Goal: Contribute content: Contribute content

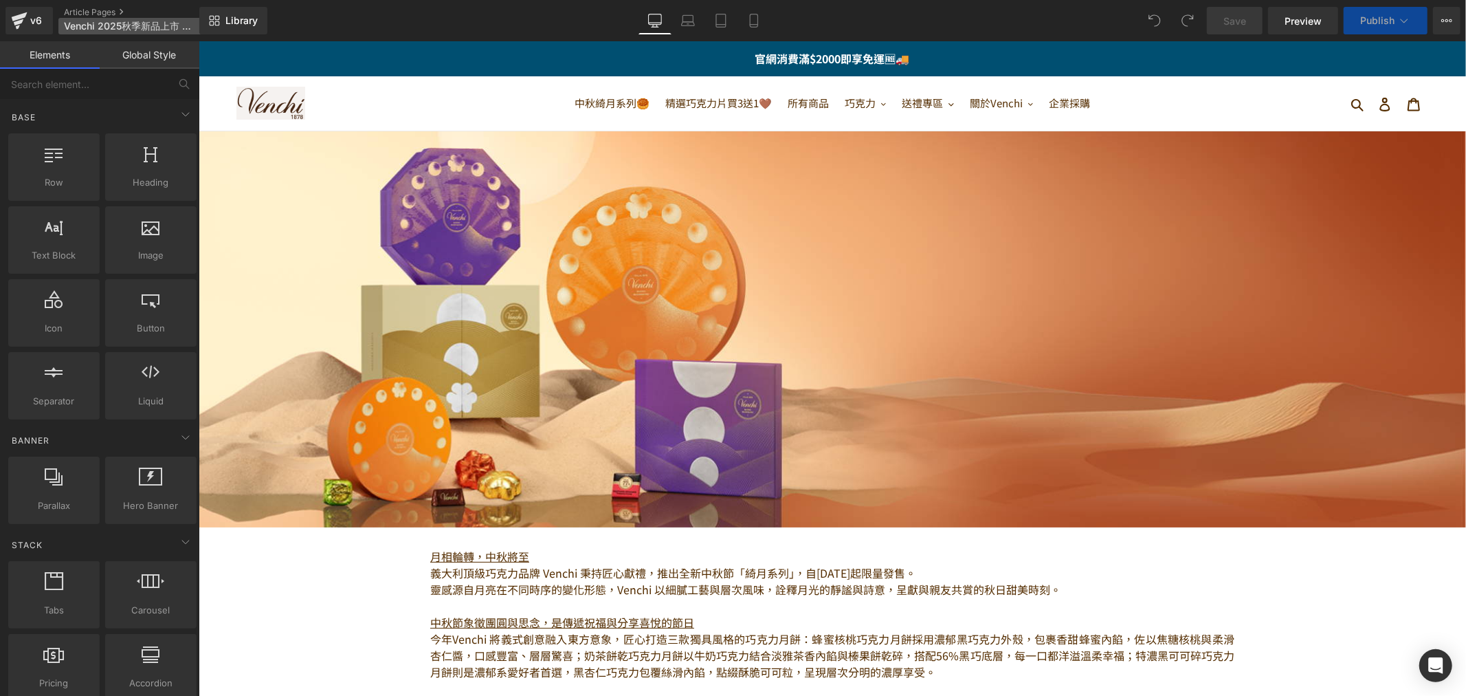
click at [152, 25] on span "Venchi 2025秋季新品上市 Chocoviar 系列再添兩款全新風味" at bounding box center [130, 26] width 132 height 11
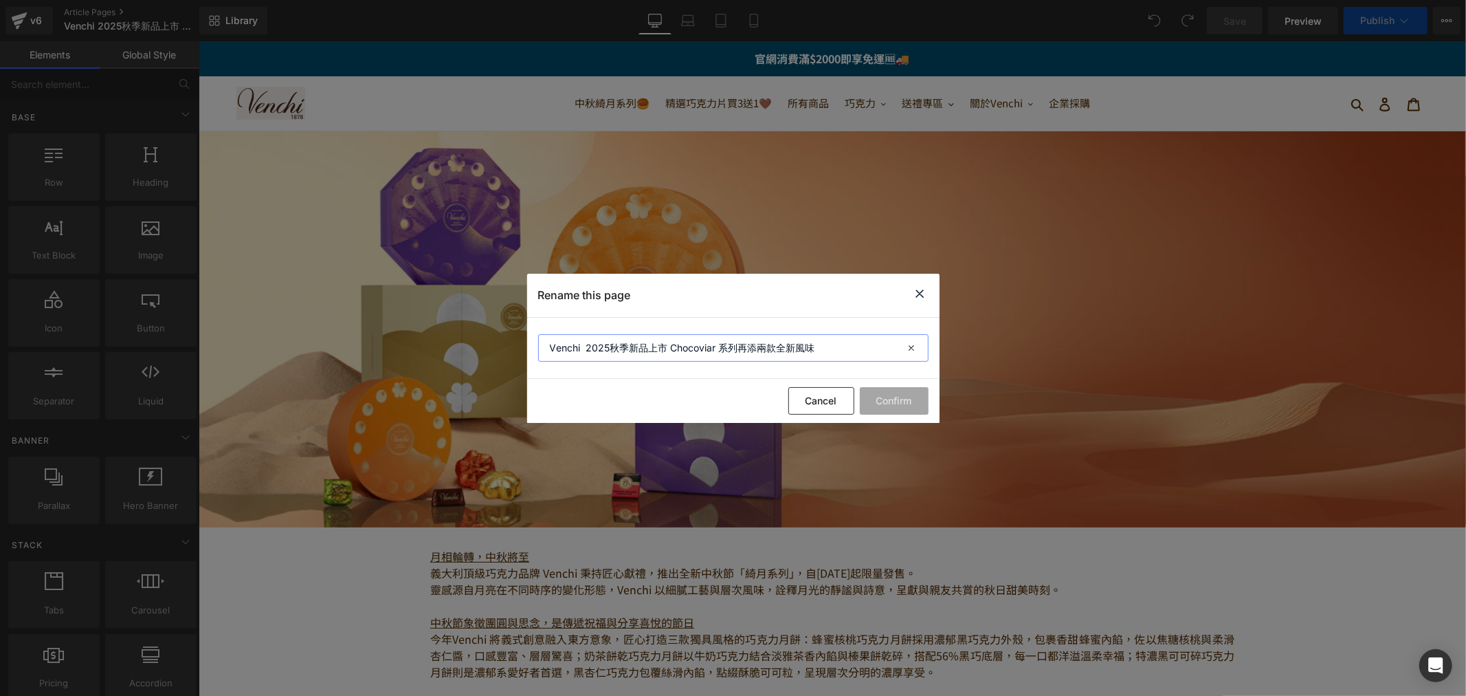
click at [841, 352] on input "Venchi 2025秋季新品上市 Chocoviar 系列再添兩款全新風味" at bounding box center [733, 347] width 390 height 27
type input "Venchi 2025秋季新品上市 Chocoviar 系列再添兩款全新風味"
click at [806, 407] on button "Cancel" at bounding box center [822, 400] width 66 height 27
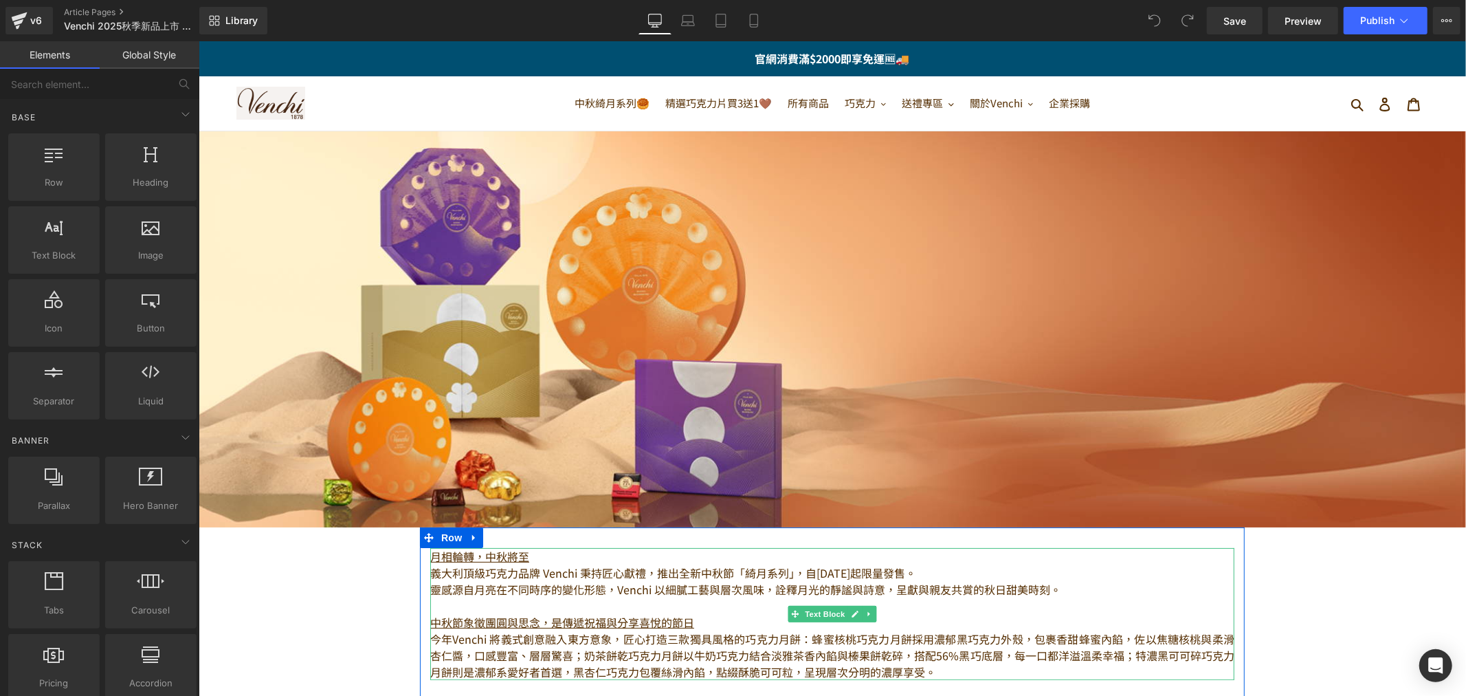
click at [487, 571] on p "義大利頂級巧克力品牌 Venchi 秉持匠心獻禮，推出全新中秋節「綺月系列」，自[DATE]起限量發售。" at bounding box center [832, 572] width 804 height 16
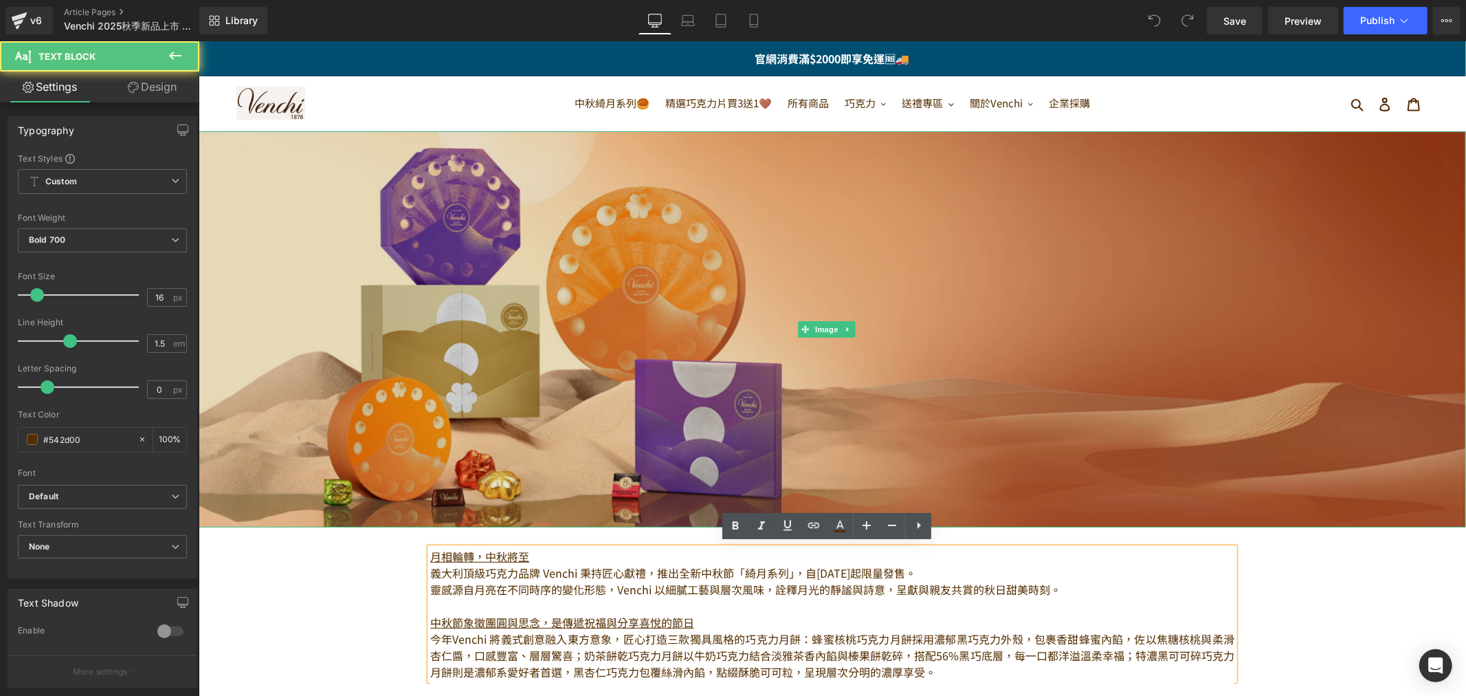
click at [470, 285] on img at bounding box center [832, 329] width 1268 height 396
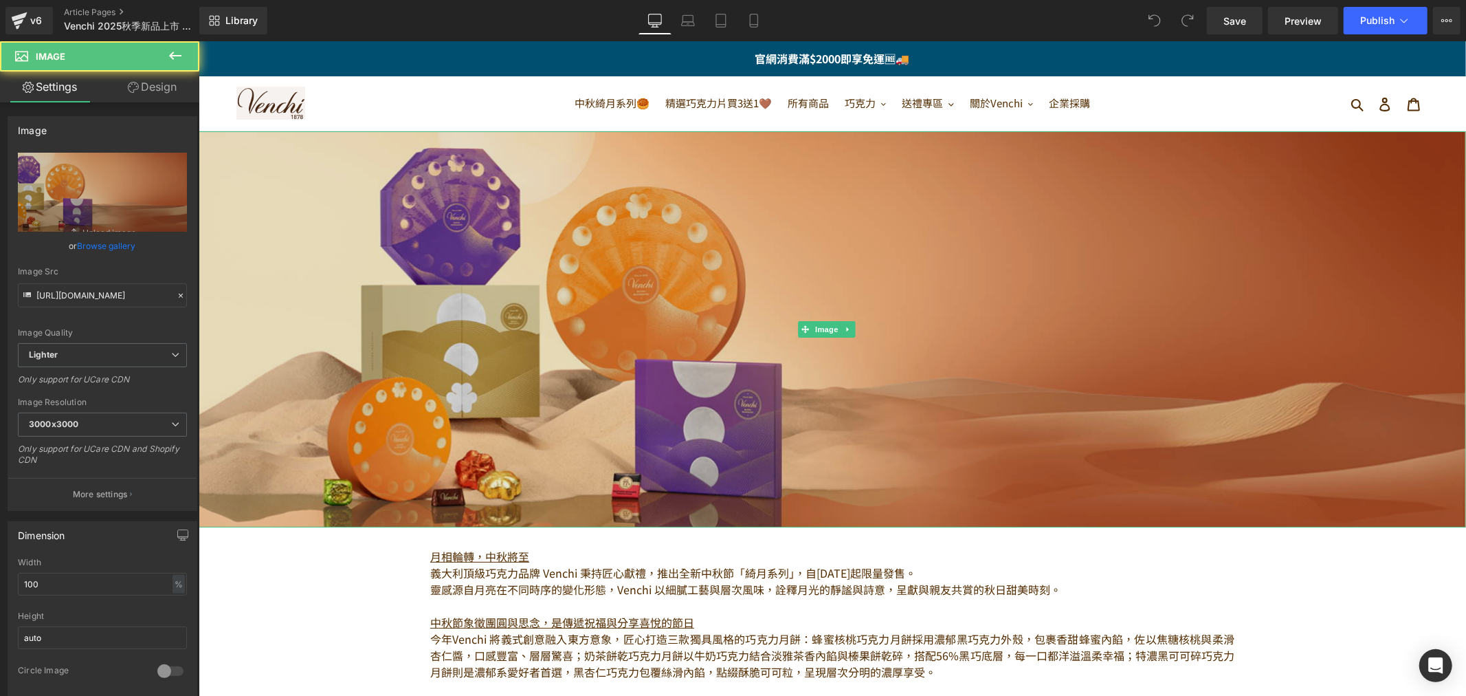
click at [855, 412] on img at bounding box center [832, 329] width 1268 height 396
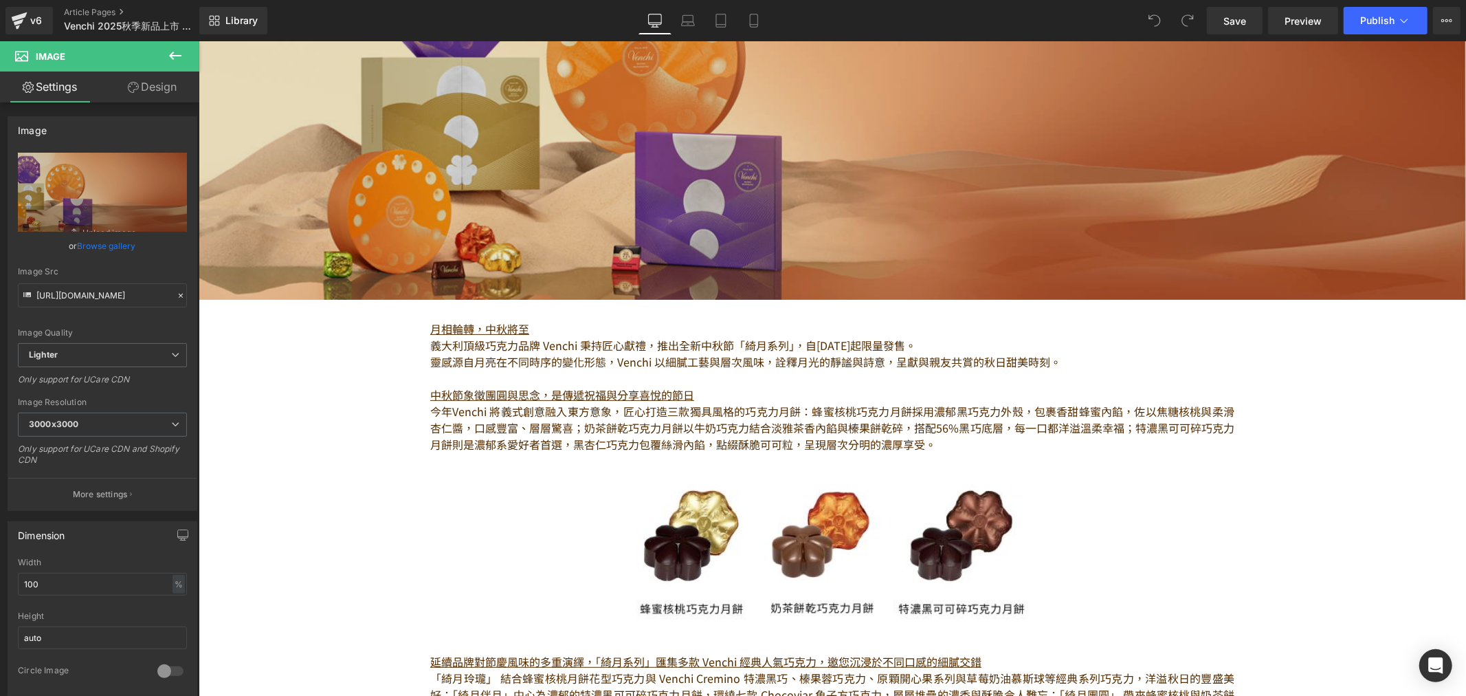
scroll to position [76, 0]
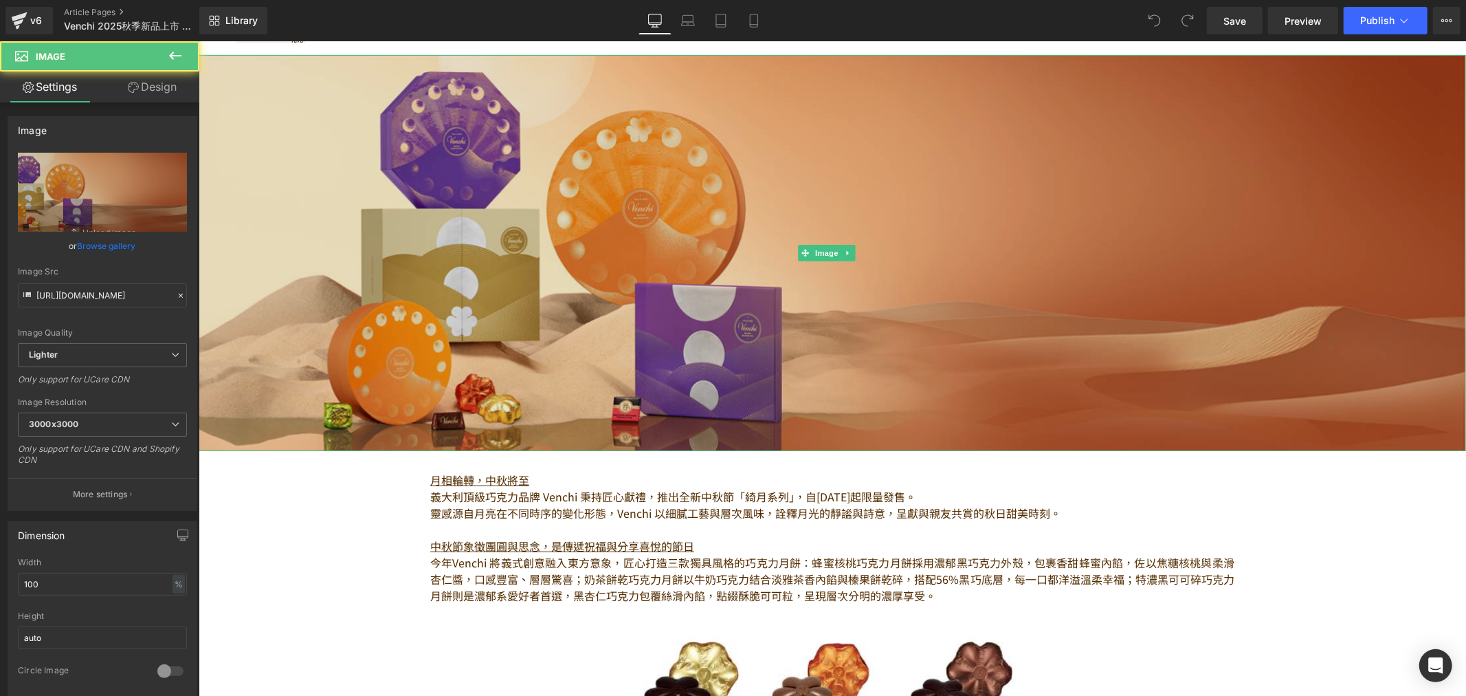
drag, startPoint x: 406, startPoint y: 265, endPoint x: 272, endPoint y: 265, distance: 134.1
click at [406, 265] on img at bounding box center [832, 252] width 1268 height 396
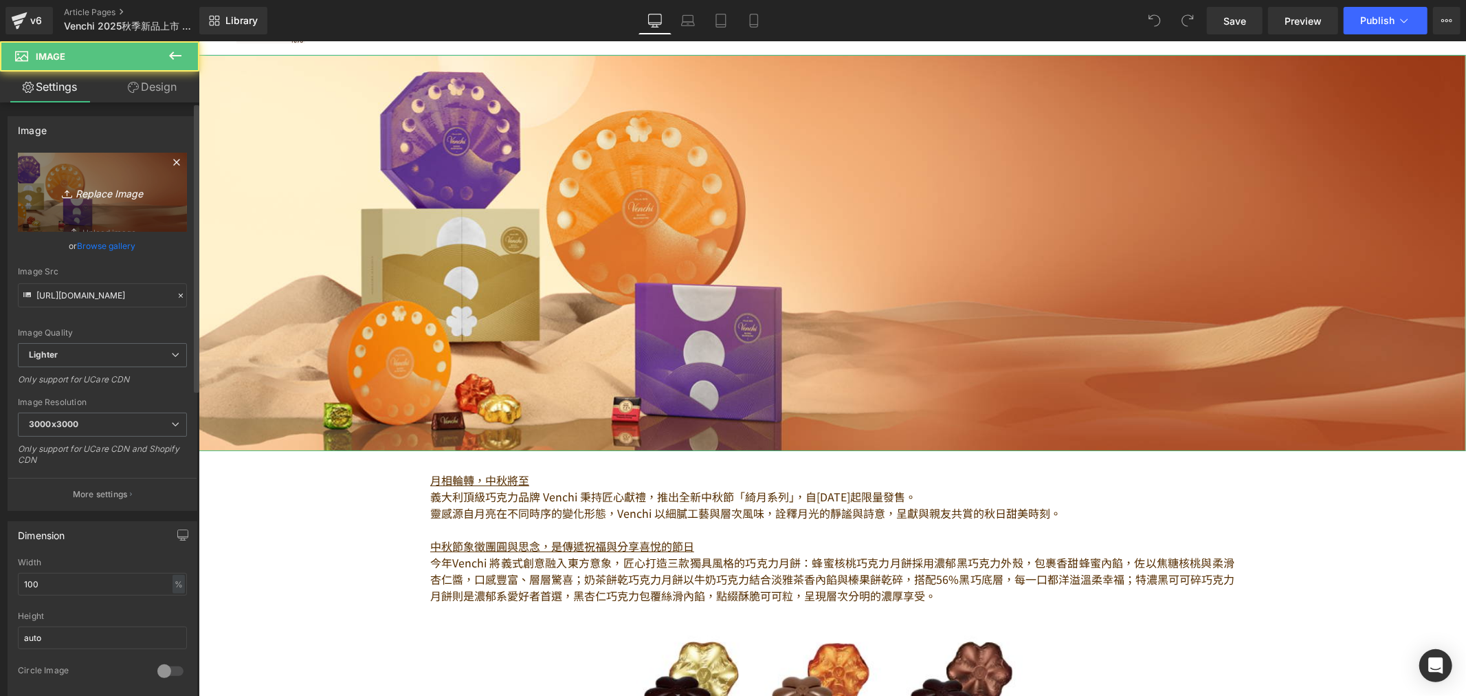
click at [107, 195] on icon "Replace Image" at bounding box center [102, 192] width 110 height 17
type input "C:\fakepath\Web version-2025_Catalogue_SetPhoto_Chocoviar-3.jpg"
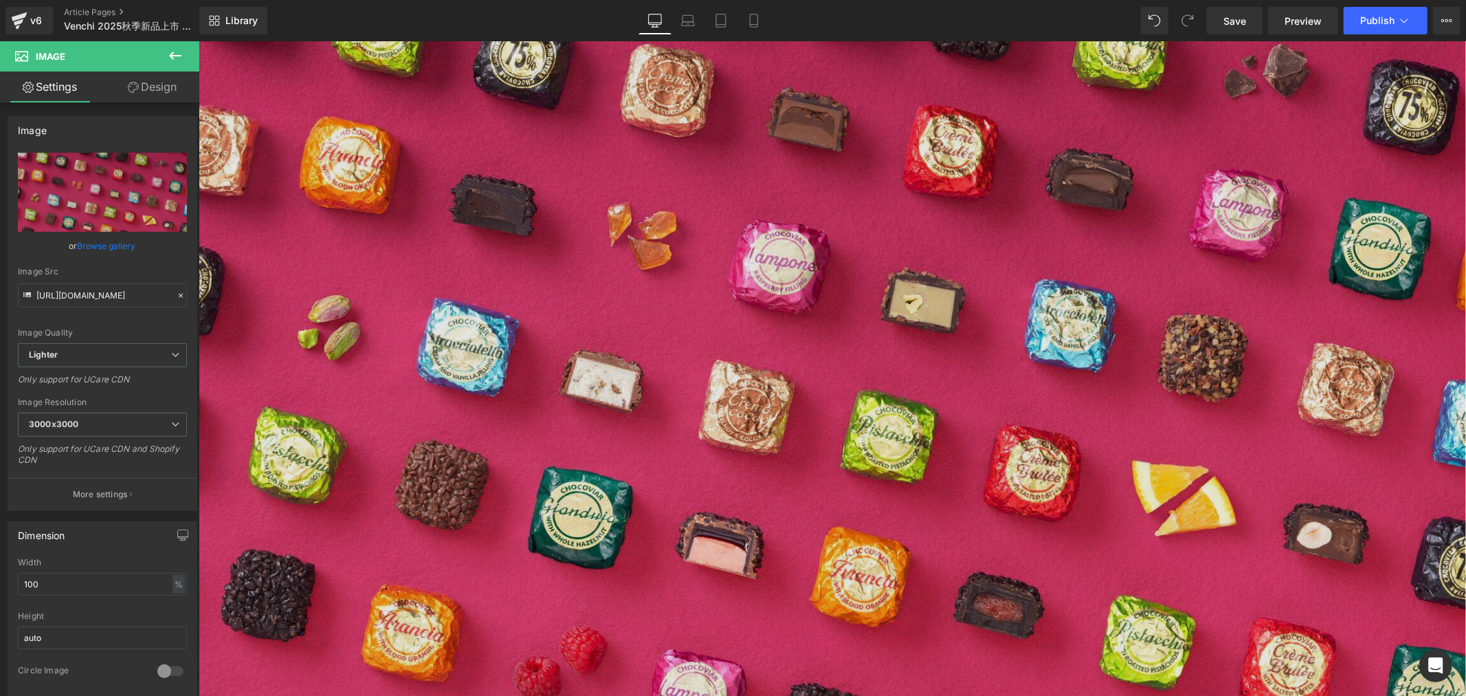
scroll to position [458, 0]
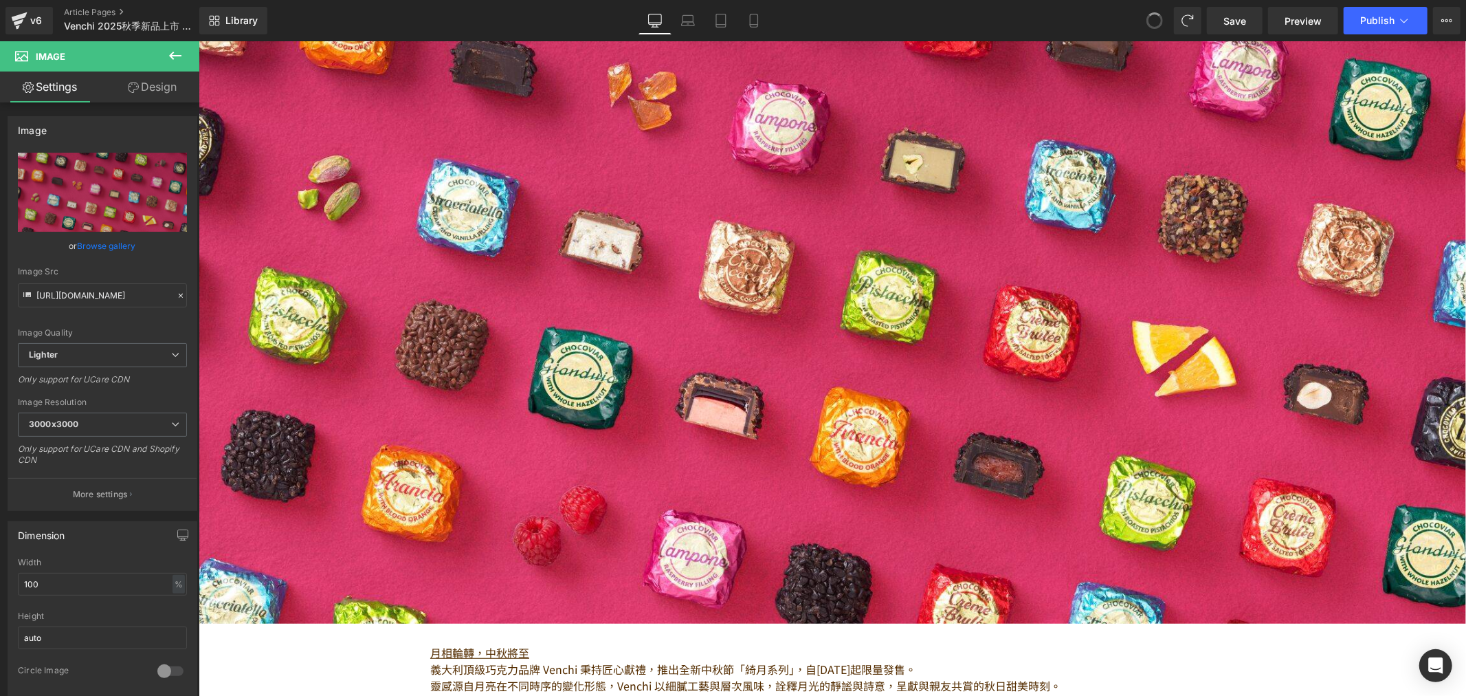
type input "[URL][DOMAIN_NAME]"
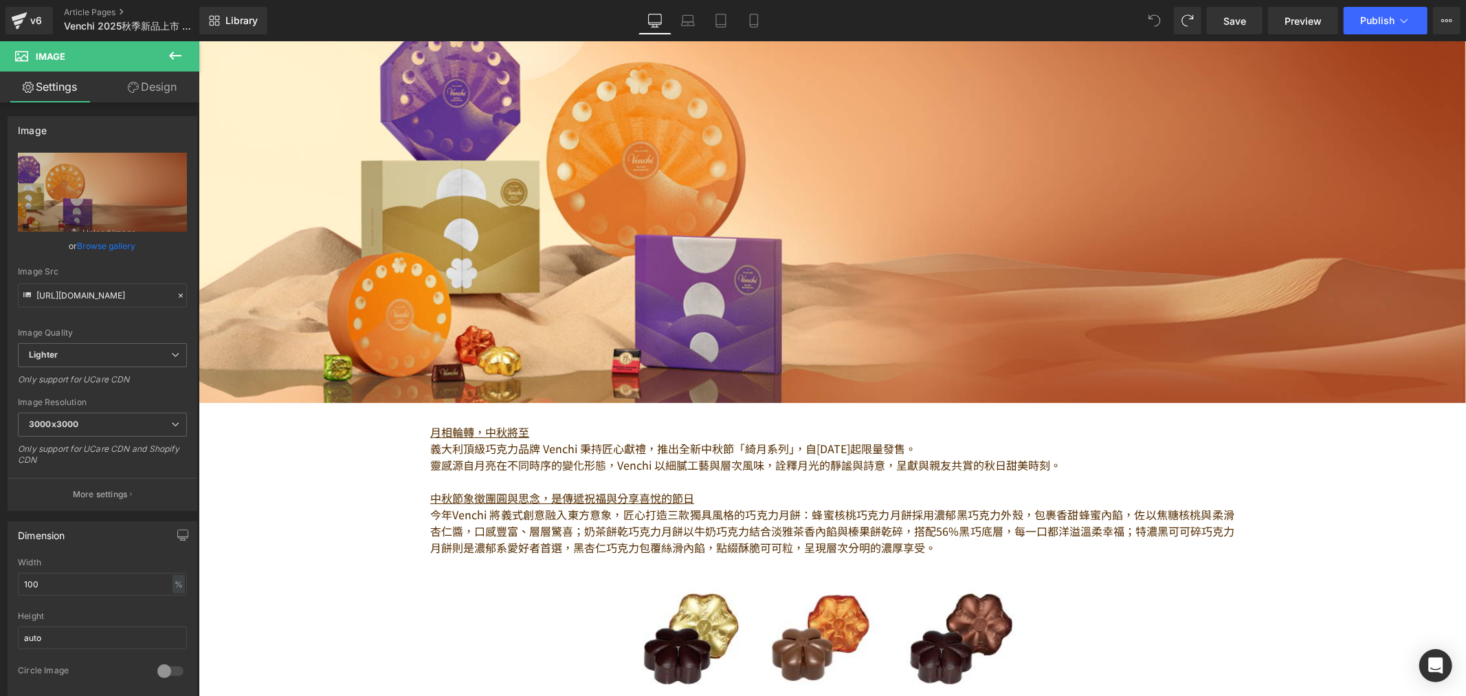
scroll to position [0, 0]
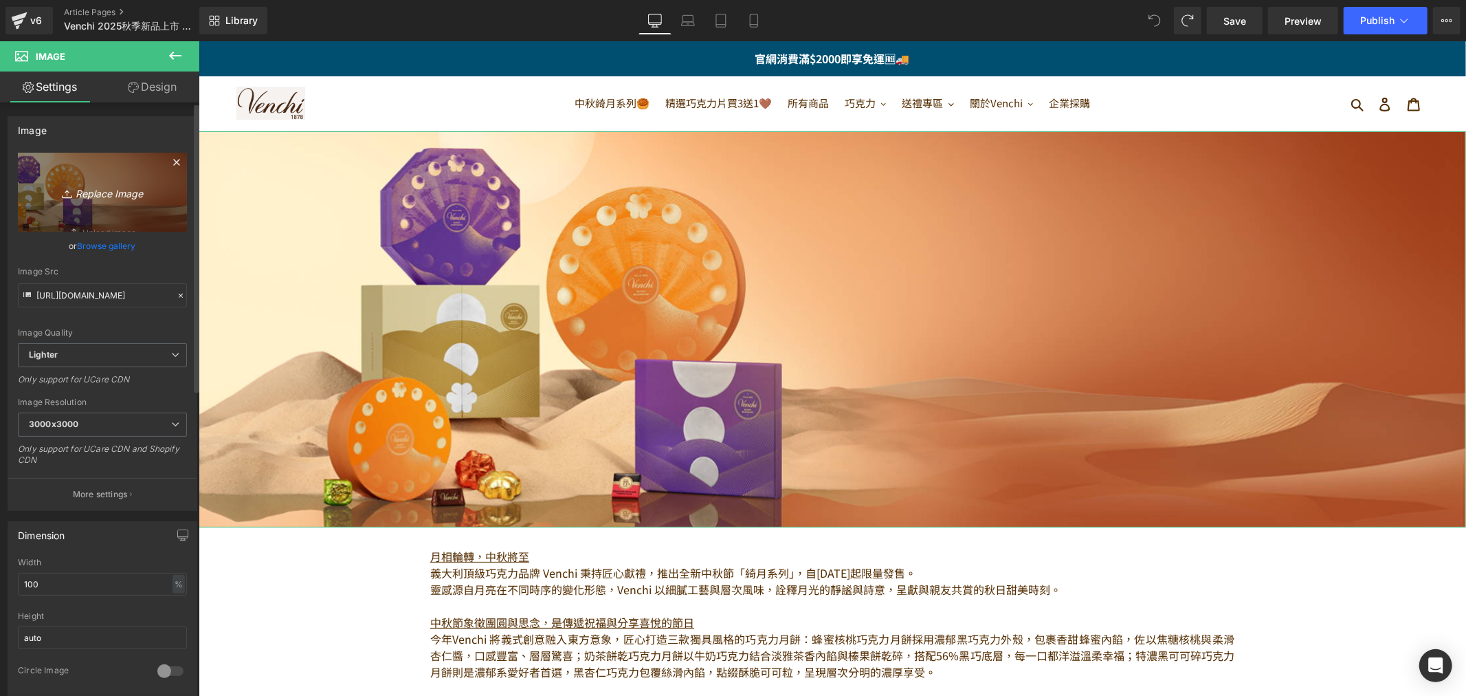
click at [110, 194] on icon "Replace Image" at bounding box center [102, 192] width 110 height 17
type input "C:\fakepath\New Chocoviar.jpg"
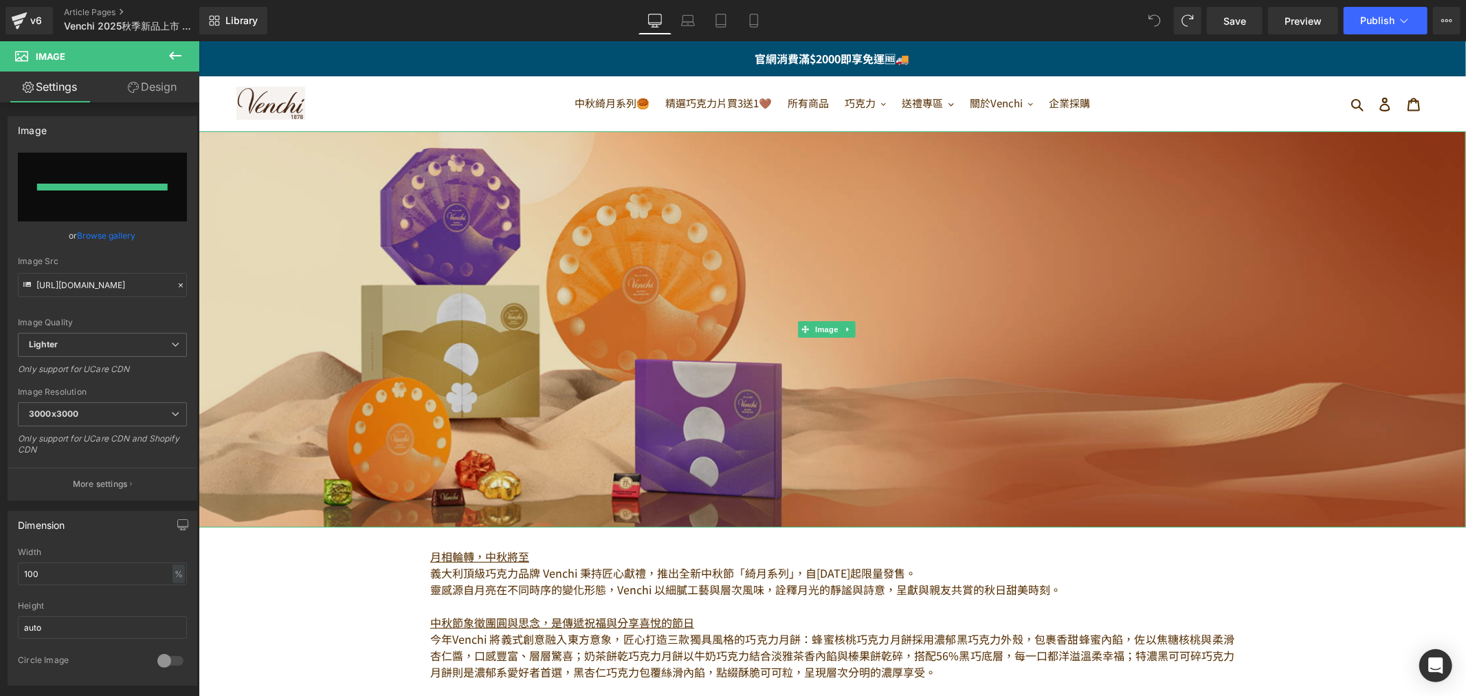
type input "[URL][DOMAIN_NAME]"
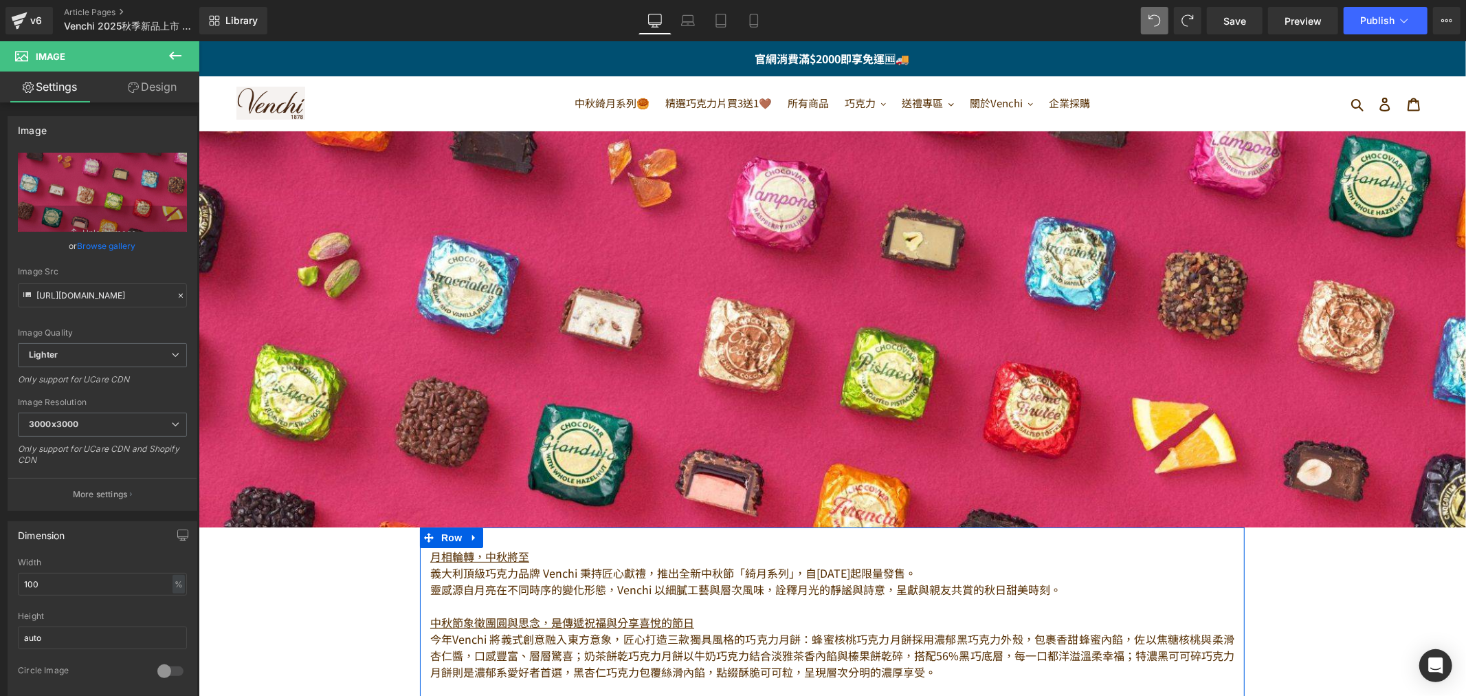
click at [621, 564] on p "義大利頂級巧克力品牌 Venchi 秉持匠心獻禮，推出全新中秋節「綺月系列」，自[DATE]起限量發售。" at bounding box center [832, 572] width 804 height 16
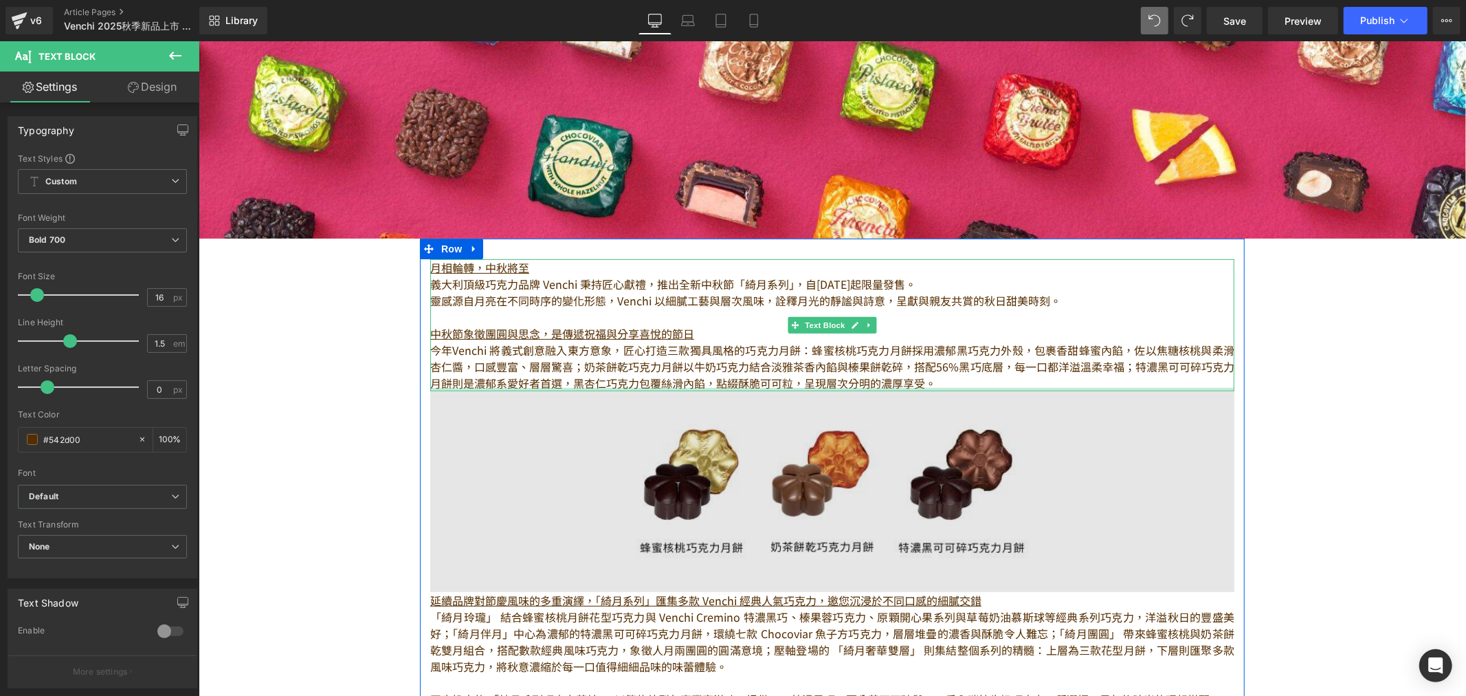
scroll to position [305, 0]
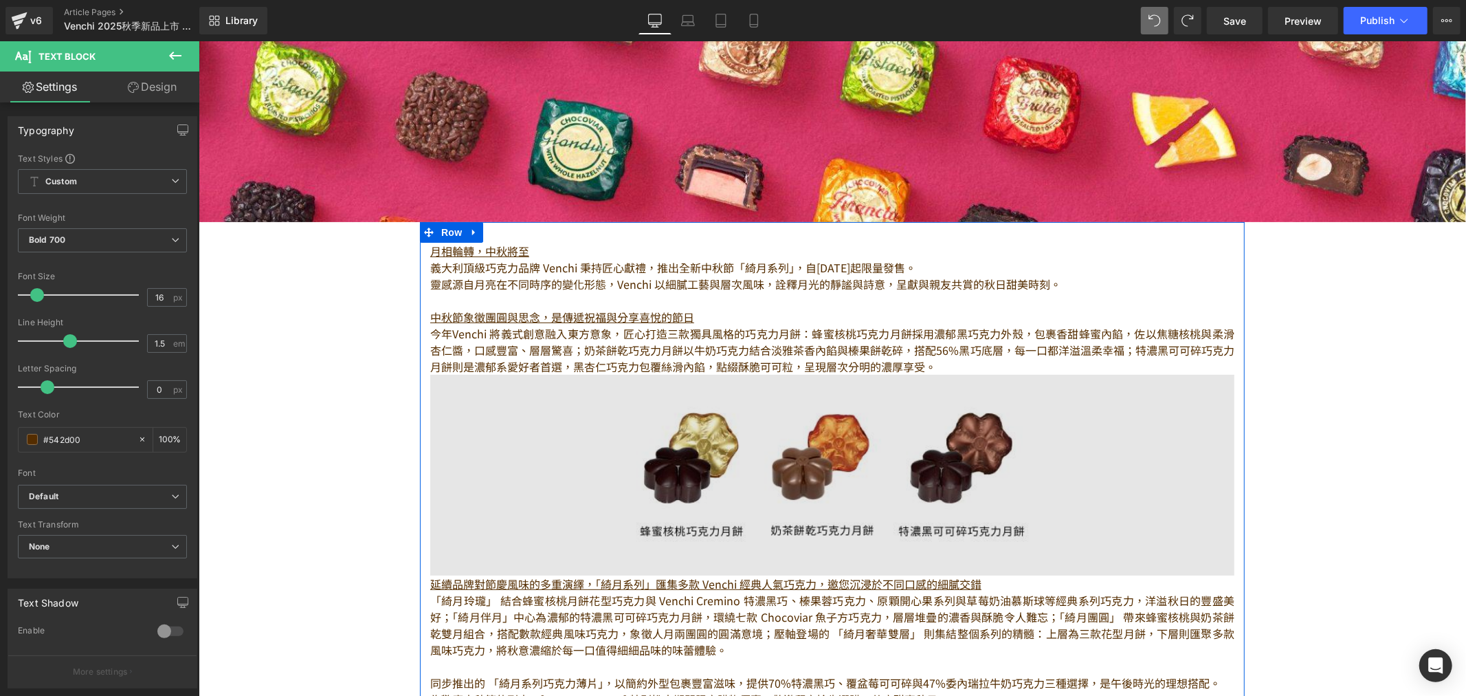
click at [825, 432] on img at bounding box center [832, 474] width 804 height 201
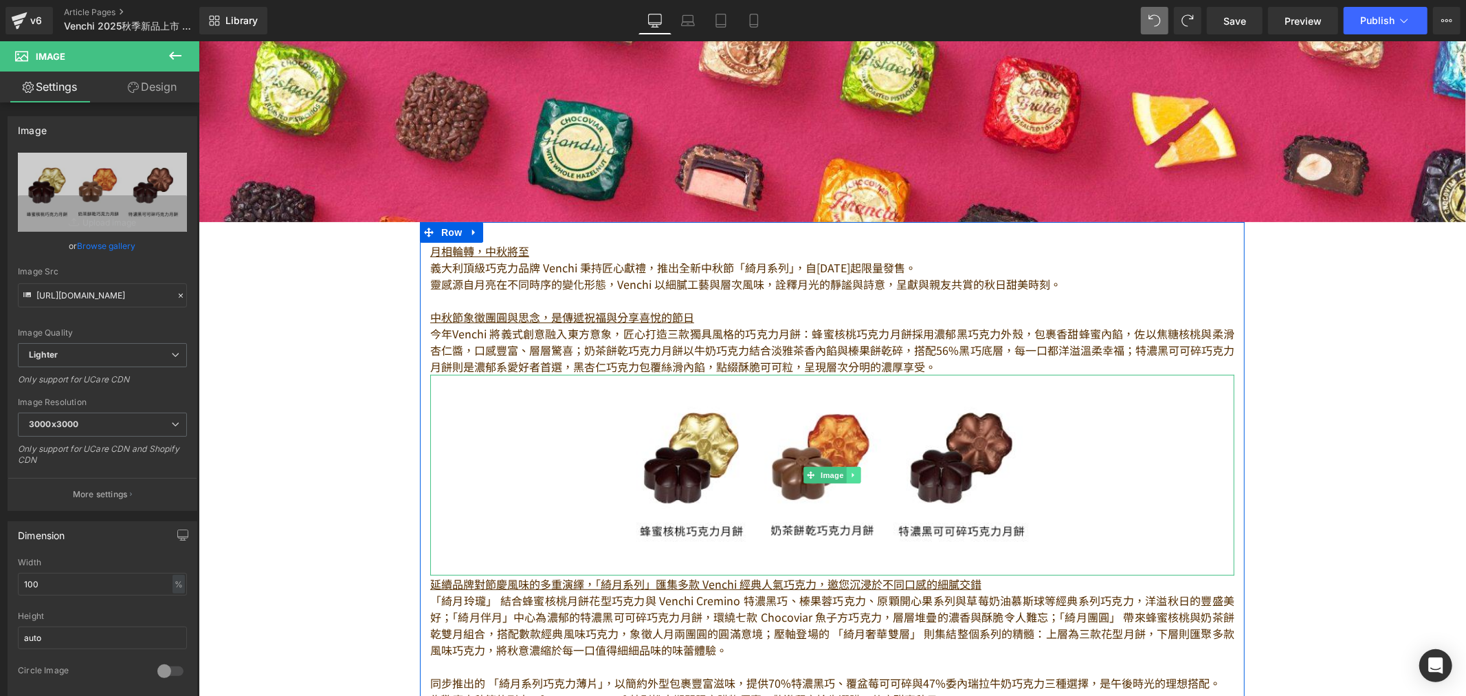
click at [850, 470] on icon at bounding box center [854, 474] width 8 height 8
click at [853, 470] on link at bounding box center [860, 474] width 14 height 16
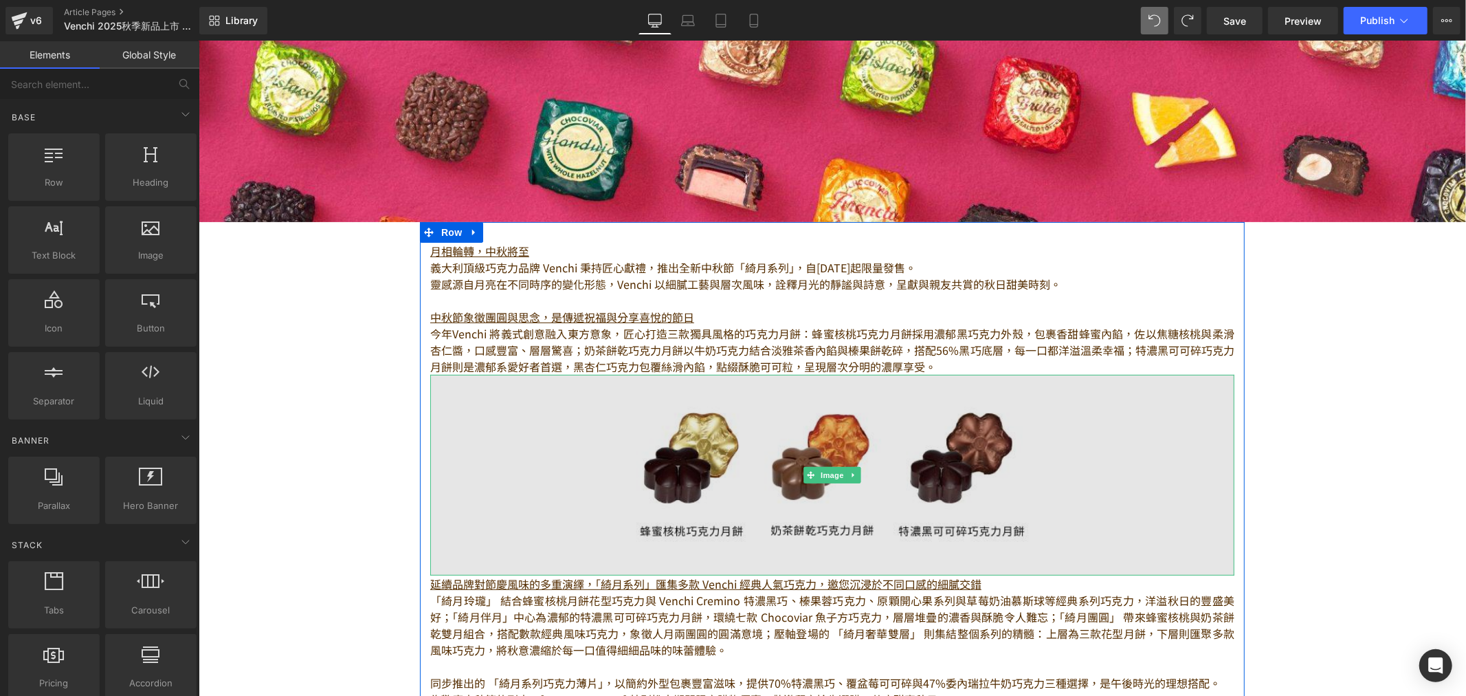
click at [880, 465] on img at bounding box center [832, 474] width 804 height 201
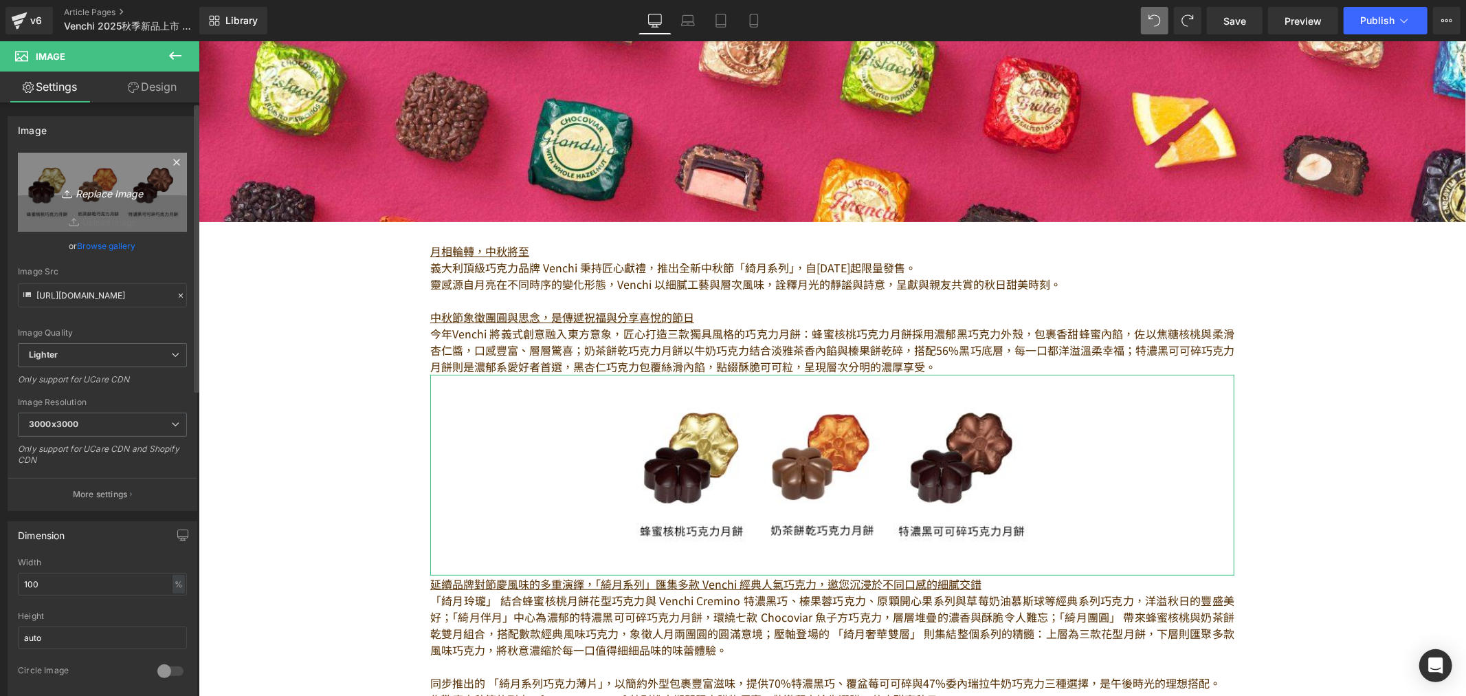
click at [96, 190] on icon "Replace Image" at bounding box center [102, 192] width 110 height 17
type input "C:\fakepath\raseberry chocoviar.png"
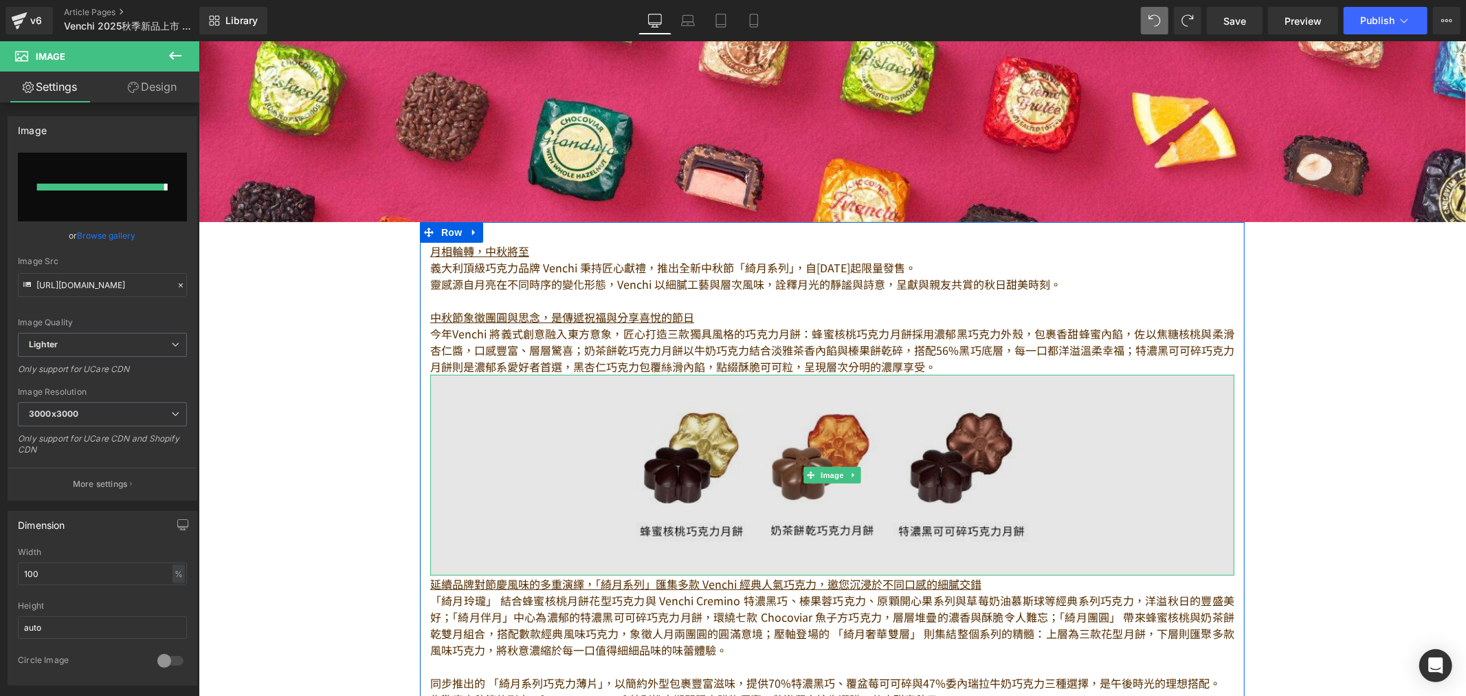
type input "[URL][DOMAIN_NAME]"
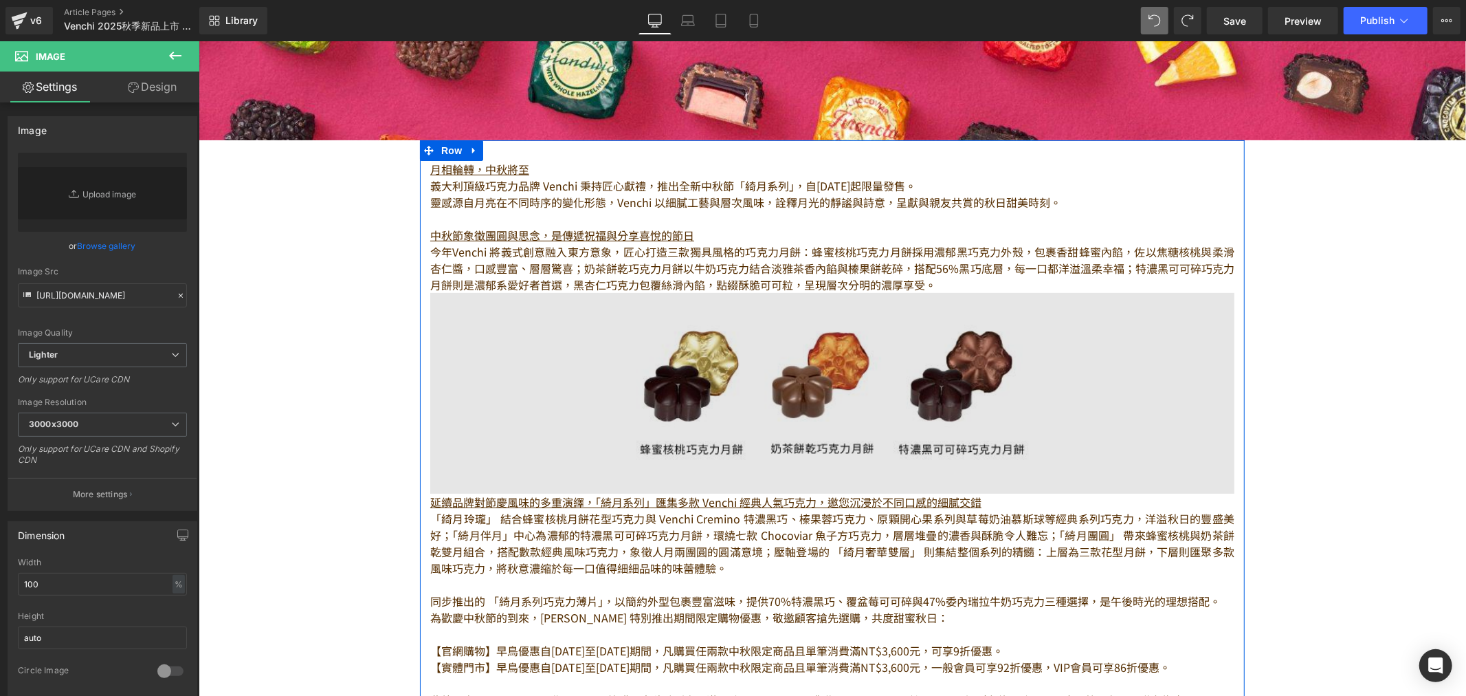
scroll to position [382, 0]
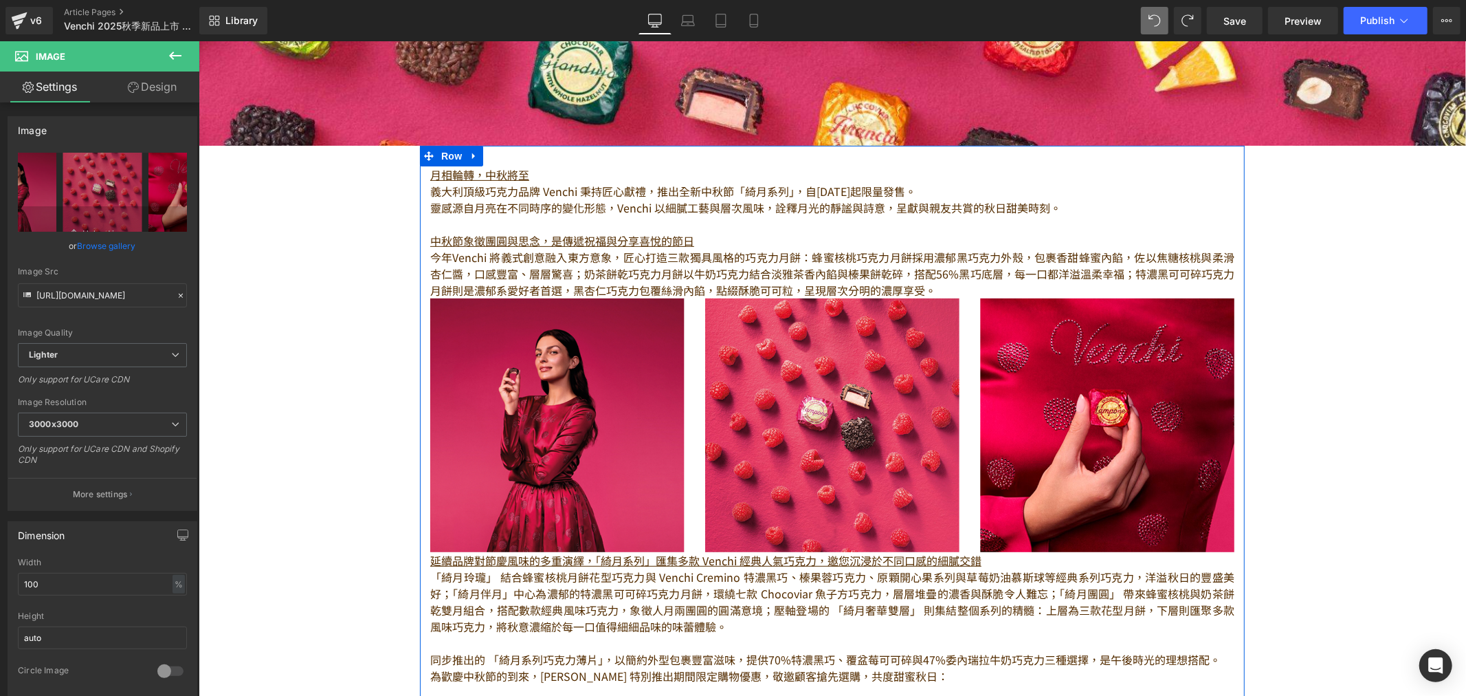
click at [892, 263] on span "今年Venchi 將義式創意融入東方意象，匠心打造三款獨具風格的巧克力月餅：蜂蜜核桃巧克力月餅採用濃郁黑巧克力外殼，包裹香甜蜂蜜內餡，佐以焦糖核桃與柔滑杏仁醬…" at bounding box center [832, 272] width 804 height 49
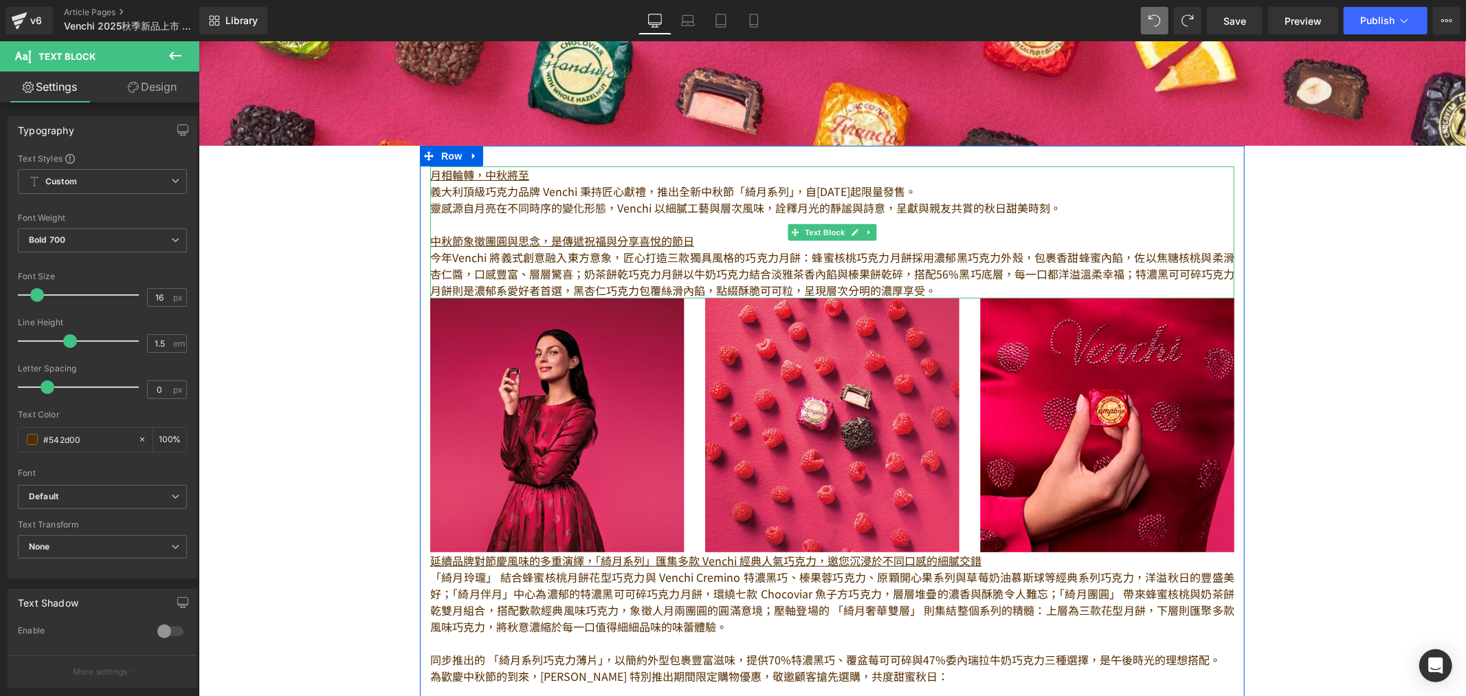
click at [874, 241] on p "中秋節象徵團圓與思念，是傳遞祝福與分享喜悅的節日" at bounding box center [832, 240] width 804 height 16
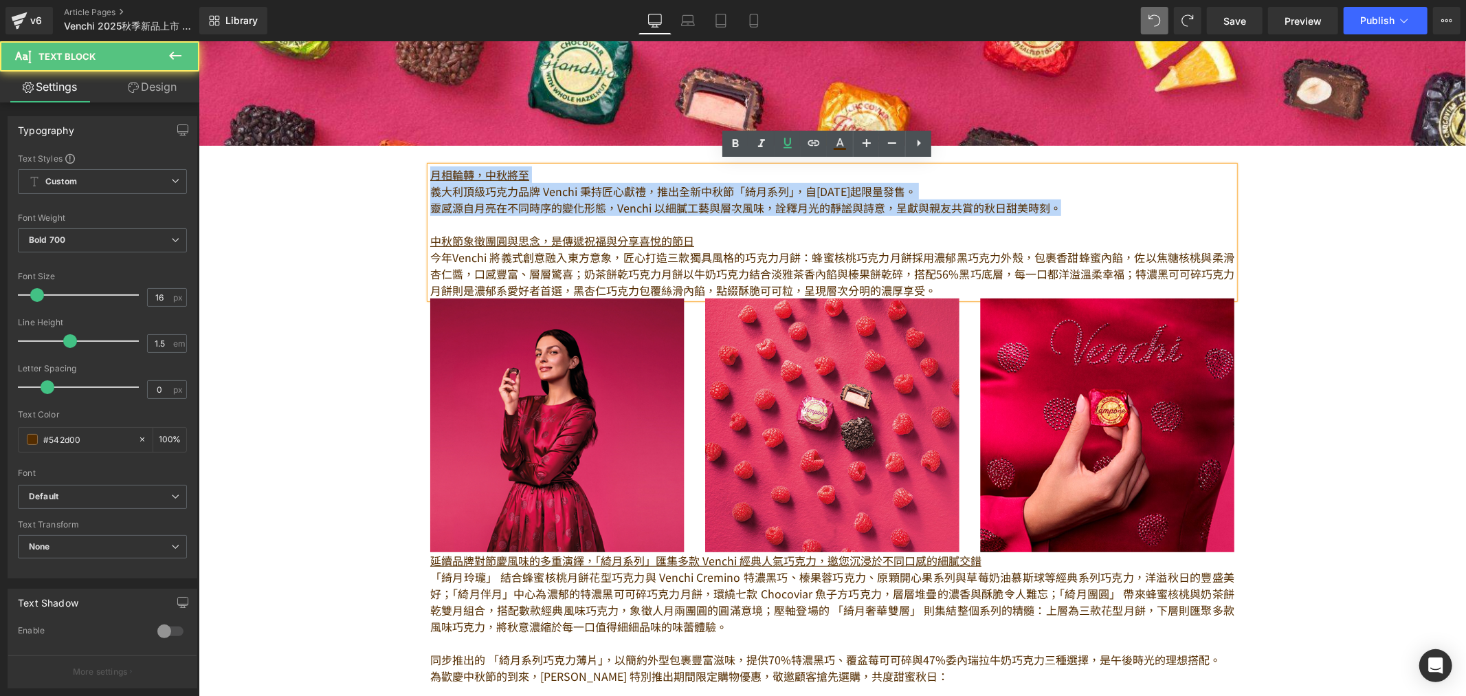
drag, startPoint x: 1065, startPoint y: 199, endPoint x: 423, endPoint y: 168, distance: 642.1
click at [430, 168] on div "月相輪轉，中秋將至 義大利頂級巧克力品牌 Venchi 秉持匠心獻禮，推出全新中秋節「綺月系列」，自[DATE]起限量發售。 靈感源自月亮在不同時序的變化形態…" at bounding box center [832, 232] width 804 height 132
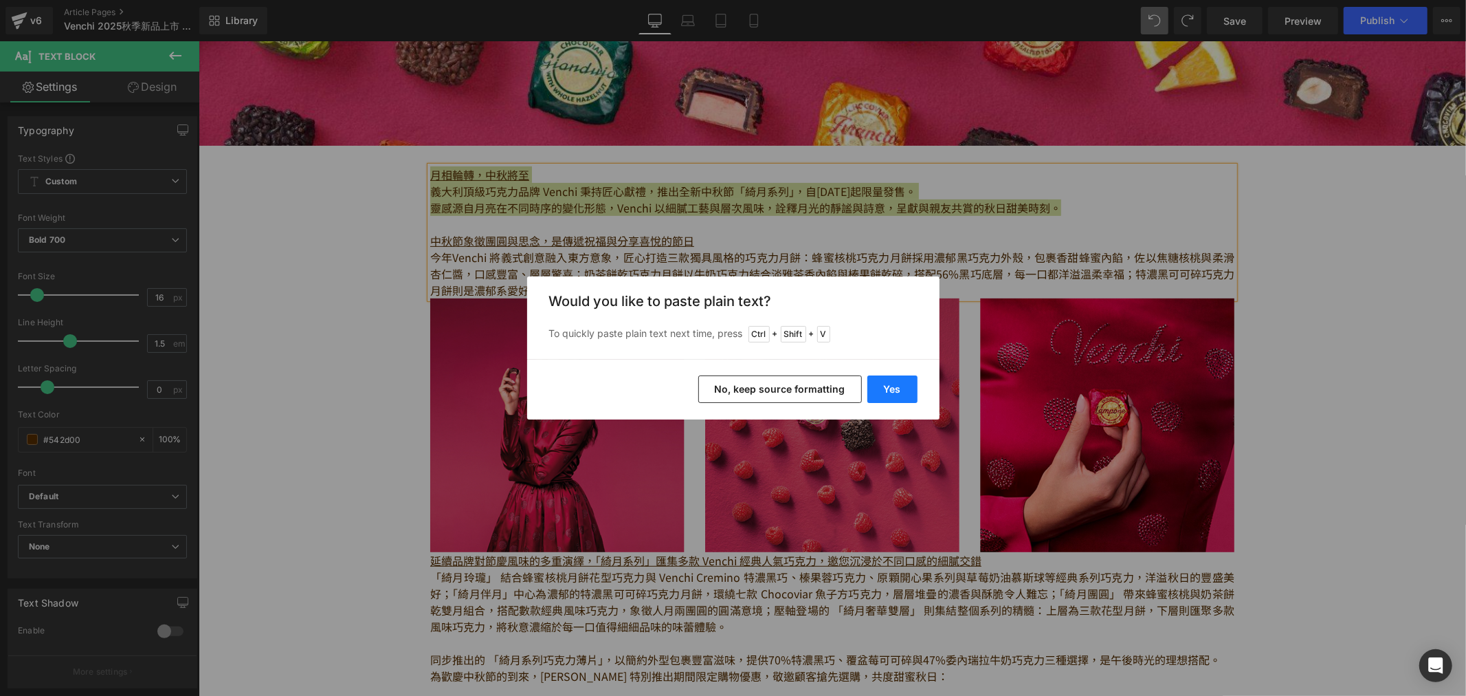
click at [898, 399] on button "Yes" at bounding box center [893, 388] width 50 height 27
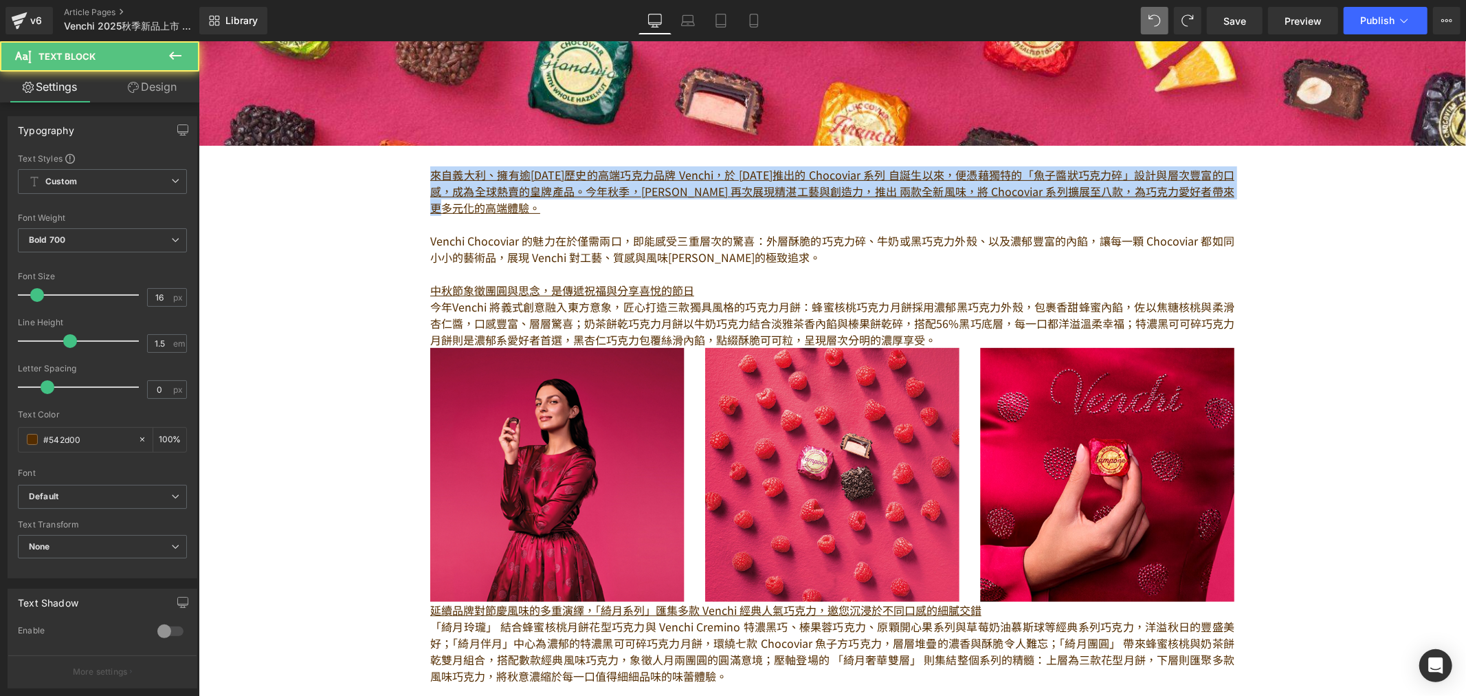
drag, startPoint x: 490, startPoint y: 200, endPoint x: 406, endPoint y: 171, distance: 88.7
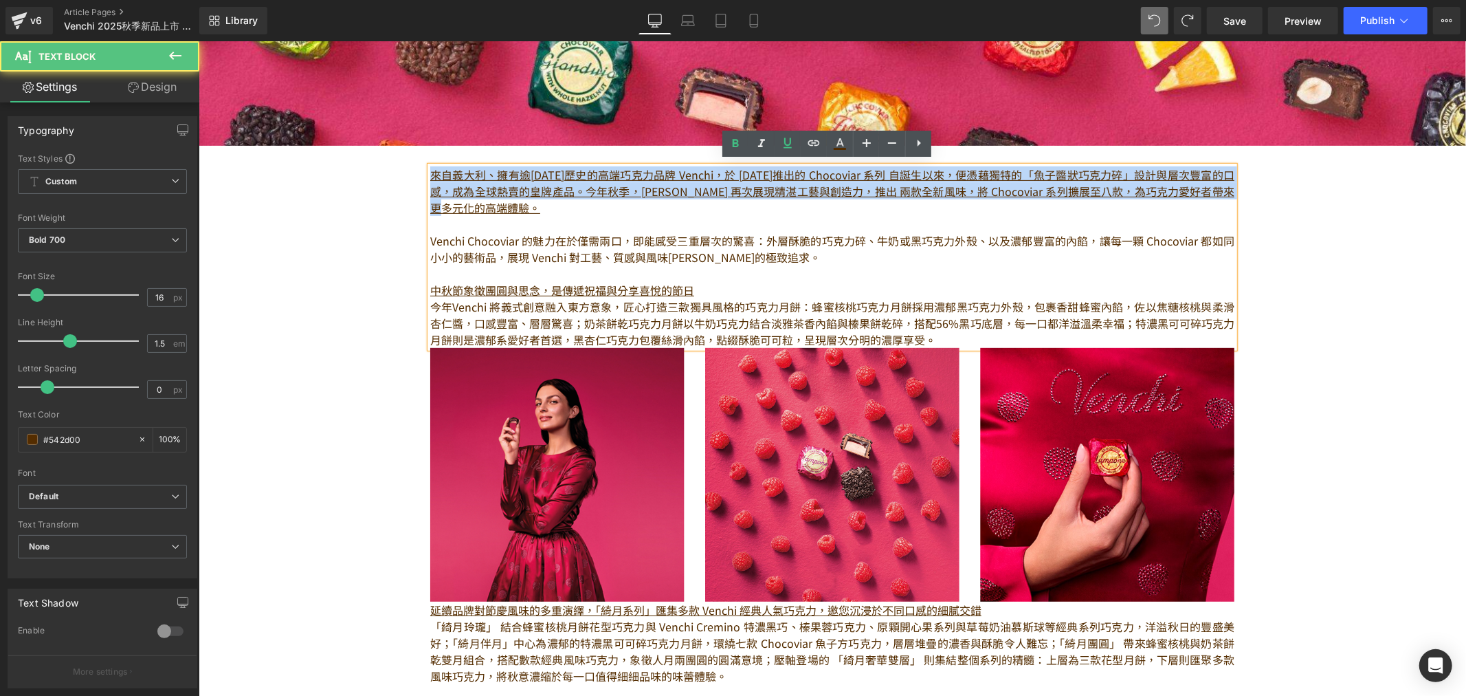
drag, startPoint x: 475, startPoint y: 195, endPoint x: 413, endPoint y: 173, distance: 65.7
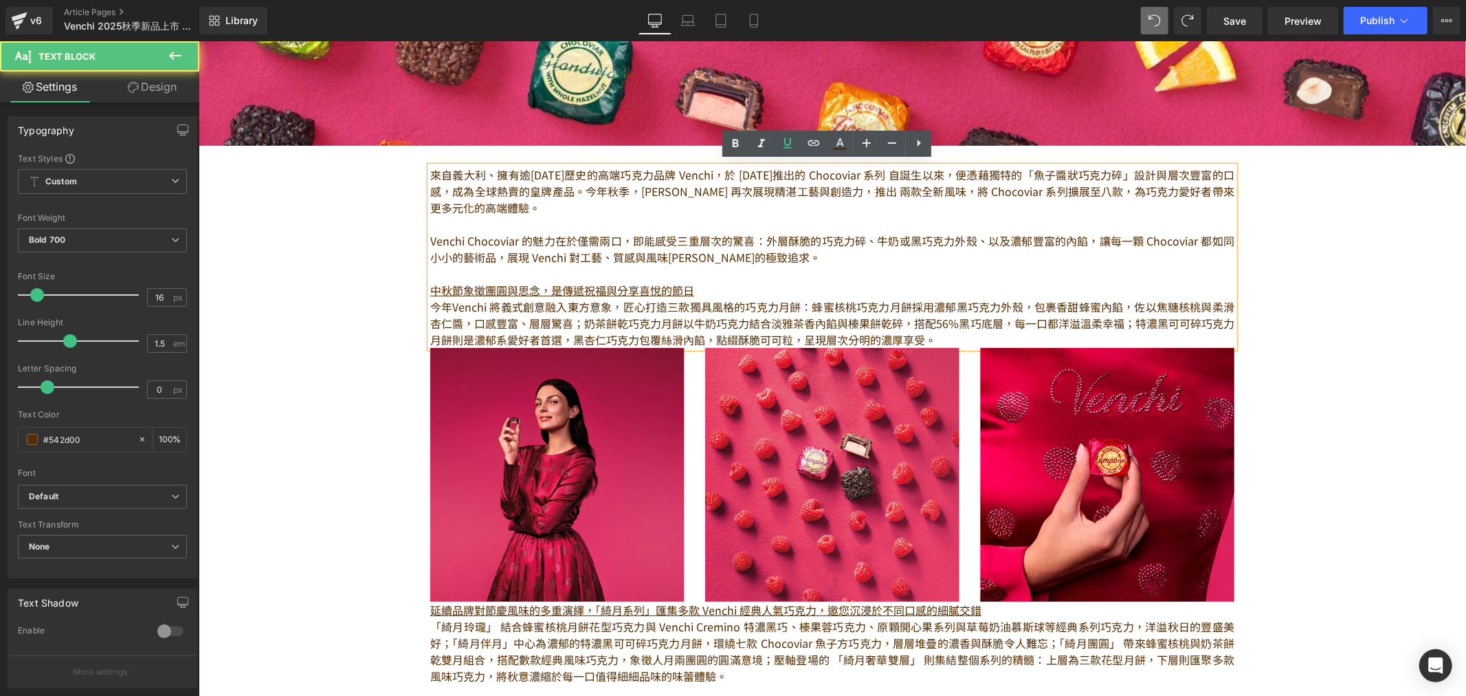
click at [547, 188] on strong "來自義大利、擁有逾[DATE]歷史的高端巧克力品牌 Venchi，於 [DATE]推出的 Chocoviar 系列 自誕生以來，便憑藉獨特的「魚子醬狀巧克力碎…" at bounding box center [832, 190] width 804 height 49
click at [712, 172] on strong "來自義大利、擁有逾[DATE]歷史的高端巧克力品牌 Venchi，於 [DATE]推出的 Chocoviar 系列 自誕生以來，便憑藉獨特的「魚子醬狀巧克力碎…" at bounding box center [832, 190] width 804 height 49
click at [487, 171] on strong "來自義大利、擁有逾[DATE]歷史的高端巧克力品牌 Venchi，於 [DATE]推出的 Chocoviar 系列 自誕生以來，便憑藉獨特的「魚子醬狀巧克力碎…" at bounding box center [832, 190] width 804 height 49
click at [705, 166] on strong "來自義大利、擁有逾[DATE]歷史的高端巧克力品牌 Venchi，於 [DATE]推出的 Chocoviar 系列 自誕生以來，便憑藉獨特的「魚子醬狀巧克力碎…" at bounding box center [832, 190] width 804 height 49
drag, startPoint x: 883, startPoint y: 173, endPoint x: 963, endPoint y: 185, distance: 81.4
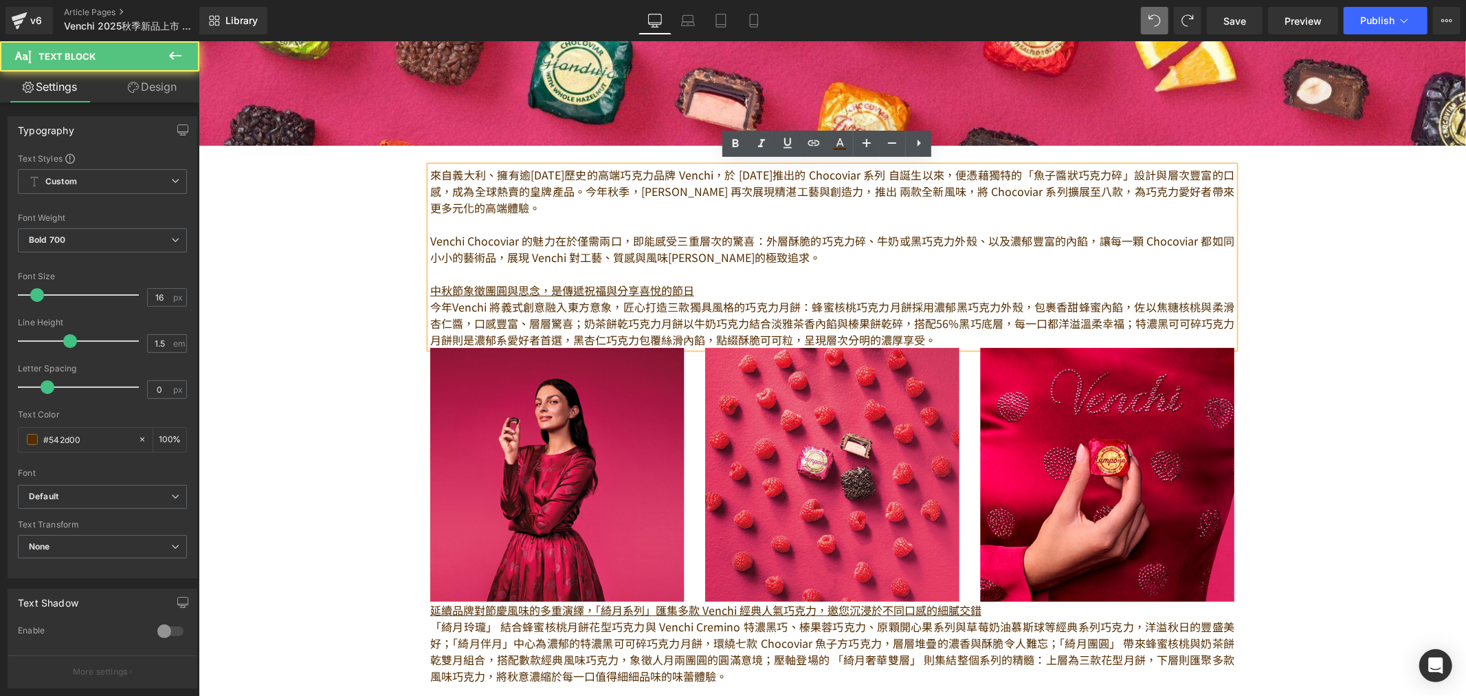
click at [884, 173] on strong "來自義大利、擁有逾[DATE]歷史的高端巧克力品牌 Venchi，於 [DATE]推出的 Chocoviar 系列 自誕生以來，便憑藉獨特的「魚子醬狀巧克力碎…" at bounding box center [832, 190] width 804 height 49
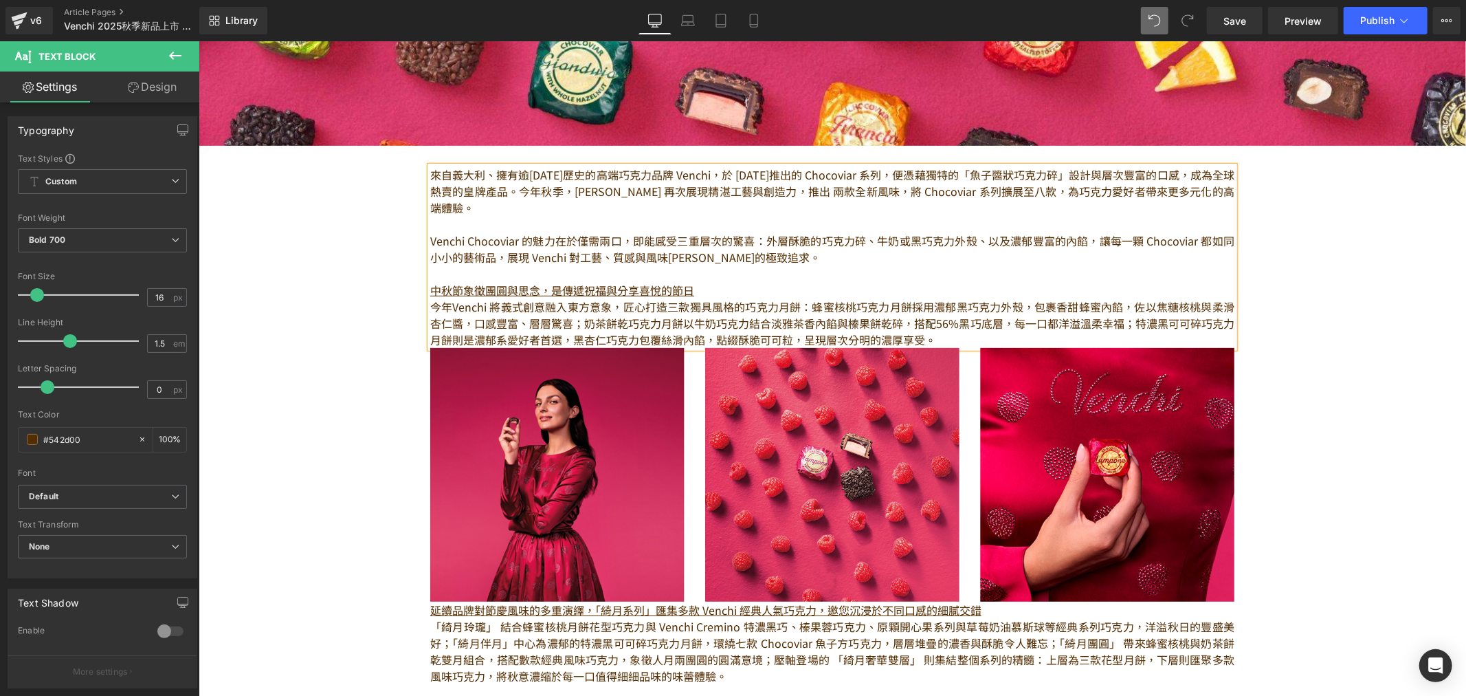
click at [894, 172] on strong "來自義大利、擁有逾[DATE]歷史的高端巧克力品牌 Venchi，於 [DATE]推出的 Chocoviar 系列，便憑藉獨特的「魚子醬狀巧克力碎」設計與層次…" at bounding box center [832, 190] width 804 height 49
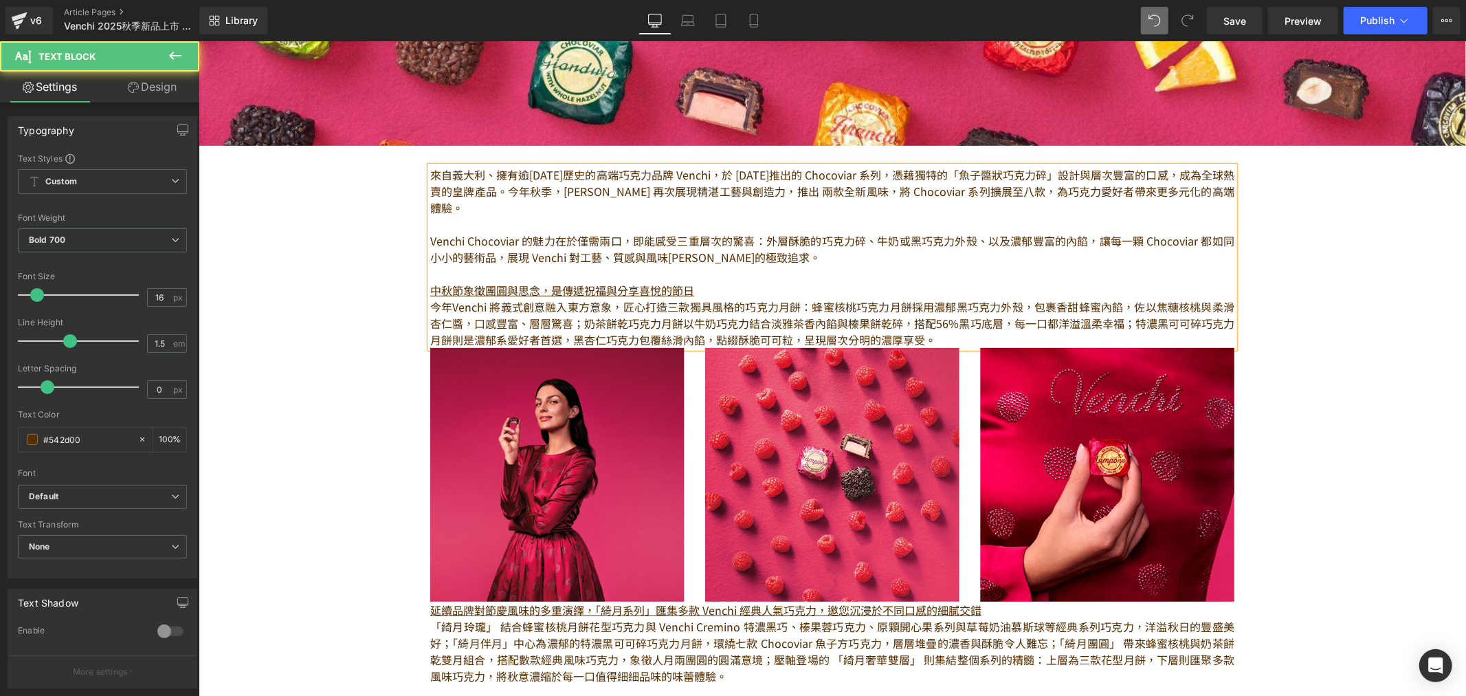
click at [478, 190] on strong "來自義大利、擁有逾[DATE]歷史的高端巧克力品牌 Venchi，於 [DATE]推出的 Chocoviar 系列，憑藉獨特的「魚子醬狀巧克力碎」設計與層次豐…" at bounding box center [832, 190] width 804 height 49
click at [464, 189] on strong "來自義大利、擁有逾[DATE]歷史的高端巧克力品牌 Venchi，於 [DATE]推出的 Chocoviar 系列，憑藉獨特的「魚子醬狀巧克力碎」設計與層次豐…" at bounding box center [832, 190] width 804 height 49
drag, startPoint x: 520, startPoint y: 173, endPoint x: 423, endPoint y: 174, distance: 96.2
click at [430, 174] on strong "來自義大利、擁有逾[DATE]歷史的高端巧克力品牌 Venchi，於 [DATE]推出的 Chocoviar 系列，憑藉獨特的「魚子醬狀巧克力碎」設計與層次豐…" at bounding box center [832, 190] width 804 height 49
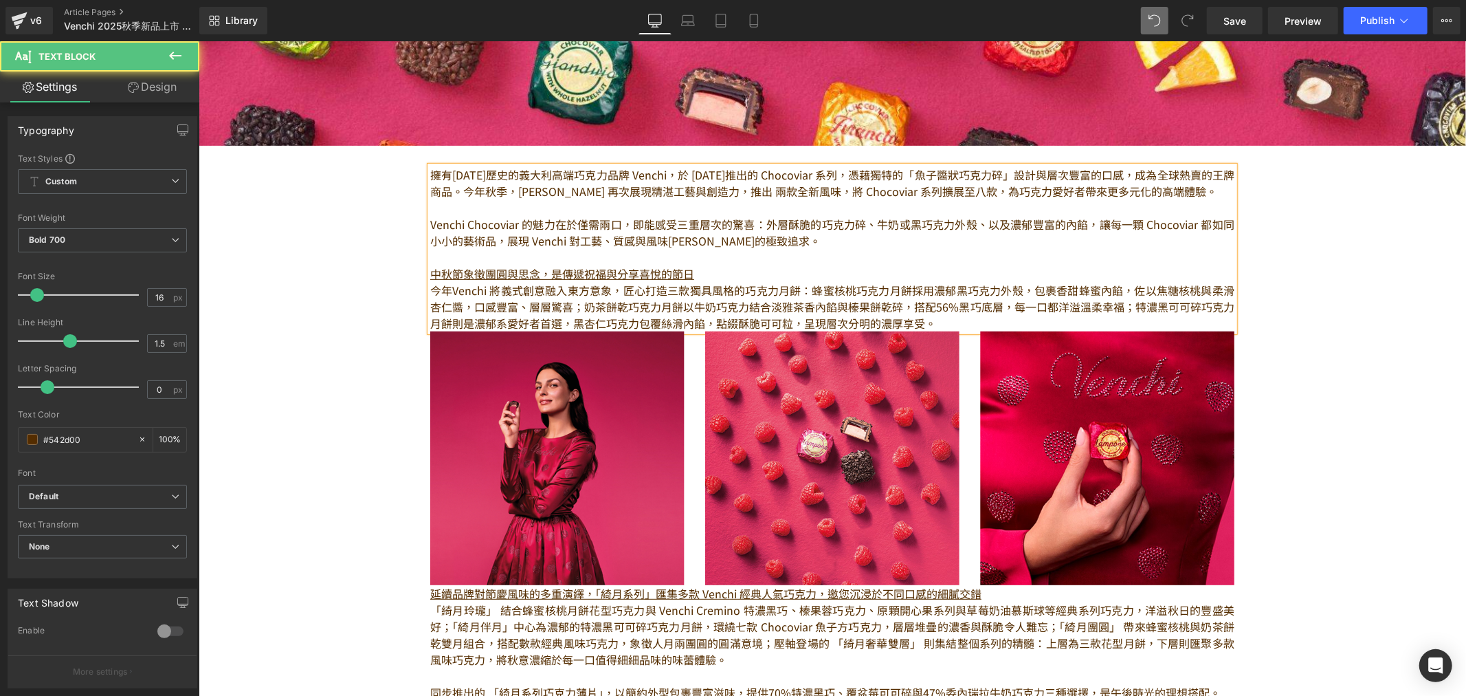
click at [662, 173] on strong "擁有[DATE]歷史的義大利高端巧克力品牌 Venchi，於 [DATE]推出的 Chocoviar 系列，憑藉獨特的「魚子醬狀巧克力碎」設計與層次豐富的口感…" at bounding box center [832, 182] width 804 height 33
drag, startPoint x: 753, startPoint y: 173, endPoint x: 802, endPoint y: 168, distance: 48.3
click at [760, 172] on strong "擁有[DATE]歷史的義大利高端巧克力品牌 Venchi，於 [DATE]推出的 Chocoviar 系列，憑藉獨特的「魚子醬狀巧克力碎」設計與層次豐富的口感…" at bounding box center [832, 182] width 804 height 33
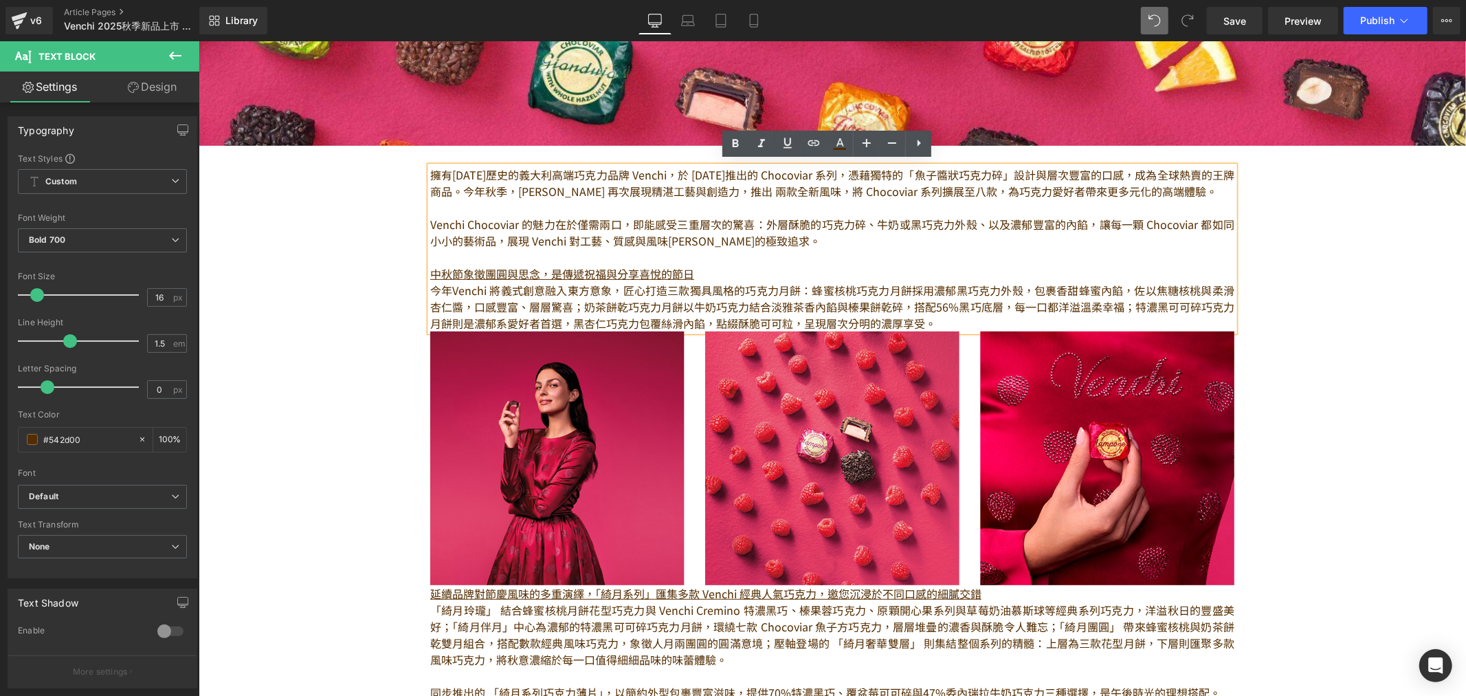
click at [845, 174] on strong "擁有[DATE]歷史的義大利高端巧克力品牌 Venchi，於 [DATE]推出的 Chocoviar 系列，憑藉獨特的「魚子醬狀巧克力碎」設計與層次豐富的口感…" at bounding box center [832, 182] width 804 height 33
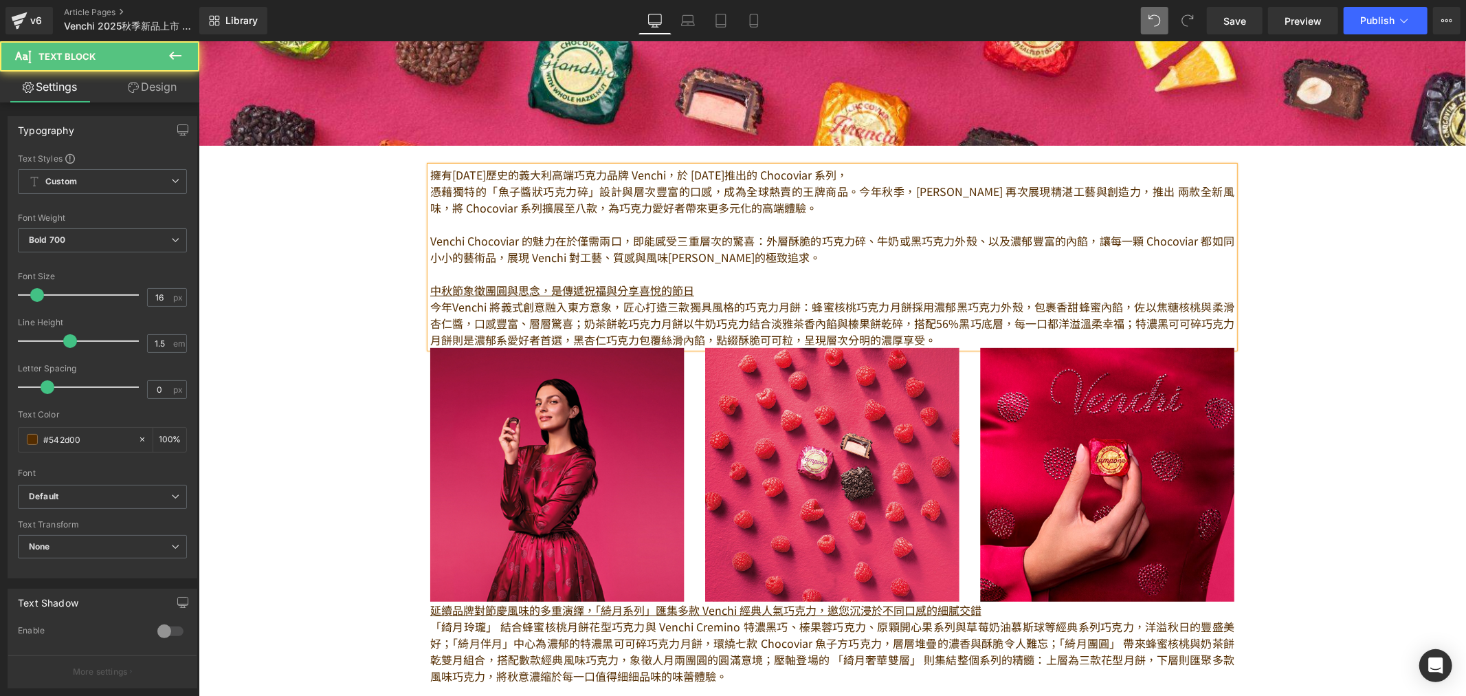
click at [864, 185] on strong "憑藉獨特的「魚子醬狀巧克力碎」設計與層次豐富的口感，成為全球熱賣的王牌商品。今年秋季，[PERSON_NAME] 再次展現精湛工藝與創造力，推出 兩款全新風味…" at bounding box center [832, 198] width 804 height 33
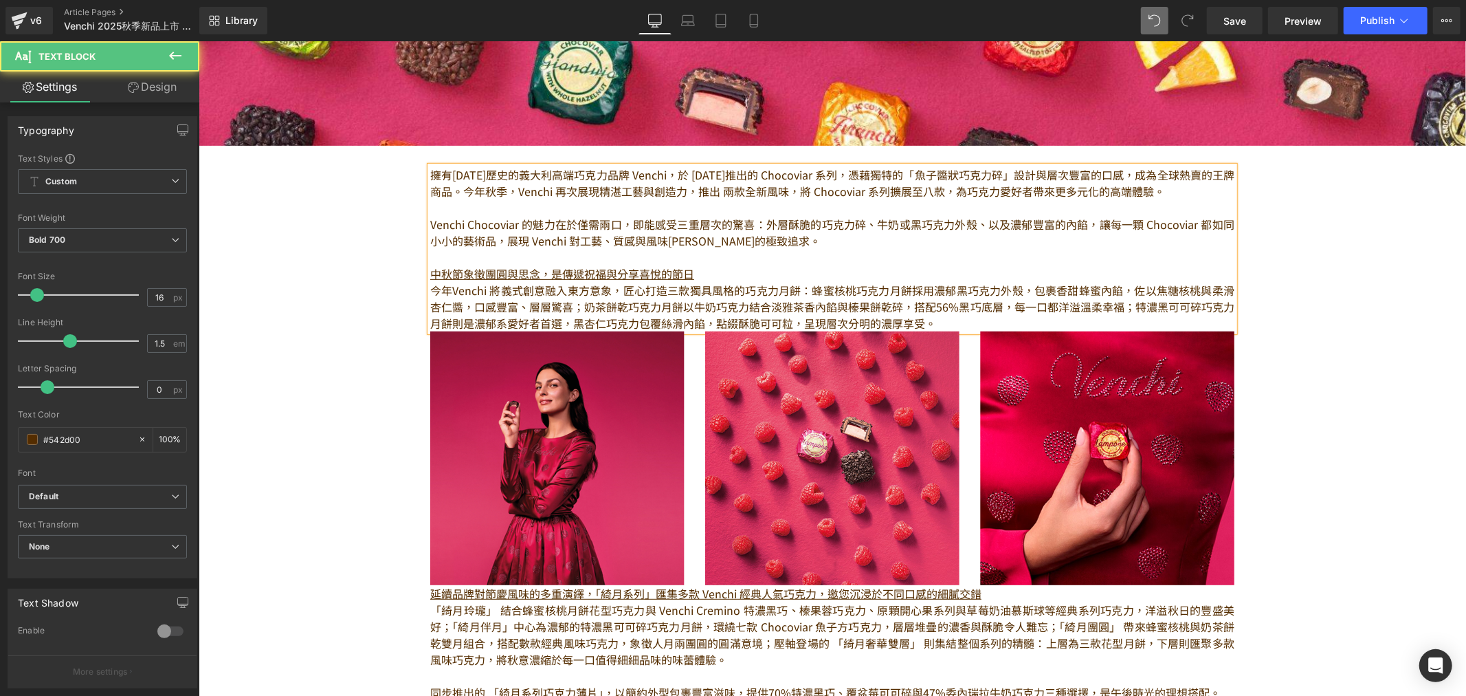
click at [1002, 182] on strong "今年秋季，Venchi 再次展現精湛工藝與創造力，推出 兩款全新風味，將 Chocoviar 系列擴展至八款，為巧克力愛好者帶來更多元化的高端體驗。" at bounding box center [814, 190] width 702 height 16
click at [890, 192] on strong "今年秋季，Venchi 再次展現精湛工藝與創造力，推出 兩款全新風味，將 Chocoviar 系列擴展至八款，為巧克力愛好者帶來更多元化的高端體驗。" at bounding box center [814, 190] width 702 height 16
click at [871, 188] on strong "今年秋季，Venchi 再次展現精湛工藝與創造力，推出 兩款全新風味，將 Chocoviar 系列擴展至八款，為巧克力愛好者帶來更多元化的高端體驗。" at bounding box center [814, 190] width 702 height 16
click at [926, 189] on strong "今年秋季，Venchi 再次展現精湛工藝與創造力，推出 兩款全新風味，將 Chocoviar 系列擴展至八款，為巧克力愛好者帶來更多元化的高端體驗。" at bounding box center [814, 190] width 702 height 16
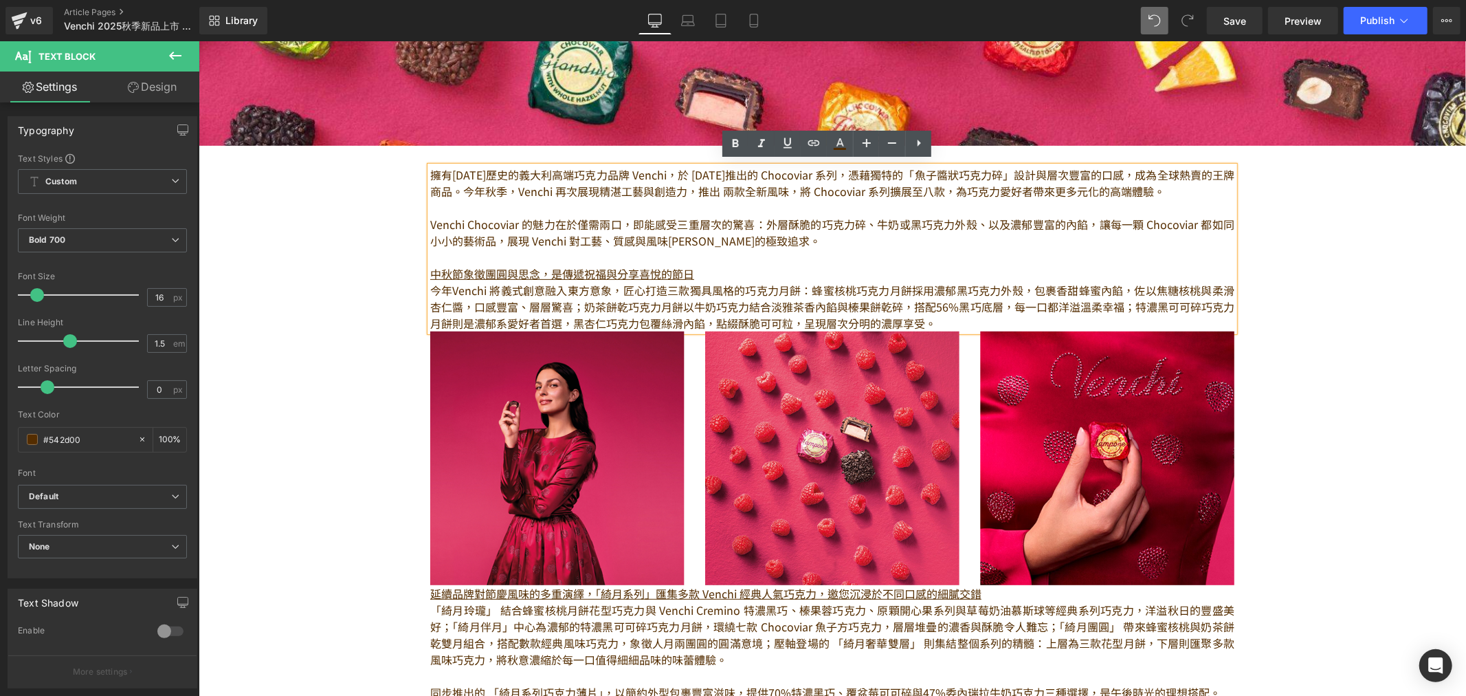
drag, startPoint x: 718, startPoint y: 187, endPoint x: 767, endPoint y: 188, distance: 48.8
click at [718, 187] on strong "今年秋季，Venchi 再次展現精湛工藝與創造力，推出 兩款全新風味，將 Chocoviar 系列擴展至八款，為巧克力愛好者帶來更多元化的高端體驗。" at bounding box center [814, 190] width 702 height 16
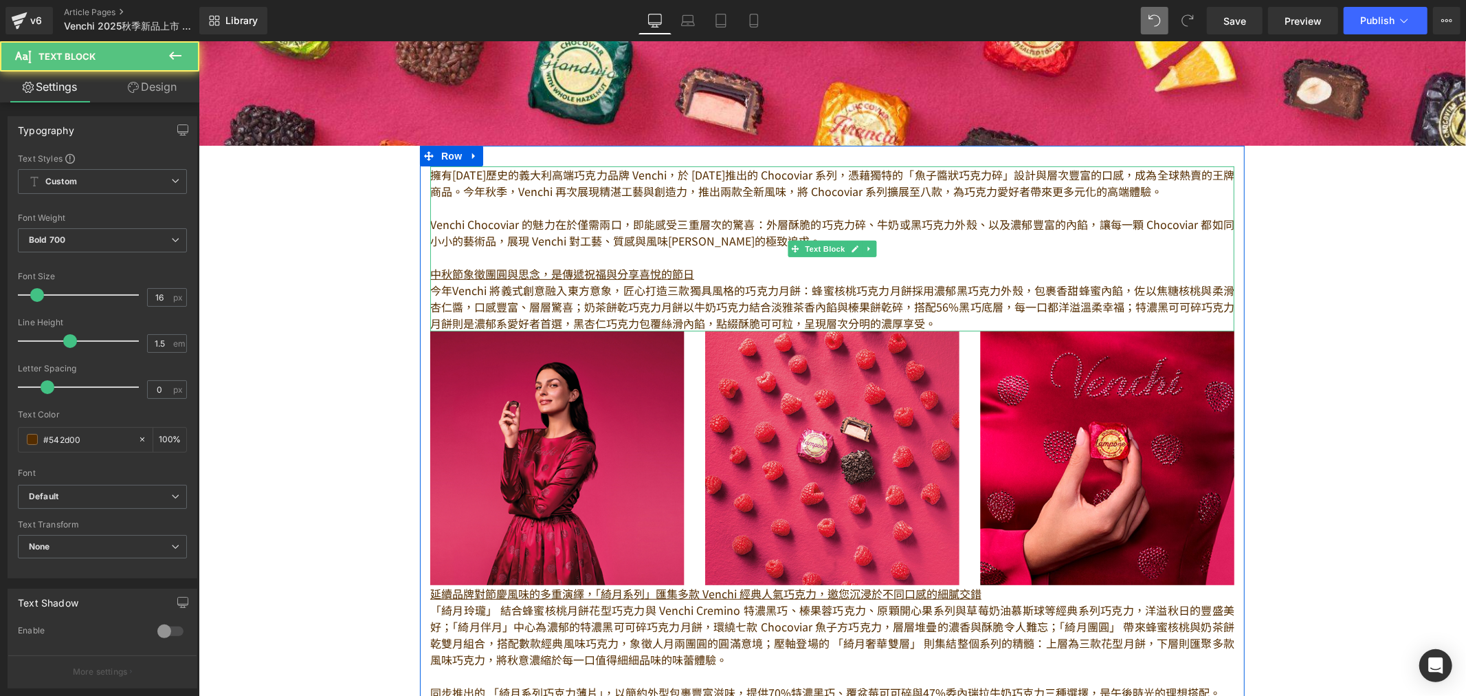
click at [1117, 199] on p at bounding box center [832, 207] width 804 height 16
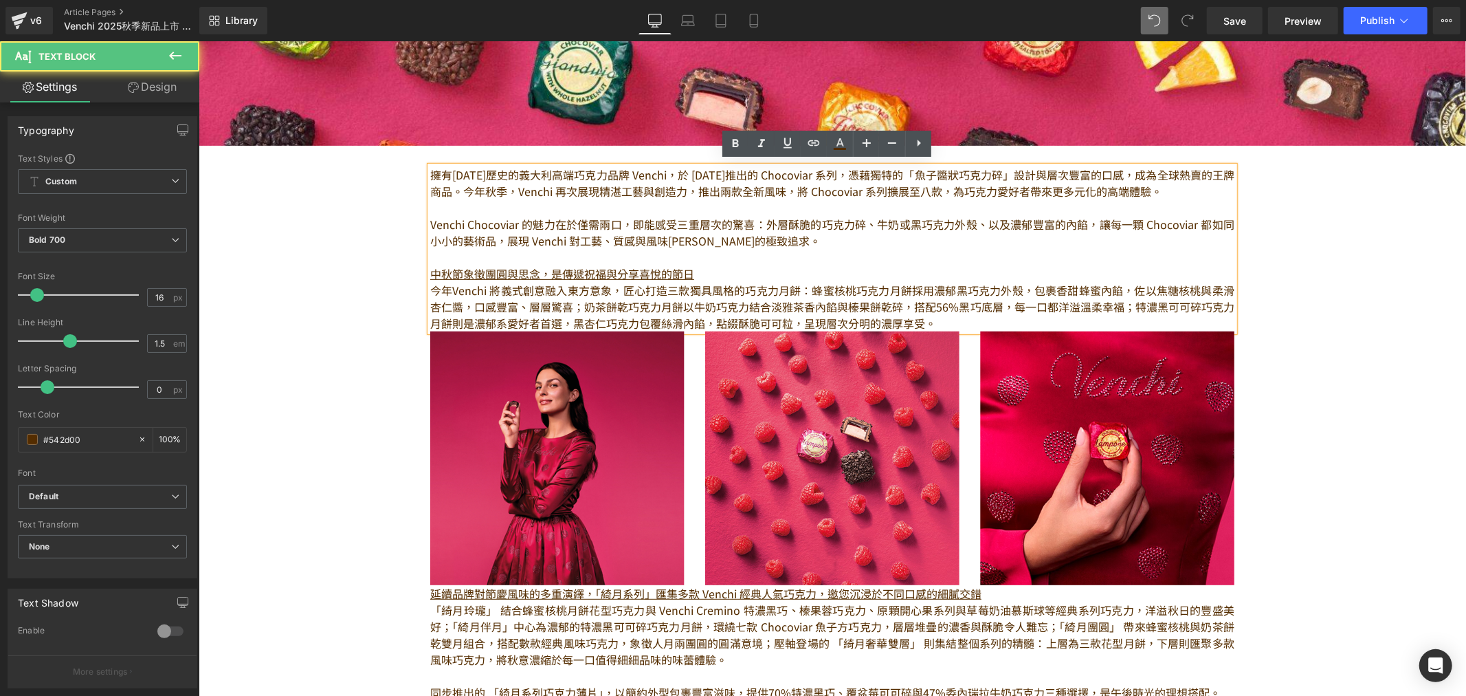
click at [1160, 193] on p "擁有[DATE]歷史的義大利高端巧克力品牌 Venchi，於 [DATE]推出的 Chocoviar 系列， 憑藉獨特的「魚子醬狀巧克力碎」設計與層次豐富的口…" at bounding box center [832, 182] width 804 height 33
click at [492, 249] on p at bounding box center [832, 256] width 804 height 16
click at [458, 207] on p at bounding box center [832, 207] width 804 height 16
drag, startPoint x: 461, startPoint y: 218, endPoint x: 410, endPoint y: 223, distance: 51.8
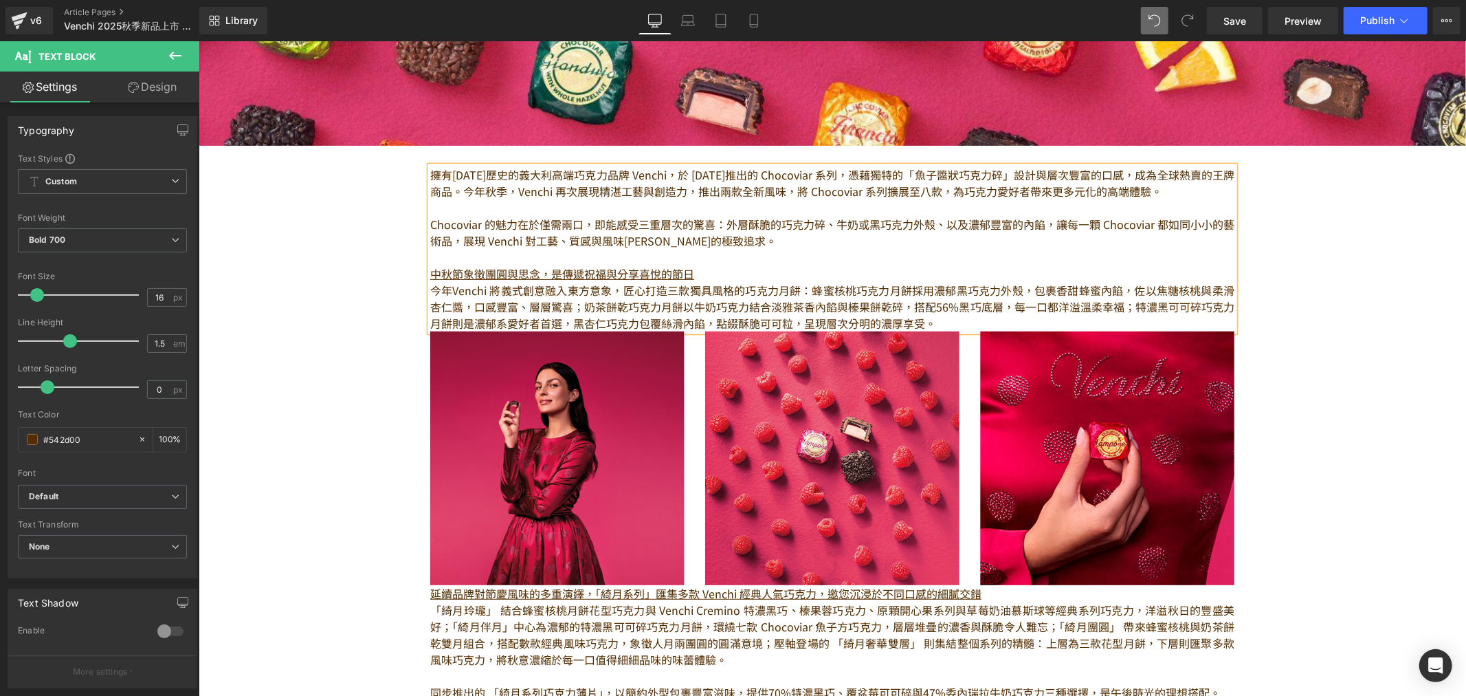
click at [482, 221] on p "Chocoviar 的魅力在於僅需兩口，即能感受三重層次的驚喜：外層酥脆的巧克力碎、牛奶或黑巧克力外殼、以及濃郁豐富的內餡，讓每一顆 Chocoviar 都如…" at bounding box center [832, 231] width 804 height 33
click at [573, 219] on p "Chocoviar 的魅力在於僅需兩口，即能感受三重層次的驚喜：外層酥脆的巧克力碎、牛奶或黑巧克力外殼、以及濃郁豐富的內餡，讓每一顆 Chocoviar 都如…" at bounding box center [832, 231] width 804 height 33
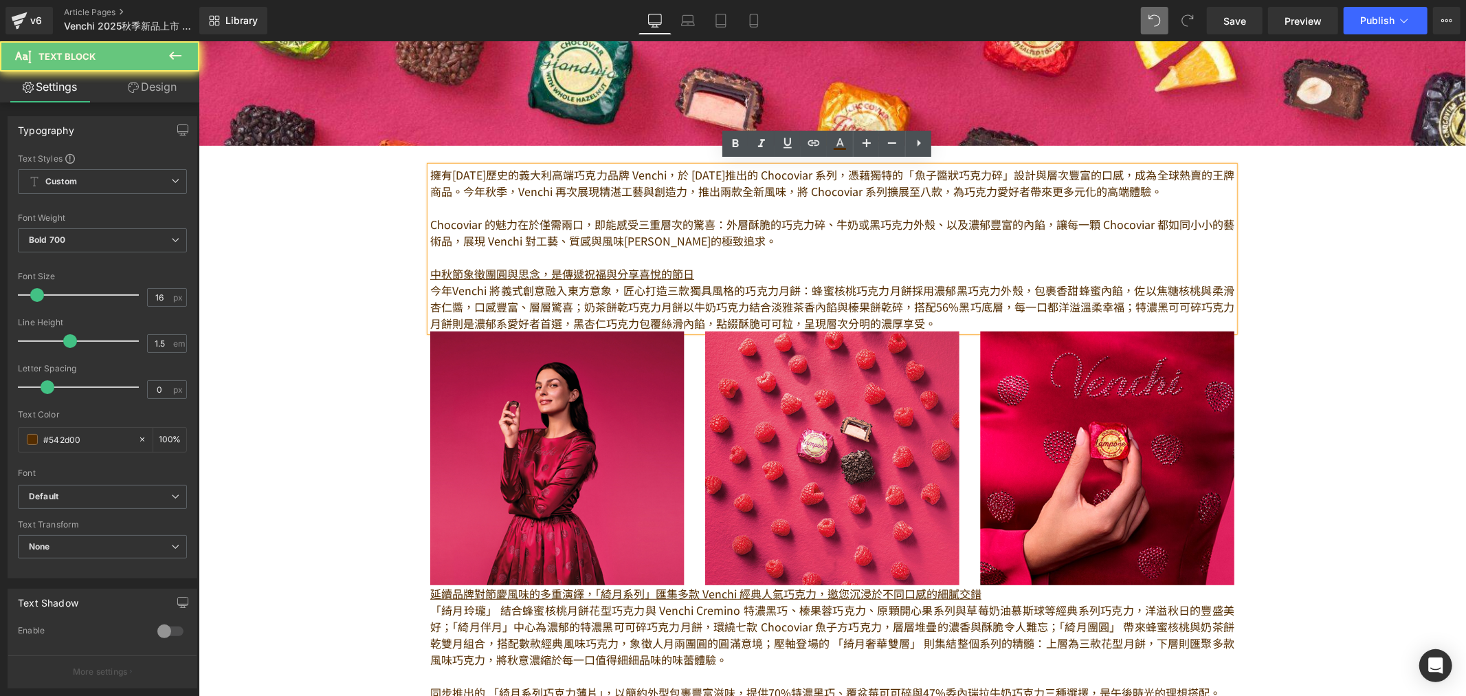
click at [553, 218] on p "Chocoviar 的魅力在於僅需兩口，即能感受三重層次的驚喜：外層酥脆的巧克力碎、牛奶或黑巧克力外殼、以及濃郁豐富的內餡，讓每一顆 Chocoviar 都如…" at bounding box center [832, 231] width 804 height 33
click at [580, 216] on p "Chocoviar 的魅力在於僅需兩口，即能感受三重層次的驚喜：外層酥脆的巧克力碎、牛奶或黑巧克力外殼、以及濃郁豐富的內餡，讓每一顆 Chocoviar 都如…" at bounding box center [832, 231] width 804 height 33
click at [596, 216] on p "Chocoviar 的魅力在於僅需兩口，即能感受三重層次的驚喜：外層酥脆的巧克力碎、牛奶或黑巧克力外殼、以及濃郁豐富的內餡，讓每一顆 Chocoviar 都如…" at bounding box center [832, 231] width 804 height 33
click at [694, 217] on p "Chocoviar 的魅力在於僅需兩口，即能感受三重層次的驚喜：外層酥脆的巧克力碎、牛奶或黑巧克力外殼、以及濃郁豐富的內餡，讓每一顆 Chocoviar 都如…" at bounding box center [832, 231] width 804 height 33
click at [719, 221] on p "Chocoviar 的魅力在於僅需兩口，即能感受三重層次的驚喜：外層酥脆的巧克力碎、牛奶或黑巧克力外殼、以及濃郁豐富的內餡，讓每一顆 Chocoviar 都如…" at bounding box center [832, 231] width 804 height 33
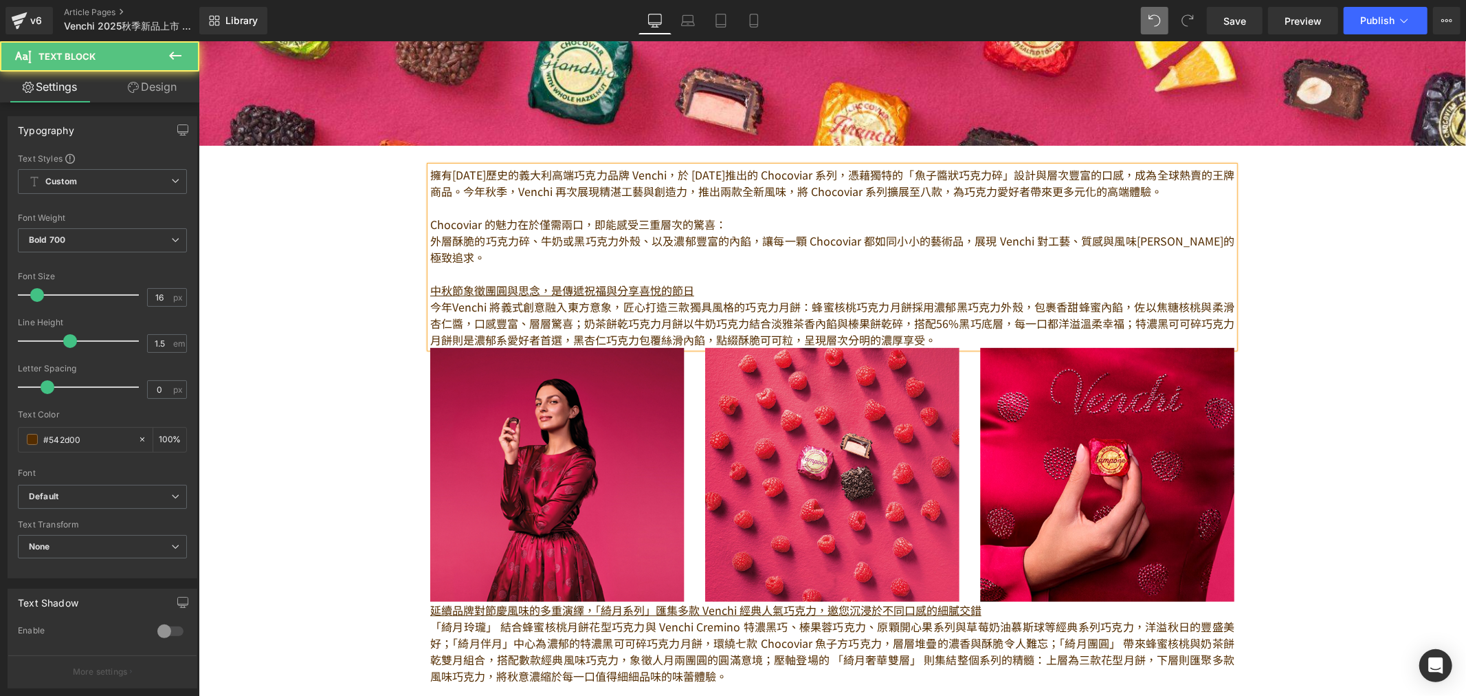
click at [551, 233] on p "外層酥脆的巧克力碎、牛奶或黑巧克力外殼、以及濃郁豐富的內餡，讓每一顆 Chocoviar 都如同小小的藝術品，展現 Venchi 對工藝、質感與風味[PERS…" at bounding box center [832, 248] width 804 height 33
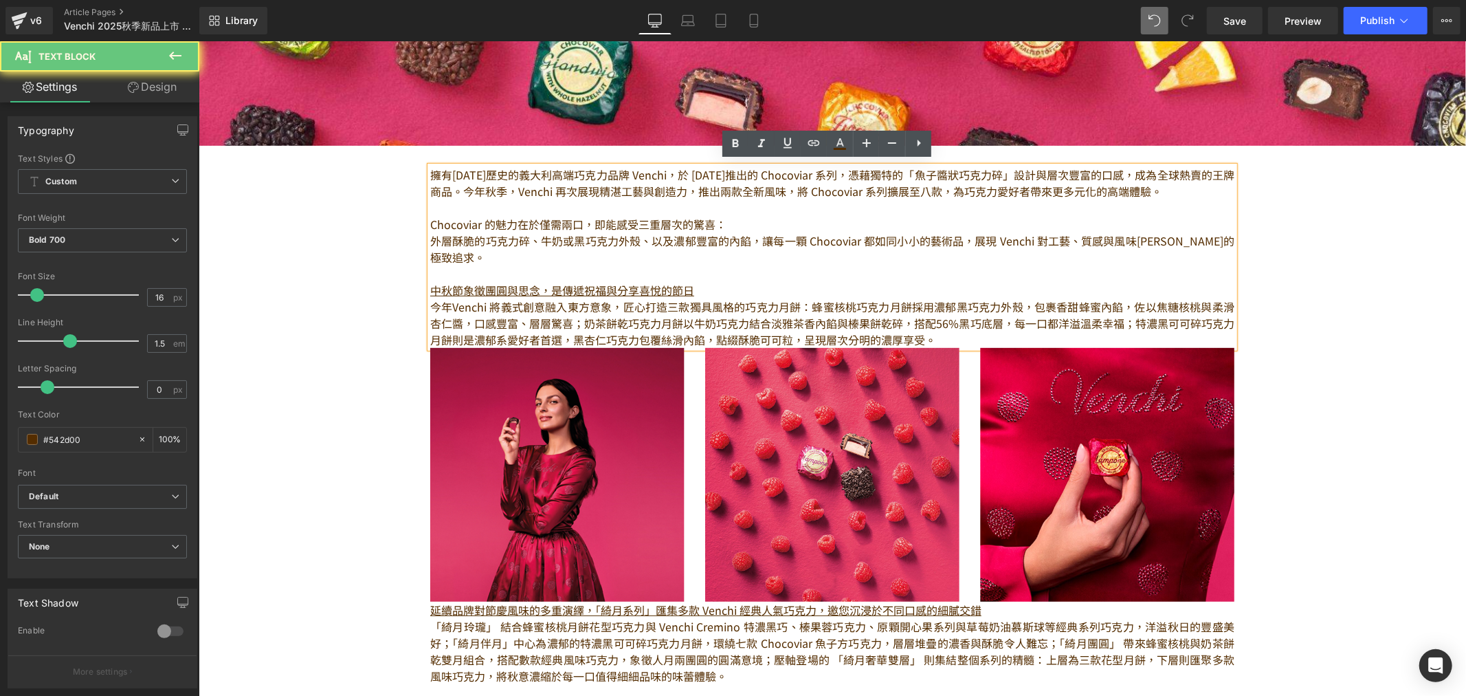
click at [641, 234] on p "外層酥脆的巧克力碎、牛奶或黑巧克力外殼、以及濃郁豐富的內餡，讓每一顆 Chocoviar 都如同小小的藝術品，展現 Venchi 對工藝、質感與風味[PERS…" at bounding box center [832, 248] width 804 height 33
click at [553, 237] on p "外層酥脆的巧克力碎、牛奶或黑巧克力外殼、以及濃郁豐富的內餡，讓每一顆 Chocoviar 都如同小小的藝術品，展現 Venchi 對工藝、質感與風味[PERS…" at bounding box center [832, 248] width 804 height 33
click at [586, 237] on p "外層酥脆的巧克力碎、牛奶或黑巧克力外殼、以及濃郁豐富的內餡，讓每一顆 Chocoviar 都如同小小的藝術品，展現 Venchi 對工藝、質感與風味[PERS…" at bounding box center [832, 248] width 804 height 33
click at [621, 239] on p "外層酥脆的巧克力碎、牛奶或黑巧克力外殼、以及濃郁豐富的內餡，讓每一顆 Chocoviar 都如同小小的藝術品，展現 Venchi 對工藝、質感與風味[PERS…" at bounding box center [832, 248] width 804 height 33
click at [644, 232] on p "外層酥脆的巧克力碎、牛奶或黑巧克力外殼、以及濃郁豐富的內餡，讓每一顆 Chocoviar 都如同小小的藝術品，展現 Venchi 對工藝、質感與風味[PERS…" at bounding box center [832, 248] width 804 height 33
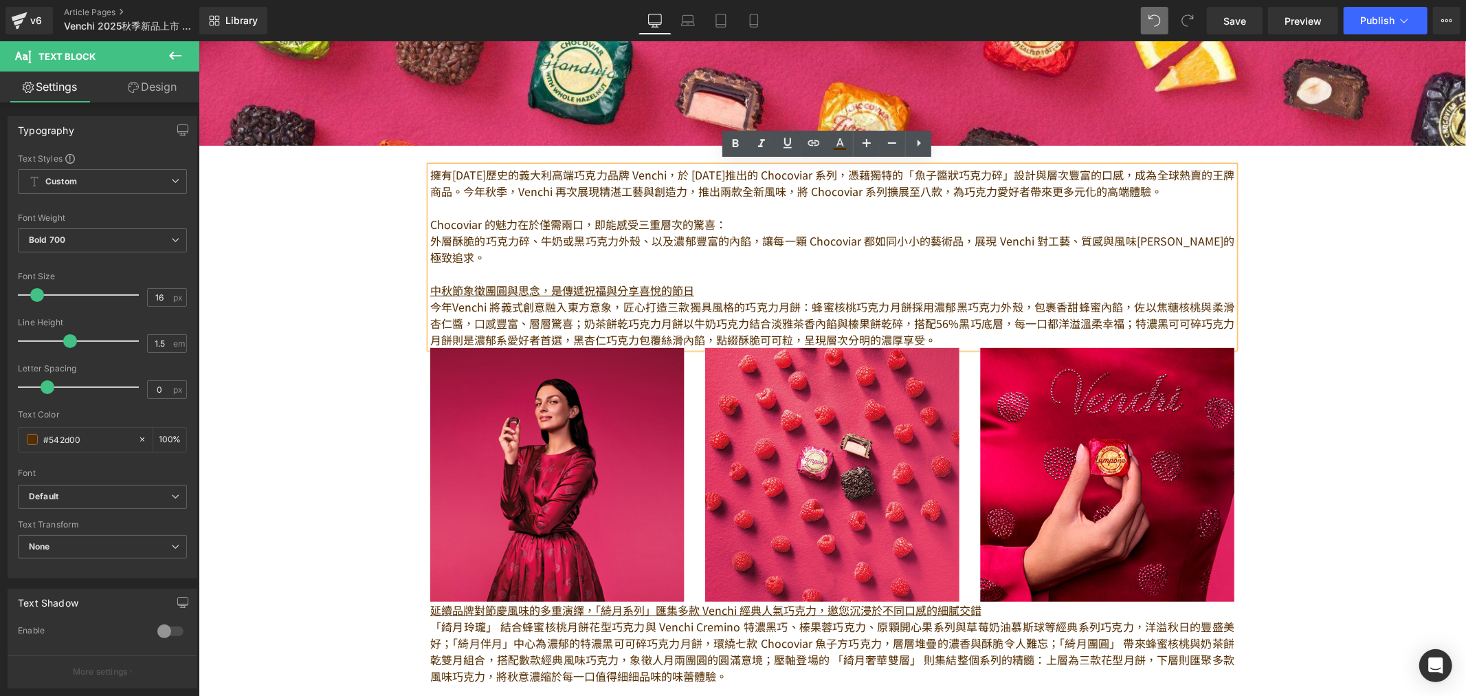
click at [749, 234] on p "外層酥脆的巧克力碎、牛奶或黑巧克力外殼、以及濃郁豐富的內餡，讓每一顆 Chocoviar 都如同小小的藝術品，展現 Venchi 對工藝、質感與風味[PERS…" at bounding box center [832, 248] width 804 height 33
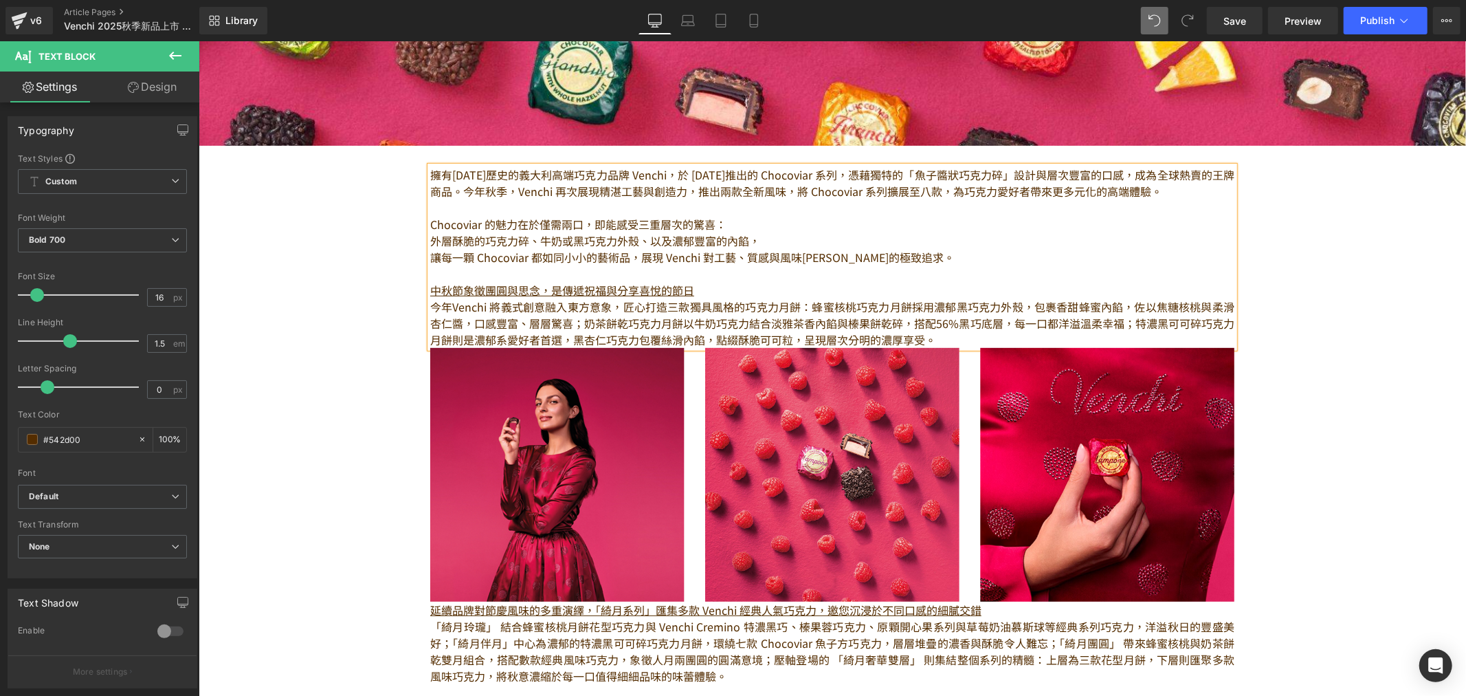
drag, startPoint x: 535, startPoint y: 250, endPoint x: 570, endPoint y: 245, distance: 35.4
click at [536, 248] on p "讓每一顆 Chocoviar 都如同小小的藝術品，展現 Venchi 對工藝、質感與風味[PERSON_NAME]的極致追求。" at bounding box center [832, 256] width 804 height 16
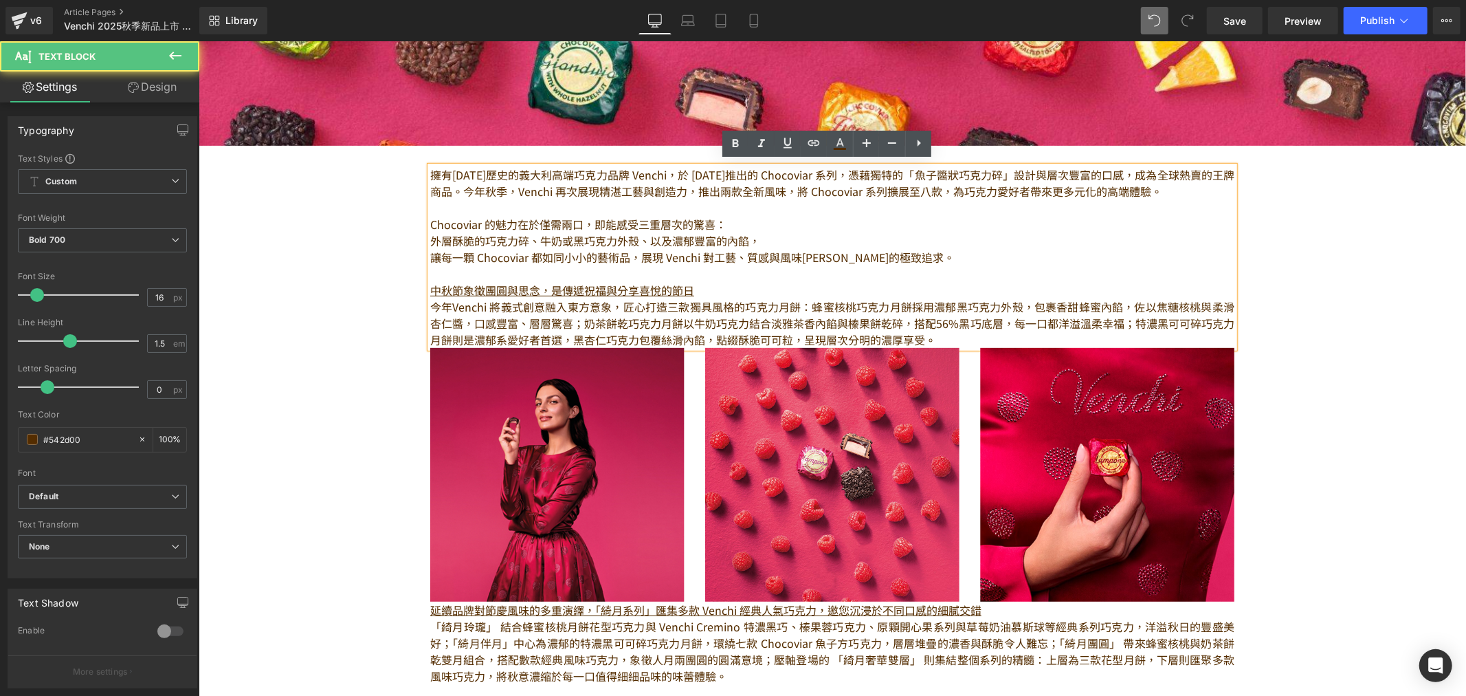
click at [605, 248] on p "讓每一顆 Chocoviar 都如同小小的藝術品，展現 Venchi 對工藝、質感與風味[PERSON_NAME]的極致追求。" at bounding box center [832, 256] width 804 height 16
click at [588, 250] on p "讓每一顆 Chocoviar 都如同小小的藝術品，展現 Venchi 對工藝、質感與風味[PERSON_NAME]的極致追求。" at bounding box center [832, 256] width 804 height 16
click at [582, 254] on p "讓每一顆 Chocoviar 都如同小小的藝術品，展現 Venchi 對工藝、質感與風味[PERSON_NAME]的極致追求。" at bounding box center [832, 256] width 804 height 16
click at [780, 248] on p "讓每一顆 Chocoviar 都如同精緻的藝術品，展現 Venchi 對工藝、質感與風味[PERSON_NAME]的極致追求。" at bounding box center [832, 256] width 804 height 16
drag, startPoint x: 842, startPoint y: 261, endPoint x: 831, endPoint y: 265, distance: 11.7
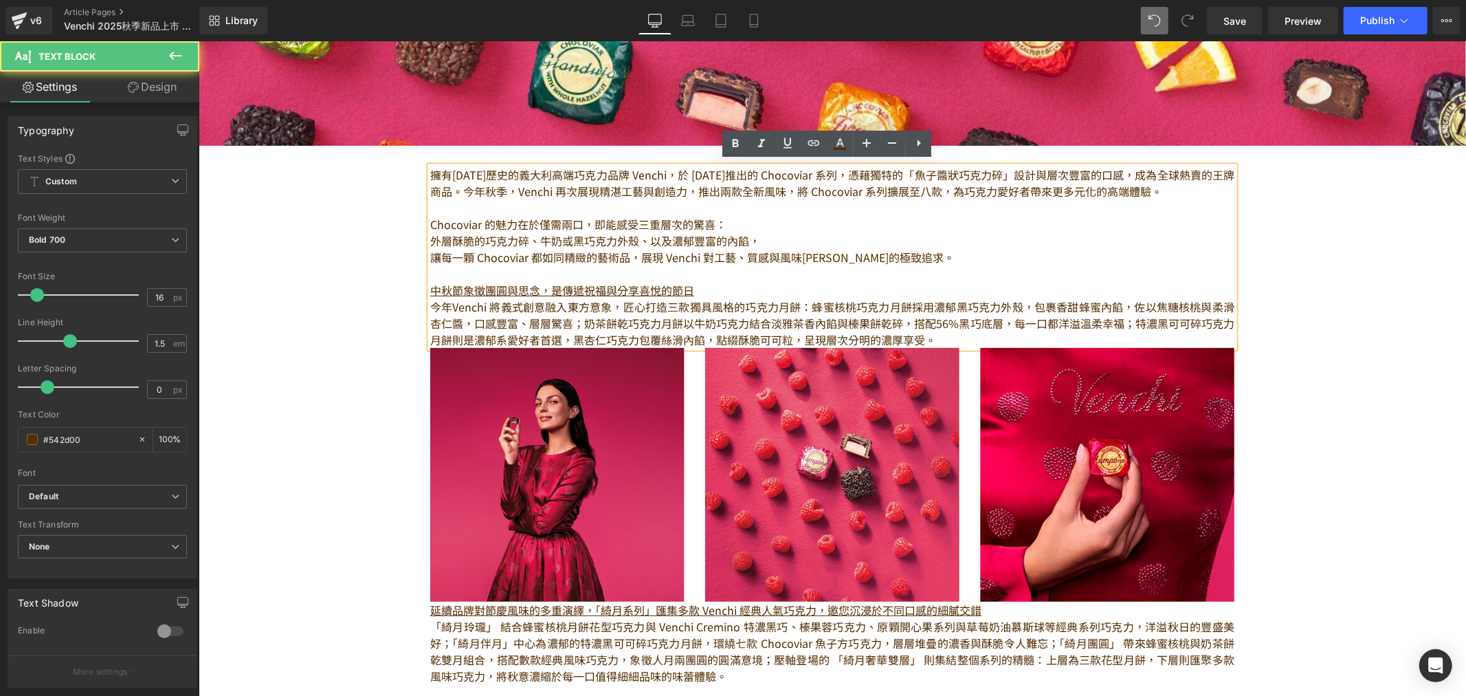
click at [836, 265] on p at bounding box center [832, 273] width 804 height 16
click at [691, 288] on p "中秋節象徵團圓與思念，是傳遞祝福與分享喜悅的節日" at bounding box center [832, 289] width 804 height 16
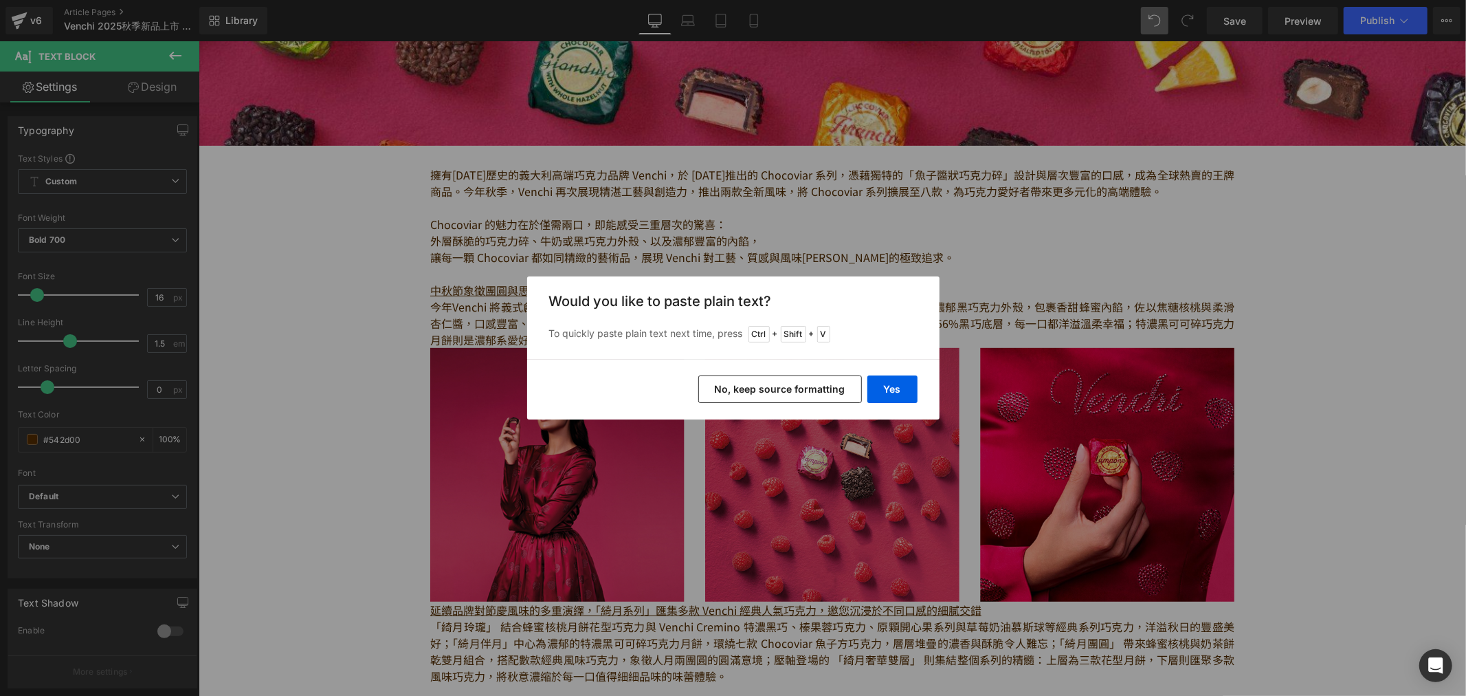
click at [919, 389] on div "Yes No, keep source formatting" at bounding box center [733, 389] width 412 height 60
click at [894, 390] on button "Yes" at bounding box center [893, 388] width 50 height 27
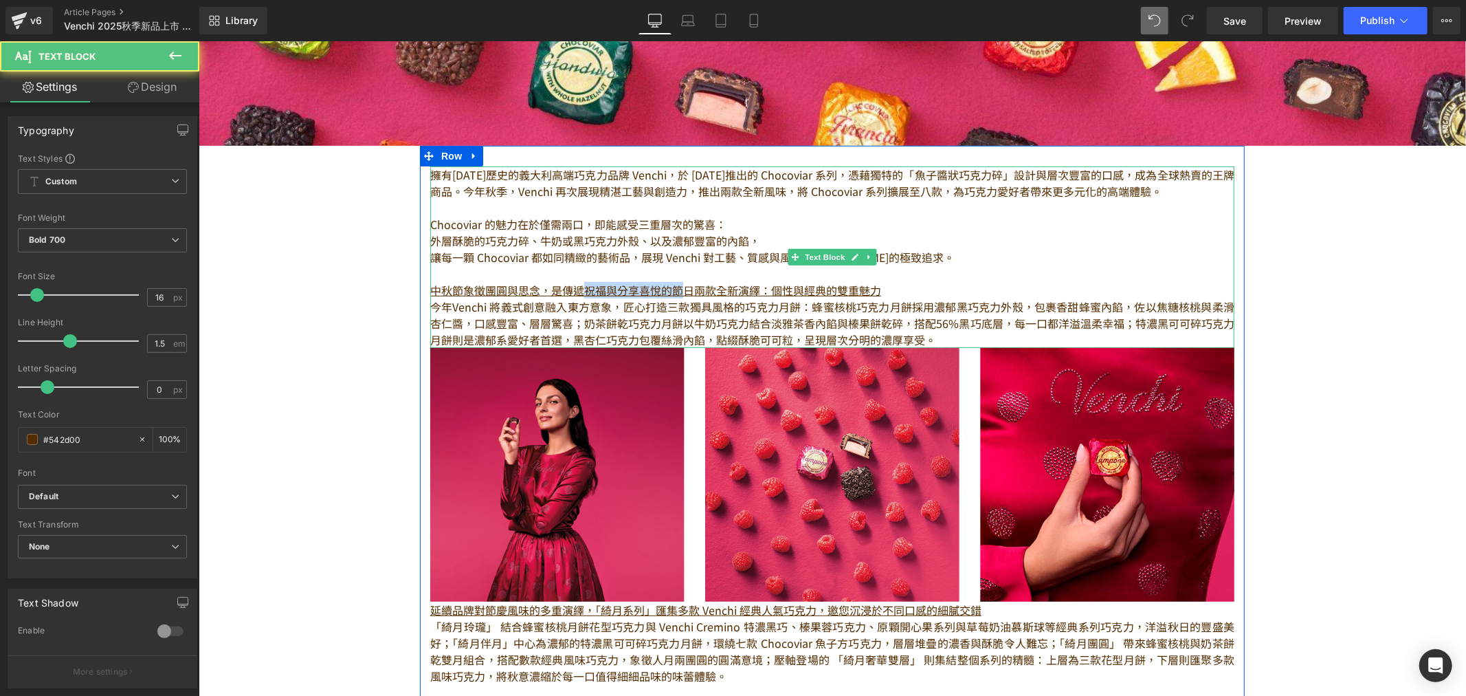
drag, startPoint x: 678, startPoint y: 285, endPoint x: 629, endPoint y: 289, distance: 49.0
click at [601, 290] on u "中秋節象徵團圓與思念，是傳遞祝福與分享喜悅的節日兩款全新演繹：個性與經典的雙重魅力" at bounding box center [655, 289] width 451 height 16
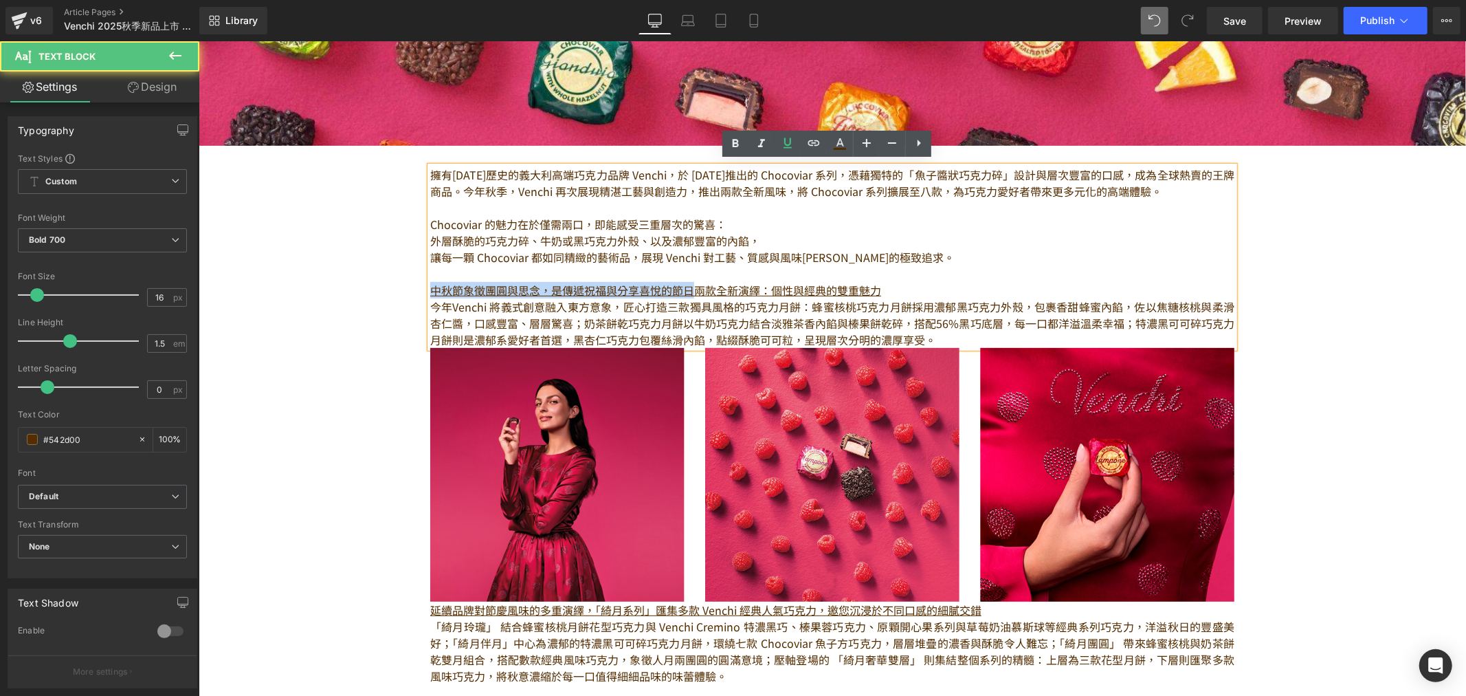
drag, startPoint x: 688, startPoint y: 286, endPoint x: 426, endPoint y: 286, distance: 262.6
click at [430, 286] on u "中秋節象徵團圓與思念，是傳遞祝福與分享喜悅的節日兩款全新演繹：個性與經典的雙重魅力" at bounding box center [655, 289] width 451 height 16
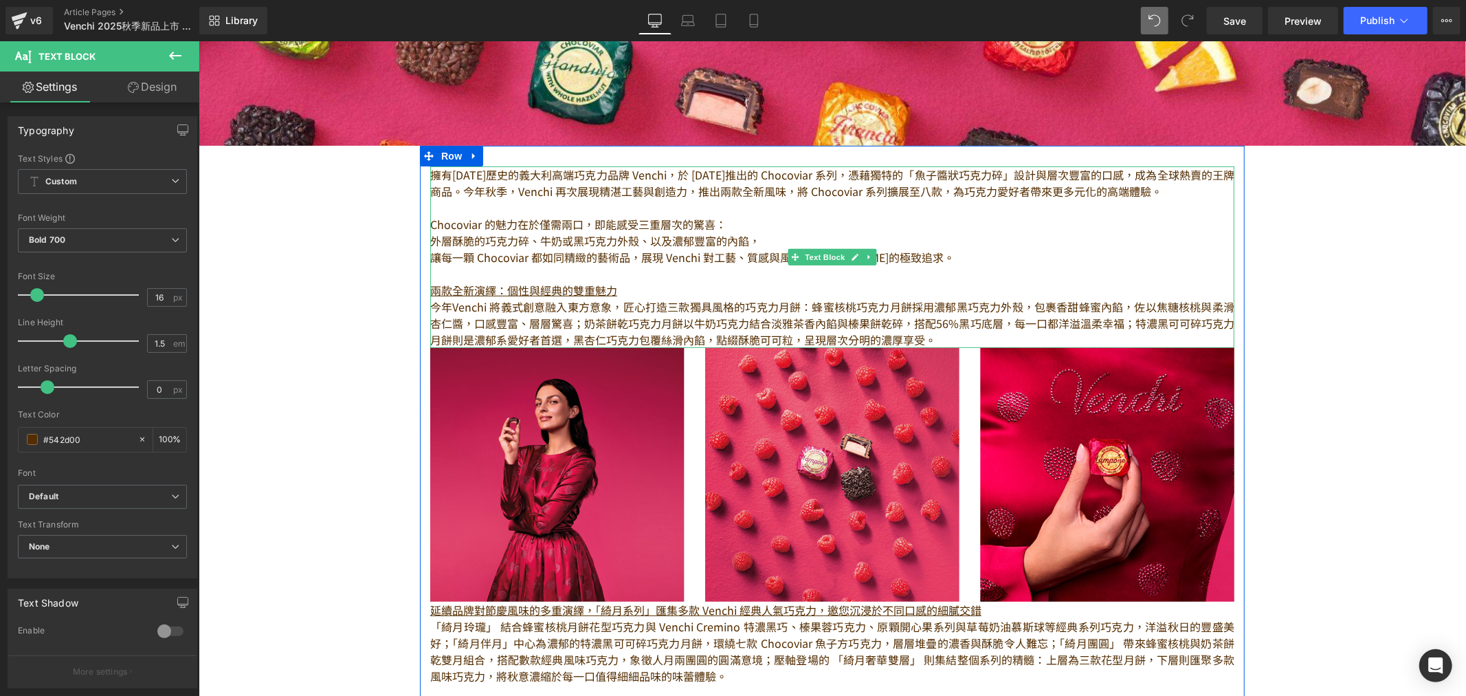
click at [914, 337] on span "今年Venchi 將義式創意融入東方意象，匠心打造三款獨具風格的巧克力月餅：蜂蜜核桃巧克力月餅採用濃郁黑巧克力外殼，包裹香甜蜂蜜內餡，佐以焦糖核桃與柔滑杏仁醬…" at bounding box center [832, 322] width 804 height 49
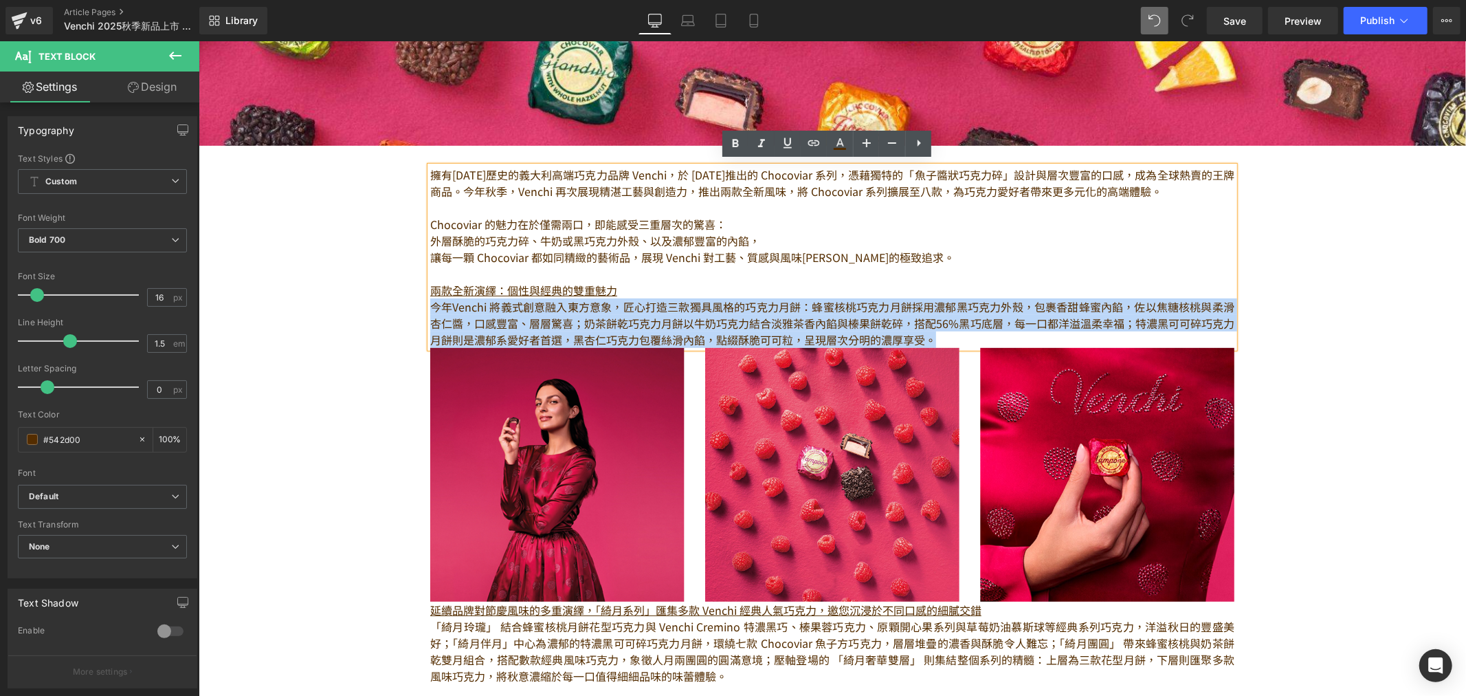
drag, startPoint x: 934, startPoint y: 338, endPoint x: 418, endPoint y: 300, distance: 517.6
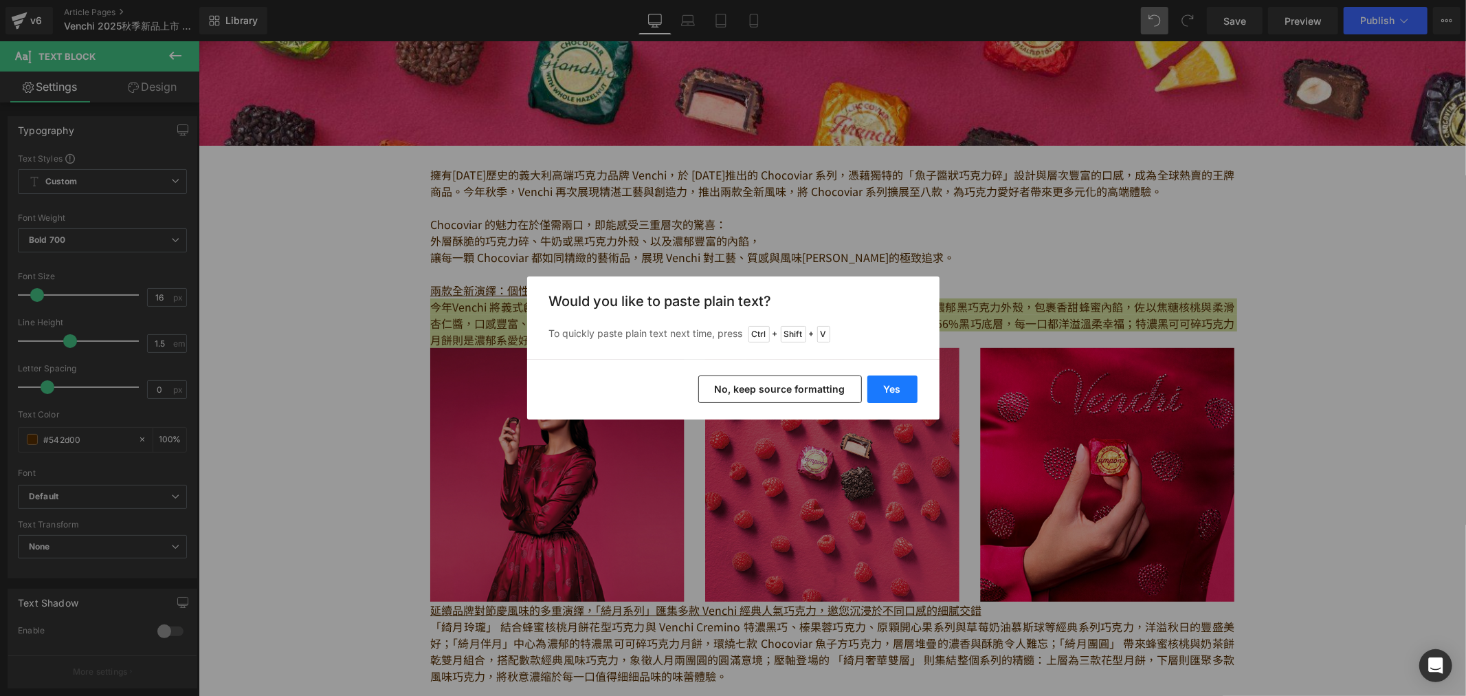
click at [899, 384] on button "Yes" at bounding box center [893, 388] width 50 height 27
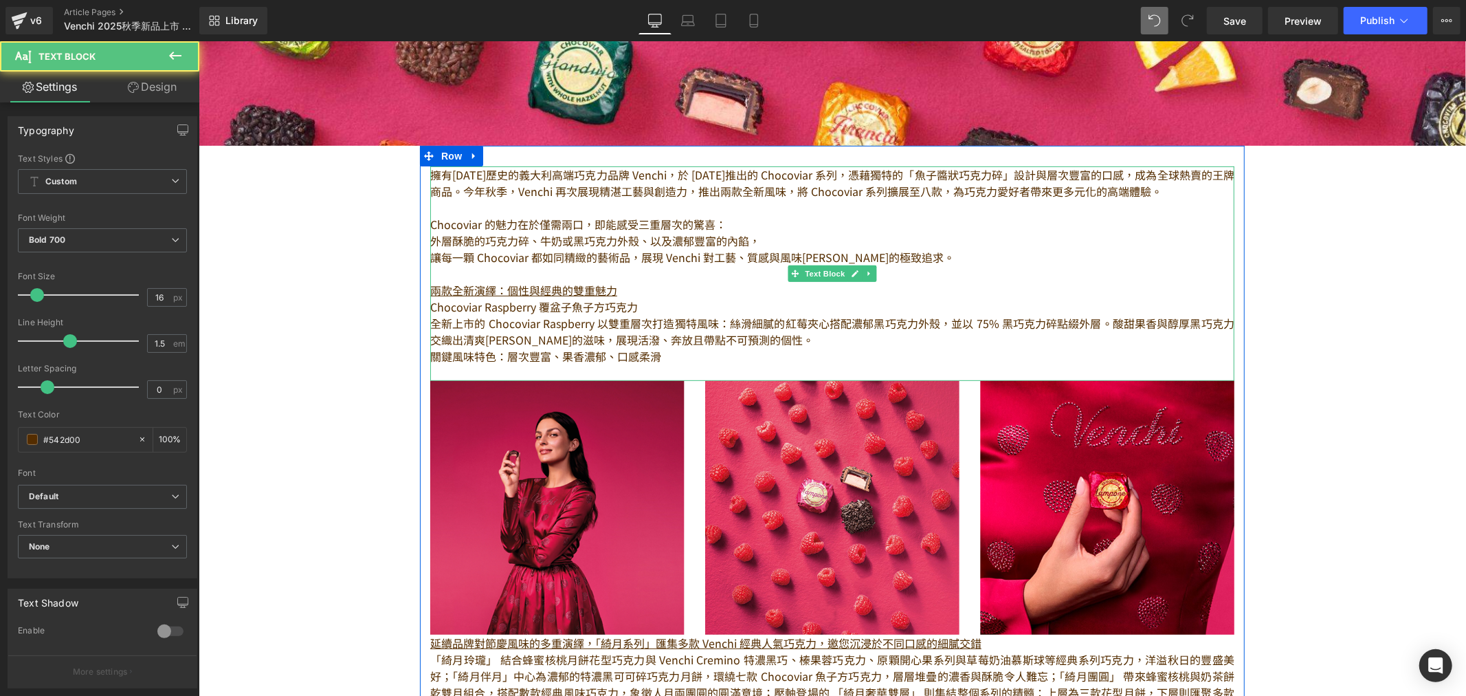
click at [498, 309] on p "Chocoviar Raspberry 覆盆子魚子方巧克力" at bounding box center [832, 306] width 804 height 16
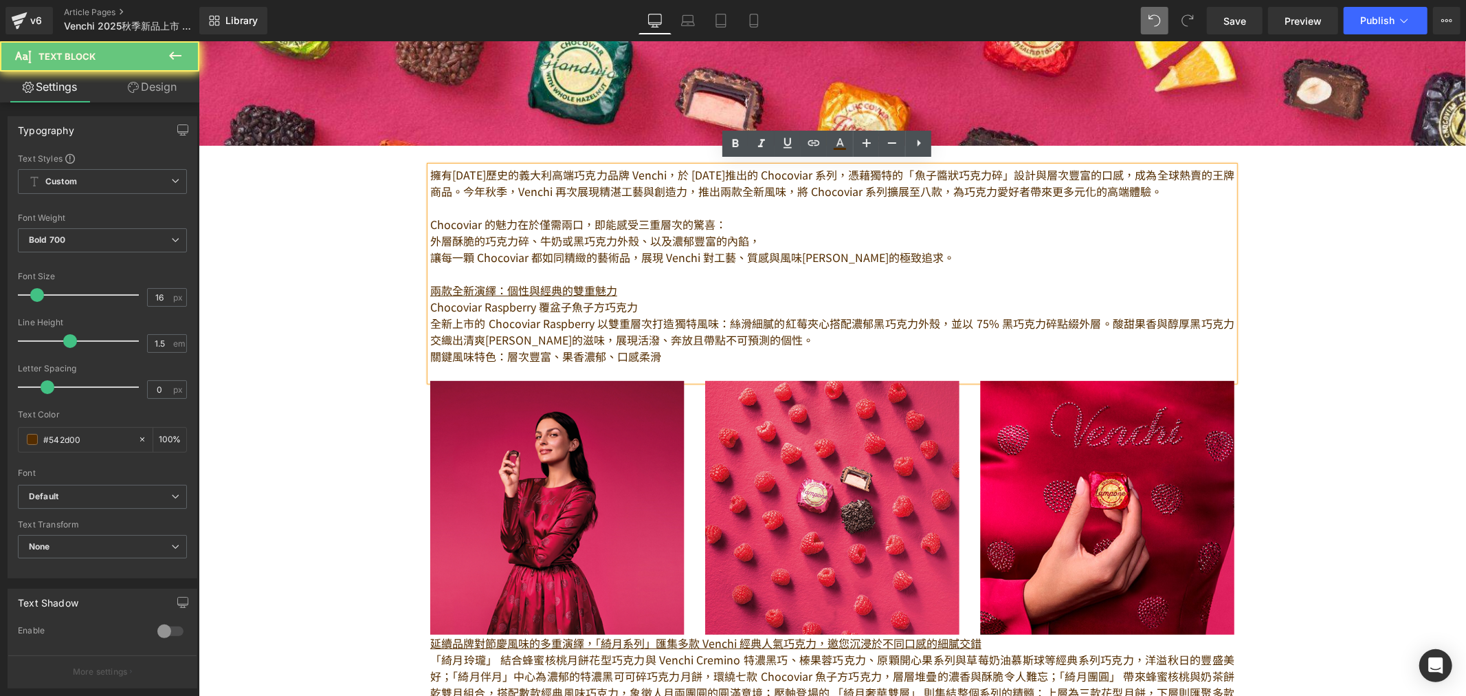
click at [652, 307] on p "Chocoviar Raspberry 覆盆子魚子方巧克力" at bounding box center [832, 306] width 804 height 16
click at [492, 316] on p "全新上市的 Chocoviar Raspberry 以雙重層次打造獨特風味：絲滑細膩的紅莓夾心搭配濃郁黑巧克力外殼，並以 75% 黑巧克力碎點綴外層。酸甜果香…" at bounding box center [832, 330] width 804 height 33
click at [568, 320] on p "全新上市的 Chocoviar Raspberry 以雙重層次打造獨特風味：絲滑細膩的紅莓夾心搭配濃郁黑巧克力外殼，並以 75% 黑巧克力碎點綴外層。酸甜果香…" at bounding box center [832, 330] width 804 height 33
click at [593, 319] on p "全新上市的 Chocoviar Raspberry 以雙重層次打造獨特風味：絲滑細膩的紅莓夾心搭配濃郁黑巧克力外殼，並以 75% 黑巧克力碎點綴外層。酸甜果香…" at bounding box center [832, 330] width 804 height 33
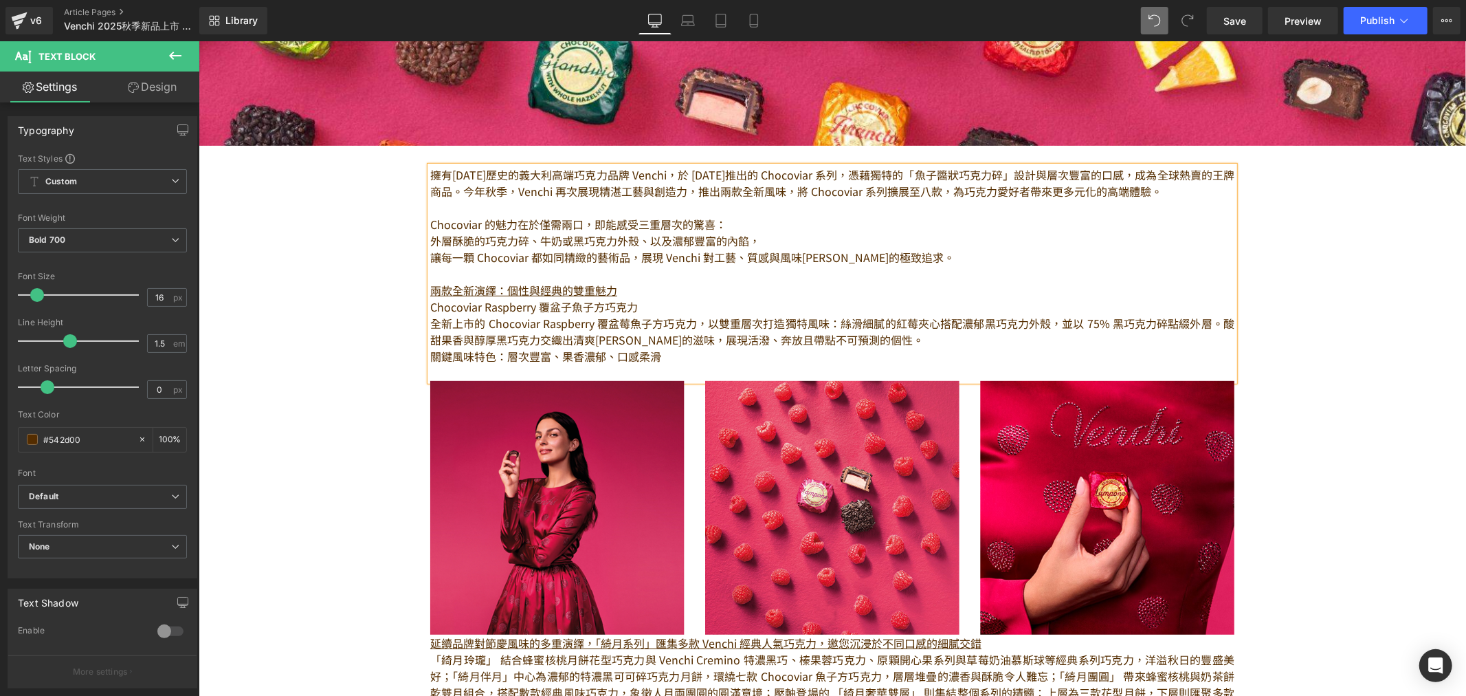
click at [837, 323] on p "全新上市的 Chocoviar Raspberry 覆盆莓魚子方巧克力，以雙重層次打造獨特風味：絲滑細膩的紅莓夾心搭配濃郁黑巧克力外殼，並以 75% 黑巧克力…" at bounding box center [832, 330] width 804 height 33
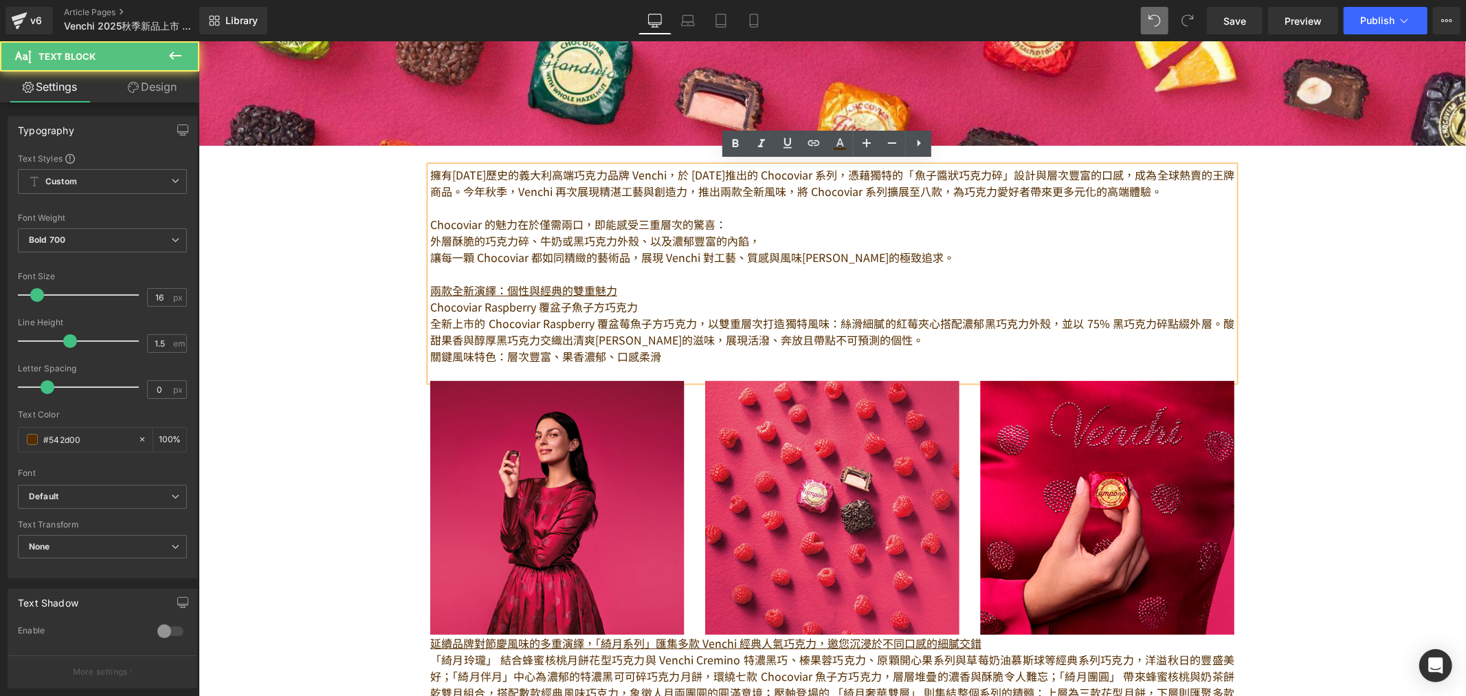
click at [1085, 319] on p "全新上市的 Chocoviar Raspberry 覆盆莓魚子方巧克力，以雙重層次打造獨特風味：絲滑細膩的紅莓夾心搭配濃郁黑巧克力外殼，並以 75% 黑巧克力…" at bounding box center [832, 330] width 804 height 33
click at [1212, 317] on p "全新上市的 Chocoviar Raspberry 覆盆莓魚子方巧克力，以雙重層次打造獨特風味：絲滑細膩的紅莓夾心搭配濃郁黑巧克力外殼，並以 75% 黑巧克力…" at bounding box center [832, 330] width 804 height 33
click at [905, 331] on p "酸甜果香與醇厚黑巧克力交織出清爽[PERSON_NAME]的滋味，展現活潑、奔放且帶點不可預測的個性。" at bounding box center [832, 339] width 804 height 16
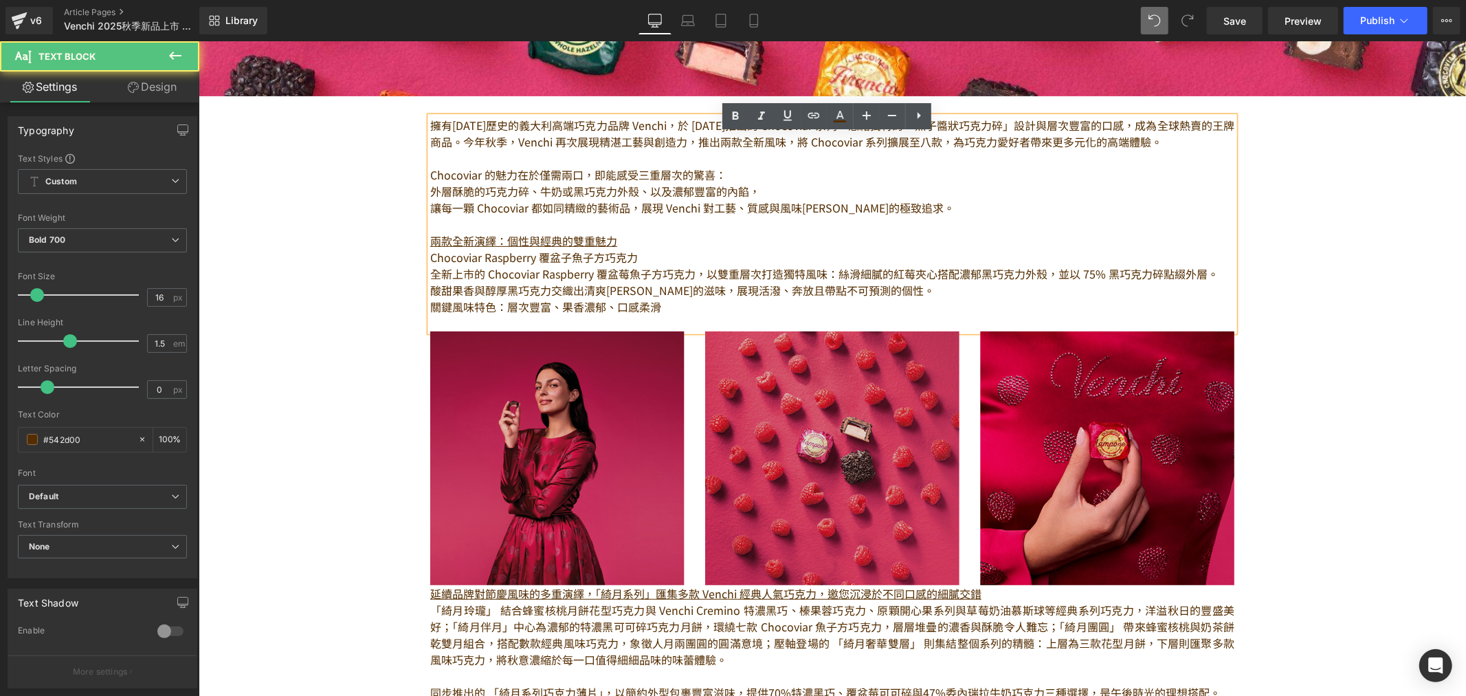
scroll to position [458, 0]
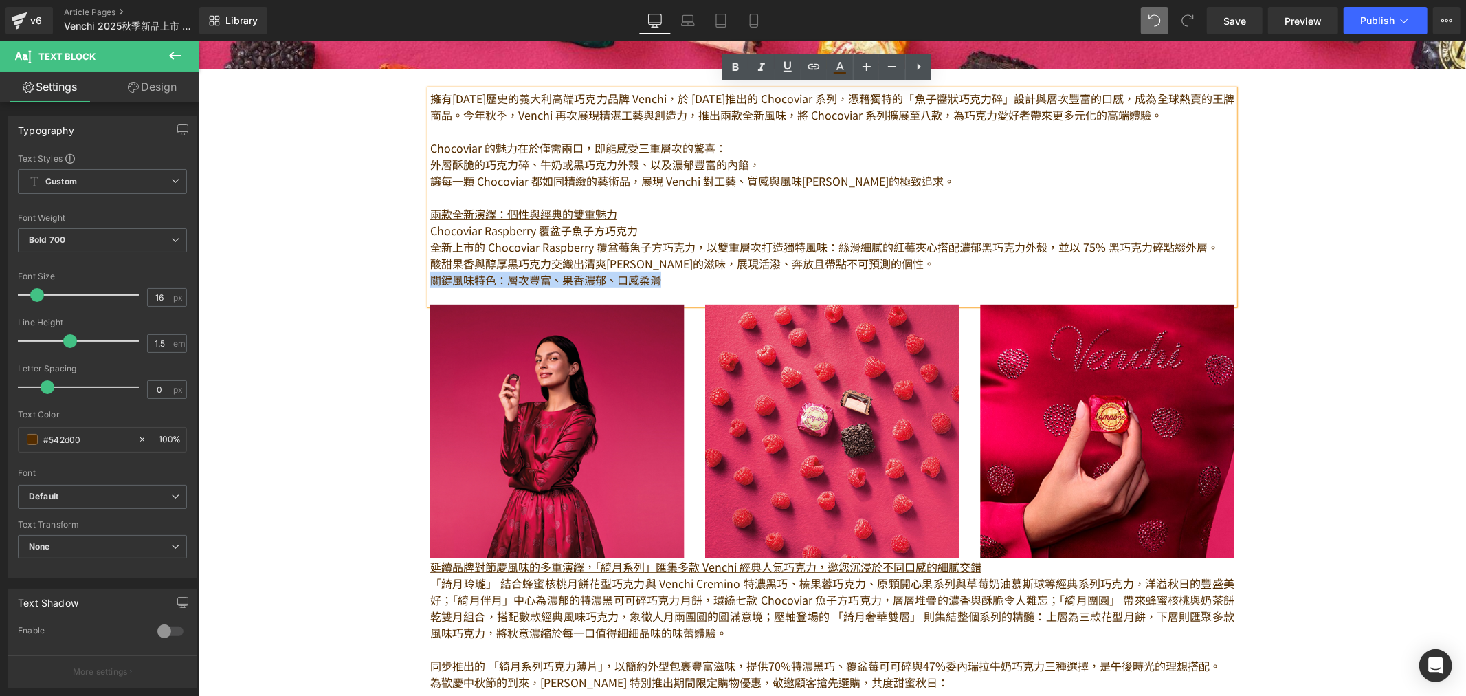
drag, startPoint x: 668, startPoint y: 273, endPoint x: 427, endPoint y: 275, distance: 240.6
click at [430, 275] on p "關鍵風味特色：層次豐富、果香濃郁、口感柔滑" at bounding box center [832, 279] width 804 height 16
drag, startPoint x: 656, startPoint y: 272, endPoint x: 417, endPoint y: 280, distance: 238.7
drag, startPoint x: 587, startPoint y: 264, endPoint x: 426, endPoint y: 273, distance: 161.1
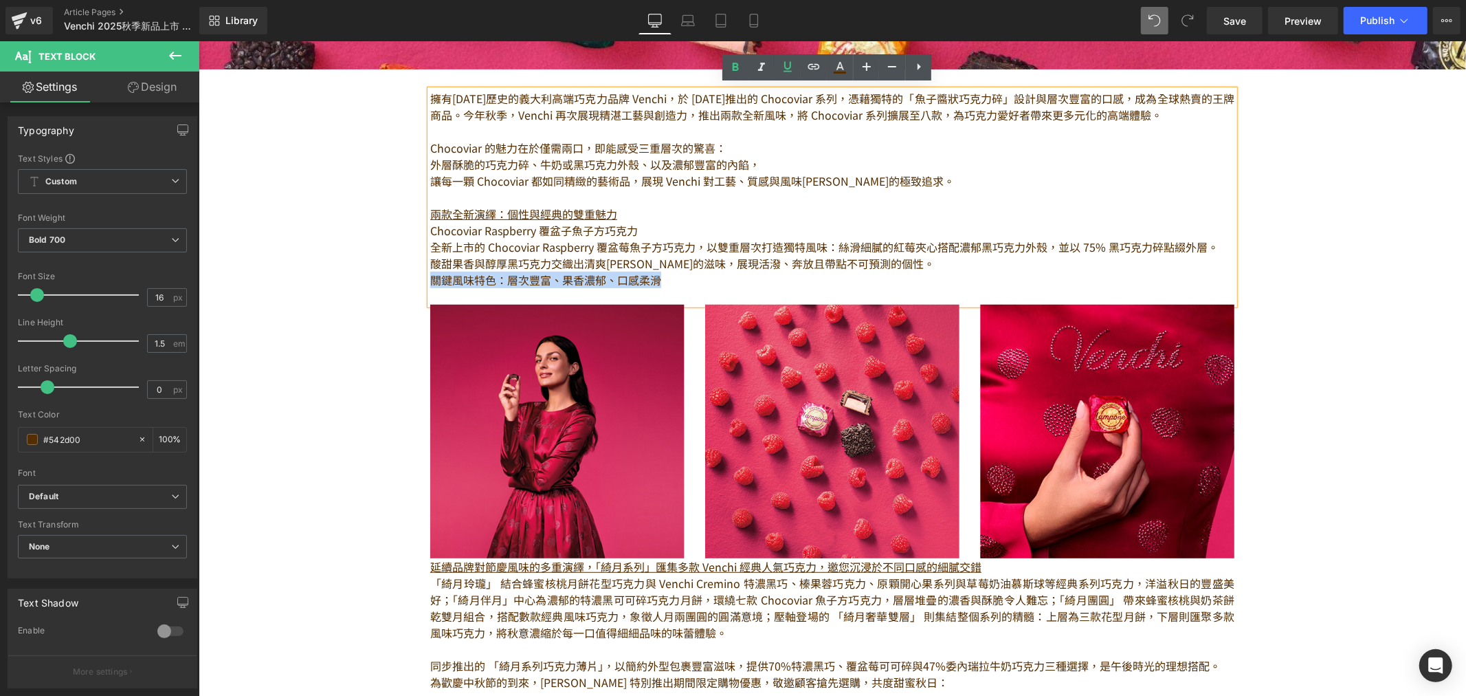
click at [430, 273] on p "關鍵風味特色：層次豐富、果香濃郁、口感柔滑" at bounding box center [832, 279] width 804 height 16
click at [786, 65] on icon at bounding box center [788, 66] width 16 height 16
click at [738, 63] on icon at bounding box center [735, 67] width 16 height 16
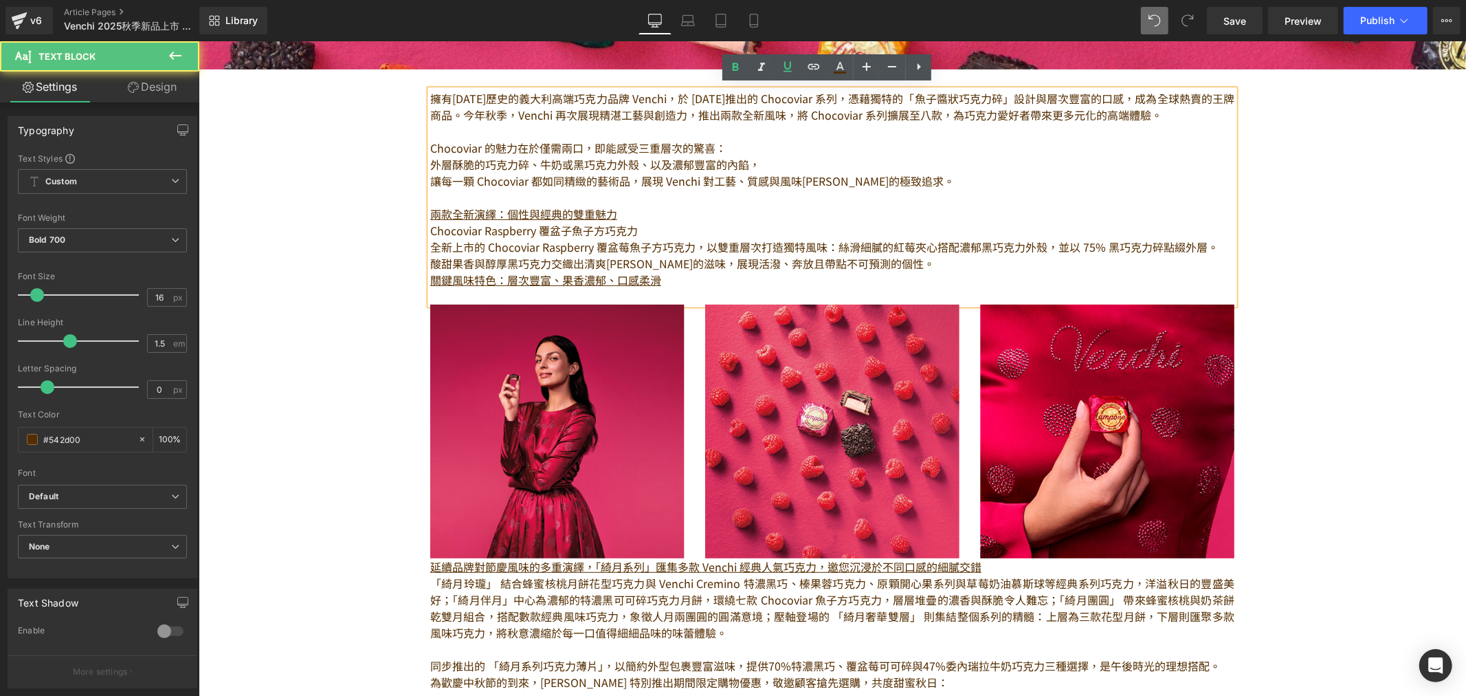
drag, startPoint x: 690, startPoint y: 265, endPoint x: 685, endPoint y: 275, distance: 11.4
click at [690, 265] on p "酸甜果香與醇厚黑巧克力交織出清爽[PERSON_NAME]的滋味，展現活潑、奔放且帶點不可預測的個性。" at bounding box center [832, 262] width 804 height 16
click at [630, 209] on p "兩款全新演繹：個性與經典的雙重魅力" at bounding box center [832, 213] width 804 height 16
click at [665, 273] on p "關鍵風味特色：層次豐富、果香濃郁、口感柔滑" at bounding box center [832, 279] width 804 height 16
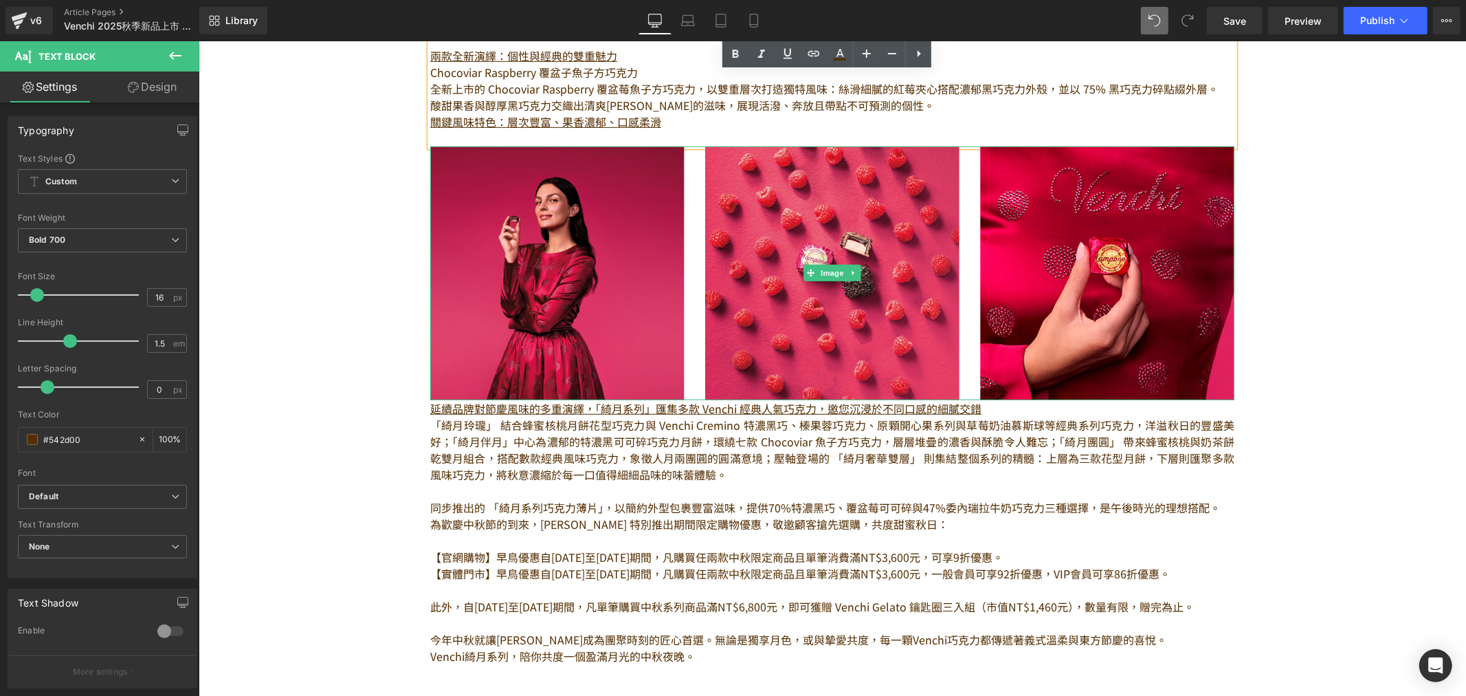
scroll to position [687, 0]
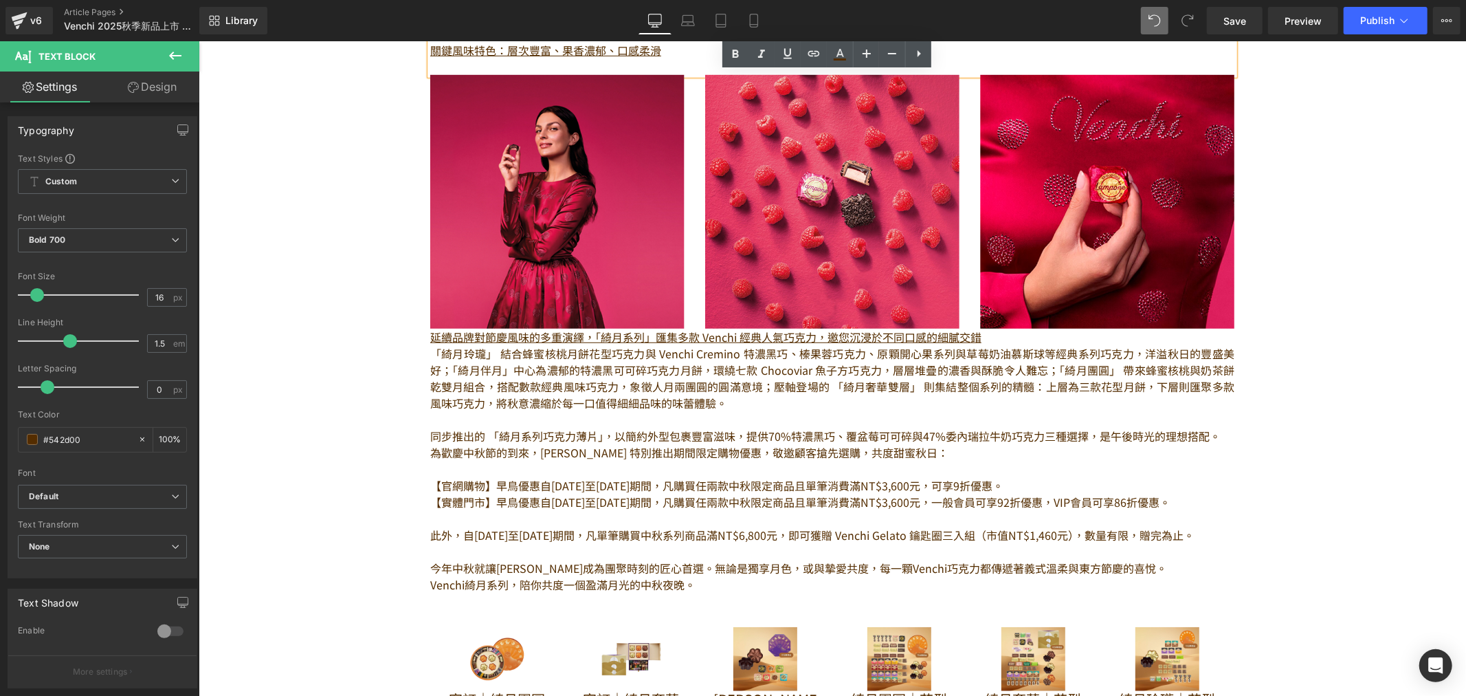
click at [541, 372] on p "「綺月玲瓏」 結合蜂蜜核桃月餅花型巧克力與 Venchi Cremino 特濃黑巧、榛果蓉巧克力、原顆開心果系列與草莓奶油慕斯球等經典系列巧克力，洋溢秋日的豐…" at bounding box center [832, 377] width 804 height 66
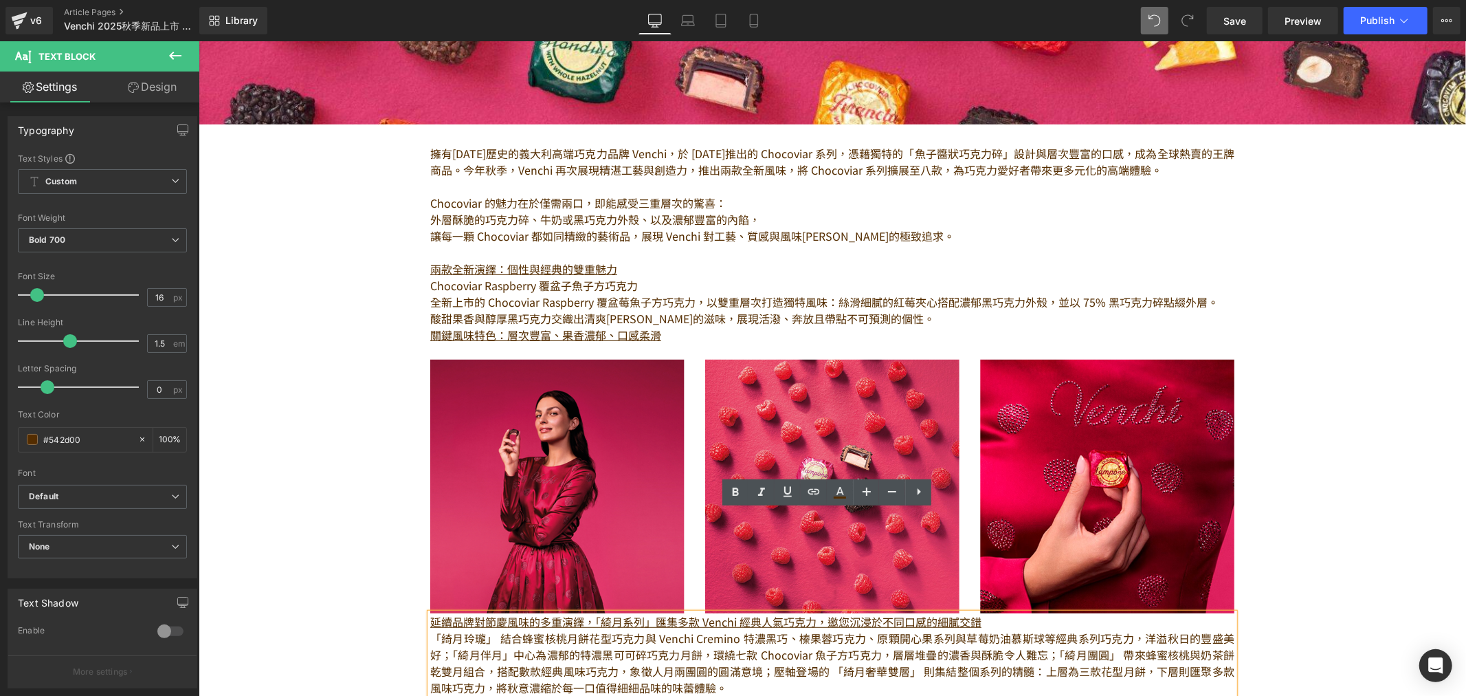
scroll to position [382, 0]
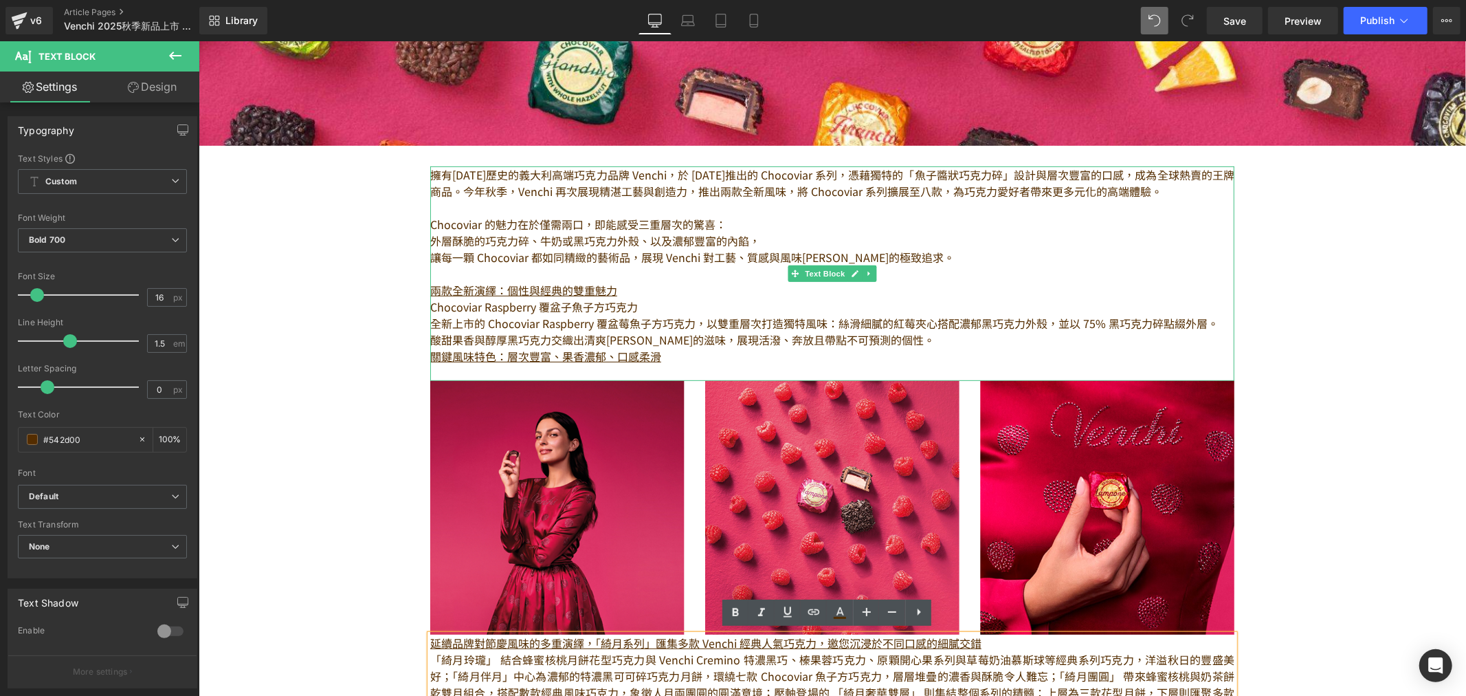
click at [674, 355] on p "關鍵風味特色：層次豐富、果香濃郁、口感柔滑" at bounding box center [832, 355] width 804 height 16
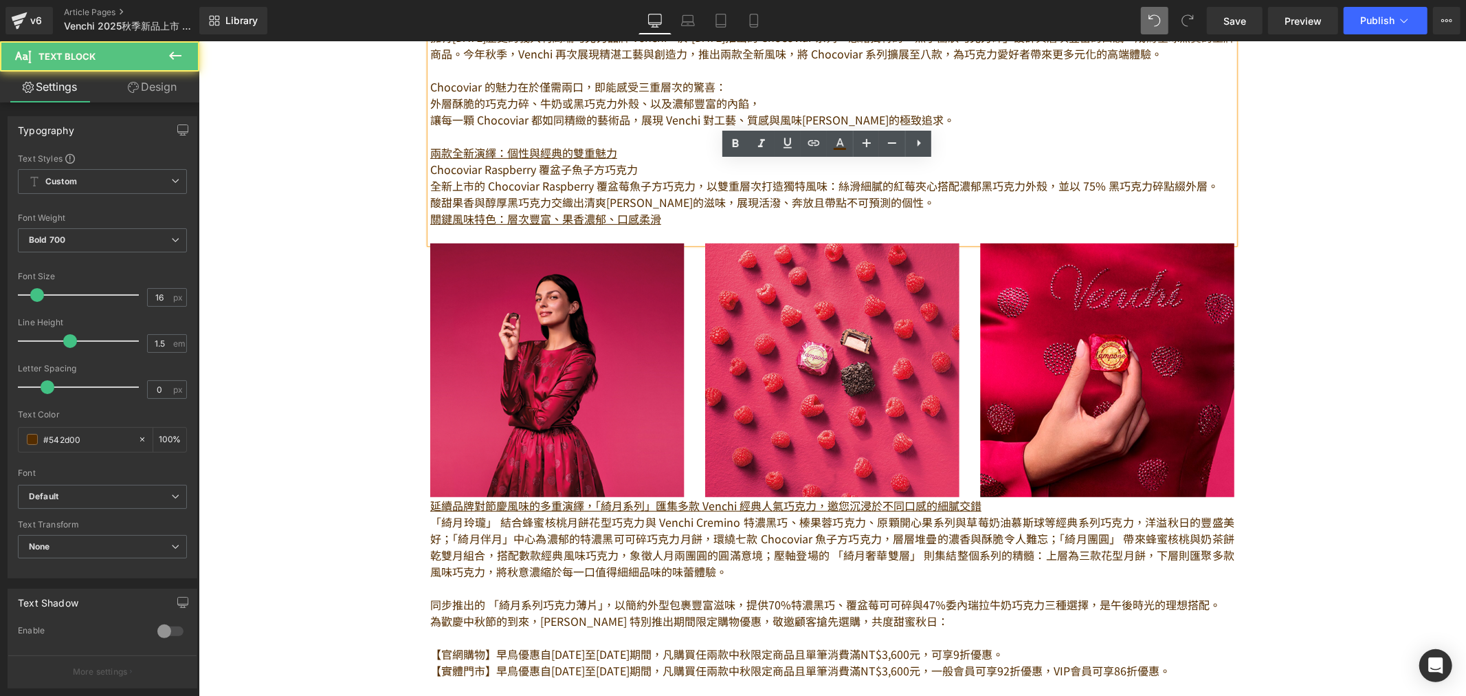
scroll to position [764, 0]
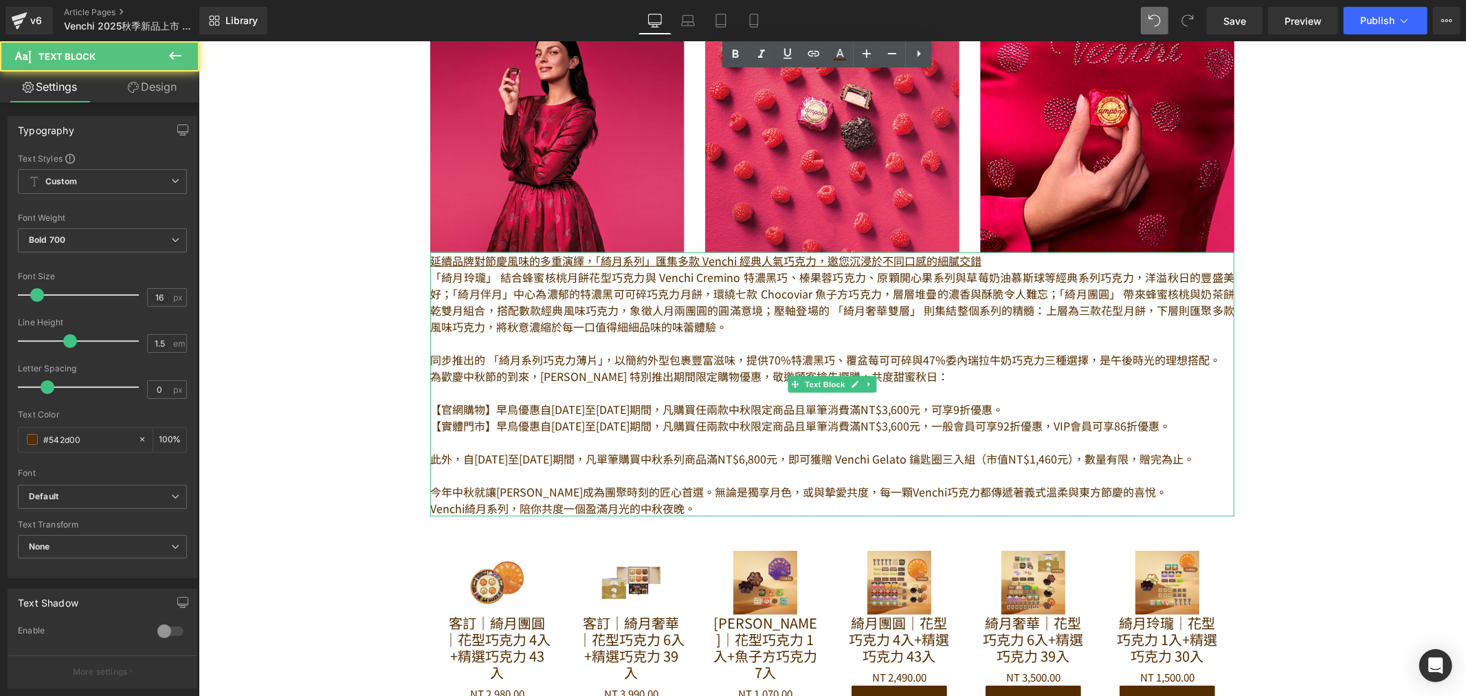
click at [536, 360] on p "同步推出的 「綺月系列巧克力薄片」，以簡約外型包裹豐富滋味，提供70%特濃黑巧、覆盆莓可可碎與47%委內瑞拉牛奶巧克力三種選擇，是午後時光的理想搭配。" at bounding box center [832, 359] width 804 height 16
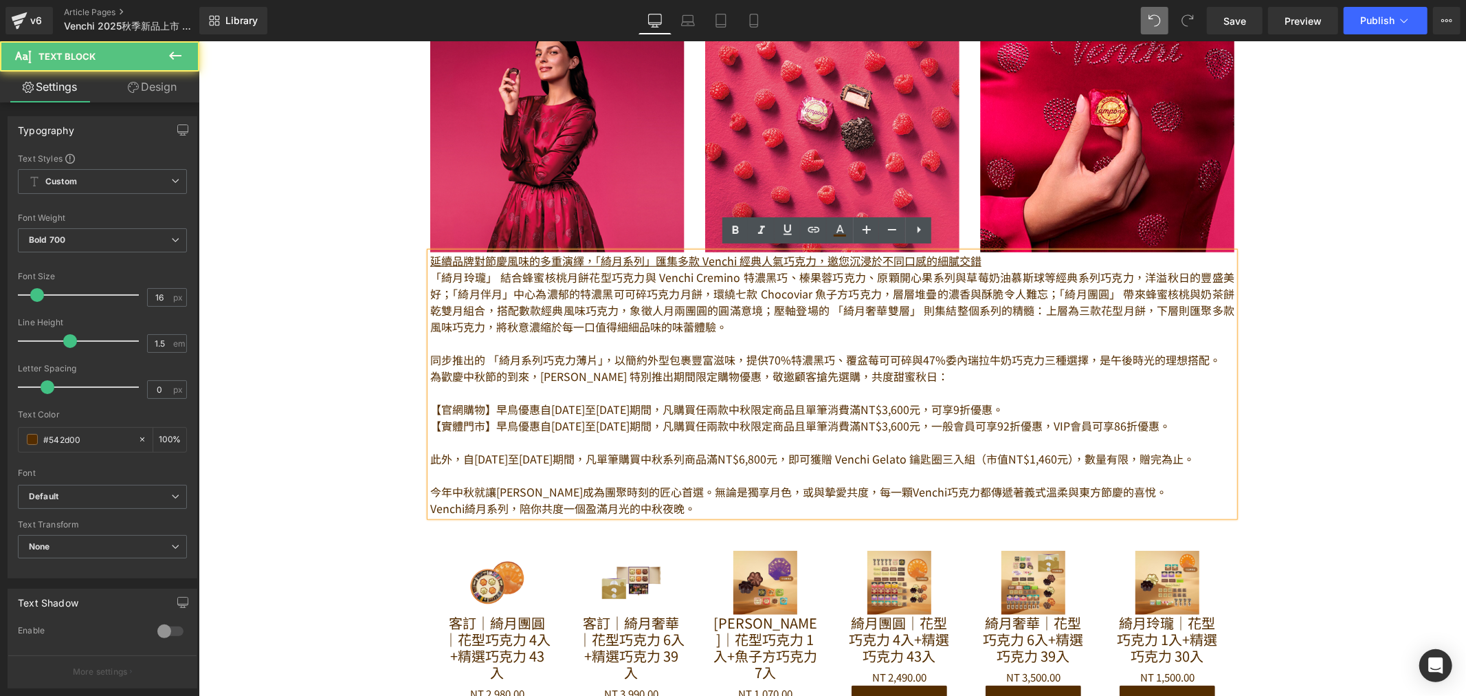
drag, startPoint x: 763, startPoint y: 472, endPoint x: 697, endPoint y: 493, distance: 69.4
click at [763, 470] on p at bounding box center [832, 474] width 804 height 16
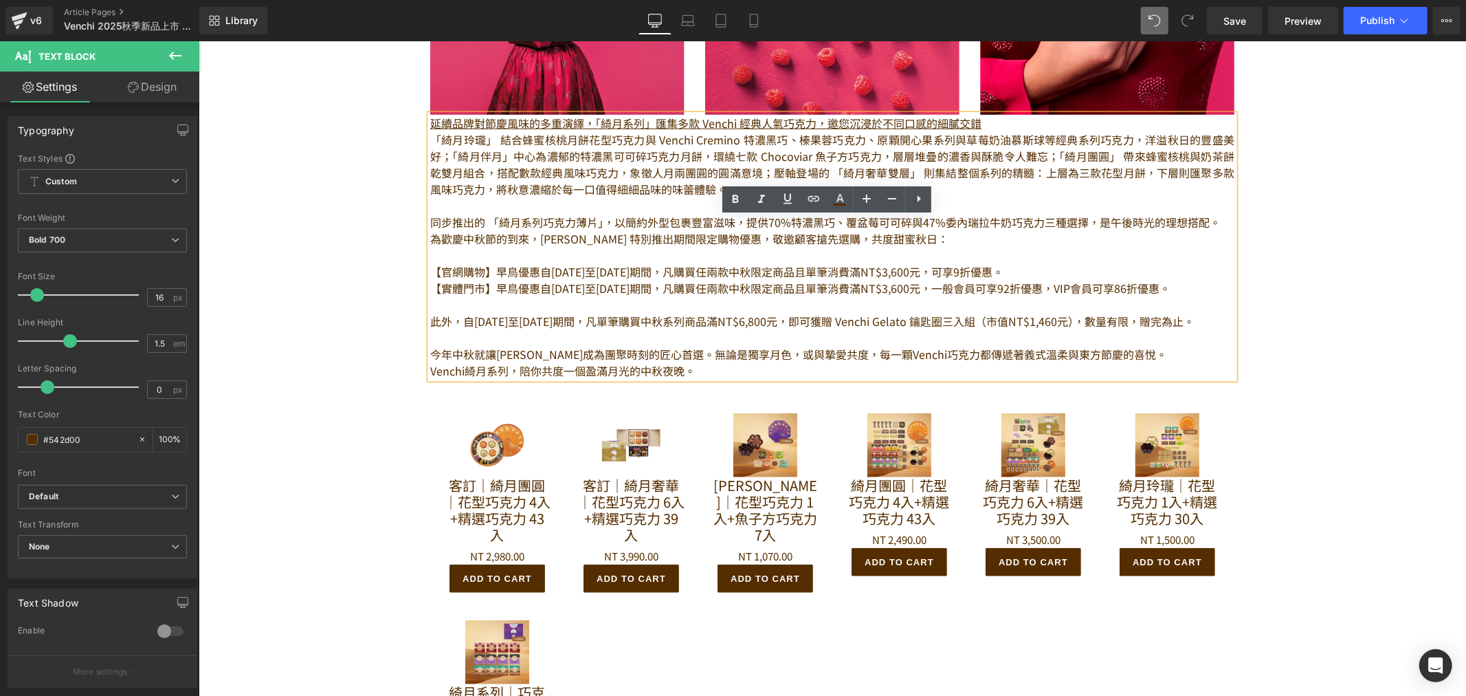
scroll to position [916, 0]
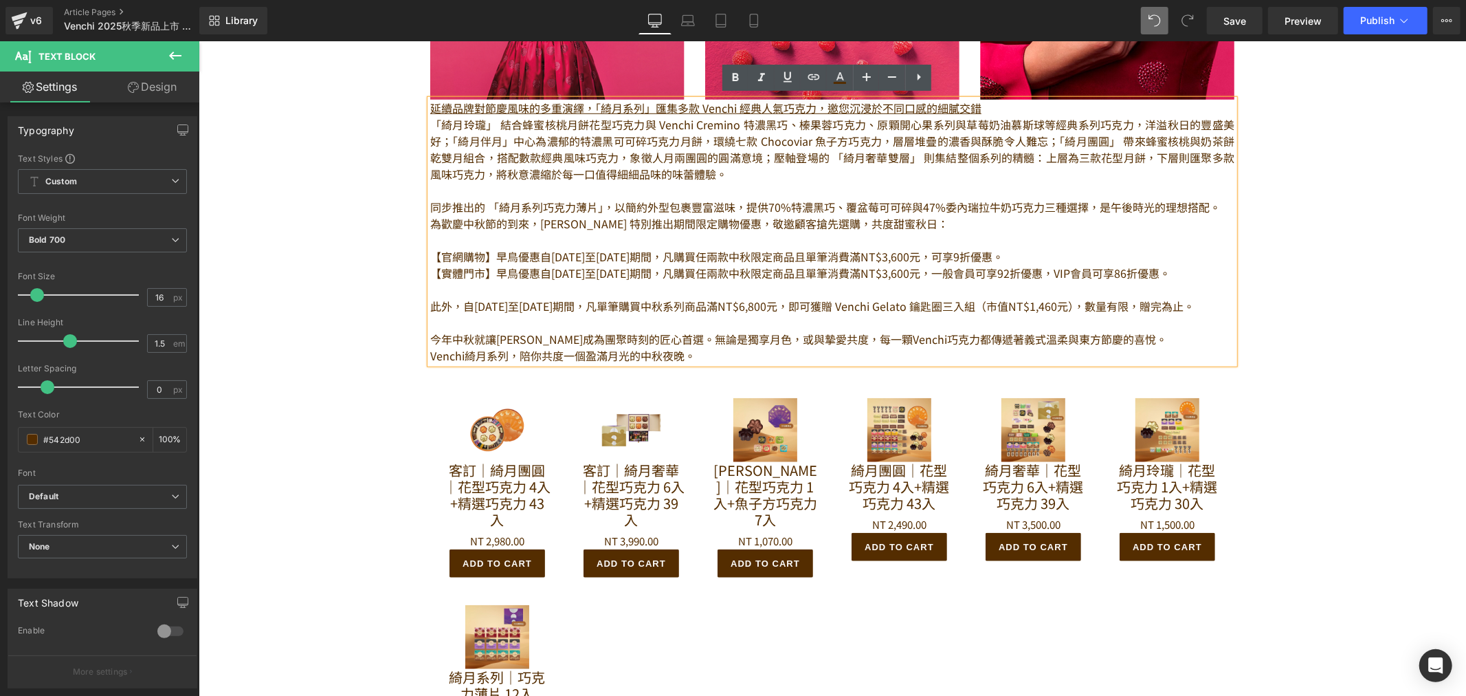
click at [698, 429] on div "Sale Off (P) Image [PERSON_NAME]｜花型巧克力 1入+魚子方巧克力 7入 (P) Title NT 0 NT 1,070.00 …" at bounding box center [765, 487] width 134 height 207
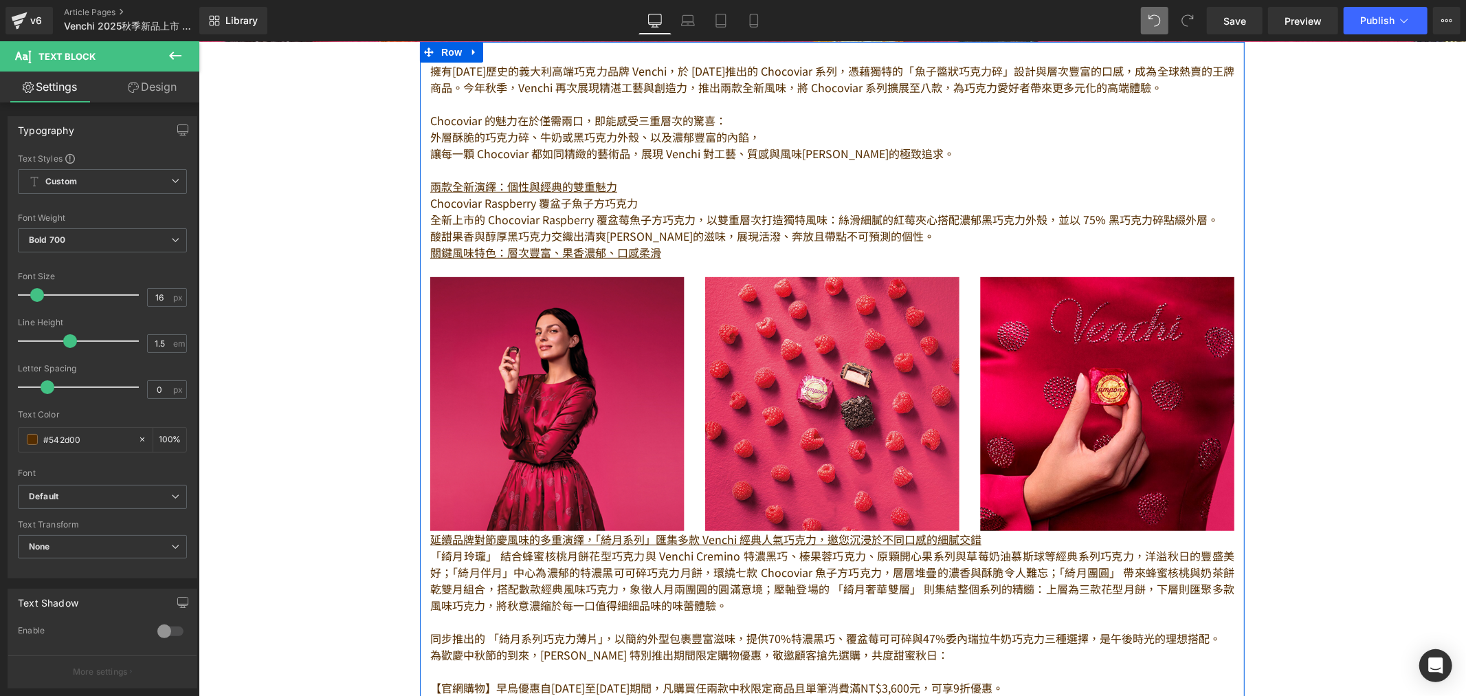
scroll to position [458, 0]
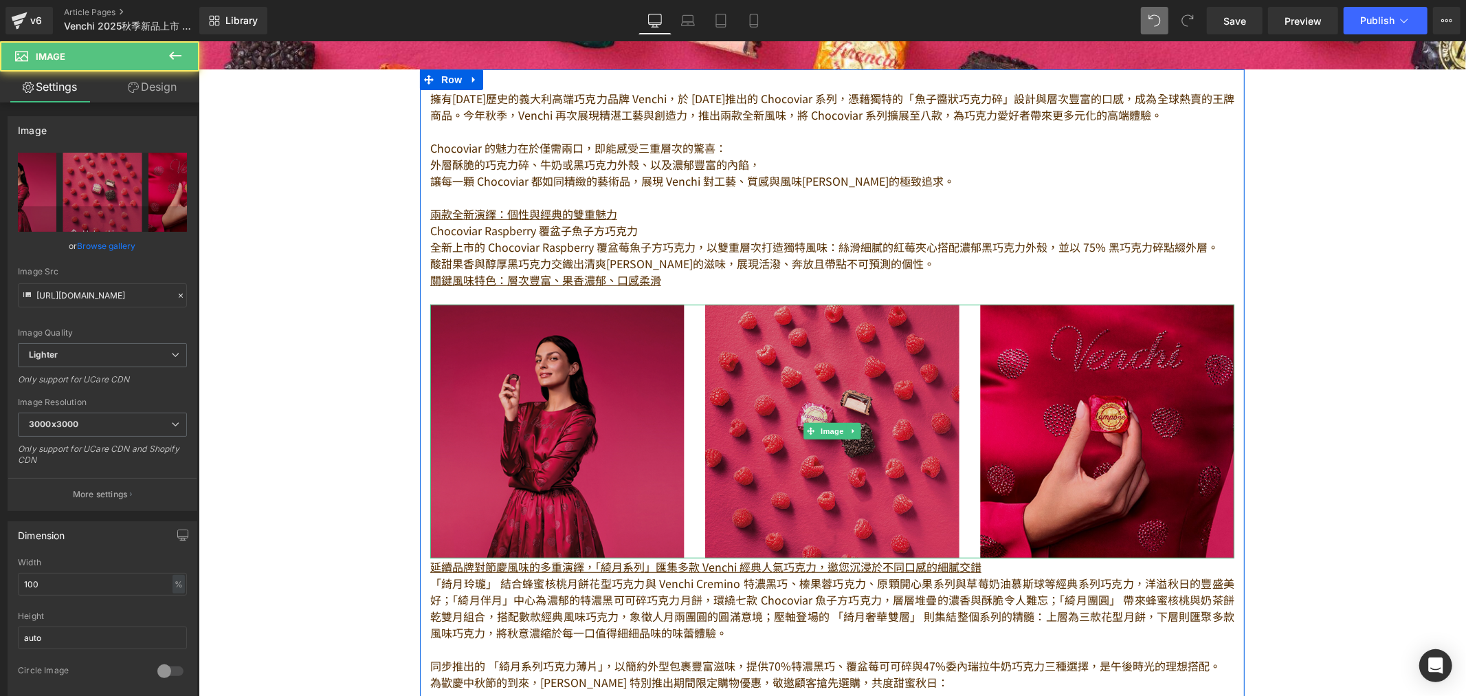
click at [833, 327] on img at bounding box center [832, 431] width 804 height 254
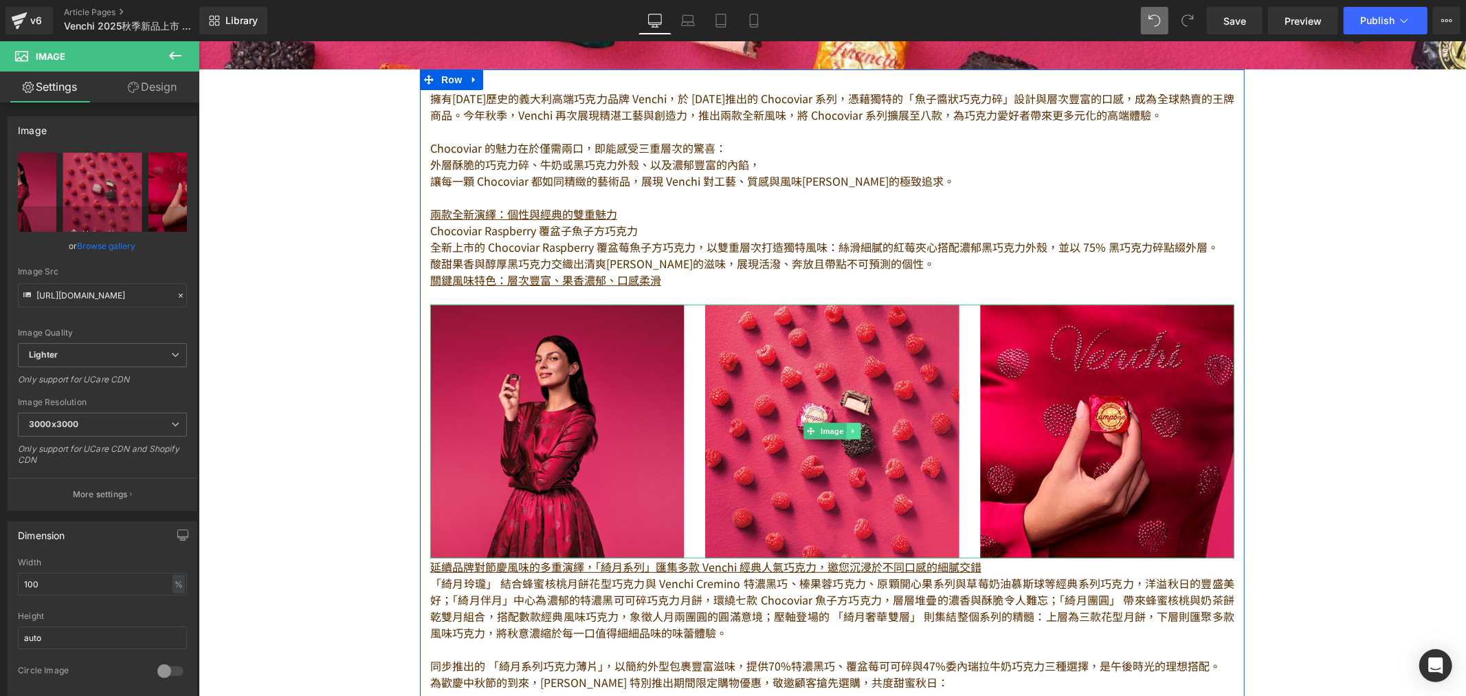
click at [850, 426] on icon at bounding box center [854, 430] width 8 height 8
click at [843, 428] on icon at bounding box center [846, 430] width 8 height 8
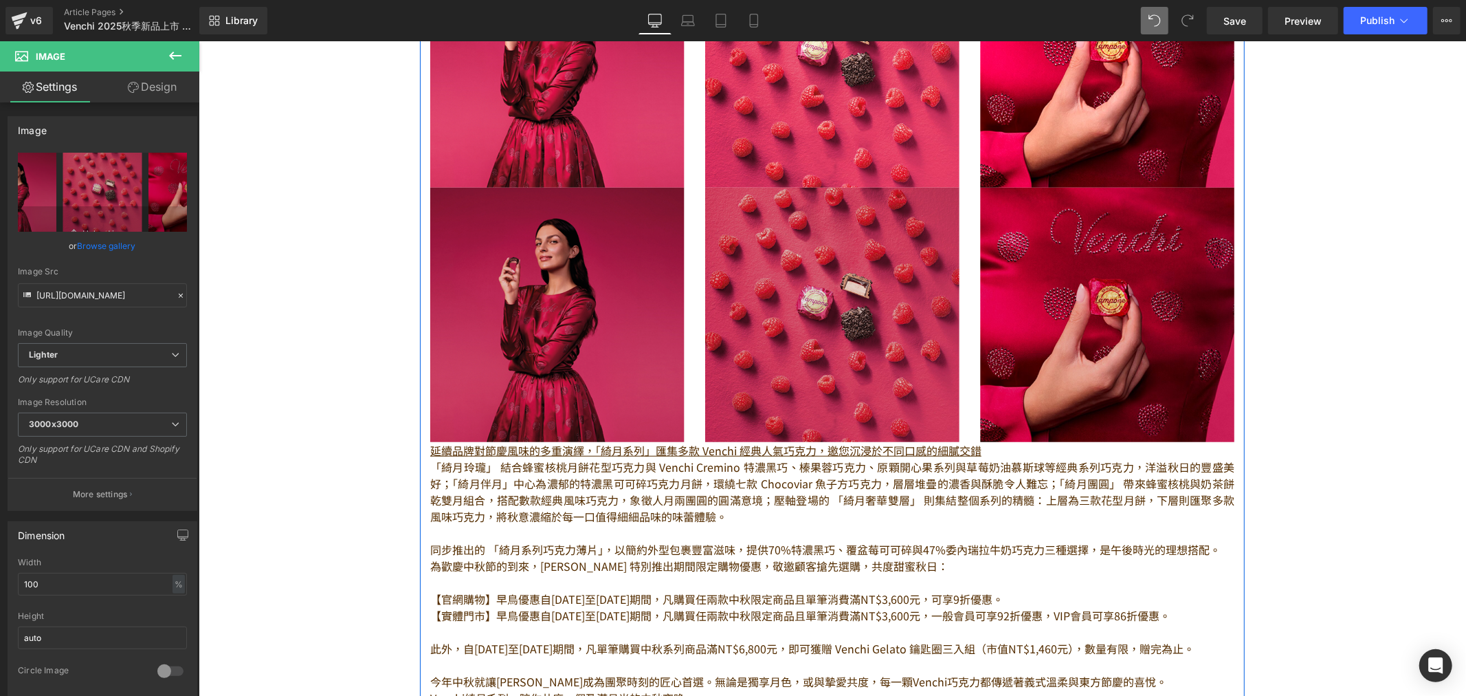
scroll to position [916, 0]
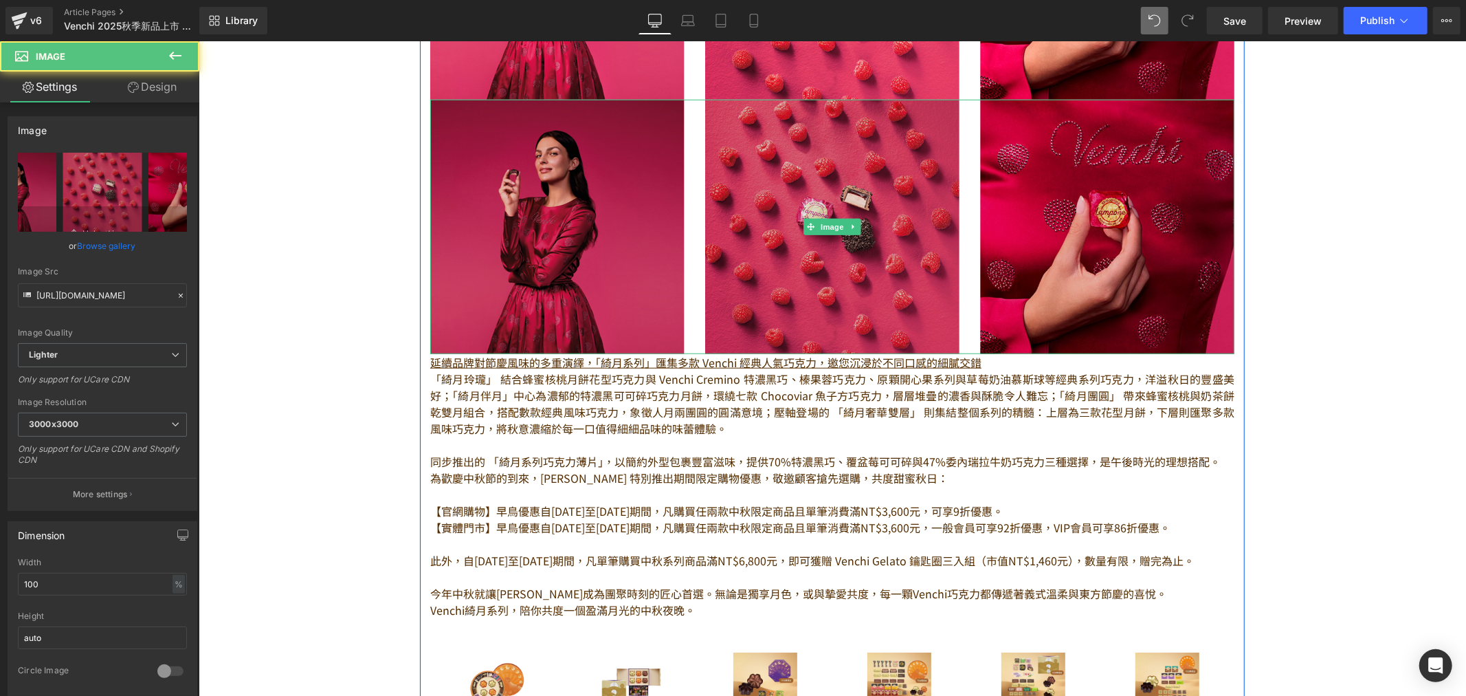
click at [498, 133] on img at bounding box center [832, 226] width 804 height 254
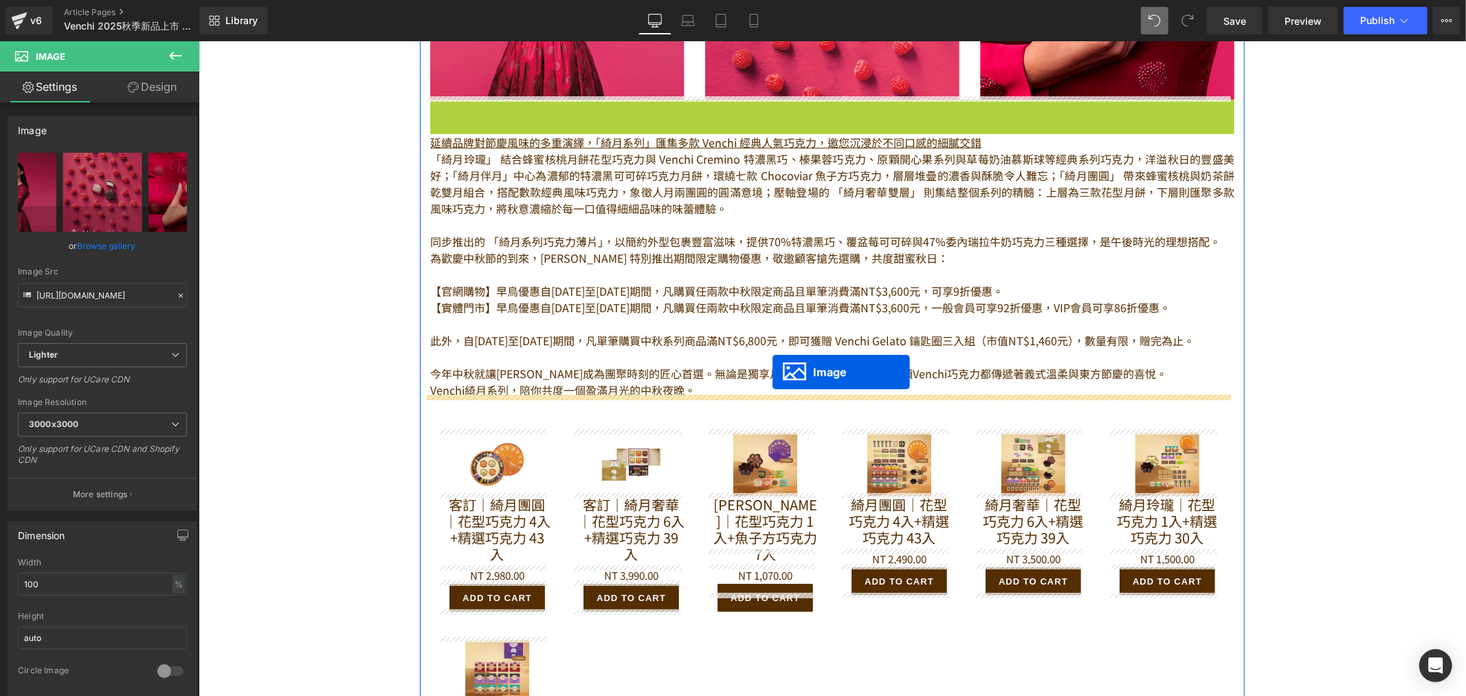
drag, startPoint x: 802, startPoint y: 222, endPoint x: 772, endPoint y: 371, distance: 152.1
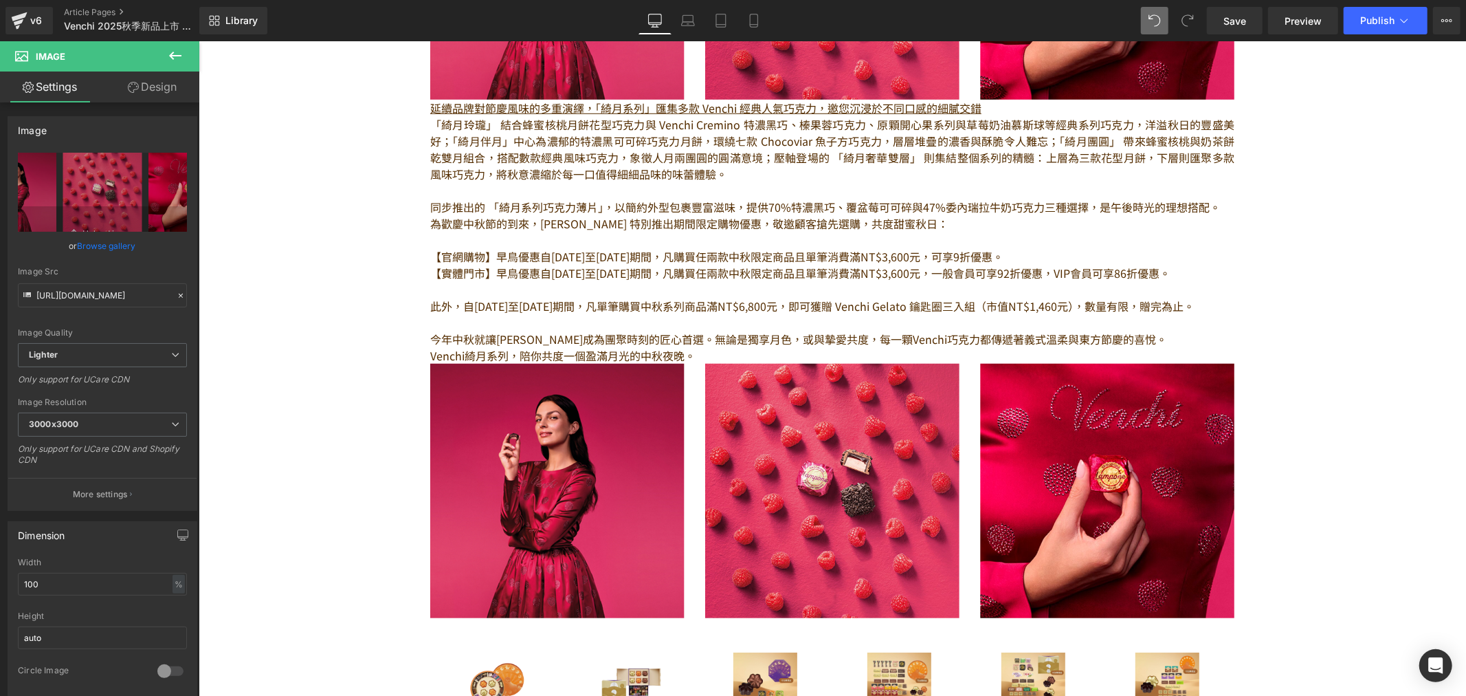
click at [863, 239] on p at bounding box center [832, 239] width 804 height 16
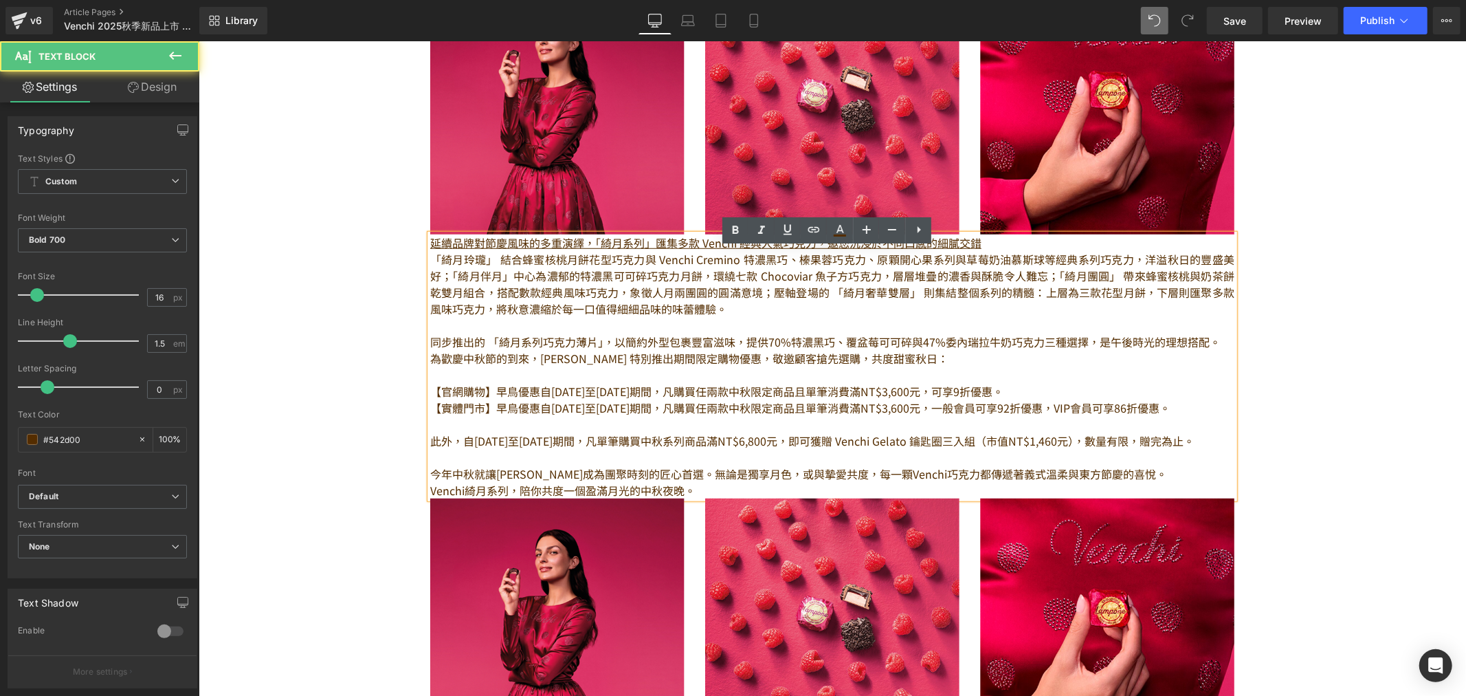
scroll to position [764, 0]
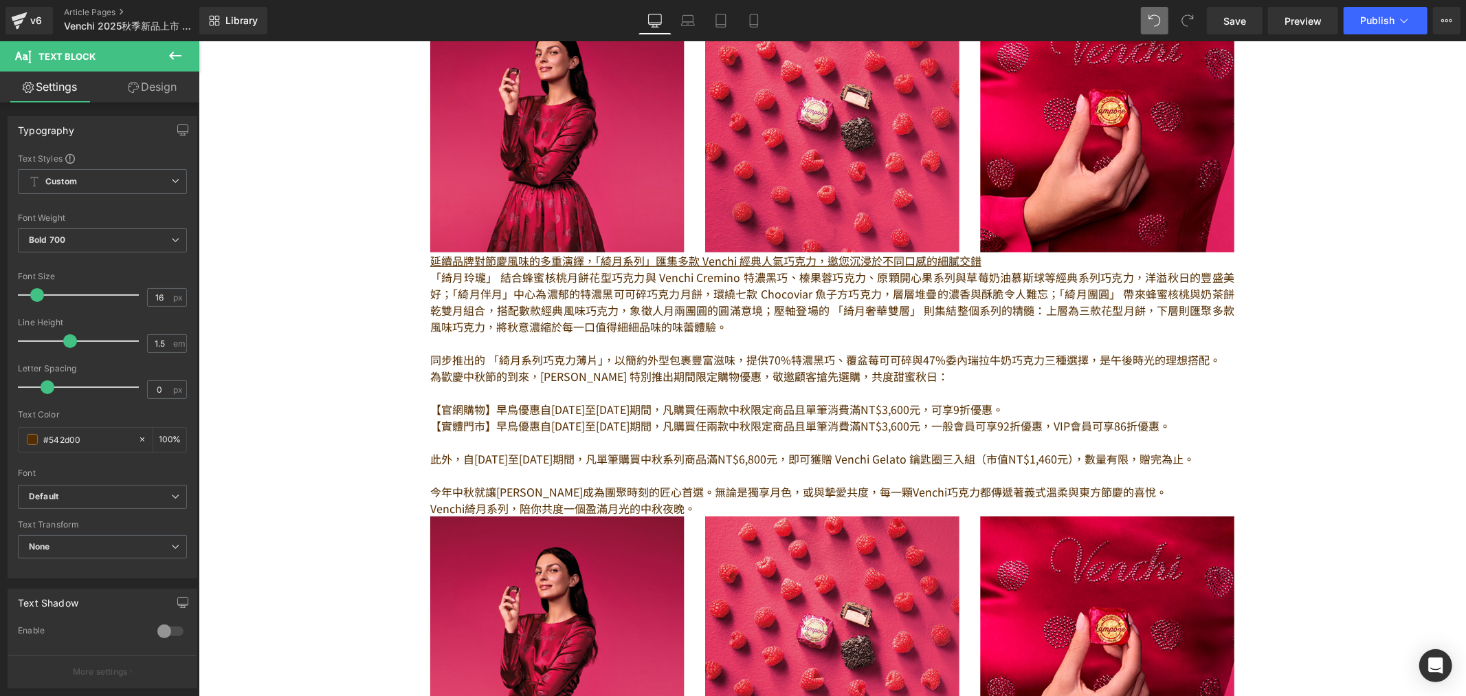
click at [735, 374] on p "為歡慶中秋節的到來，[PERSON_NAME] 特別推出期間限定購物優惠，敬邀顧客搶先選購，共度甜蜜秋日：" at bounding box center [832, 375] width 804 height 16
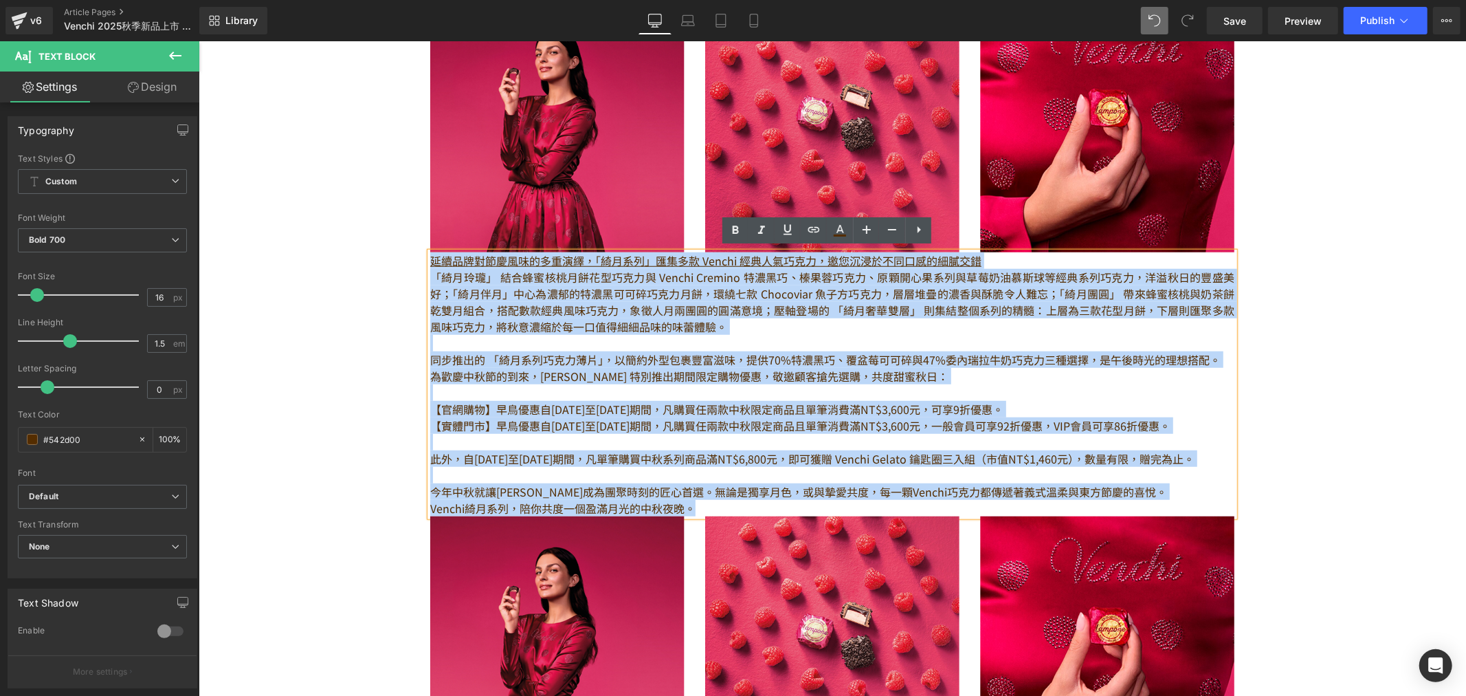
drag, startPoint x: 1161, startPoint y: 499, endPoint x: 415, endPoint y: 257, distance: 784.2
click at [419, 257] on div "擁有[DATE]歷史的義大利高端巧克力品牌 Venchi，於 [DATE]推出的 Chocoviar 系列， 憑藉獨特的「魚子醬狀巧克力碎」設計與層次豐富的口…" at bounding box center [831, 605] width 825 height 1644
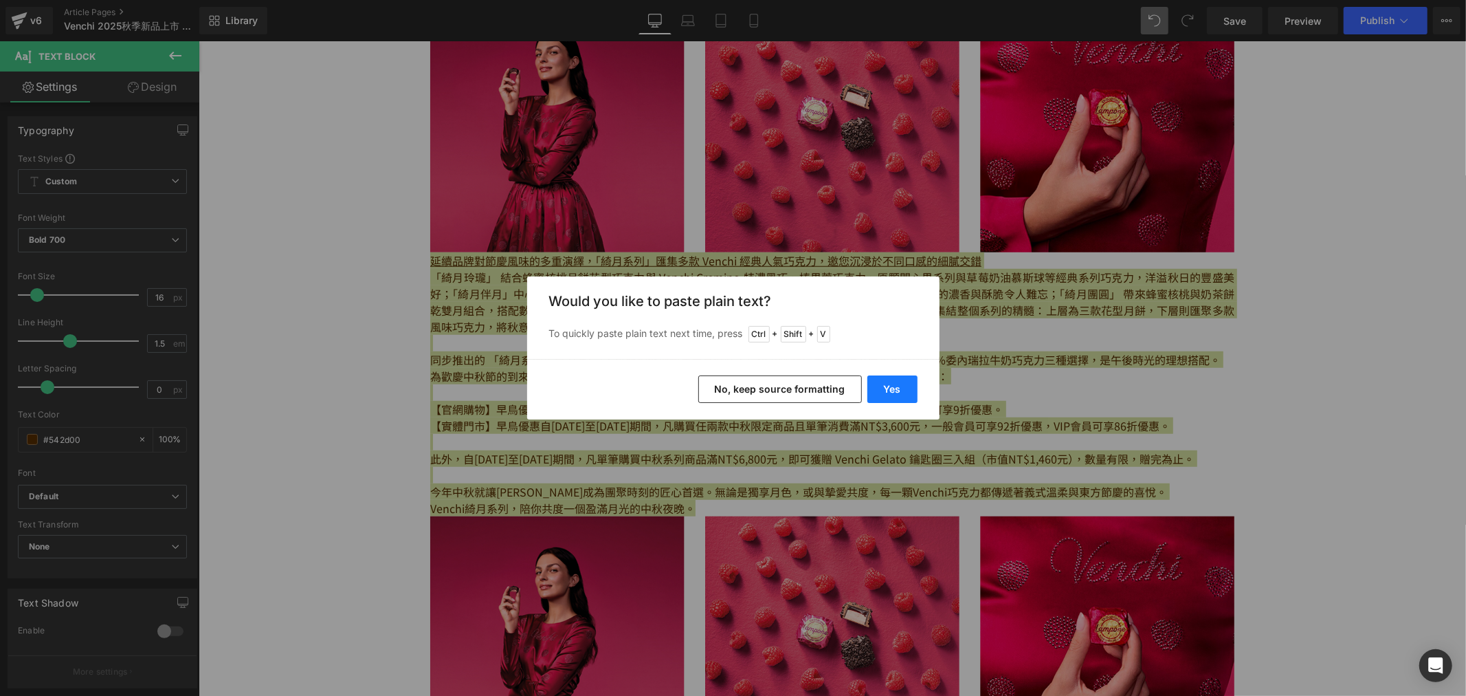
click at [905, 388] on button "Yes" at bounding box center [893, 388] width 50 height 27
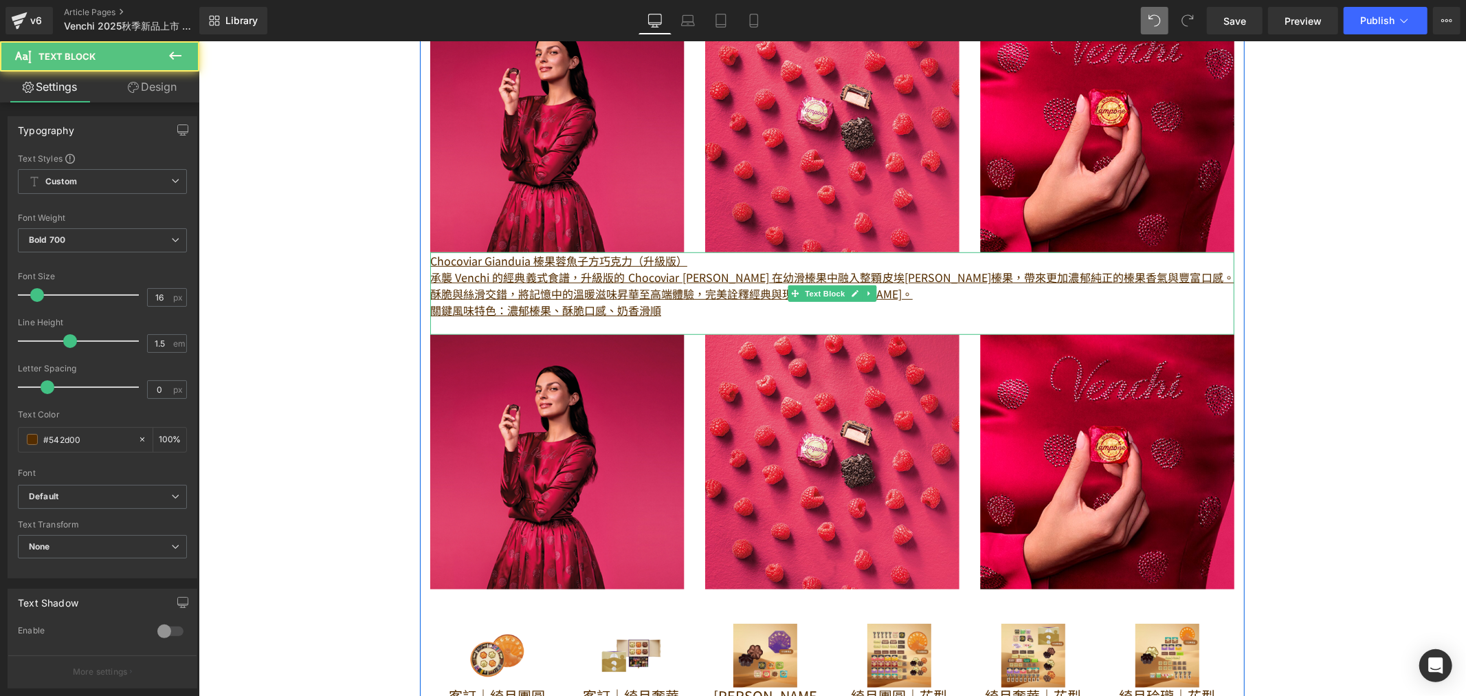
click at [690, 252] on p "Chocoviar Gianduia 榛果蓉魚子方巧克力（升級版）" at bounding box center [832, 260] width 804 height 16
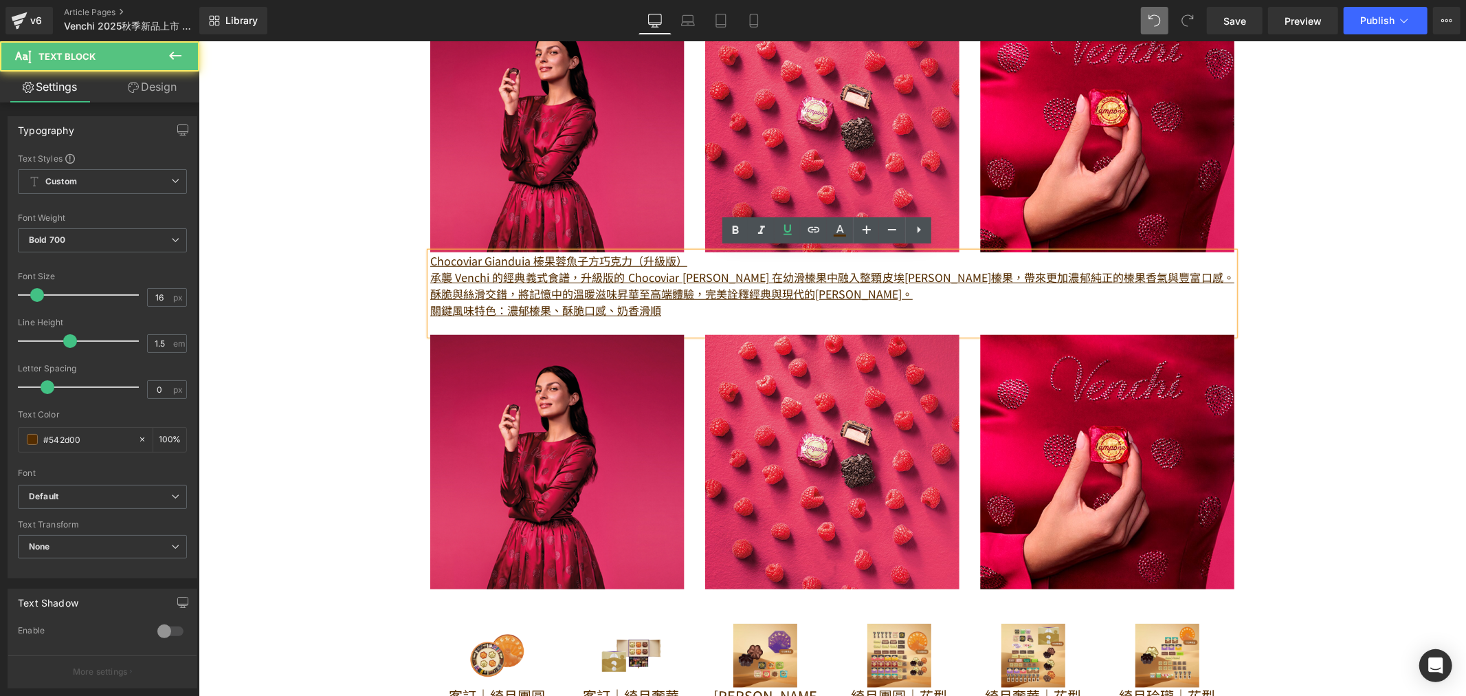
click at [526, 256] on u "Chocoviar Gianduia 榛果蓉魚子方巧克力（升級版）" at bounding box center [558, 260] width 257 height 16
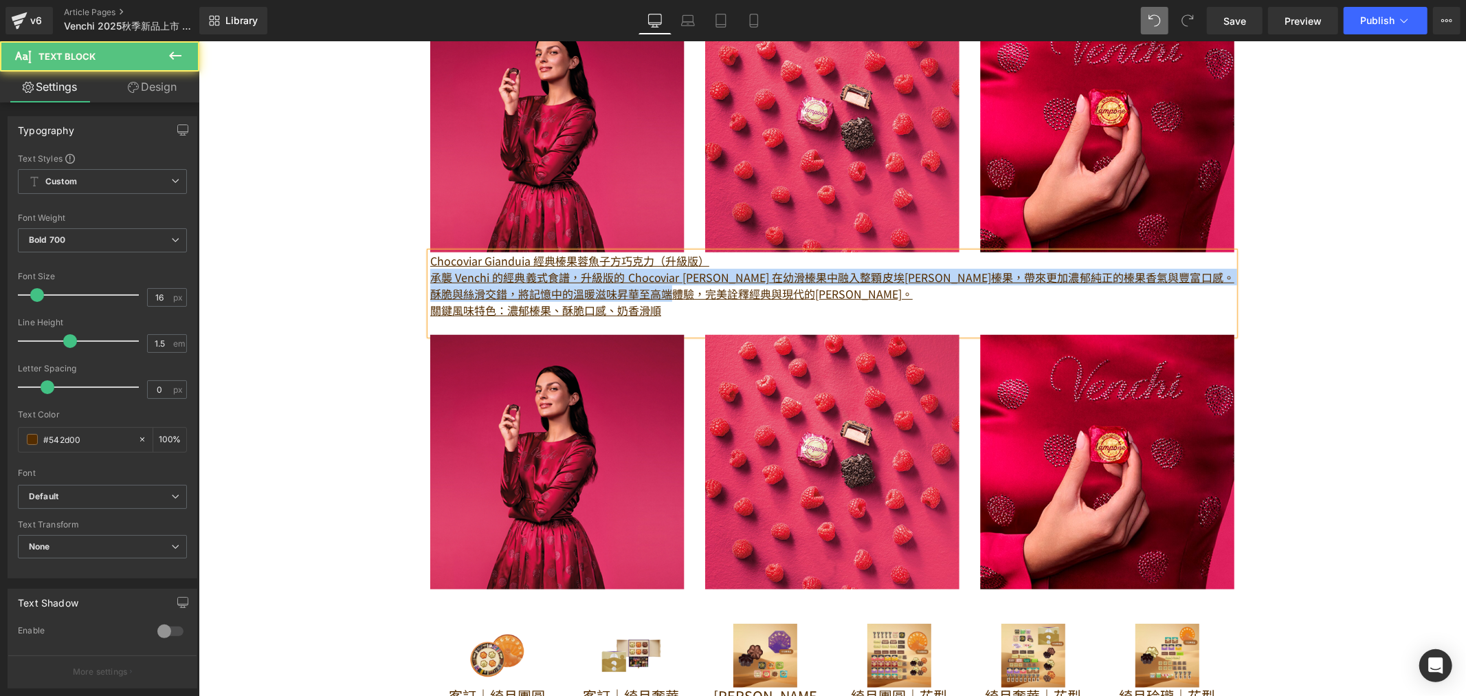
drag, startPoint x: 688, startPoint y: 292, endPoint x: 423, endPoint y: 270, distance: 265.6
click at [430, 270] on p "承襲 Venchi 的經典義式食譜，升級版的 Chocoviar [PERSON_NAME] 在幼滑榛果中融入整顆皮埃[PERSON_NAME]榛果，帶來更加…" at bounding box center [832, 284] width 804 height 33
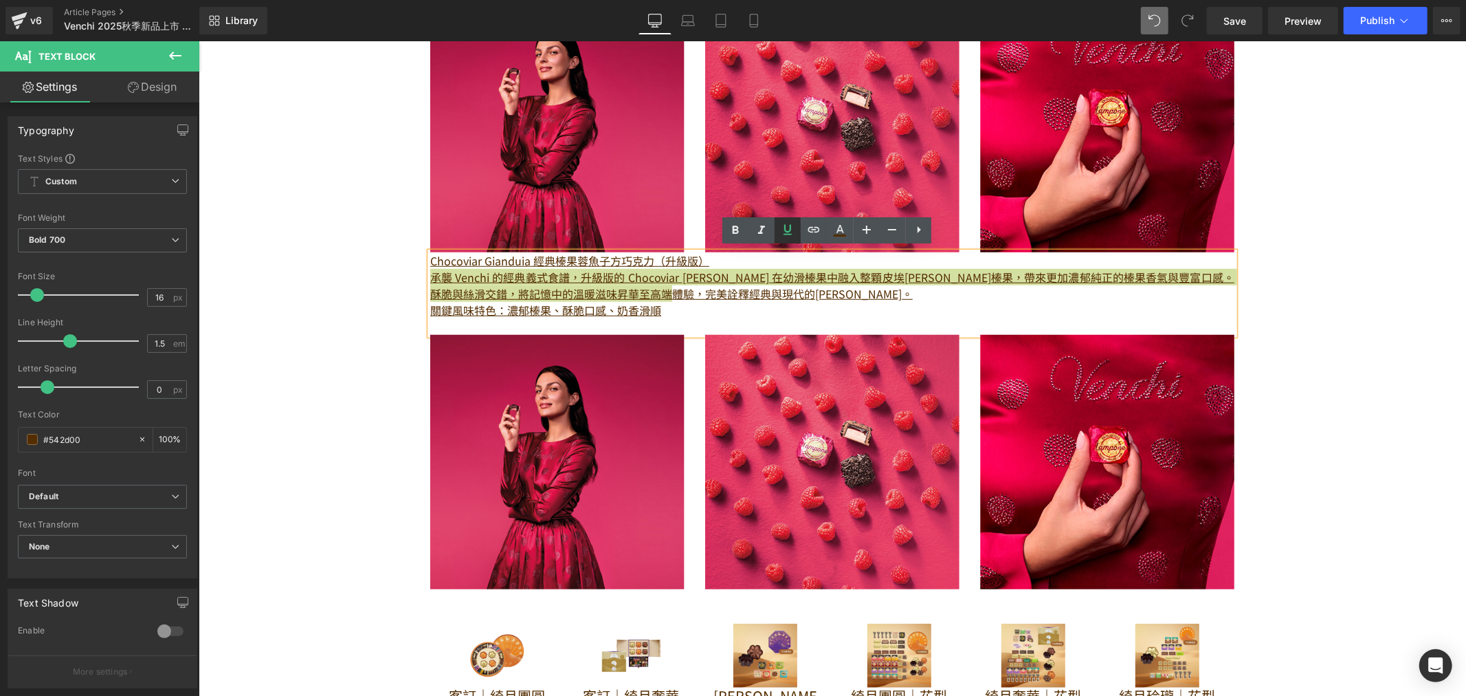
click at [780, 232] on icon at bounding box center [788, 229] width 16 height 16
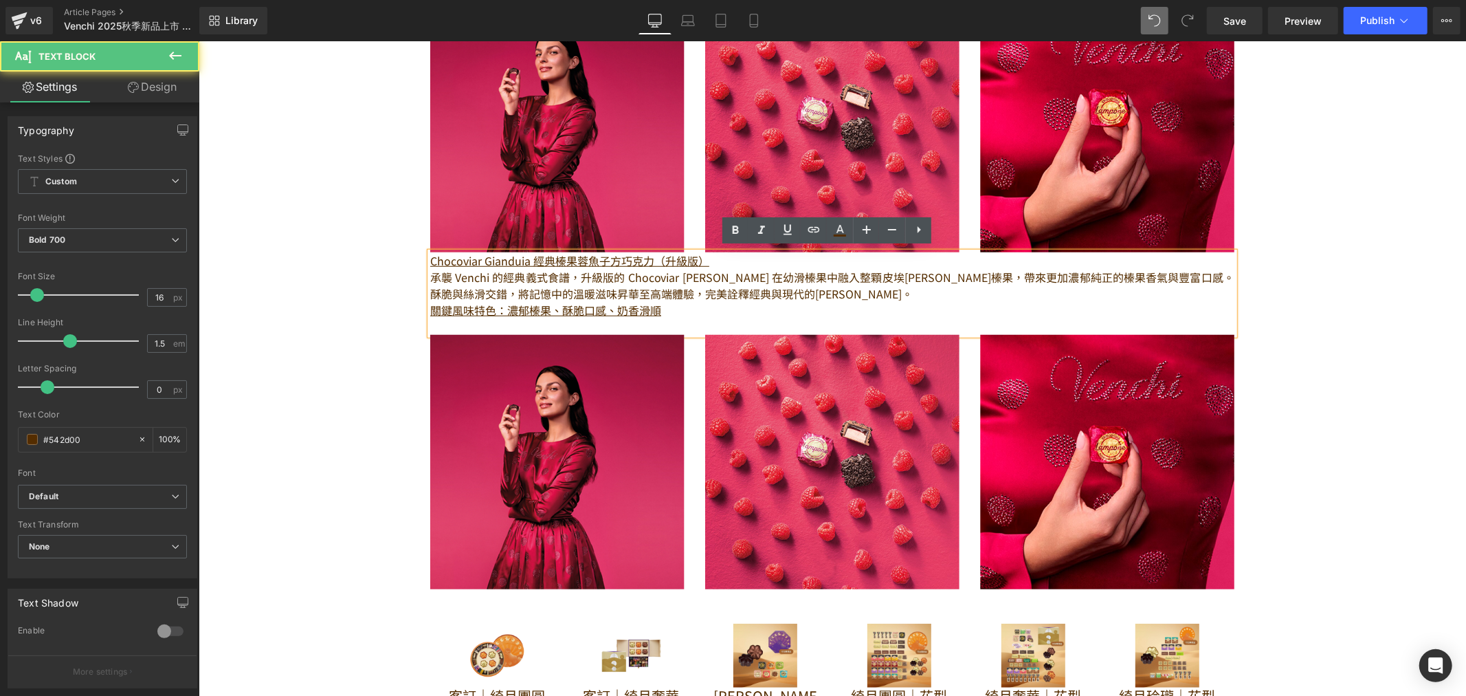
click at [791, 301] on p "關鍵風味特色：濃郁榛果、酥脆口感、奶香滑順" at bounding box center [832, 309] width 804 height 16
click at [573, 272] on p "承襲 Venchi 的經典義式食譜，升級版的 Chocoviar [PERSON_NAME] 在幼滑榛果中融入整顆皮埃[PERSON_NAME]榛果，帶來更加…" at bounding box center [832, 284] width 804 height 33
click at [735, 272] on p "承襲 Venchi 的經典義式食譜，升級版的 Chocoviar [PERSON_NAME] 在幼滑榛果中融入整顆皮埃[PERSON_NAME]榛果，帶來更加…" at bounding box center [832, 284] width 804 height 33
click at [910, 275] on p "承襲 Venchi 的經典義式食譜，升級版的 Chocoviar [PERSON_NAME] 在幼滑榛果中融入整顆皮埃[PERSON_NAME]榛果，帶來更加…" at bounding box center [832, 284] width 804 height 33
click at [1119, 273] on p "承襲 Venchi 的經典義式食譜，升級版的 Chocoviar [PERSON_NAME] 在幼滑榛果中融入整顆皮埃[PERSON_NAME]榛果，帶來更加…" at bounding box center [832, 284] width 804 height 33
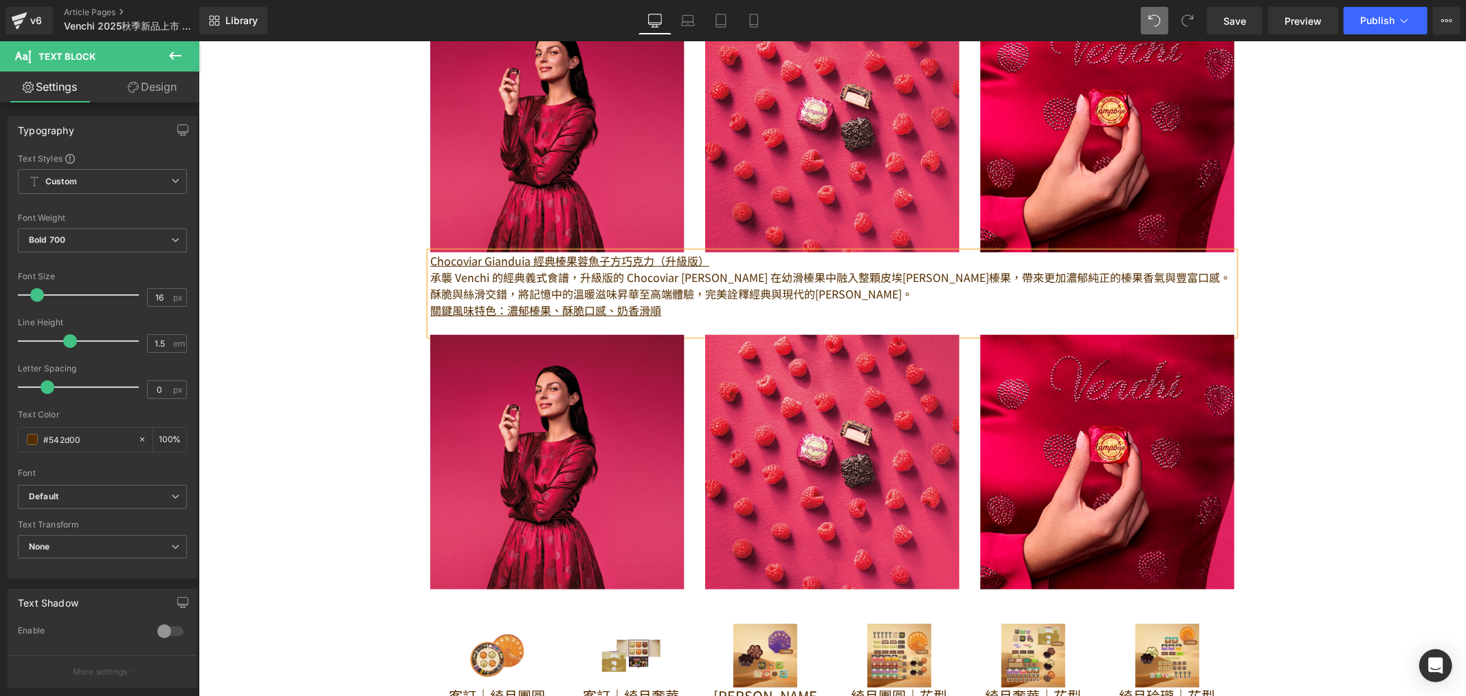
click at [733, 289] on p "酥脆與絲滑交錯，將記憶中的溫暖滋味昇華至高端體驗，完美詮釋經典與現代的[PERSON_NAME]。" at bounding box center [832, 293] width 804 height 16
click at [671, 324] on p at bounding box center [832, 326] width 804 height 16
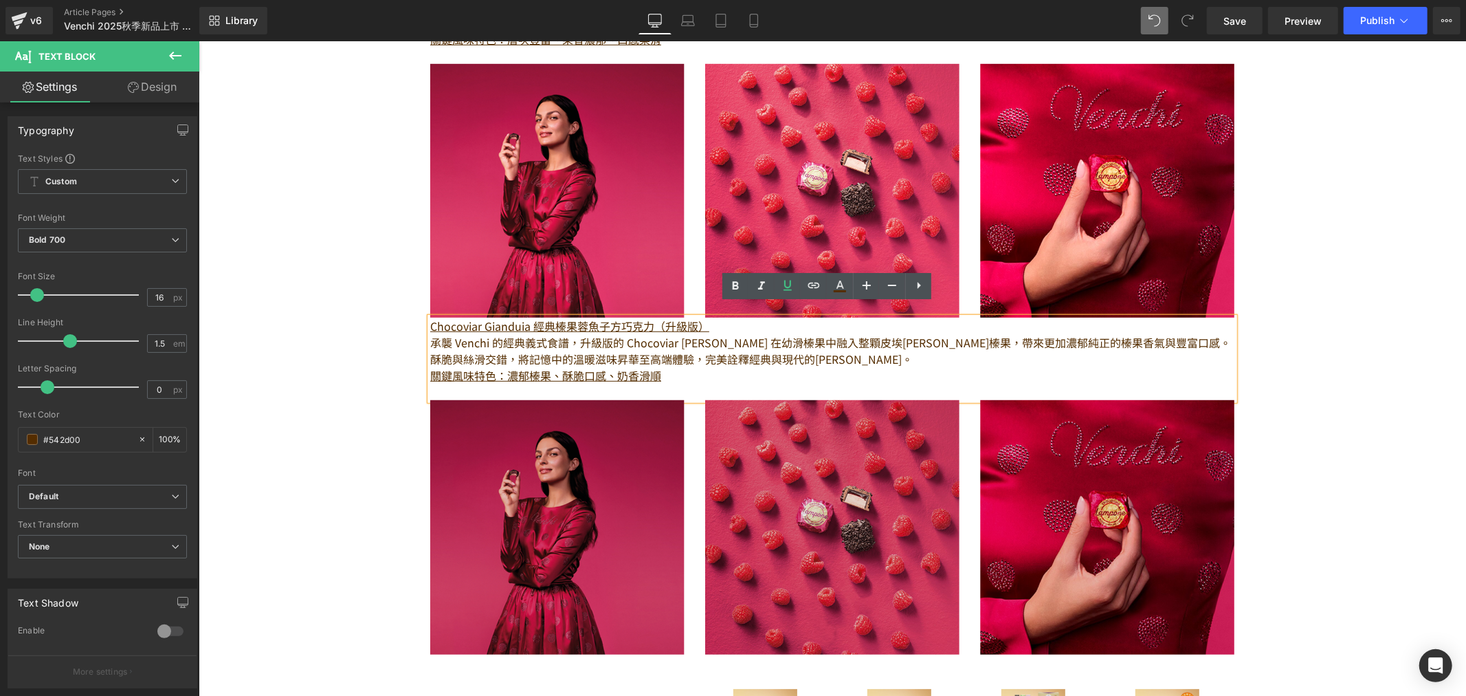
scroll to position [840, 0]
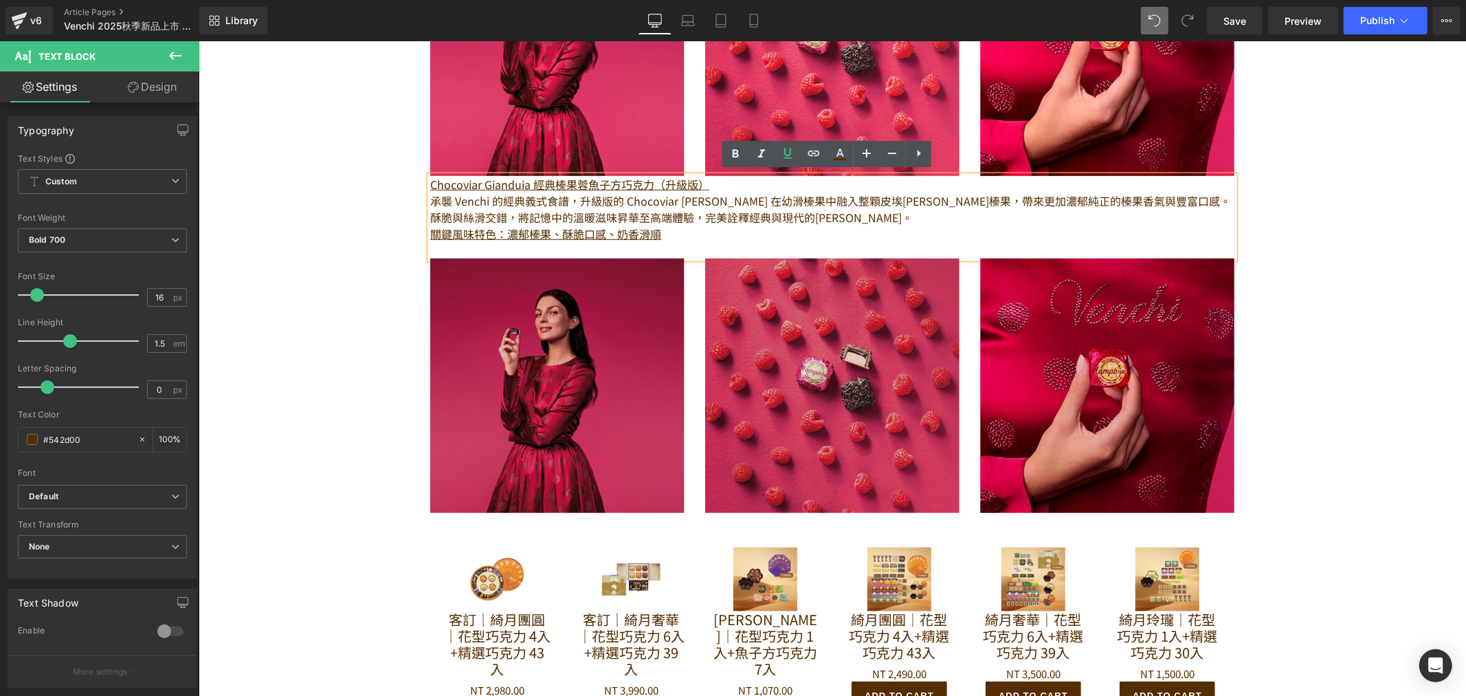
click at [575, 474] on img at bounding box center [832, 385] width 804 height 254
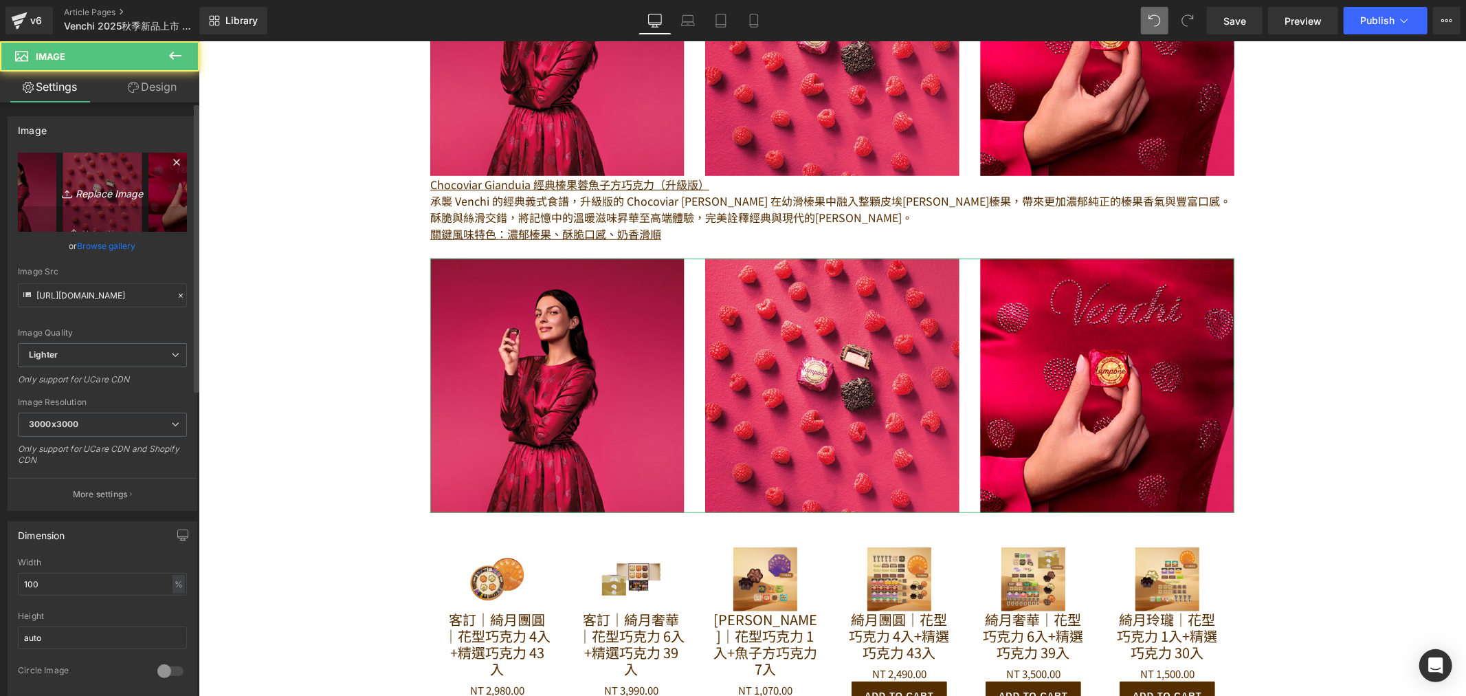
click at [100, 181] on link "Replace Image" at bounding box center [102, 192] width 169 height 79
type input "C:\fakepath\Chocoviar Gianduia.png"
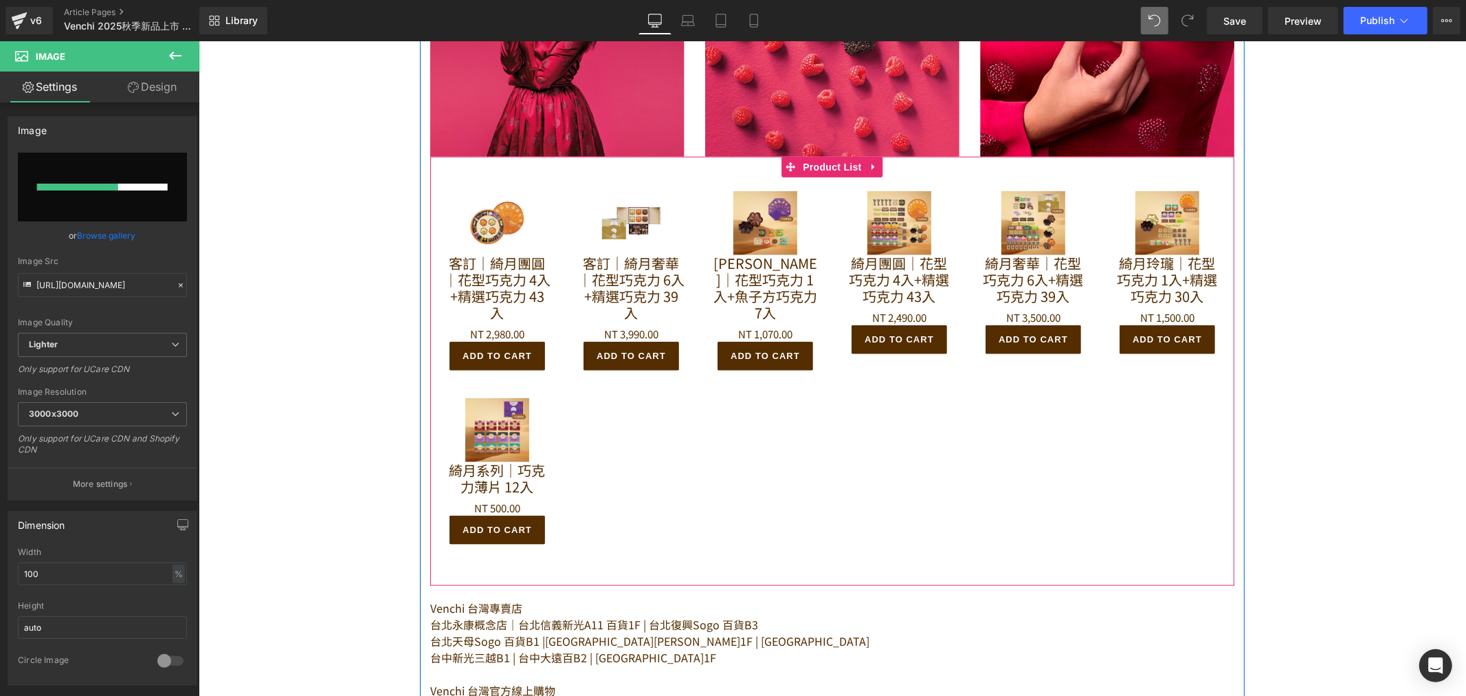
scroll to position [1222, 0]
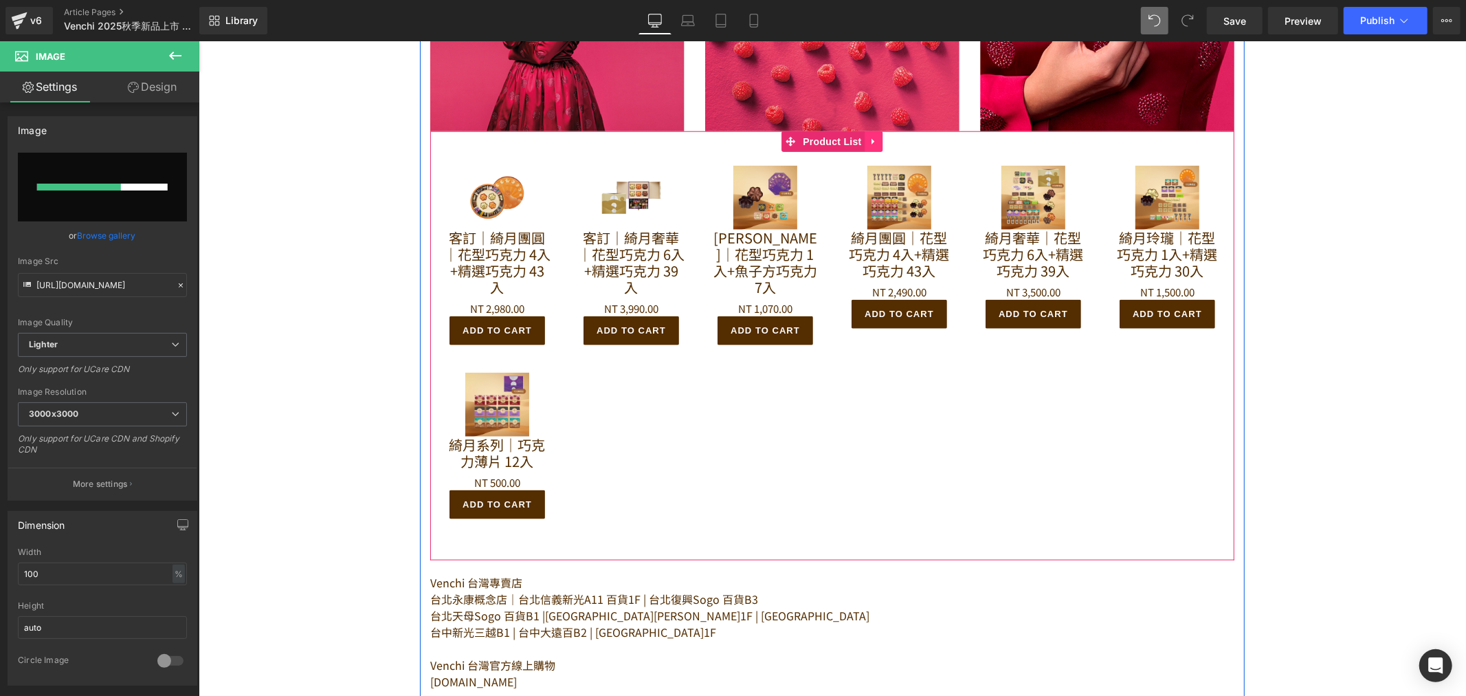
click at [872, 131] on link at bounding box center [874, 141] width 18 height 21
type input "[URL][DOMAIN_NAME]"
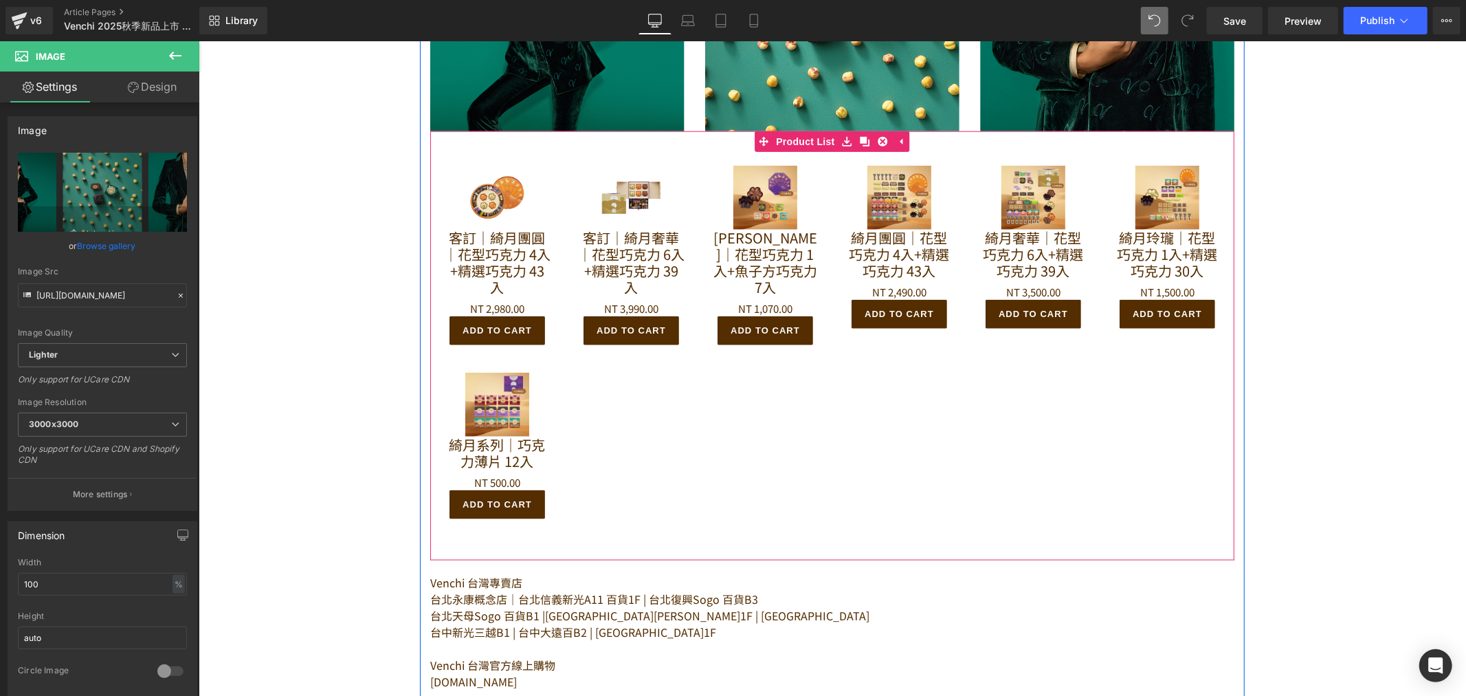
drag, startPoint x: 878, startPoint y: 135, endPoint x: 857, endPoint y: 171, distance: 41.9
click at [879, 135] on icon at bounding box center [883, 140] width 10 height 10
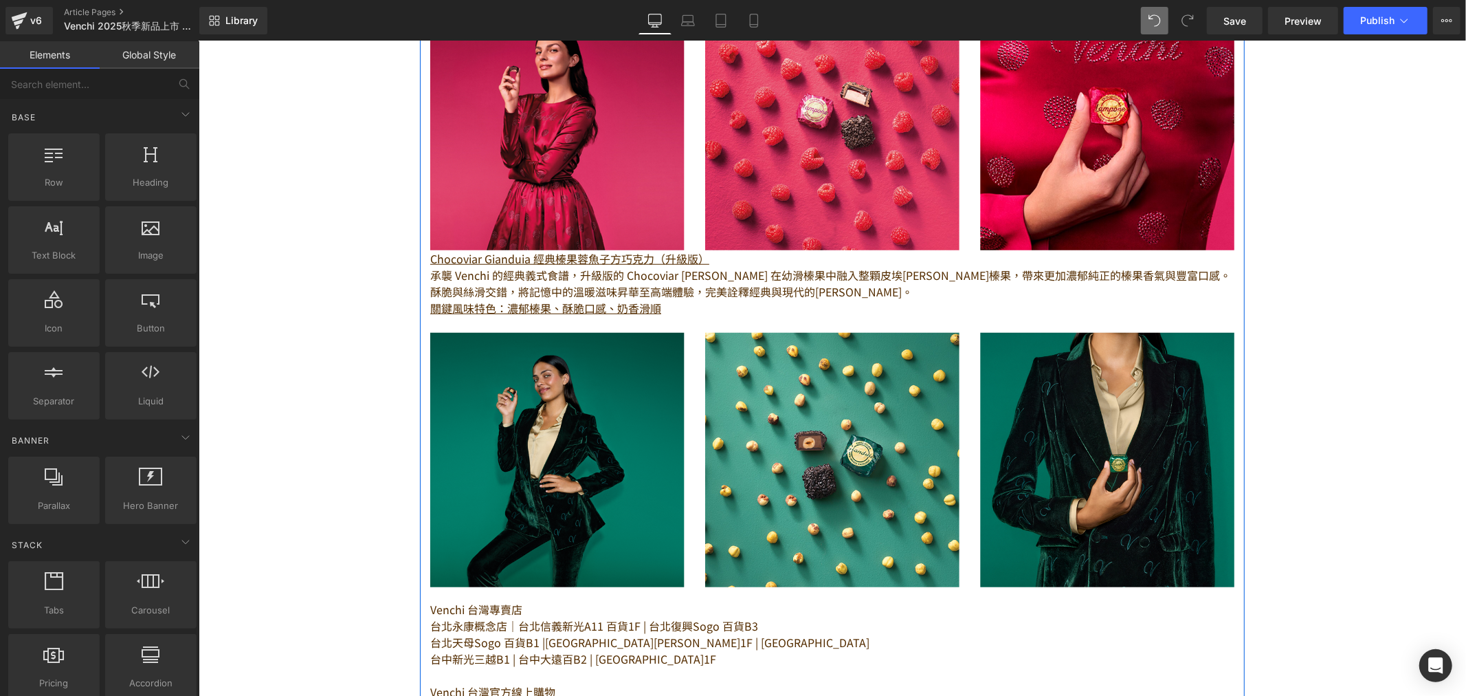
scroll to position [764, 0]
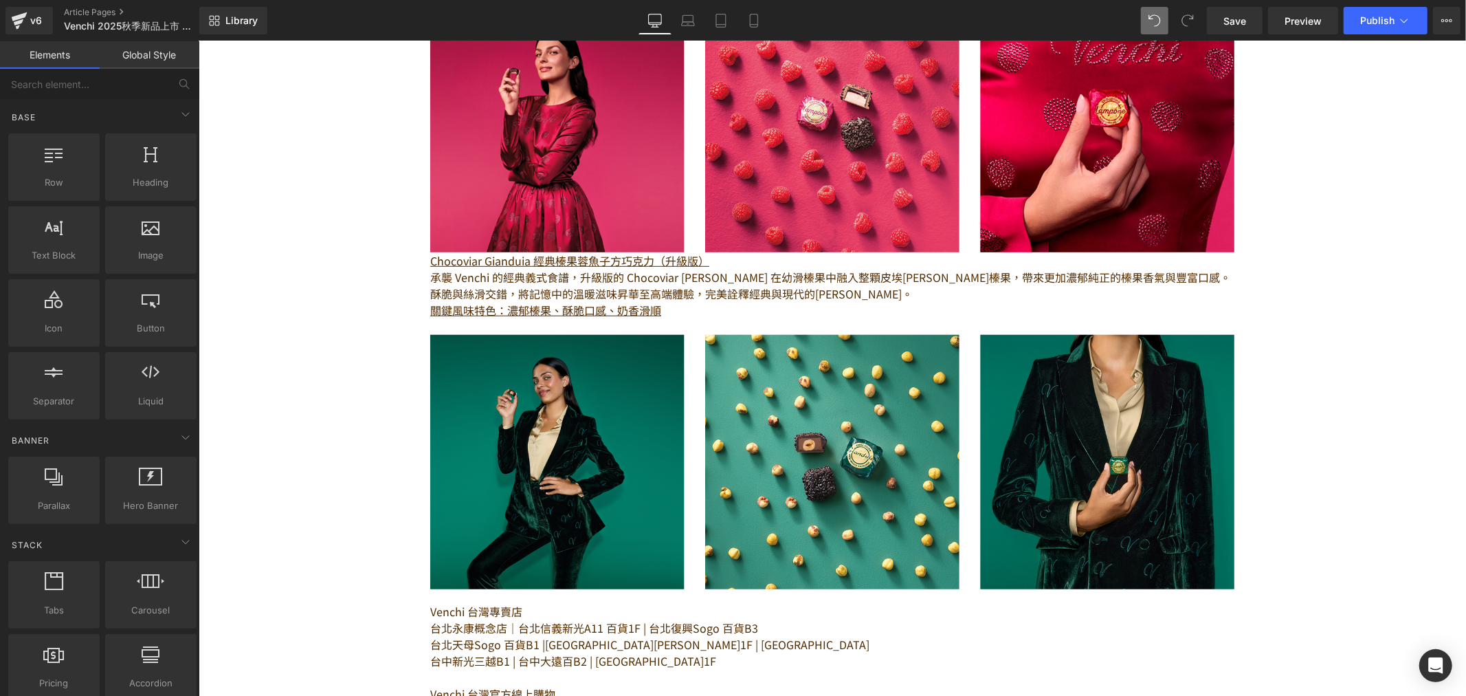
drag, startPoint x: 387, startPoint y: 438, endPoint x: 397, endPoint y: 430, distance: 12.2
click at [387, 437] on div "Image 擁有[DATE]歷史的義大利高端巧克力品牌 Venchi，於 [DATE]推出的 Chocoviar 系列， 憑藉獨特的「魚子醬狀巧克力碎」設計與…" at bounding box center [832, 186] width 1268 height 1638
click at [487, 301] on u "關鍵風味特色：濃郁榛果、酥脆口感、奶香滑順" at bounding box center [545, 309] width 231 height 16
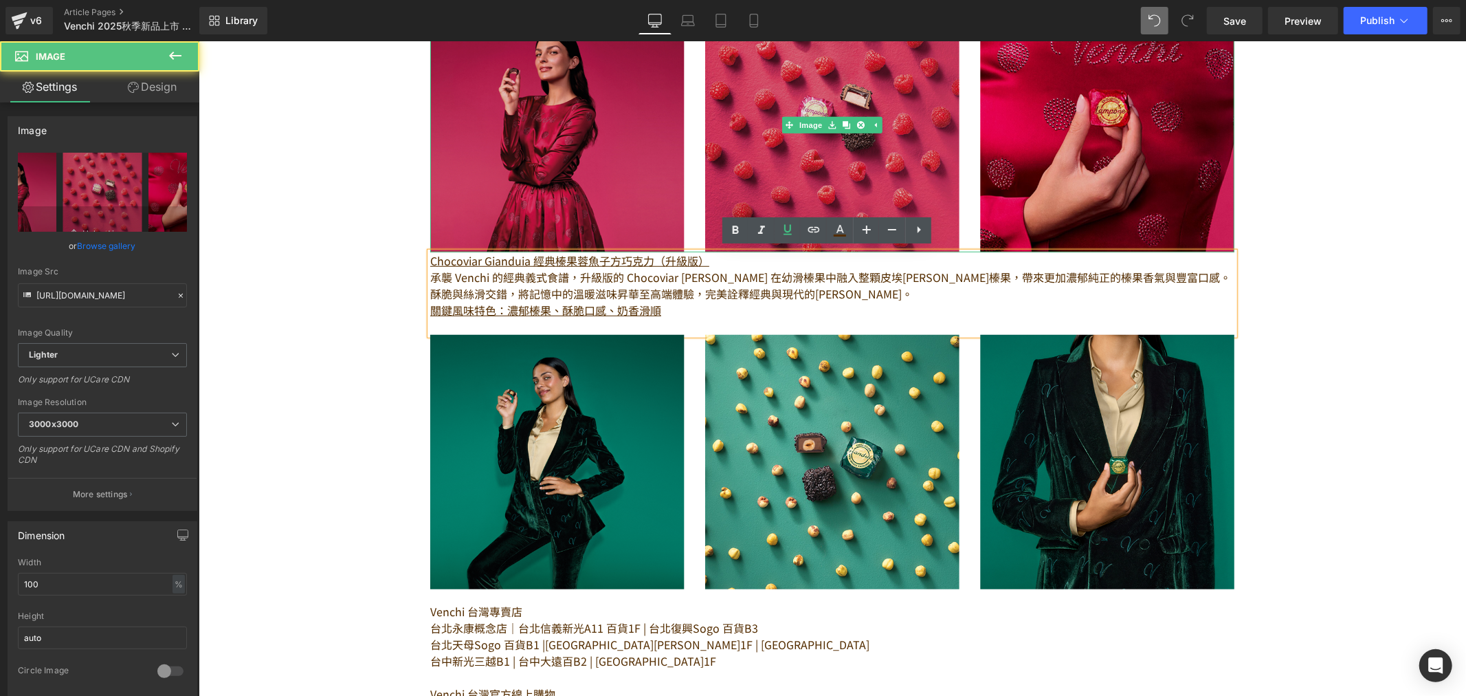
click at [470, 239] on img at bounding box center [832, 125] width 804 height 254
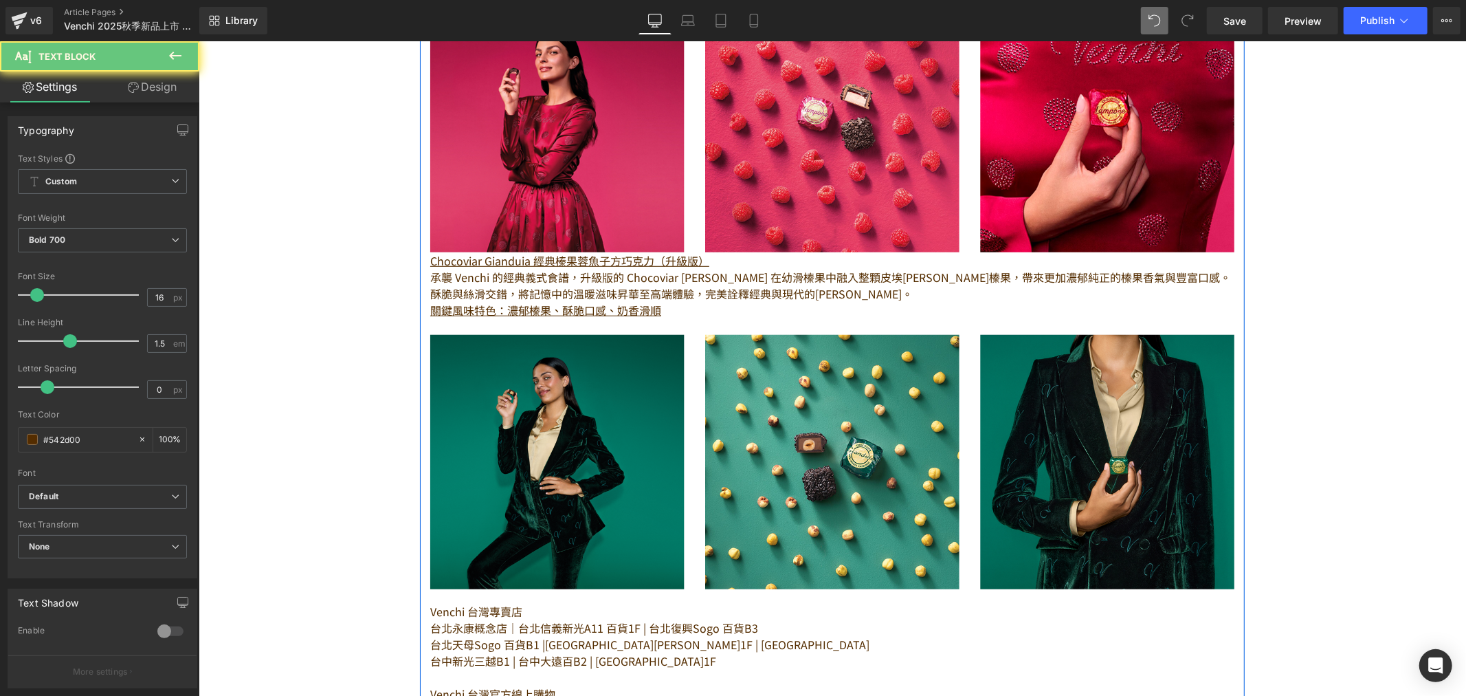
click at [430, 285] on p "酥脆與絲滑交錯，將記憶中的溫暖滋味昇華至高端體驗，完美詮釋經典與現代的[PERSON_NAME]。" at bounding box center [832, 293] width 804 height 16
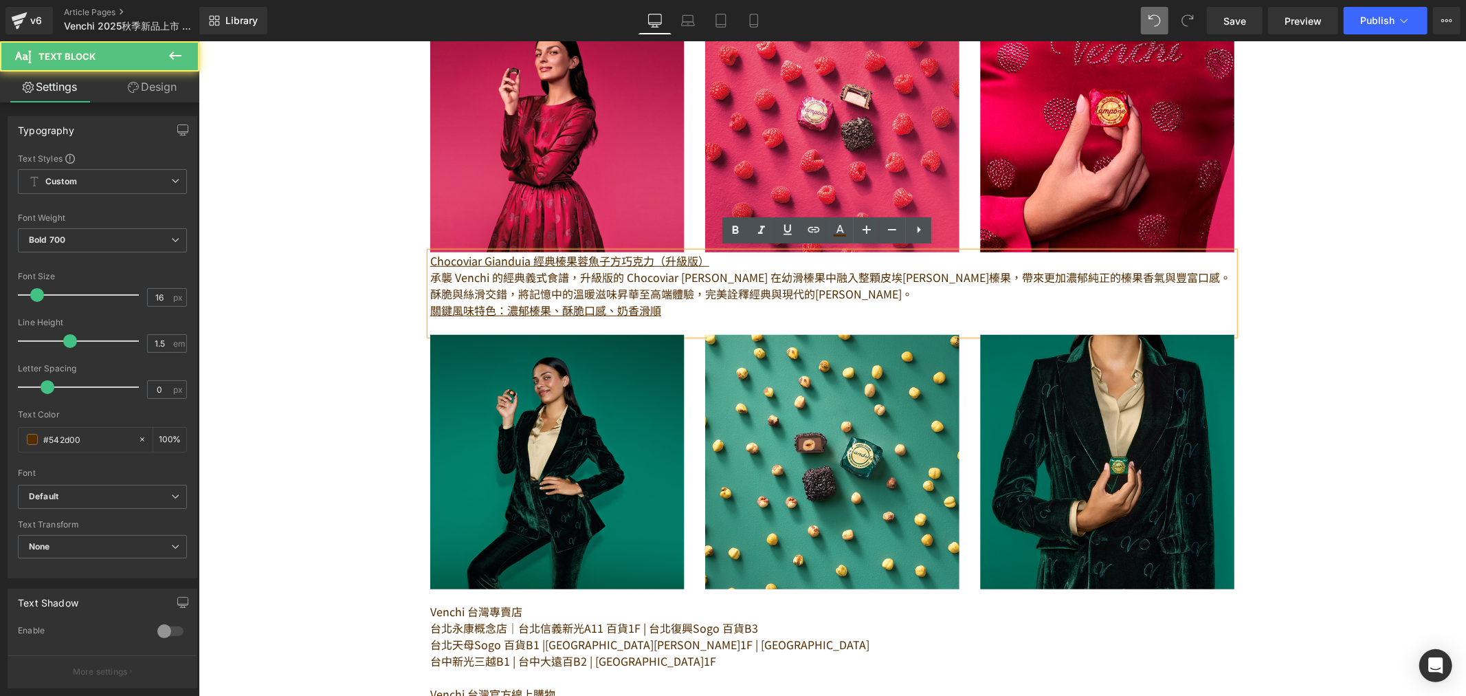
click at [434, 291] on p "酥脆與絲滑交錯，將記憶中的溫暖滋味昇華至高端體驗，完美詮釋經典與現代的[PERSON_NAME]。" at bounding box center [832, 293] width 804 height 16
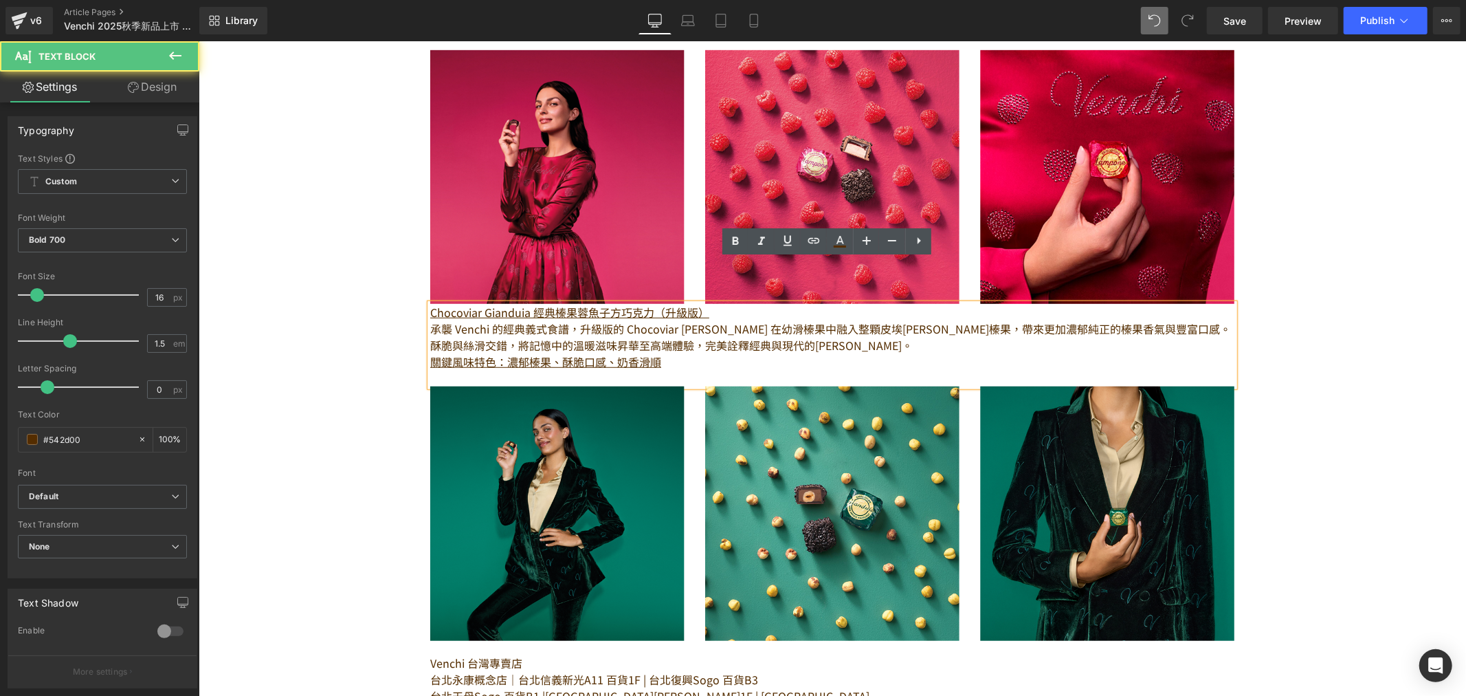
scroll to position [687, 0]
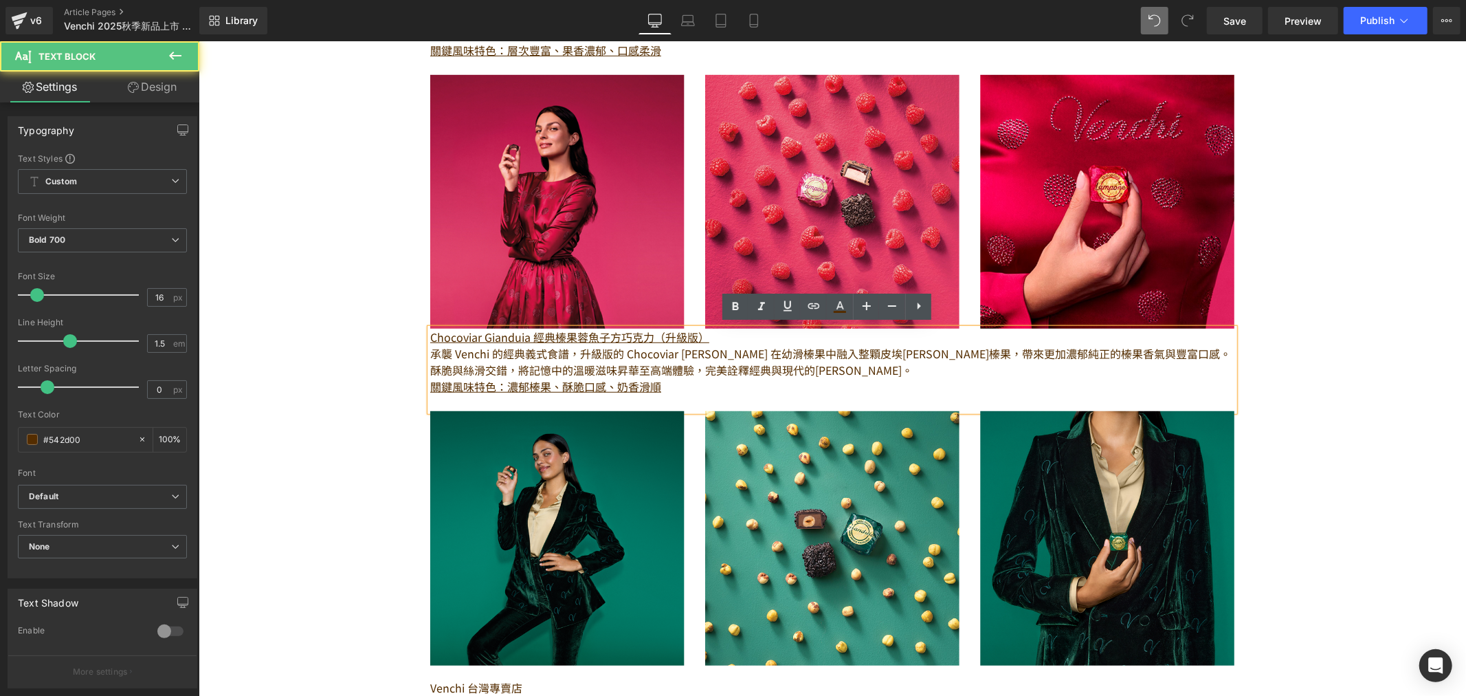
click at [430, 392] on div "Chocoviar Gianduia 經典榛果蓉魚子方巧克力（升級版） 承襲 Venchi 的經典義式食譜，升級版的 Chocoviar [PERSON_N…" at bounding box center [832, 369] width 804 height 82
click at [355, 381] on div "Image 擁有[DATE]歷史的義大利高端巧克力品牌 Venchi，於 [DATE]推出的 Chocoviar 系列， 憑藉獨特的「魚子醬狀巧克力碎」設計與…" at bounding box center [832, 262] width 1268 height 1638
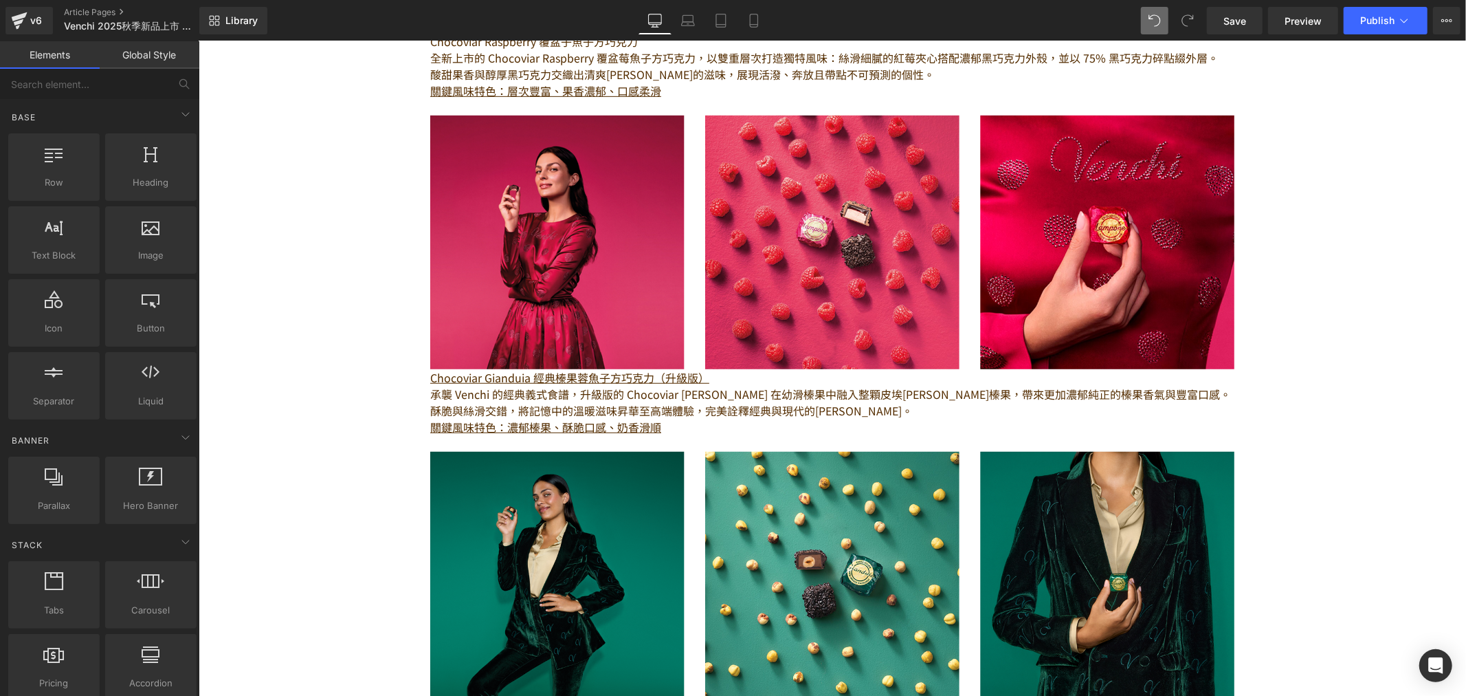
scroll to position [382, 0]
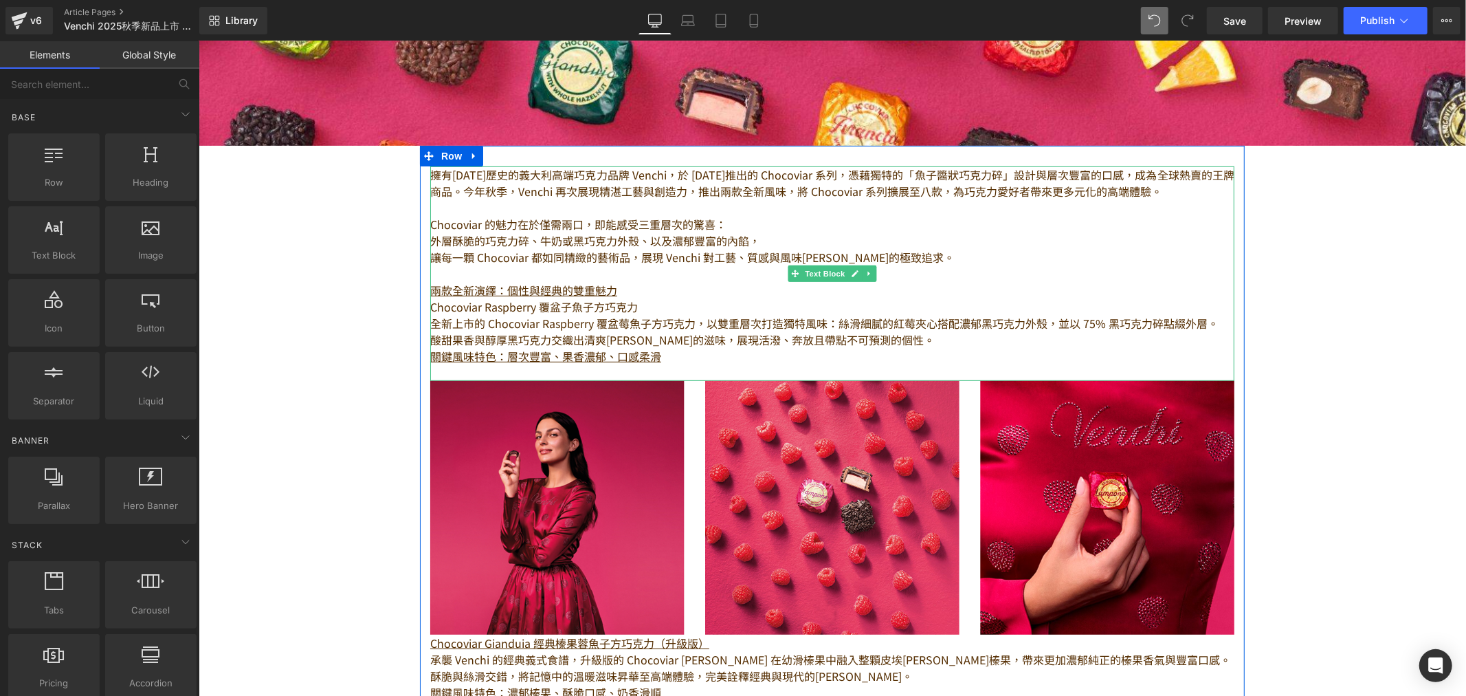
click at [500, 286] on u "兩款全新演繹：個性與經典的雙重魅力" at bounding box center [523, 289] width 187 height 16
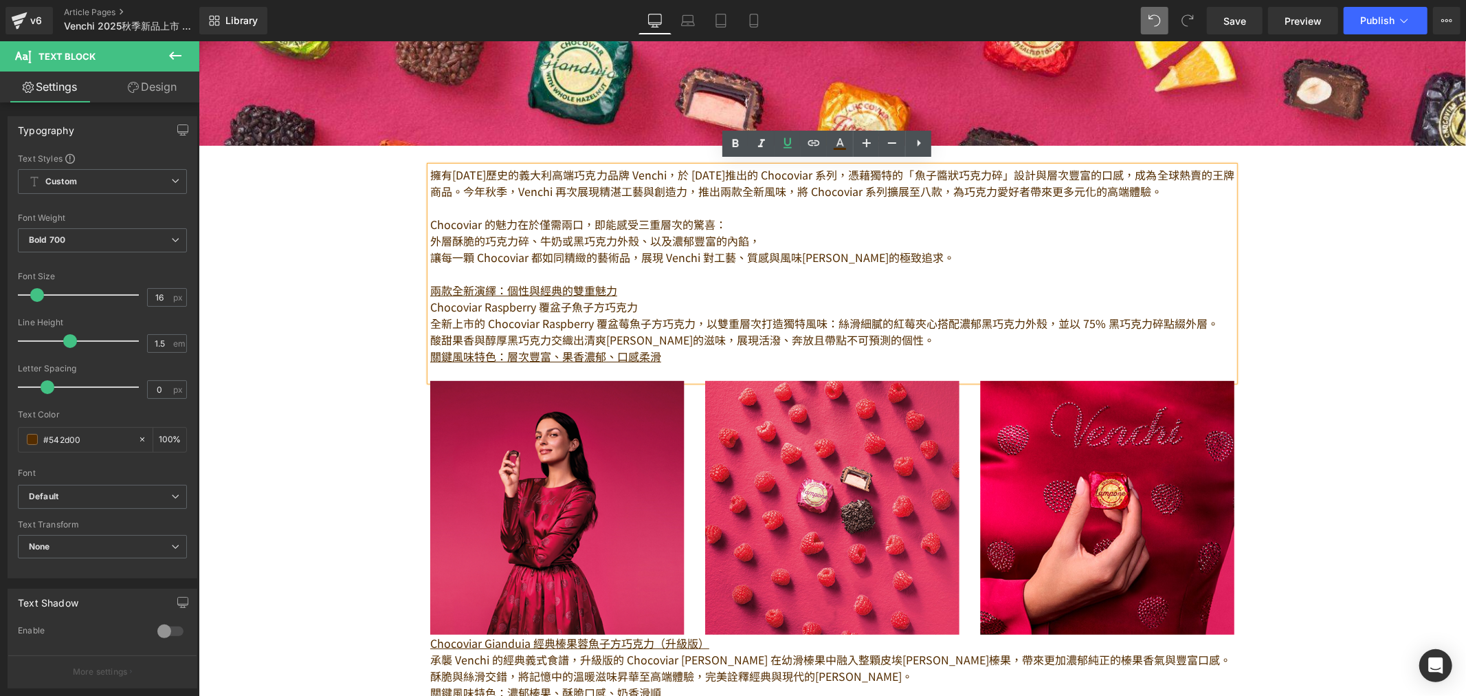
click at [573, 190] on strong "今年秋季，Venchi 再次展現精湛工藝與創造力，推出兩款全新風味，將 Chocoviar 系列擴展至八款，為巧克力愛好者帶來更多元化的高端體驗。" at bounding box center [812, 190] width 699 height 16
click at [624, 351] on strong "關鍵風味特色：層次豐富、果香濃郁、口感柔滑" at bounding box center [545, 355] width 231 height 16
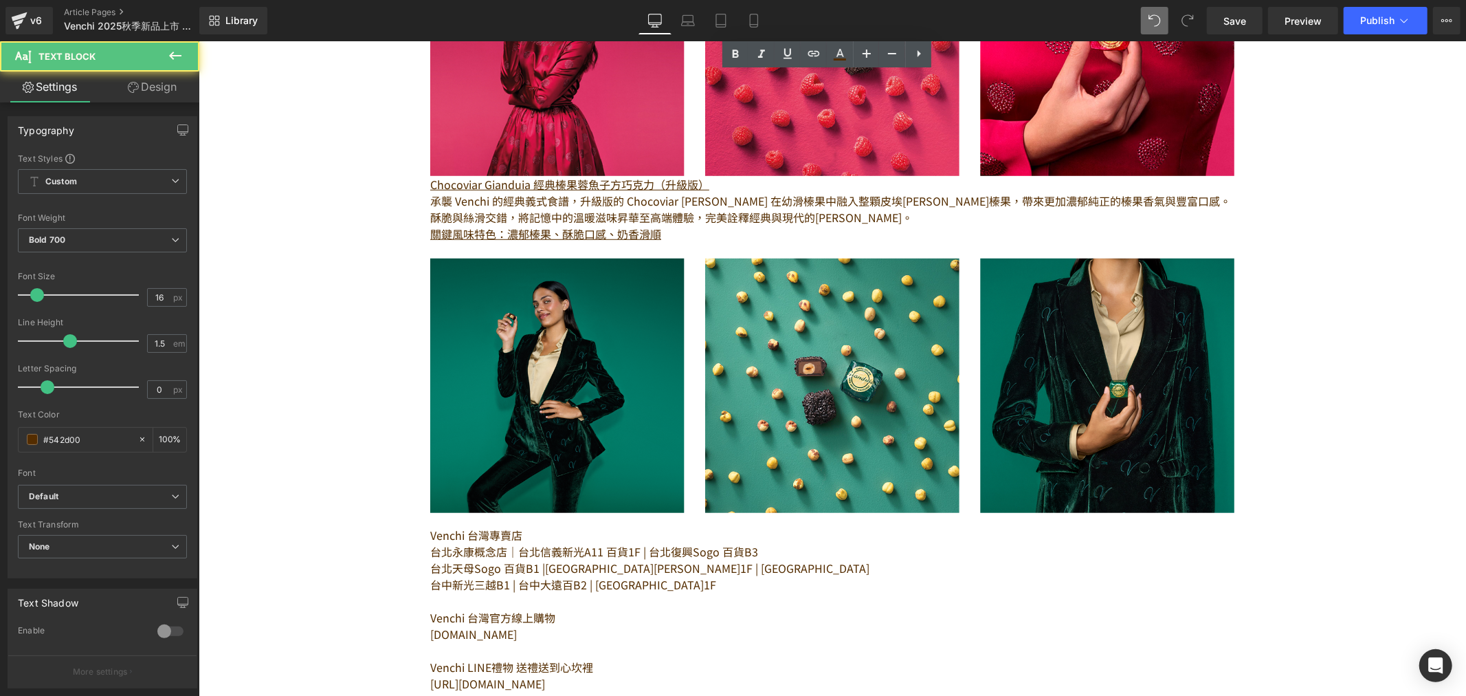
scroll to position [1145, 0]
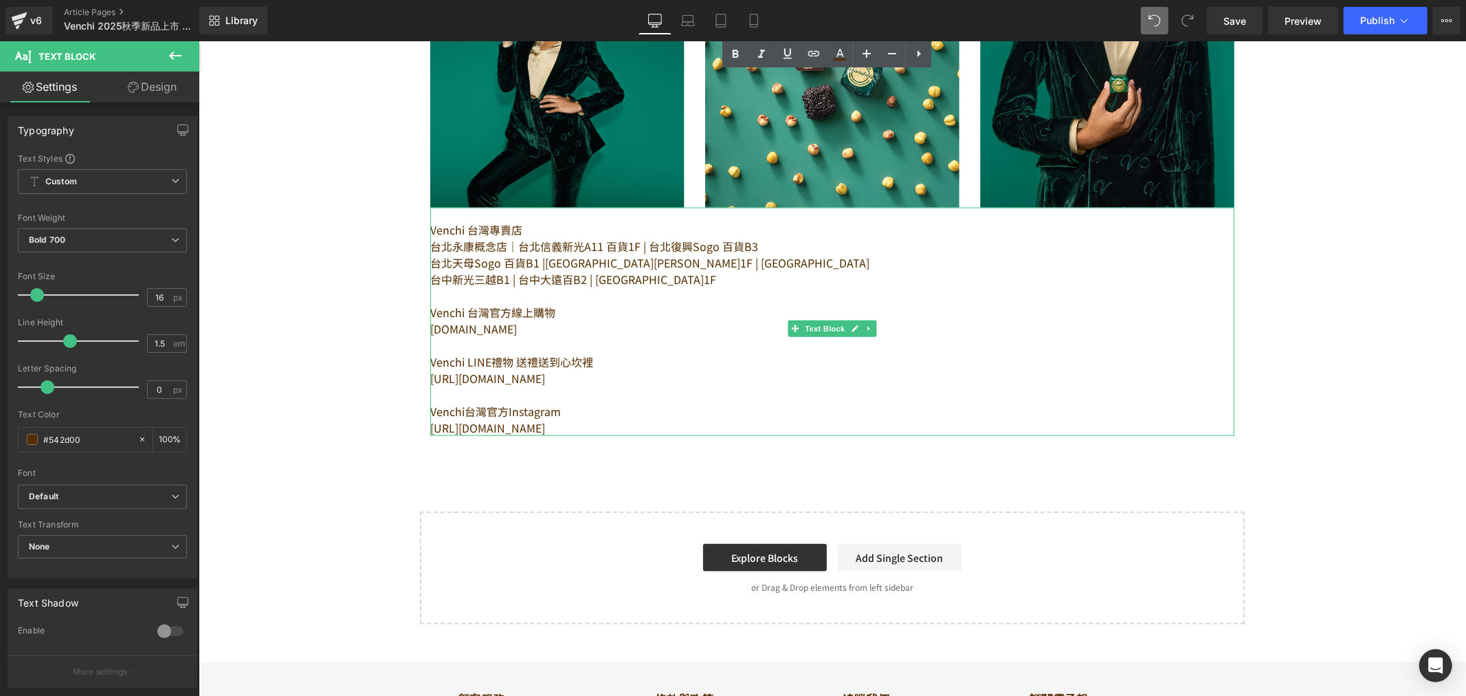
click at [582, 208] on div "Venchi 台灣專賣店 [GEOGRAPHIC_DATA]概念店｜台北信義新光A11 百貨1F | 台北復興Sogo 百貨B3 台北天母Sogo 百貨B1 …" at bounding box center [832, 321] width 804 height 228
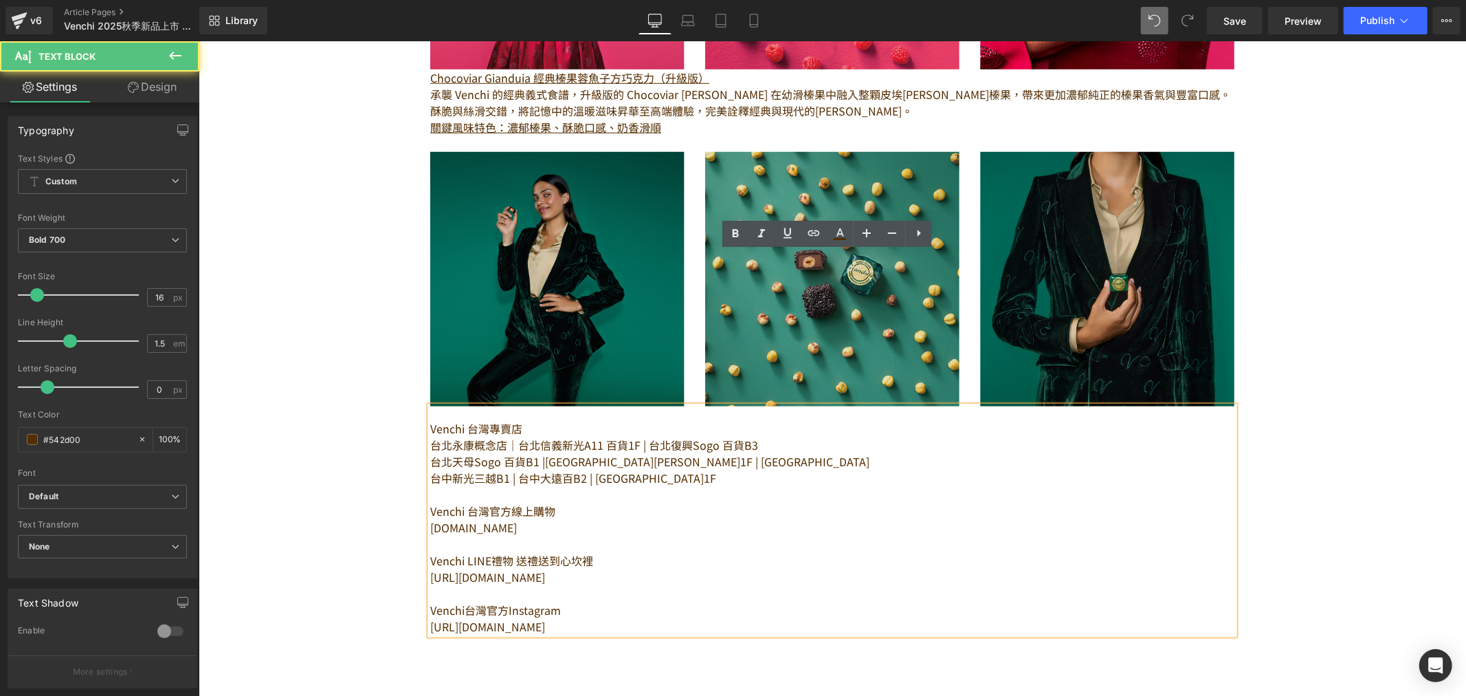
scroll to position [916, 0]
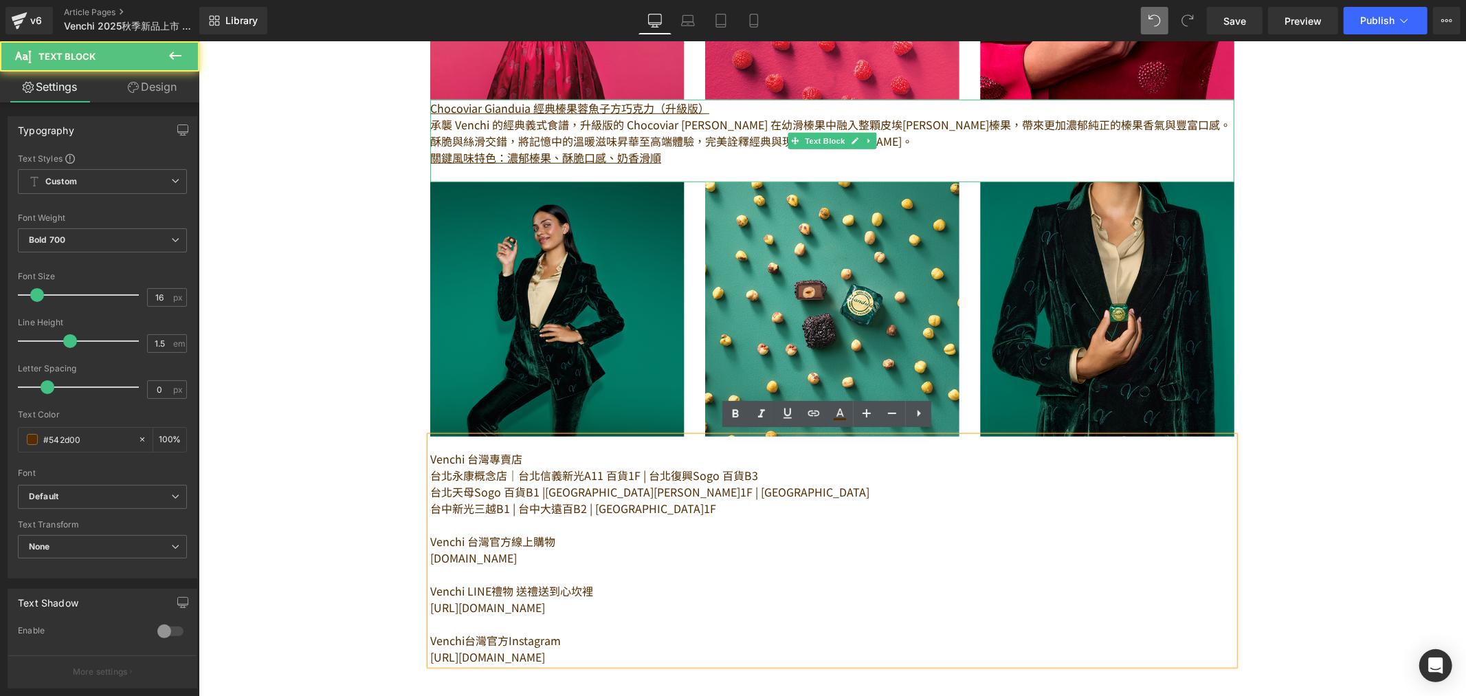
click at [693, 156] on p "關鍵風味特色：濃郁榛果、酥脆口感、奶香滑順" at bounding box center [832, 156] width 804 height 16
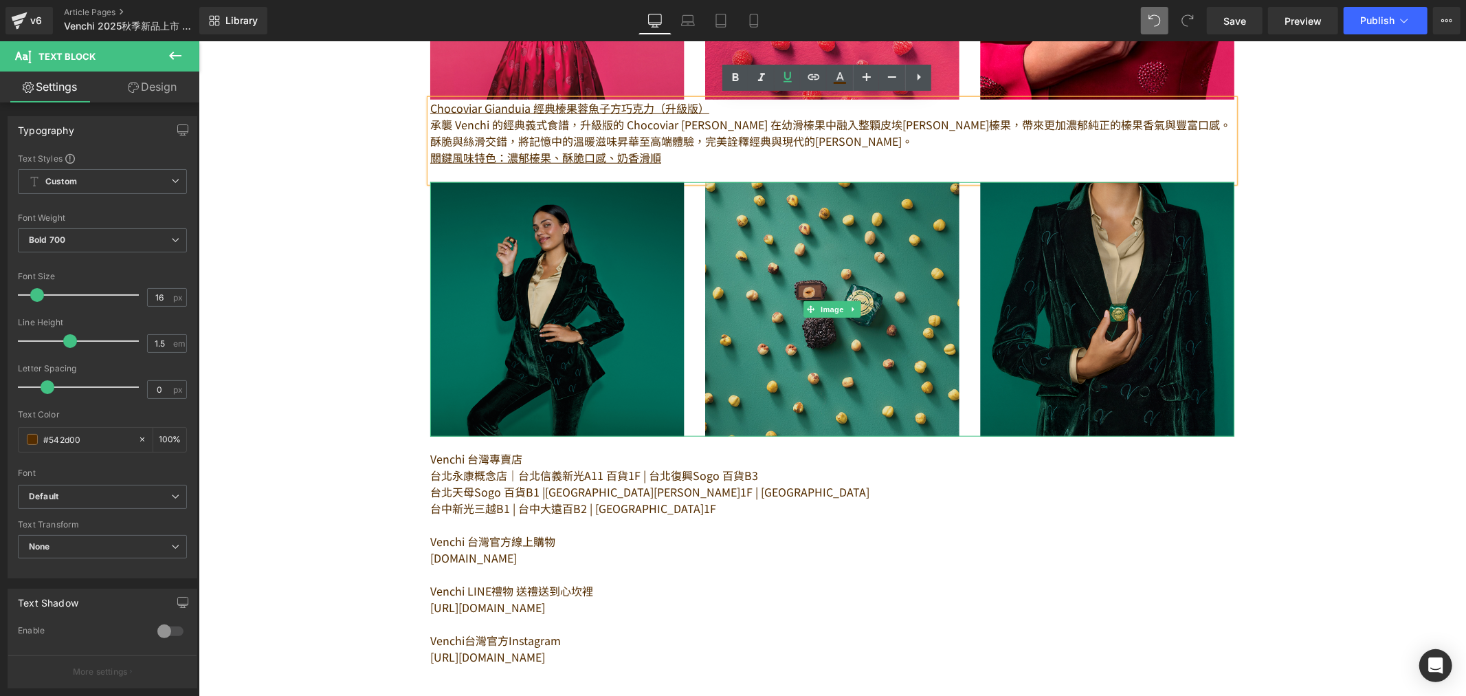
click at [691, 181] on img at bounding box center [832, 308] width 804 height 254
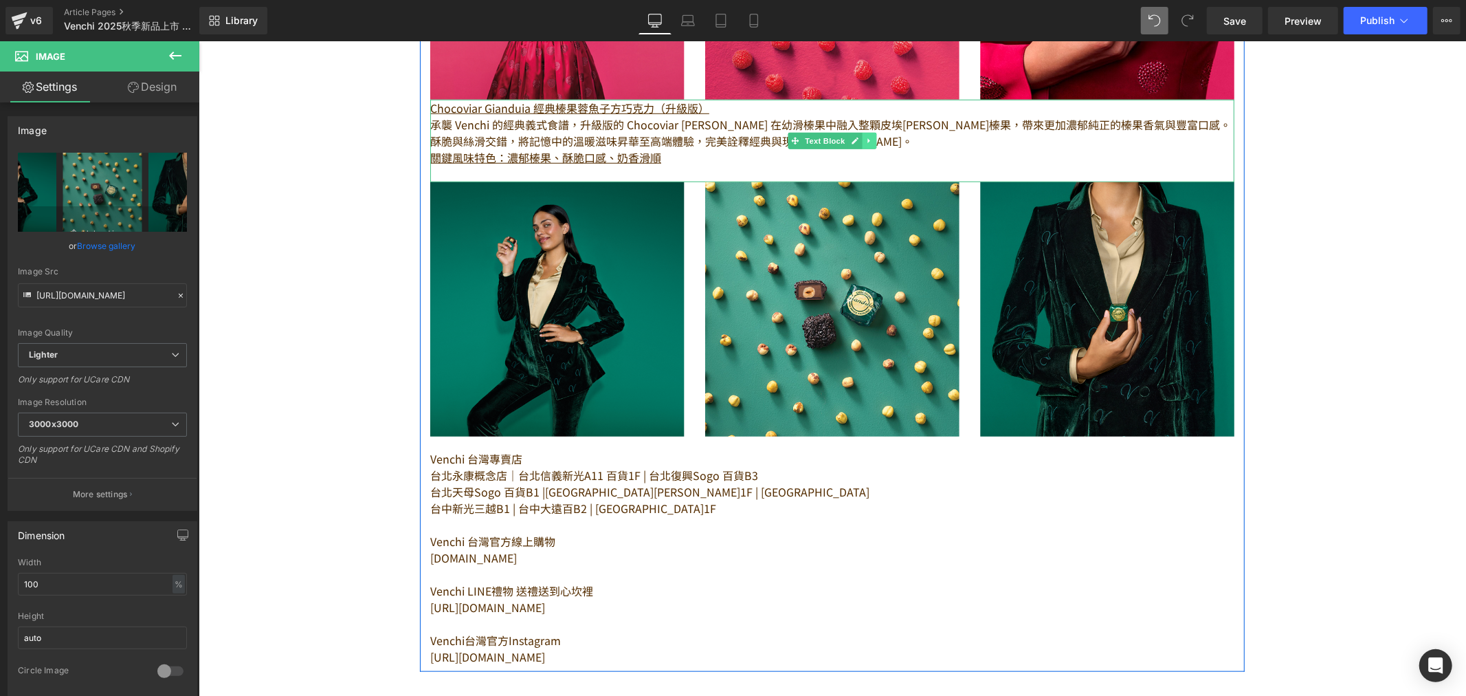
click at [865, 140] on icon at bounding box center [869, 140] width 8 height 8
click at [858, 137] on icon at bounding box center [862, 141] width 8 height 8
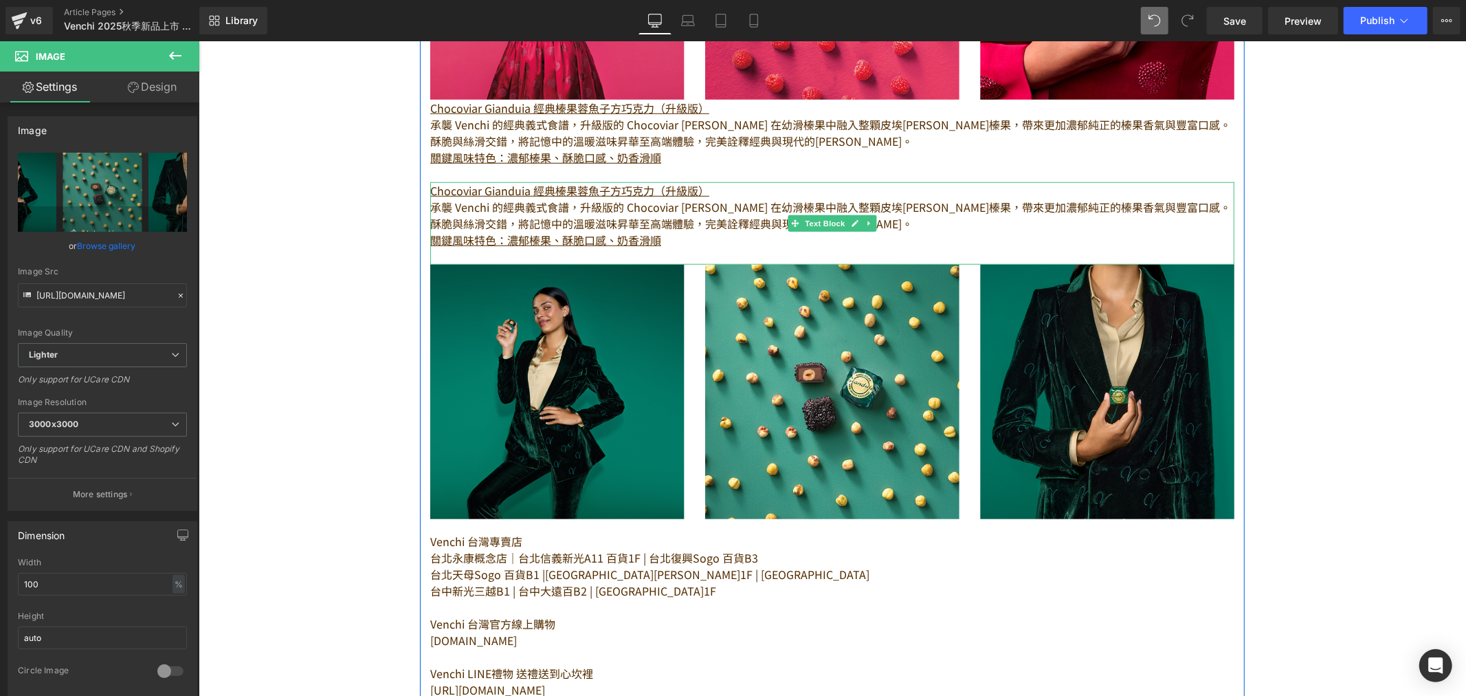
click at [496, 226] on p "酥脆與絲滑交錯，將記憶中的溫暖滋味昇華至高端體驗，完美詮釋經典與現代的[PERSON_NAME]。" at bounding box center [832, 222] width 804 height 16
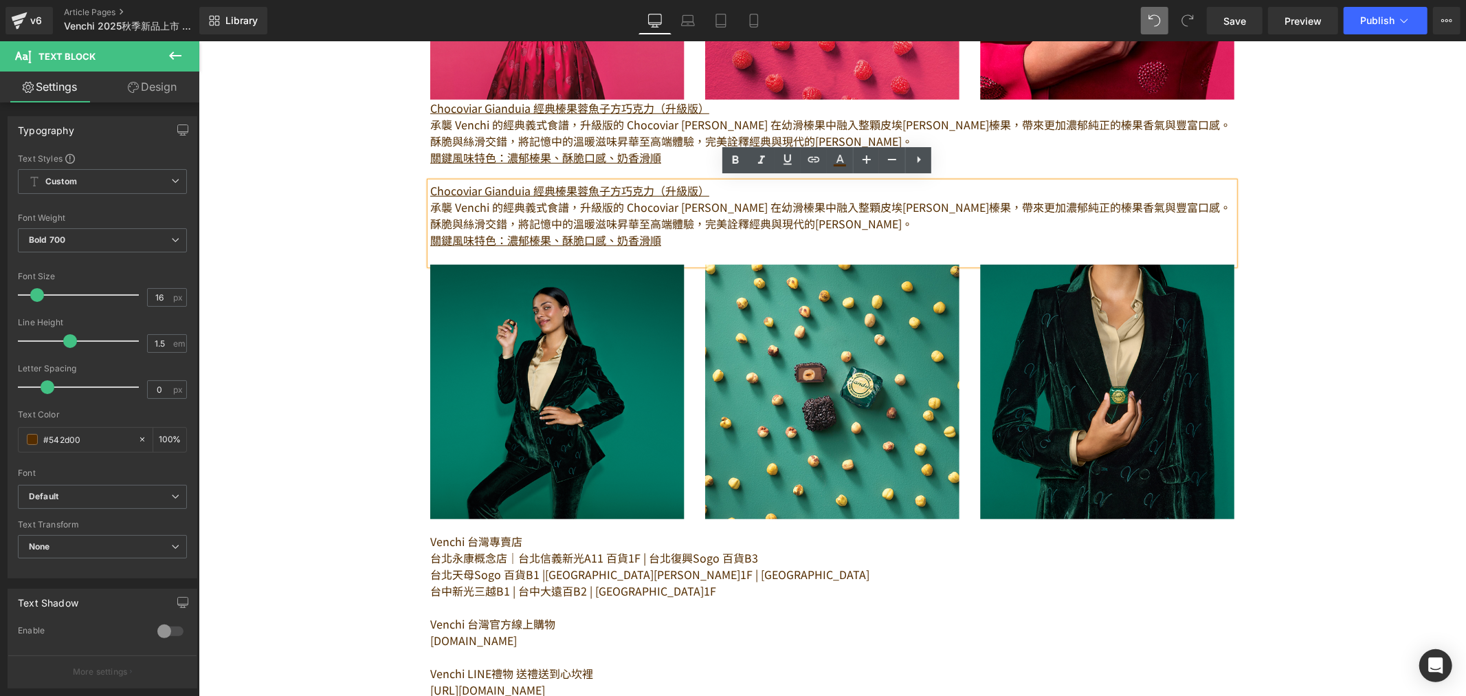
drag, startPoint x: 346, startPoint y: 221, endPoint x: 622, endPoint y: 199, distance: 277.2
click at [348, 218] on div "Image 擁有[DATE]歷史的義大利高端巧克力品牌 Venchi，於 [DATE]推出的 Chocoviar 系列， 憑藉獨特的「魚子醬狀巧克力碎」設計與…" at bounding box center [832, 74] width 1268 height 1721
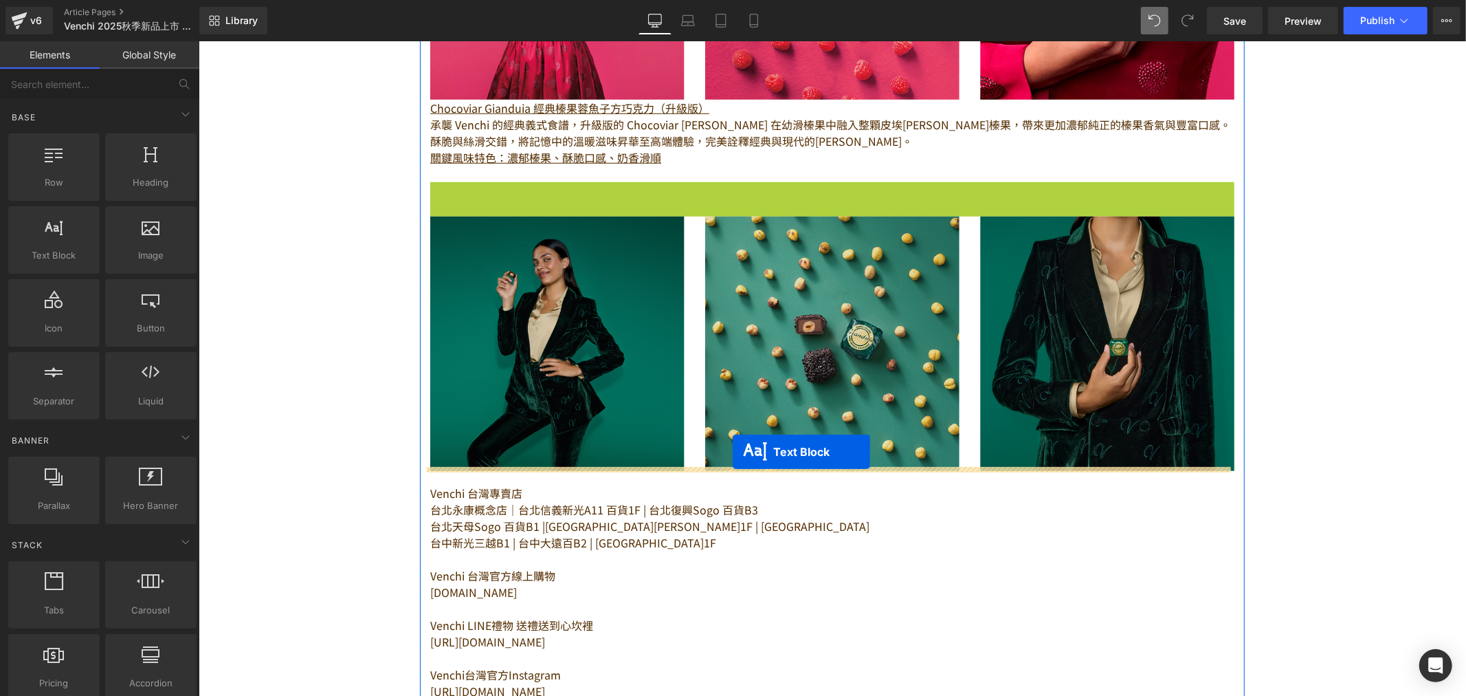
drag, startPoint x: 795, startPoint y: 218, endPoint x: 732, endPoint y: 450, distance: 240.6
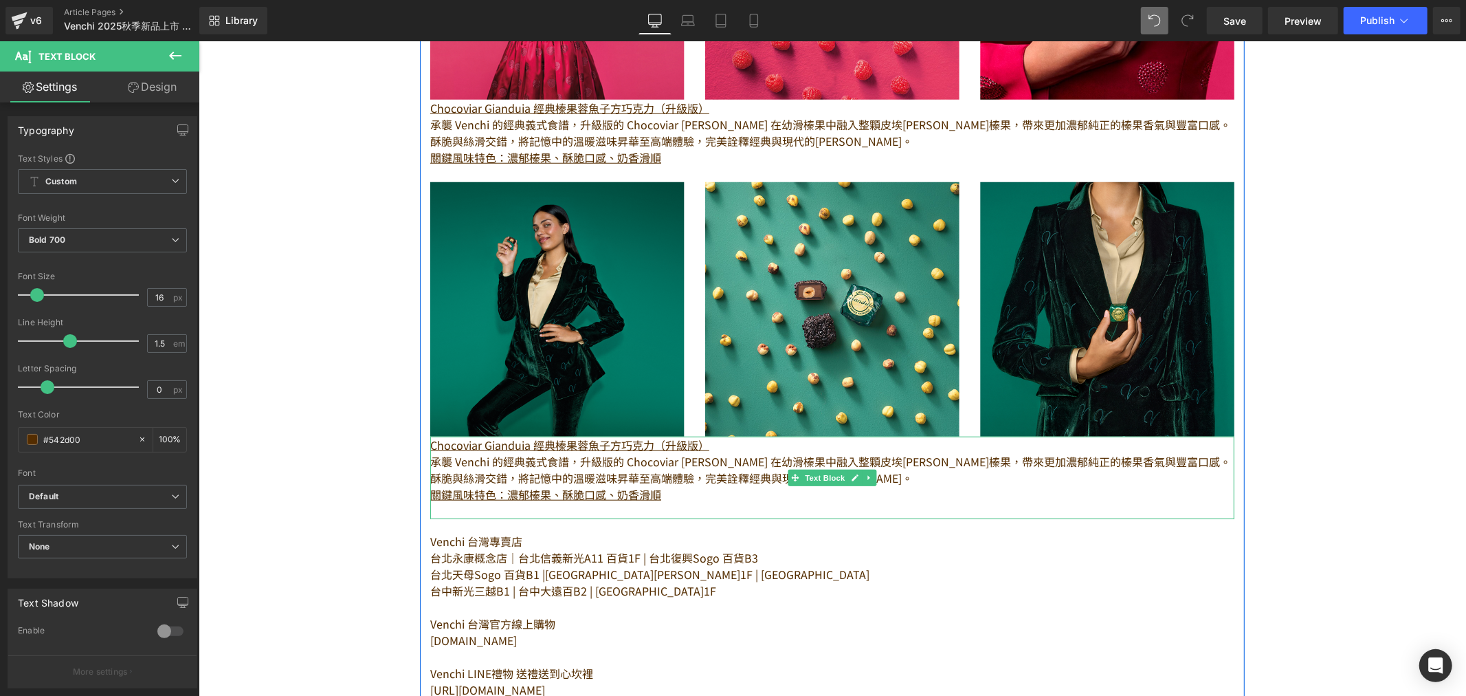
click at [705, 441] on p "Chocoviar Gianduia 經典榛果蓉魚子方巧克力（升級版）" at bounding box center [832, 444] width 804 height 16
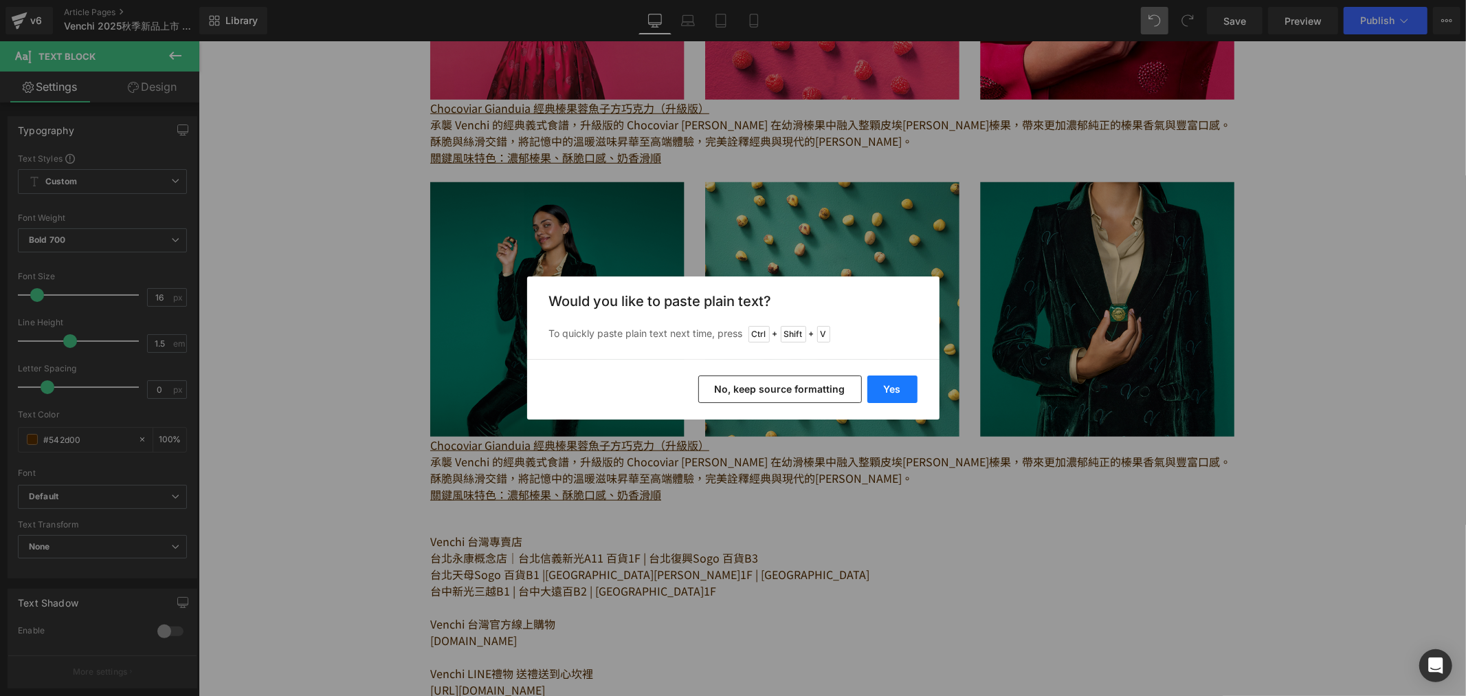
click at [883, 388] on button "Yes" at bounding box center [893, 388] width 50 height 27
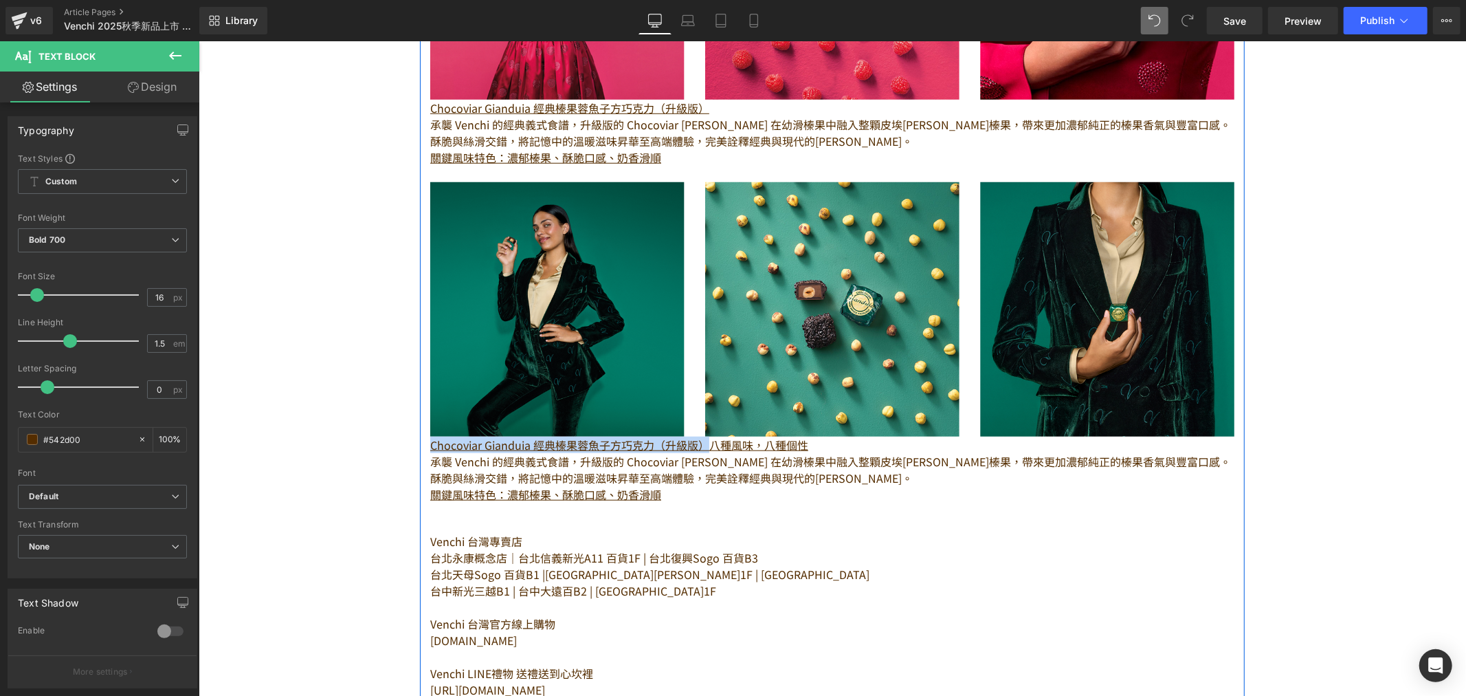
drag, startPoint x: 701, startPoint y: 441, endPoint x: 423, endPoint y: 440, distance: 278.4
click at [423, 440] on div "擁有[DATE]歷史的義大利高端巧克力品牌 Venchi，於 [DATE]推出的 Chocoviar 系列， 憑藉獨特的「魚子醬狀巧克力碎」設計與層次豐富的口…" at bounding box center [831, 189] width 825 height 1116
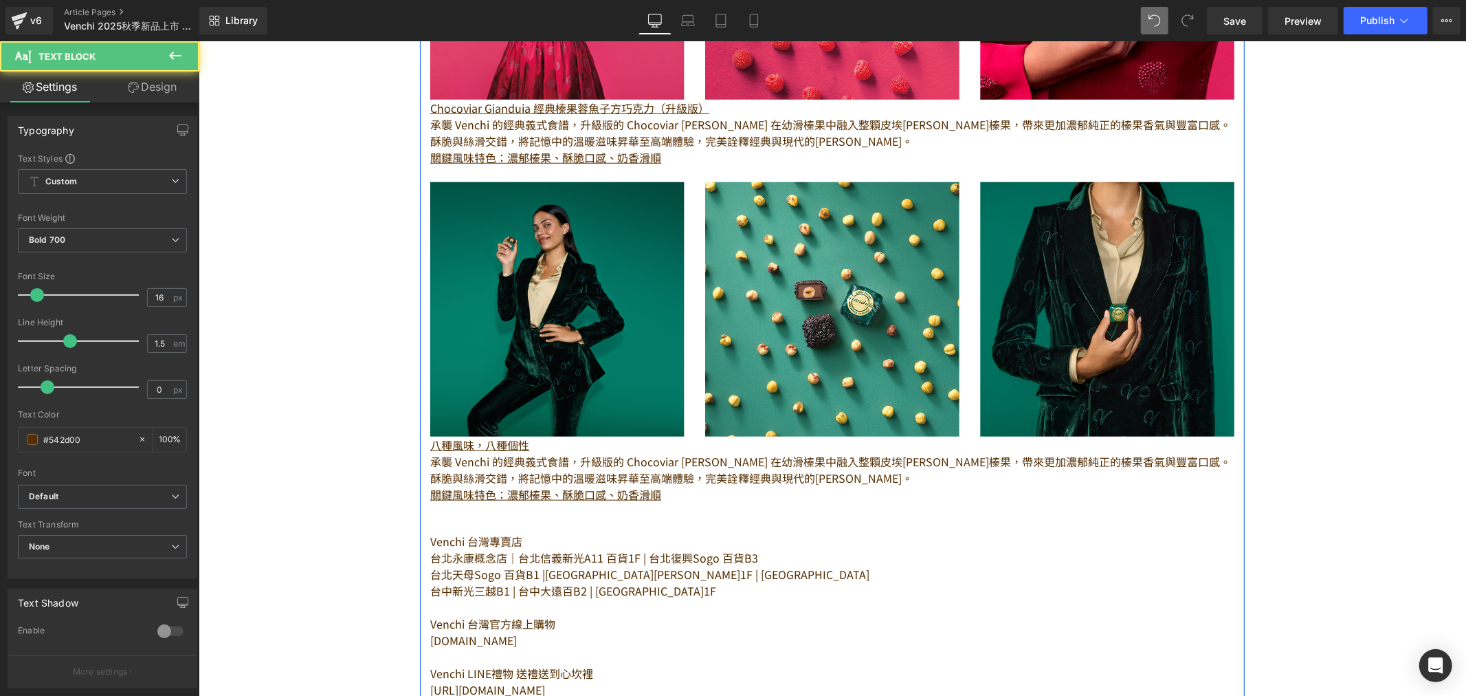
click at [699, 493] on p "關鍵風味特色：濃郁榛果、酥脆口感、奶香滑順" at bounding box center [832, 493] width 804 height 16
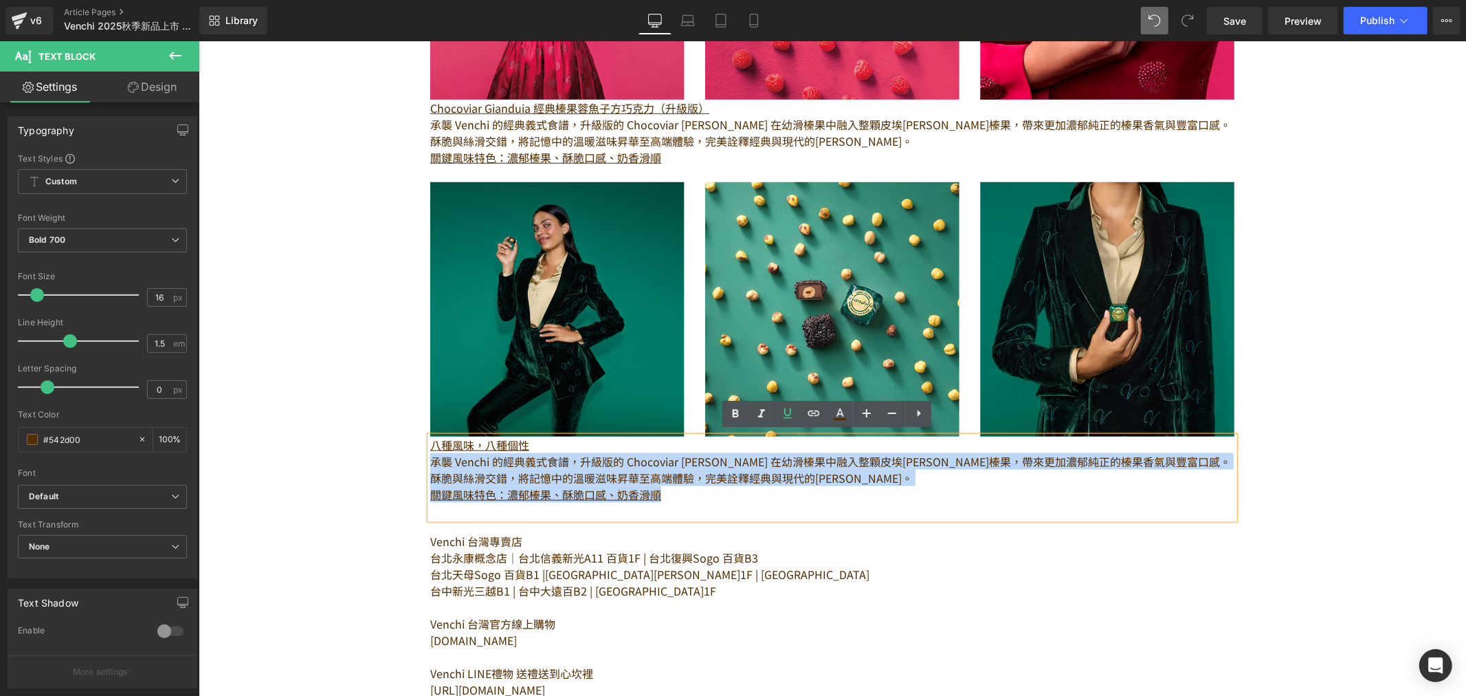
drag, startPoint x: 668, startPoint y: 493, endPoint x: 424, endPoint y: 460, distance: 245.6
click at [430, 460] on div "八種風味，八種個性 承襲 Venchi 的經典義式食譜，升級版的 Chocoviar [PERSON_NAME] 在幼滑榛果中融入整顆皮埃[PERSON_NA…" at bounding box center [832, 477] width 804 height 82
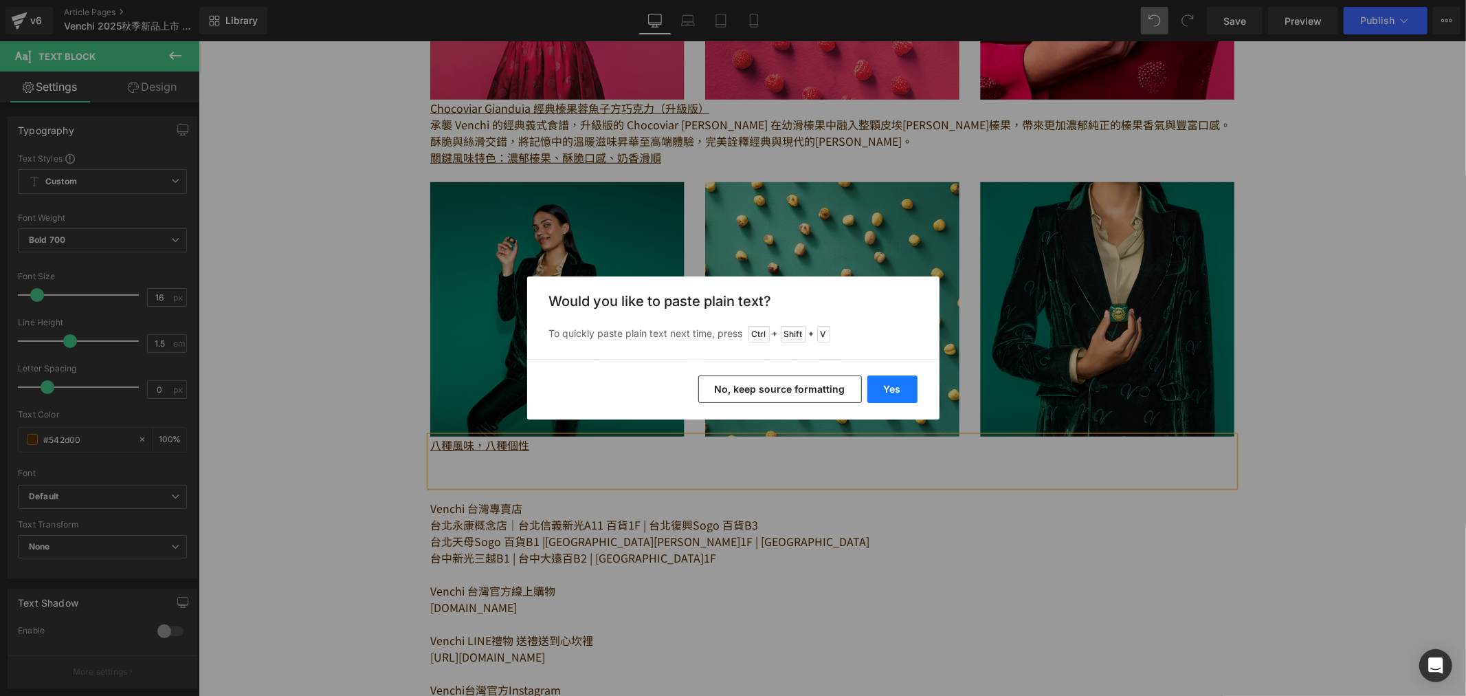
drag, startPoint x: 891, startPoint y: 389, endPoint x: 641, endPoint y: 371, distance: 250.9
click at [891, 389] on button "Yes" at bounding box center [893, 388] width 50 height 27
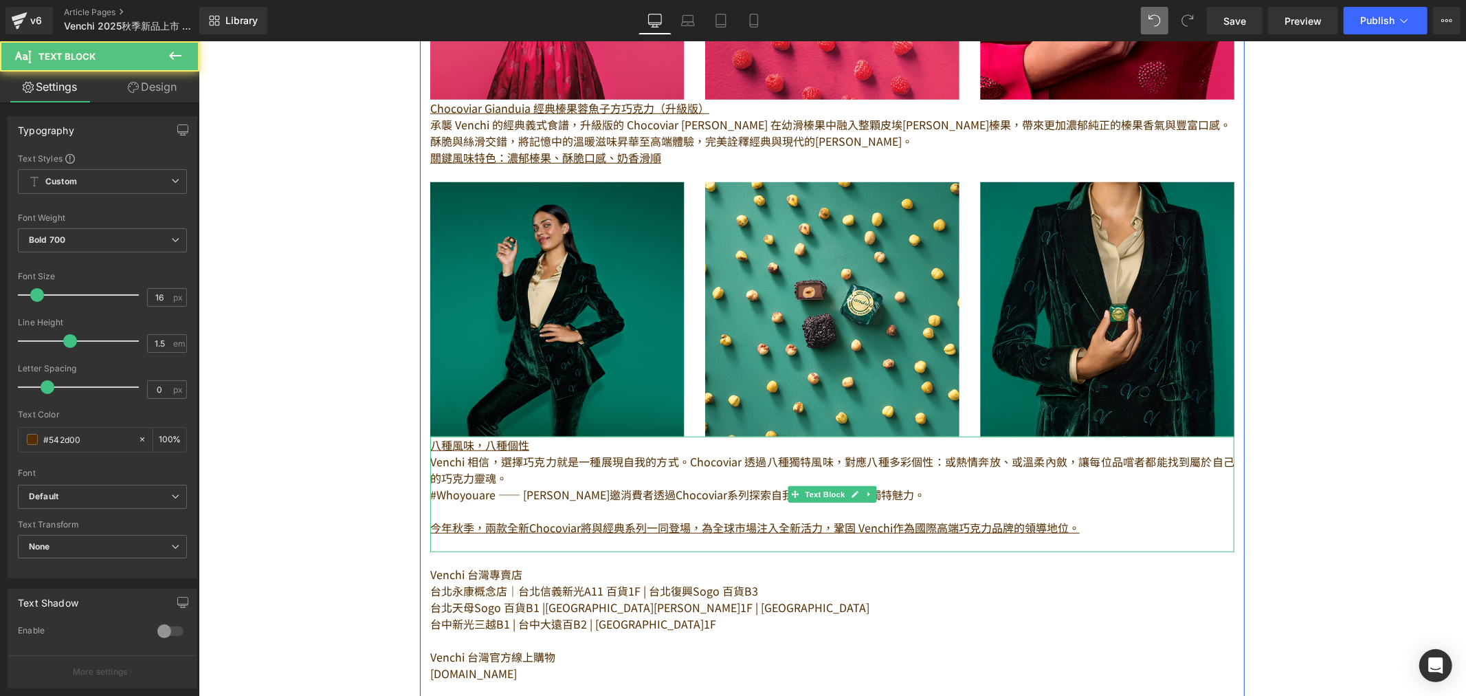
click at [471, 467] on p "Venchi 相信，選擇巧克力就是一種展現自我的方式。Chocoviar 透過八種獨特風味，對應八種多彩個性：或熱情奔放、或溫柔內斂，讓每位品嚐者都能找到屬於…" at bounding box center [832, 468] width 804 height 33
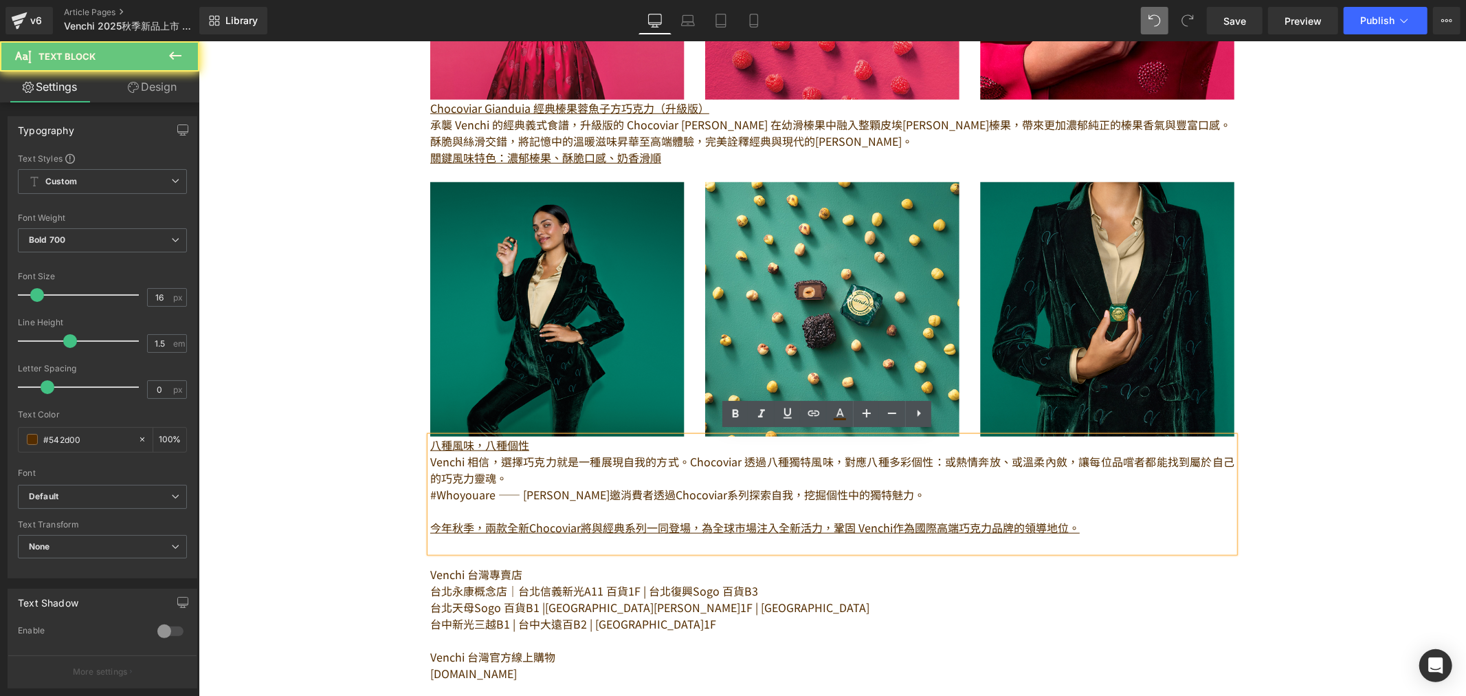
click at [492, 456] on p "Venchi 相信，選擇巧克力就是一種展現自我的方式。Chocoviar 透過八種獨特風味，對應八種多彩個性：或熱情奔放、或溫柔內斂，讓每位品嚐者都能找到屬於…" at bounding box center [832, 468] width 804 height 33
click at [683, 457] on p "Venchi 相信，選擇巧克力就是一種展現自我的方式。Chocoviar 透過八種獨特風味，對應八種多彩個性：或熱情奔放、或溫柔內斂，讓每位品嚐者都能找到屬於…" at bounding box center [832, 468] width 804 height 33
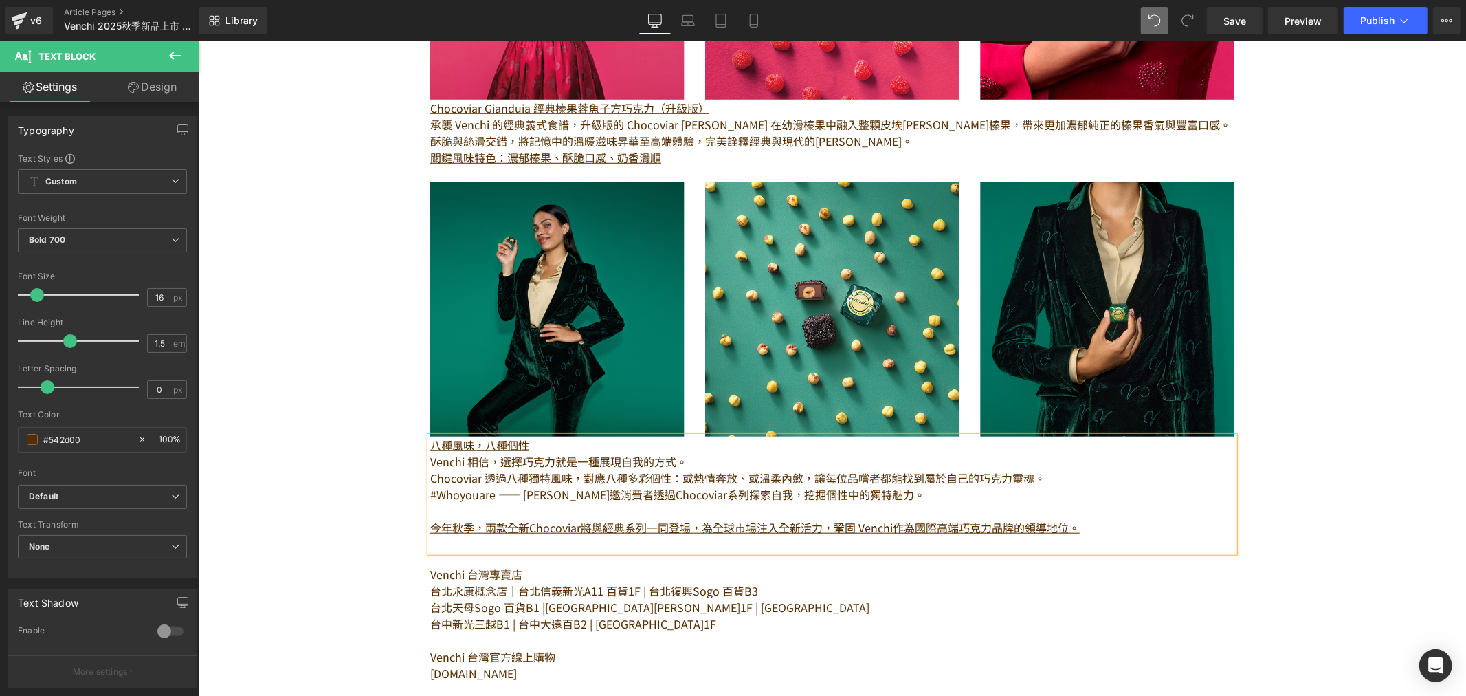
click at [525, 485] on p "#Whoyouare —— [PERSON_NAME]邀消費者透過Chocoviar系列探索自我，挖掘個性中的獨特魅力。" at bounding box center [832, 493] width 804 height 16
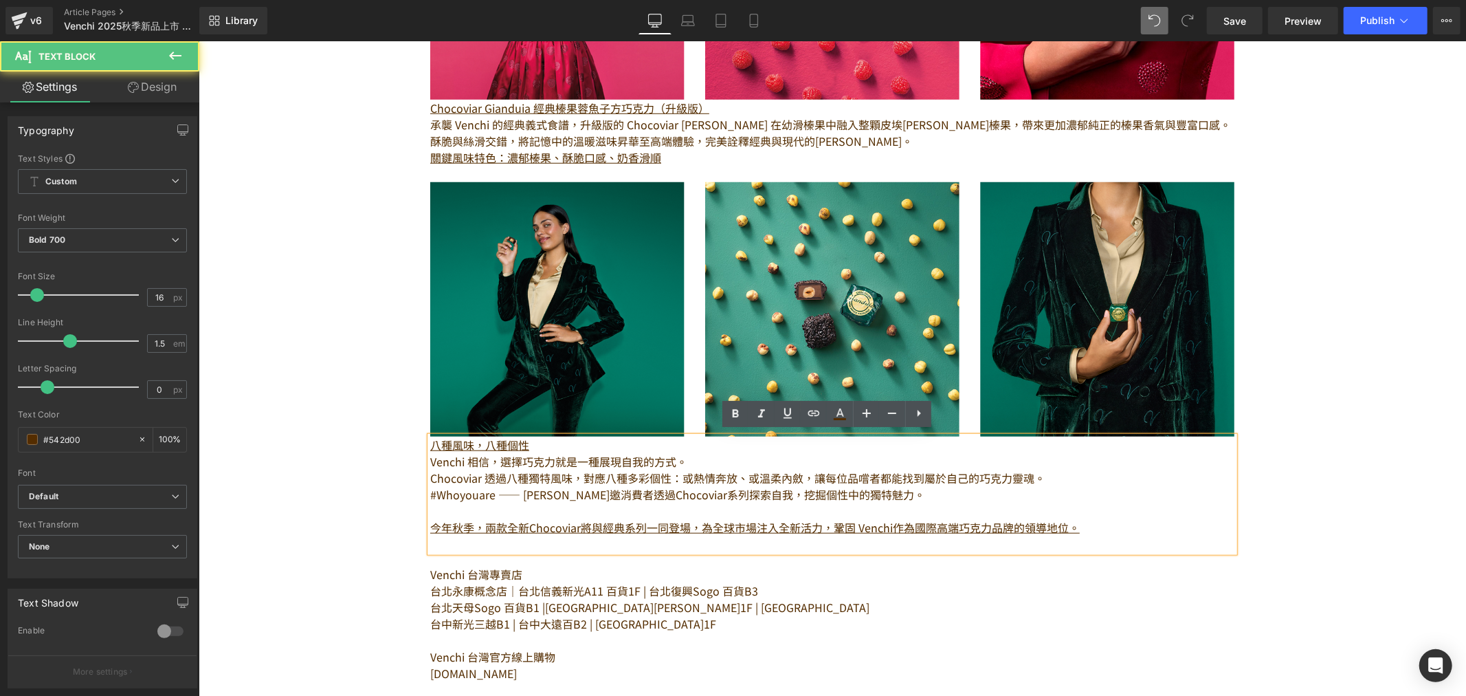
drag, startPoint x: 773, startPoint y: 501, endPoint x: 594, endPoint y: 526, distance: 181.1
click at [768, 502] on p at bounding box center [832, 510] width 804 height 16
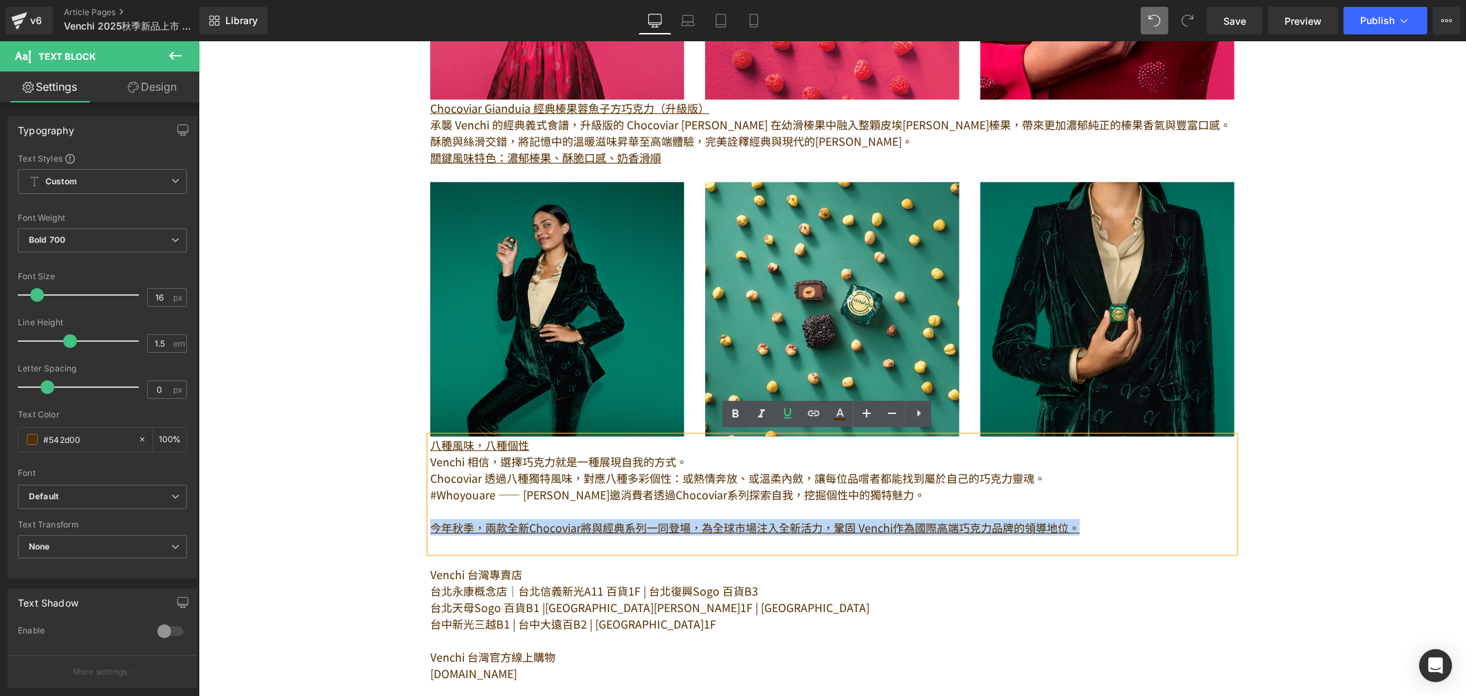
drag, startPoint x: 1107, startPoint y: 519, endPoint x: 426, endPoint y: 522, distance: 681.3
click at [430, 522] on p "今年秋季，兩款全新Chocoviar將與經典系列一同登場，為全球市場注入全新活力，鞏固 Venchi作為國際高端巧克力品牌的領導地位。" at bounding box center [832, 526] width 804 height 16
click at [494, 522] on u "今年秋季，兩款全新Chocoviar將與經典系列一同登場，為全球市場注入全新活力，鞏固 Venchi作為國際高端巧克力品牌的領導地位。" at bounding box center [755, 526] width 650 height 16
drag, startPoint x: 472, startPoint y: 524, endPoint x: 1070, endPoint y: 515, distance: 597.5
click at [1070, 518] on u "今年秋季，兩款全新Chocoviar將與經典系列一同登場，為全球市場注入全新活力，鞏固 Venchi作為國際高端巧克力品牌的領導地位。" at bounding box center [755, 526] width 650 height 16
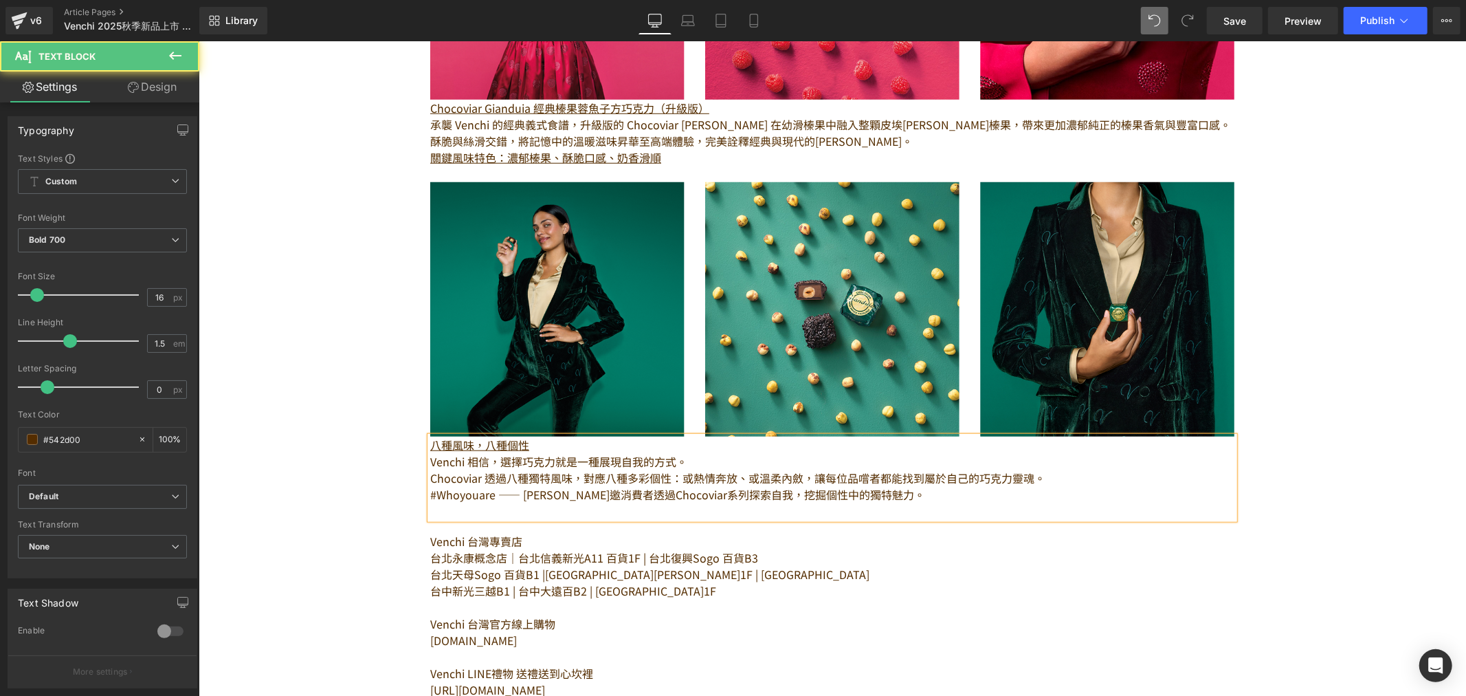
click at [476, 505] on p at bounding box center [832, 510] width 804 height 16
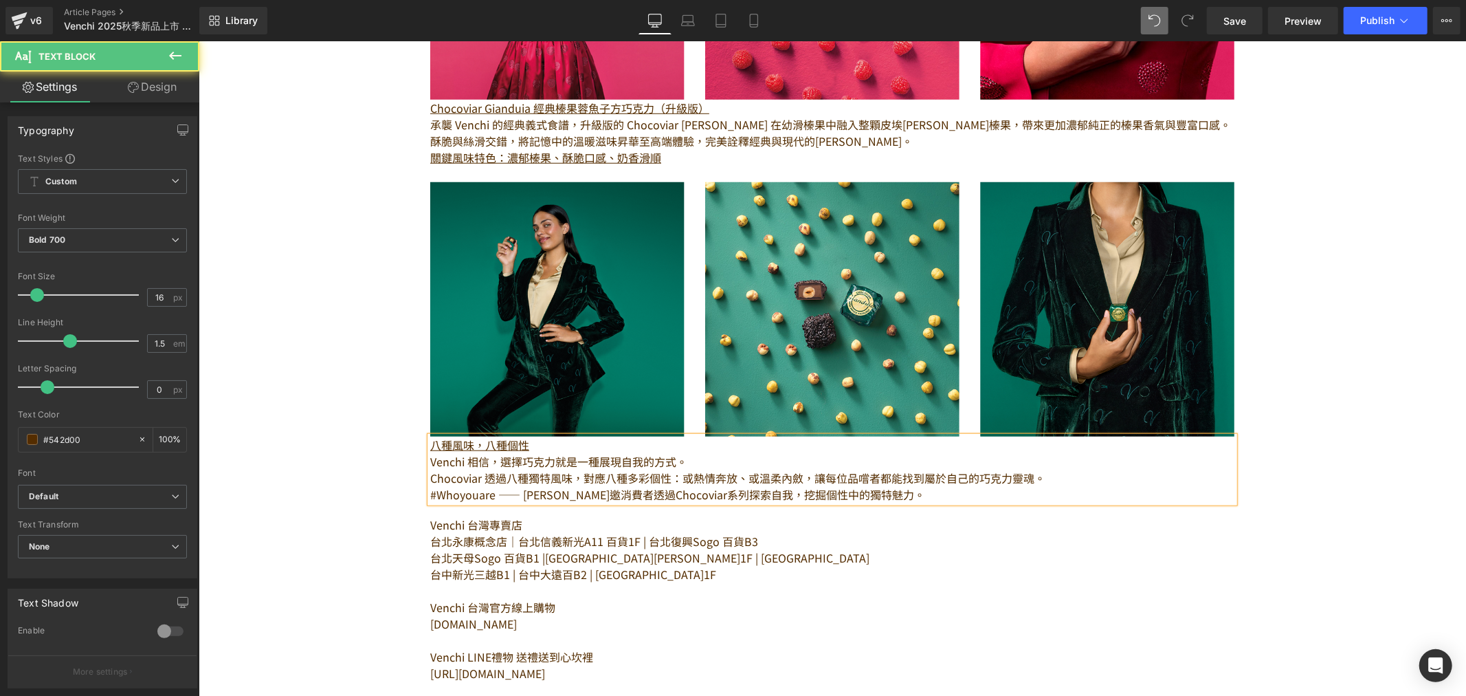
click at [320, 388] on div "Image 擁有[DATE]歷史的義大利高端巧克力品牌 Venchi，於 [DATE]推出的 Chocoviar 系列， 憑藉獨特的「魚子醬狀巧克力碎」設計與…" at bounding box center [832, 66] width 1268 height 1704
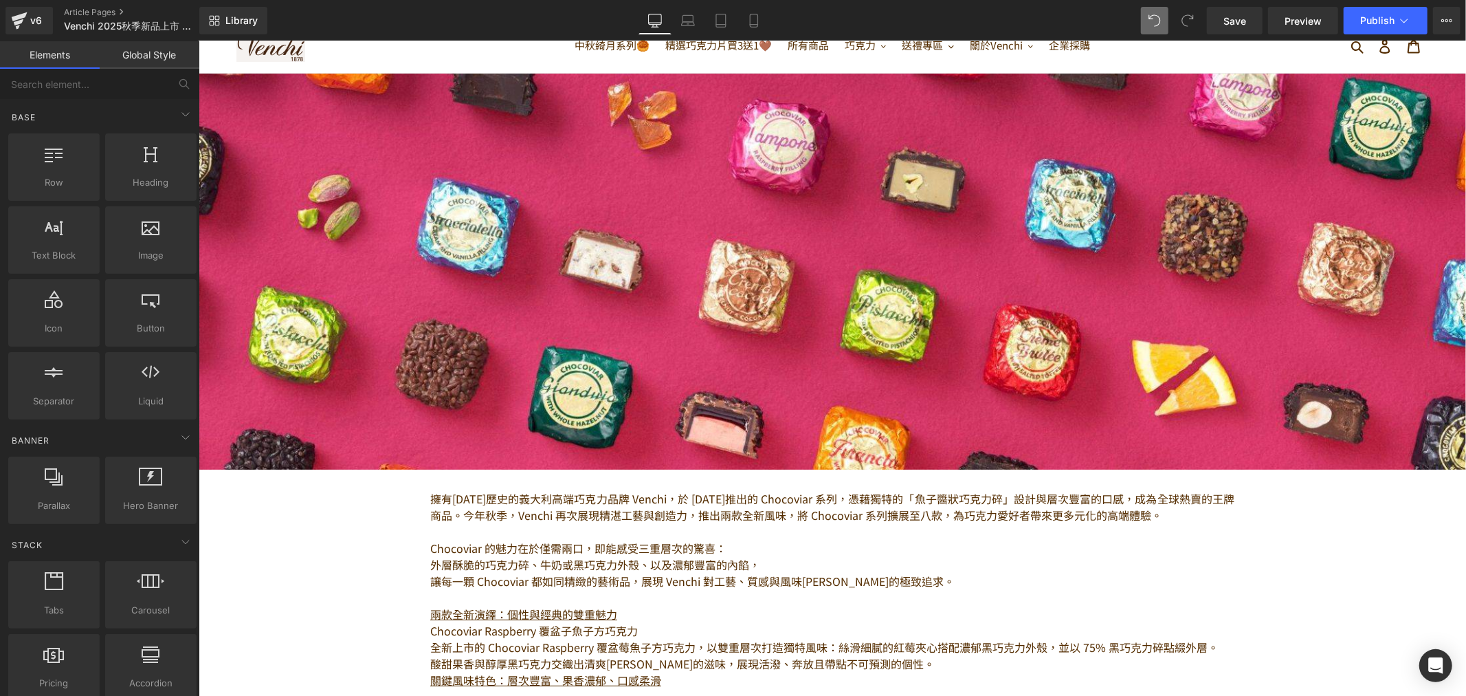
scroll to position [153, 0]
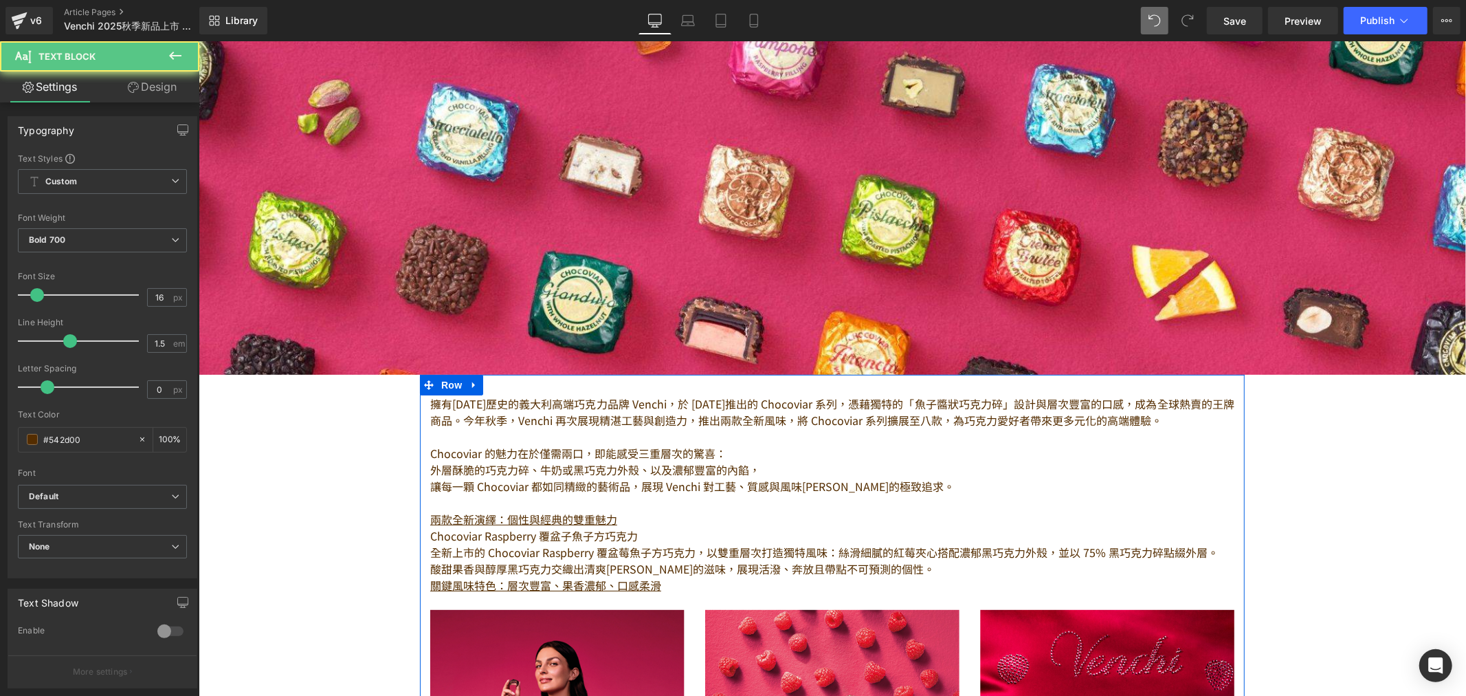
click at [198, 41] on div at bounding box center [198, 41] width 0 height 0
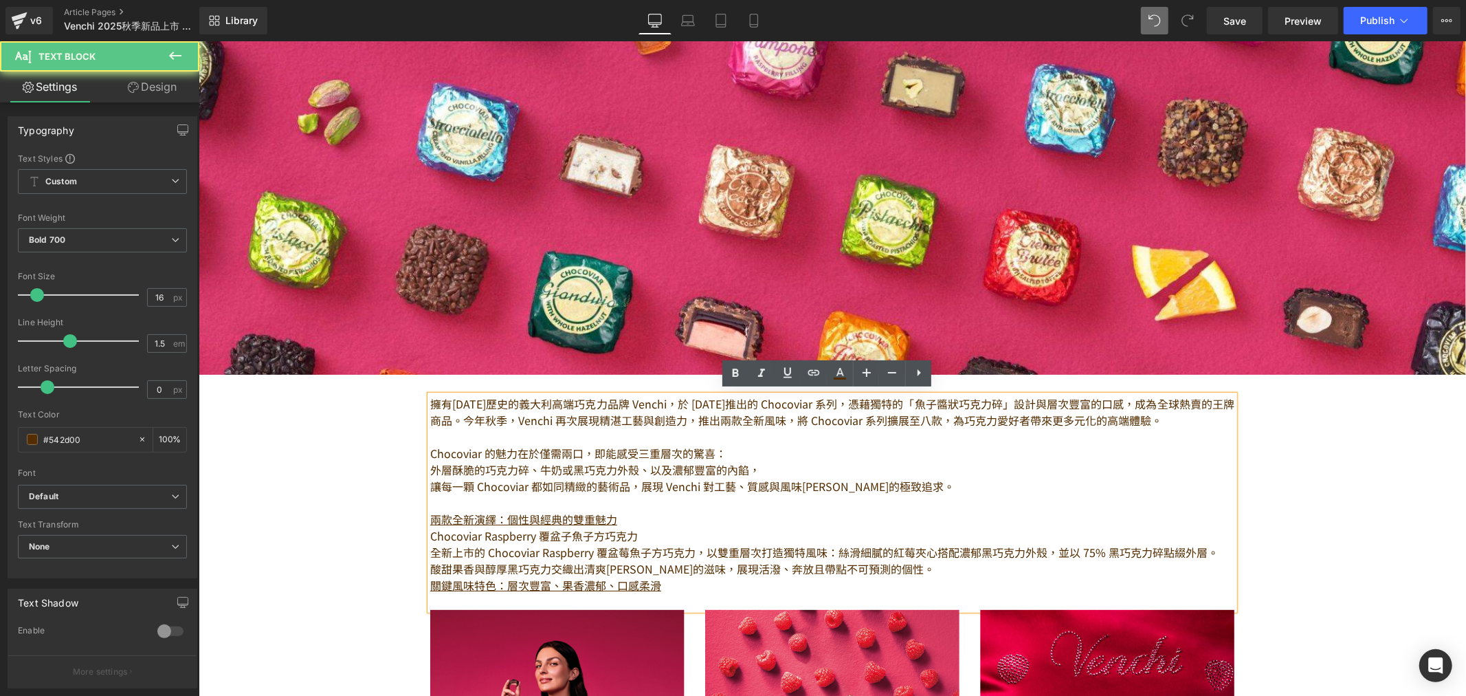
click at [534, 415] on strong "今年秋季，Venchi 再次展現精湛工藝與創造力，推出兩款全新風味，將 Chocoviar 系列擴展至八款，為巧克力愛好者帶來更多元化的高端體驗。" at bounding box center [812, 419] width 699 height 16
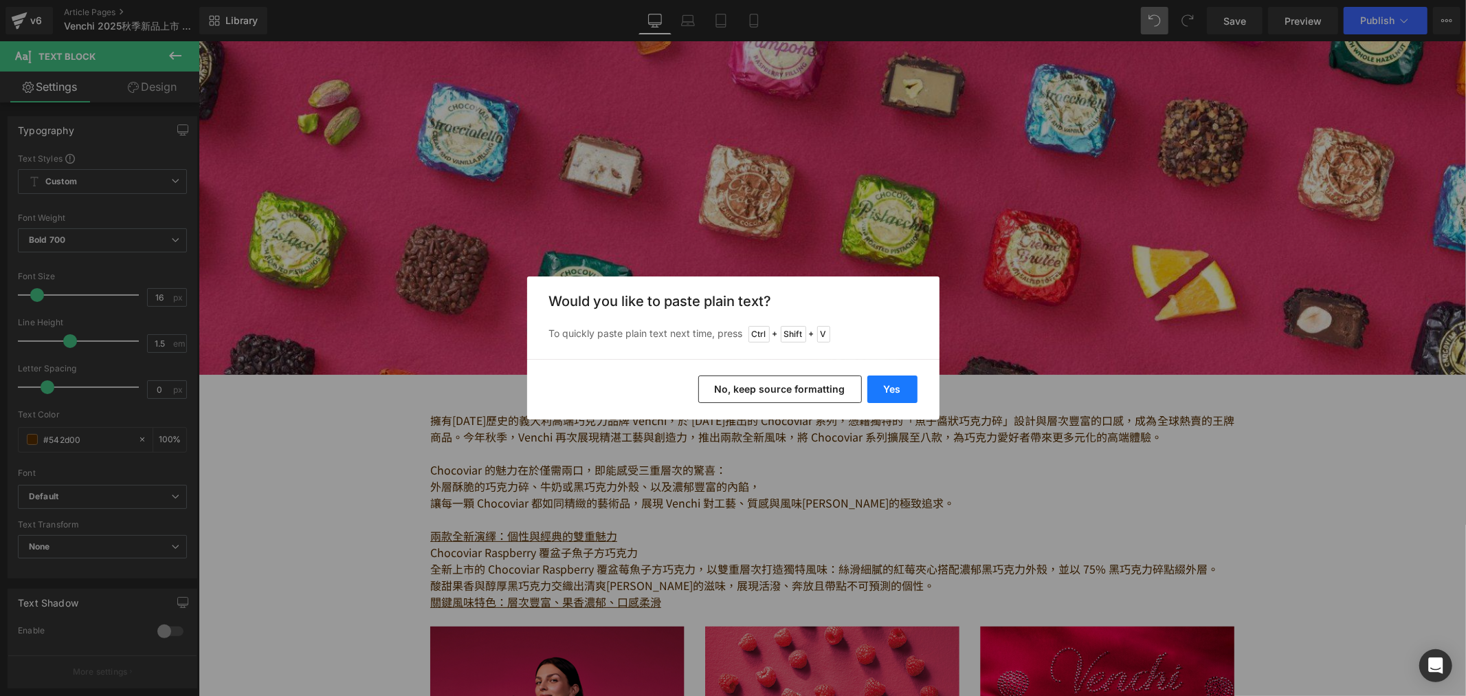
click at [898, 387] on button "Yes" at bounding box center [893, 388] width 50 height 27
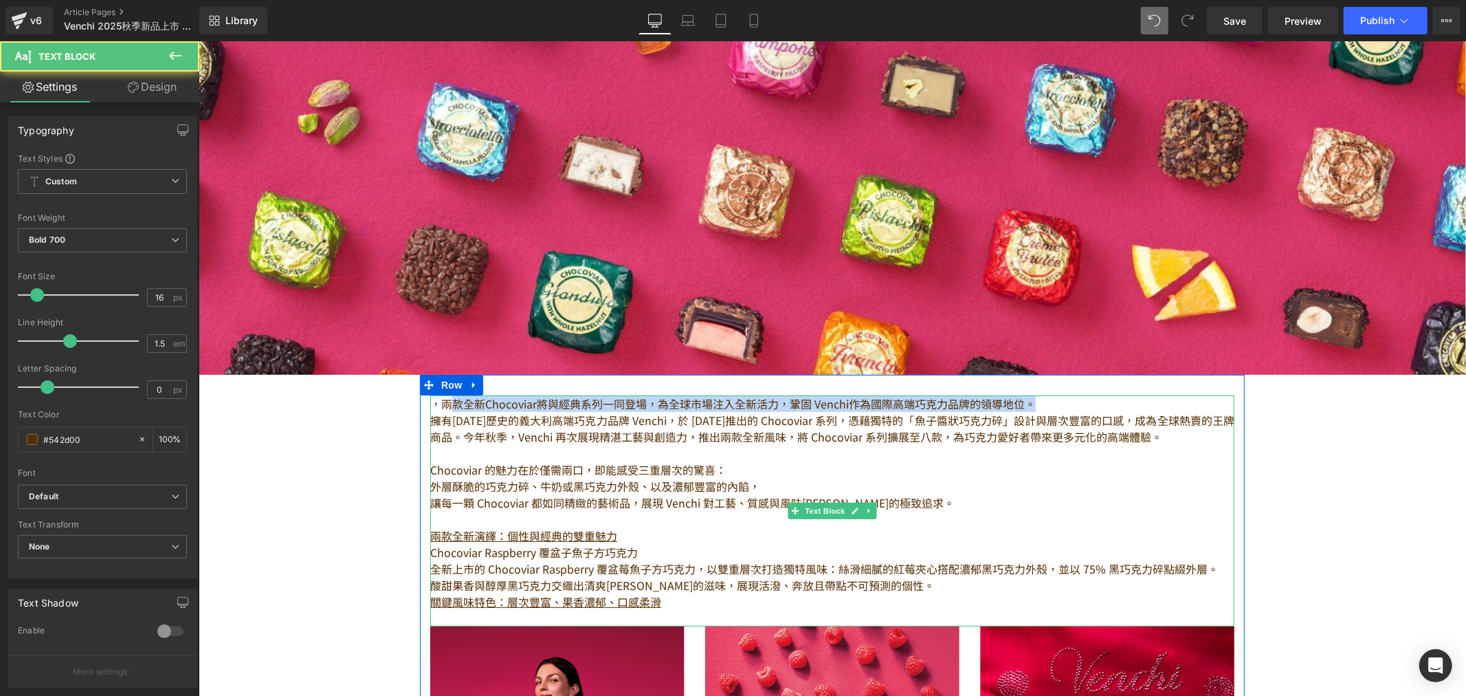
drag, startPoint x: 1032, startPoint y: 398, endPoint x: 433, endPoint y: 401, distance: 598.8
click at [443, 403] on p "，兩款全新Chocoviar將與經典系列一同登場，為全球市場注入全新活力，鞏固 Venchi作為國際高端巧克力品牌的領導地位。" at bounding box center [832, 403] width 804 height 16
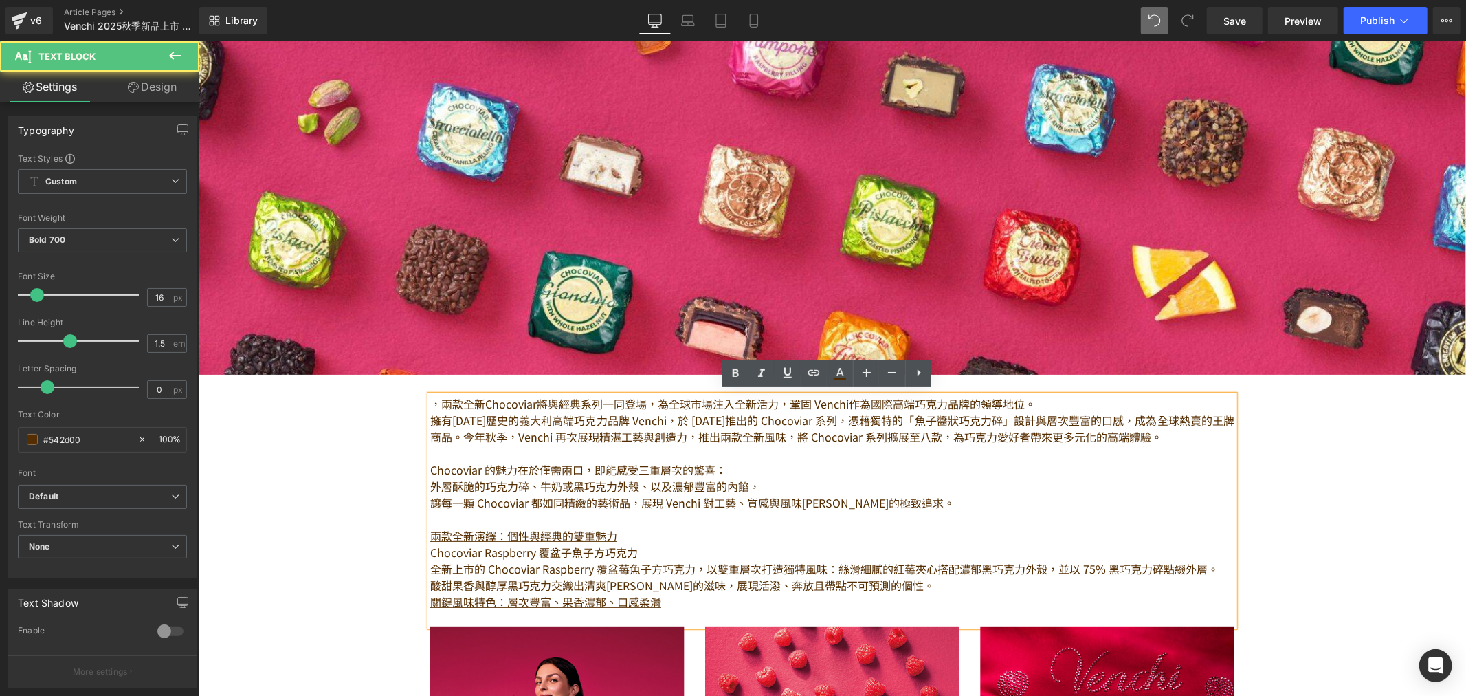
click at [433, 401] on strong "，兩款全新Chocoviar將與經典系列一同登場，為全球市場注入全新活力，鞏固 Venchi作為國際高端巧克力品牌的領導地位。" at bounding box center [733, 403] width 606 height 16
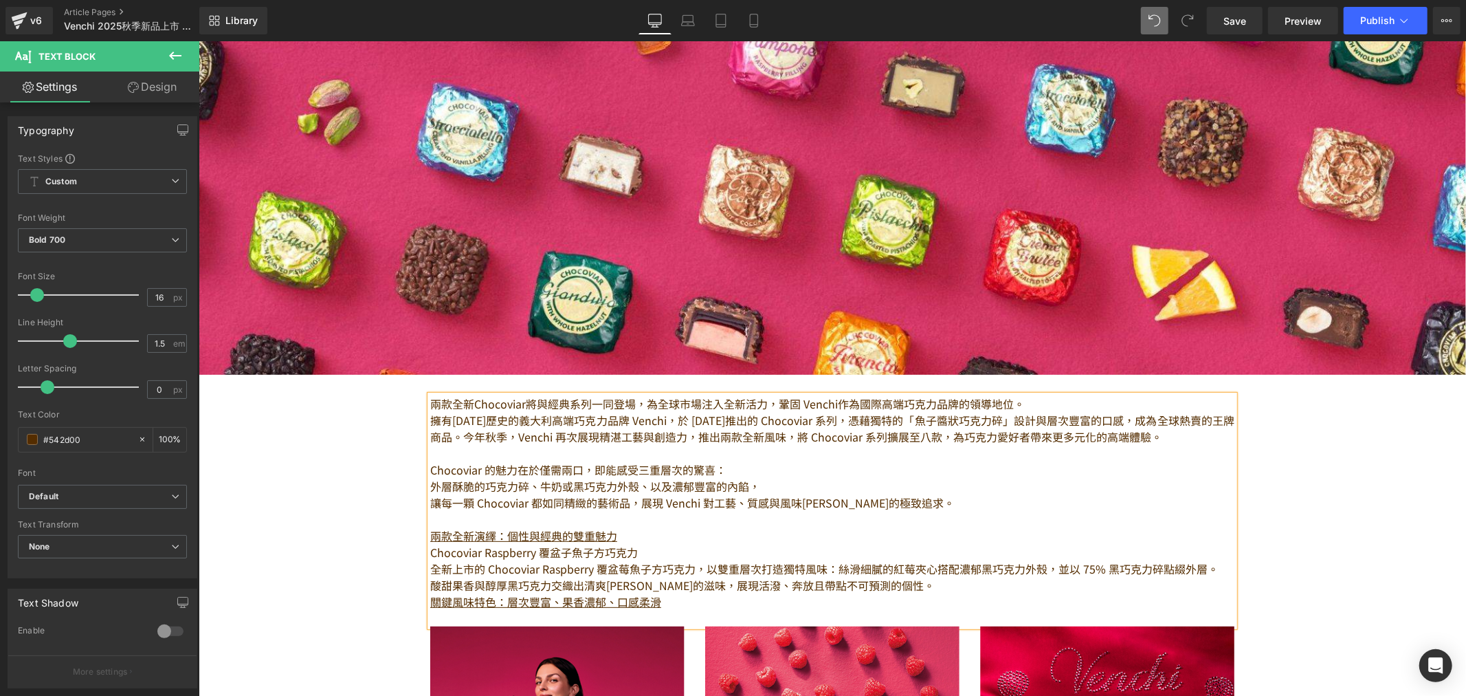
click at [448, 395] on strong "兩款全新Chocoviar將與經典系列一同登場，為全球市場注入全新活力，鞏固 Venchi作為國際高端巧克力品牌的領導地位。" at bounding box center [727, 403] width 595 height 16
drag, startPoint x: 502, startPoint y: 395, endPoint x: 544, endPoint y: 395, distance: 41.9
click at [544, 395] on strong "全新Chocoviar將與經典系列一同登場，為全球市場注入全新活力，鞏固 Venchi作為國際高端巧克力品牌的領導地位。" at bounding box center [716, 403] width 573 height 16
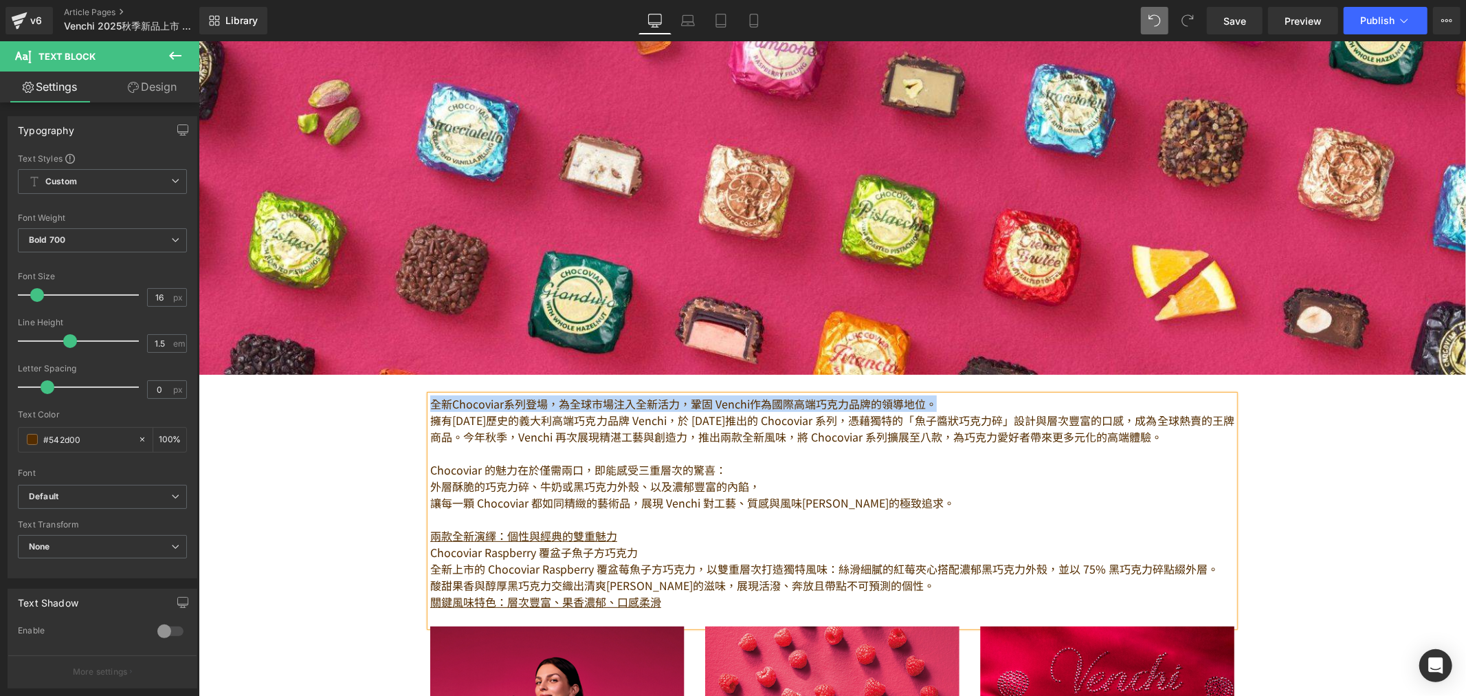
drag, startPoint x: 928, startPoint y: 393, endPoint x: 419, endPoint y: 399, distance: 509.4
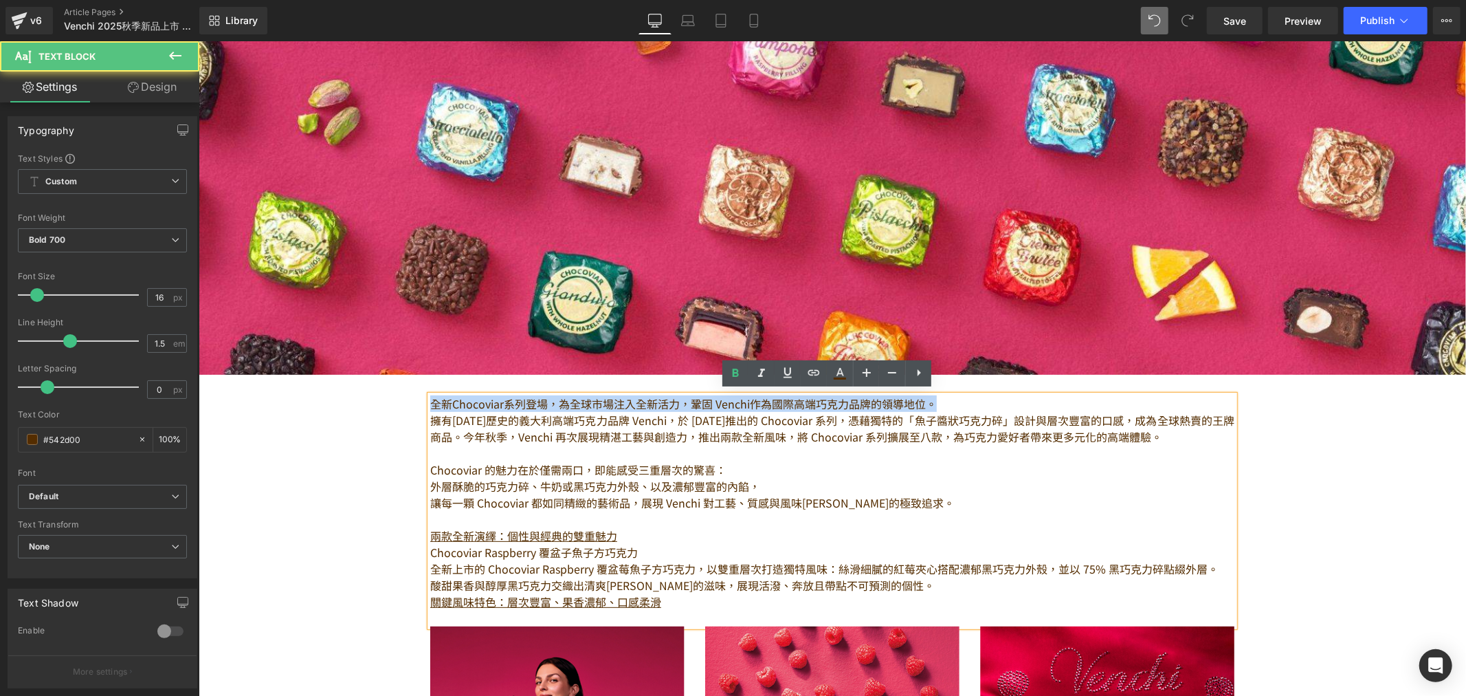
drag, startPoint x: 933, startPoint y: 402, endPoint x: 427, endPoint y: 402, distance: 506.0
click at [430, 402] on p "全新Chocoviar系列登場，為全球市場注入全新活力，鞏固 Venchi作為國際高端巧克力品牌的領導地位。" at bounding box center [832, 403] width 804 height 16
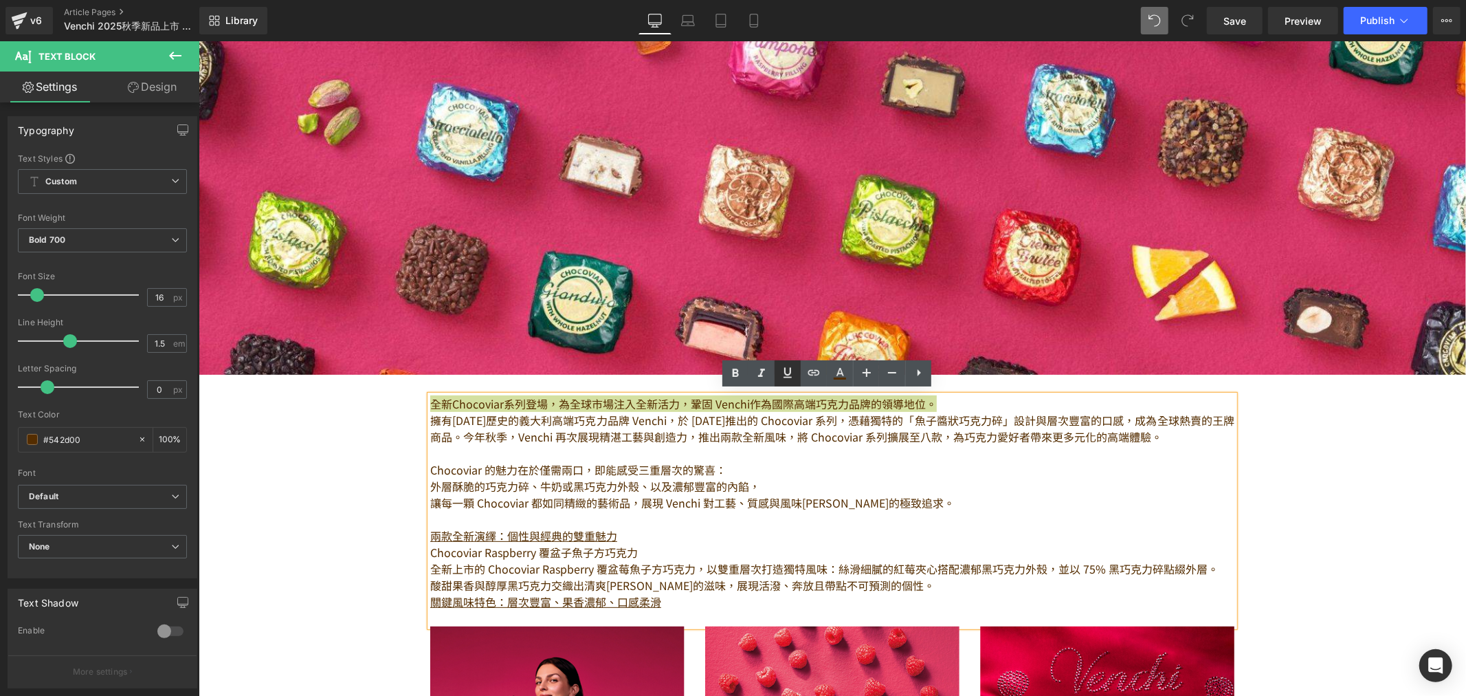
click at [784, 371] on icon at bounding box center [788, 372] width 16 height 16
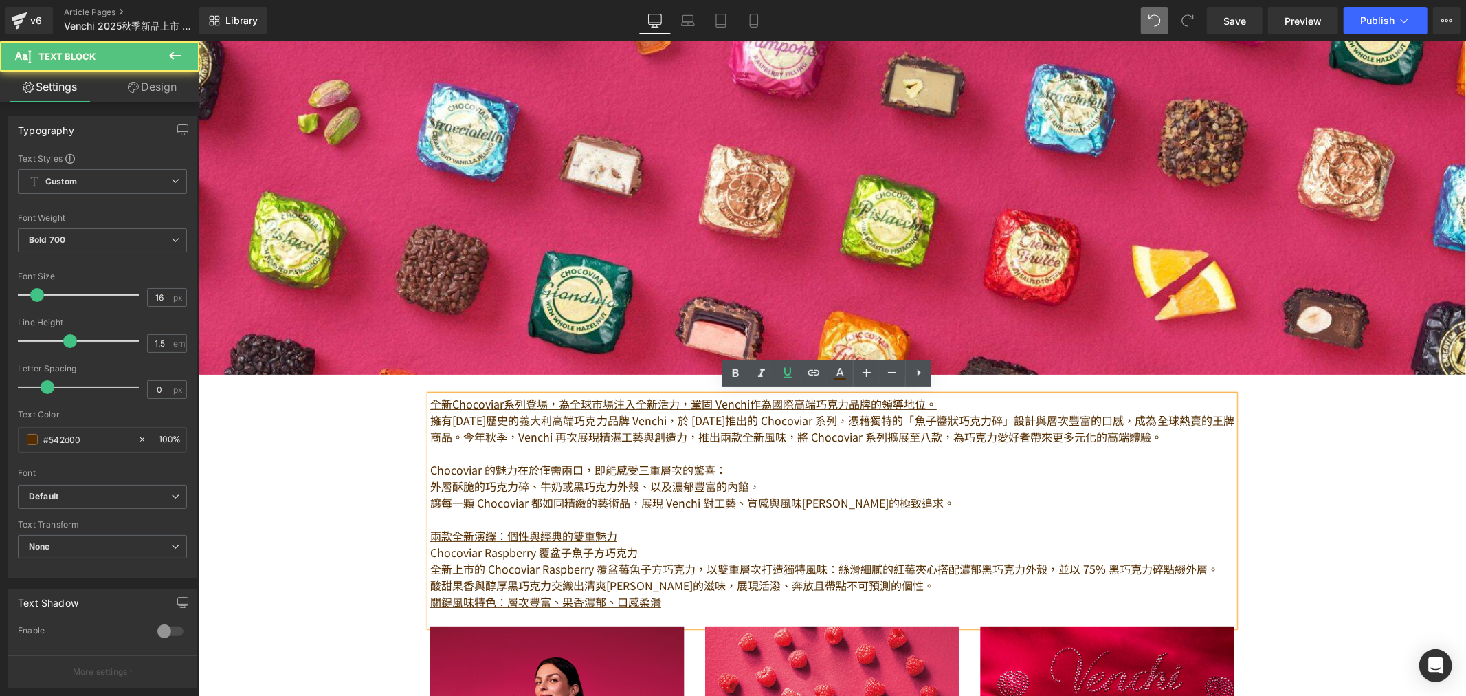
click at [588, 461] on p "Chocoviar 的魅力在於僅需兩口，即能感受三重層次的驚喜：" at bounding box center [832, 469] width 804 height 16
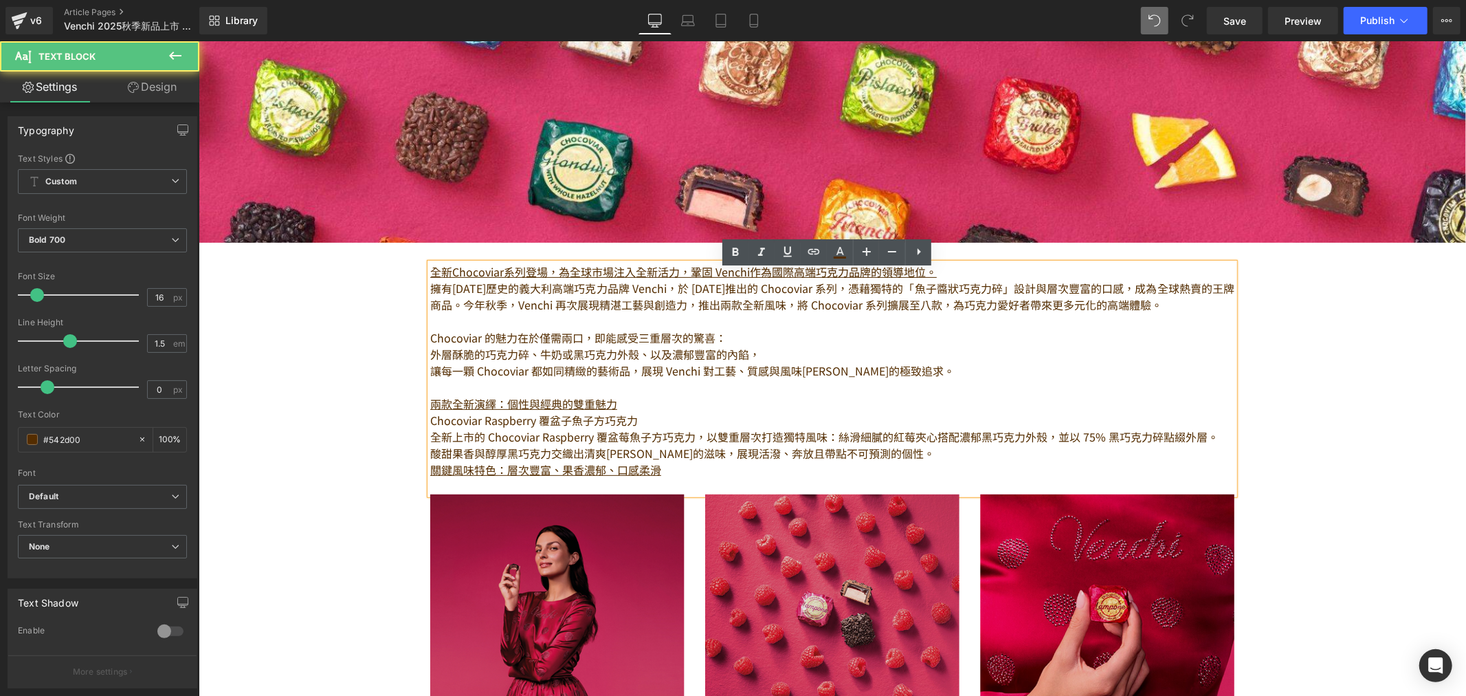
scroll to position [305, 0]
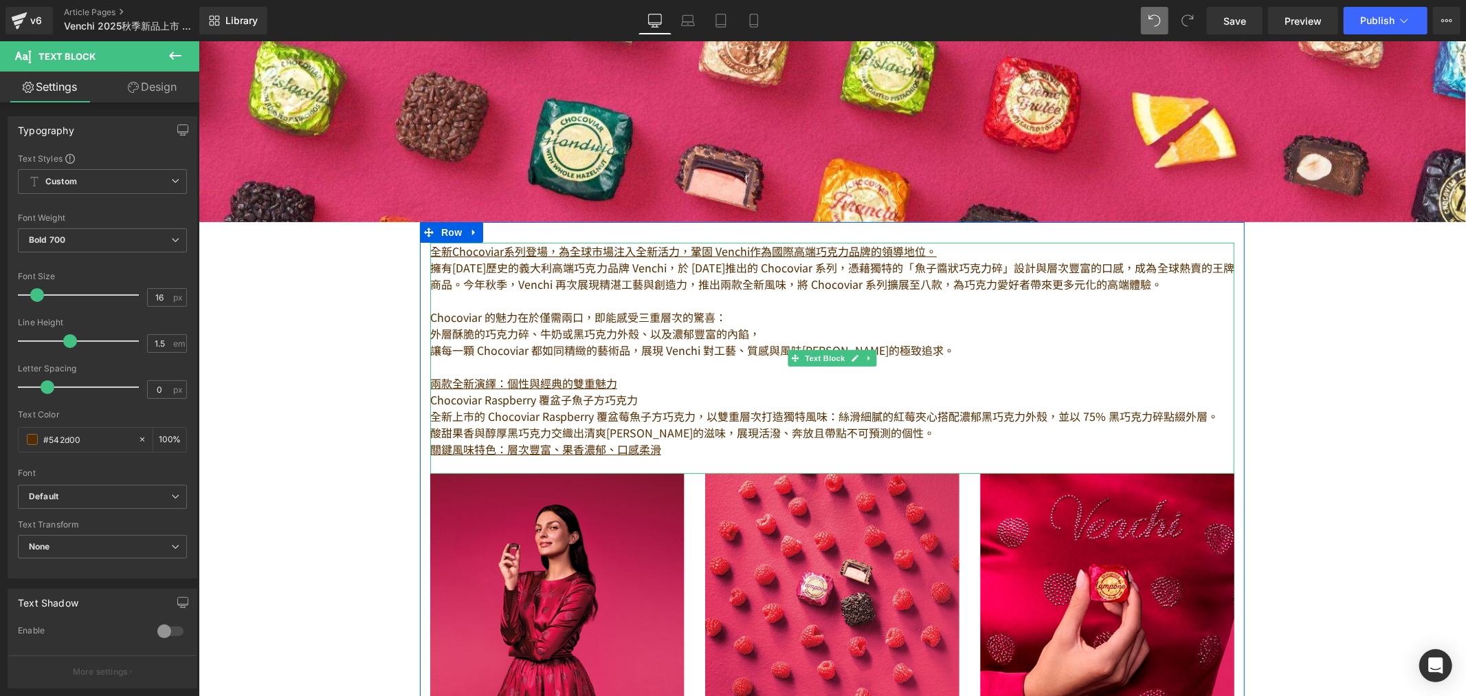
drag, startPoint x: 655, startPoint y: 274, endPoint x: 669, endPoint y: 269, distance: 14.8
click at [655, 275] on strong "今年秋季，Venchi 再次展現精湛工藝與創造力，推出兩款全新風味，將 Chocoviar 系列擴展至八款，為巧克力愛好者帶來更多元化的高端體驗。" at bounding box center [812, 283] width 699 height 16
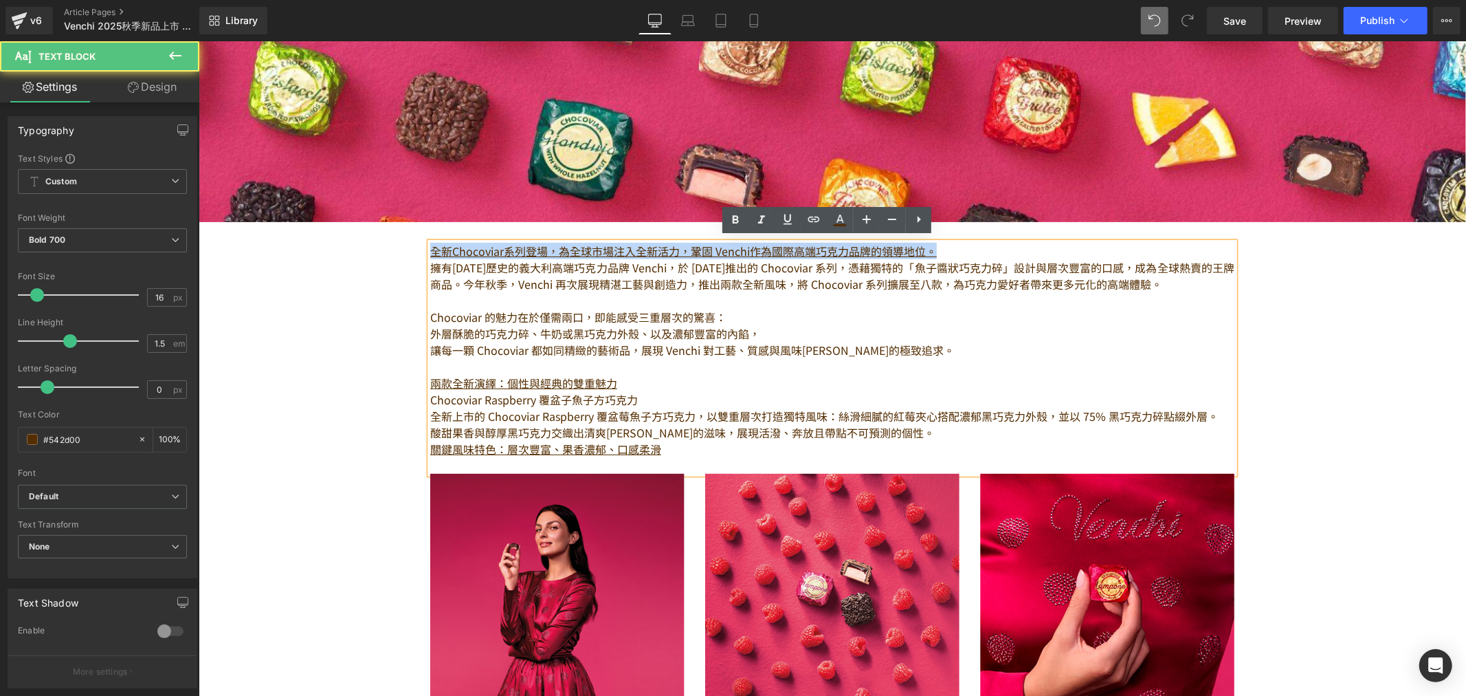
drag, startPoint x: 941, startPoint y: 245, endPoint x: 397, endPoint y: 242, distance: 544.5
click at [397, 242] on div "Image 全新Chocoviar系列登場，為全球市場注入全新活力，鞏固 Venchi作為國際高端巧克力品牌的領導地位。 擁有[DATE]歷史的義大利高端巧克…" at bounding box center [832, 685] width 1268 height 1721
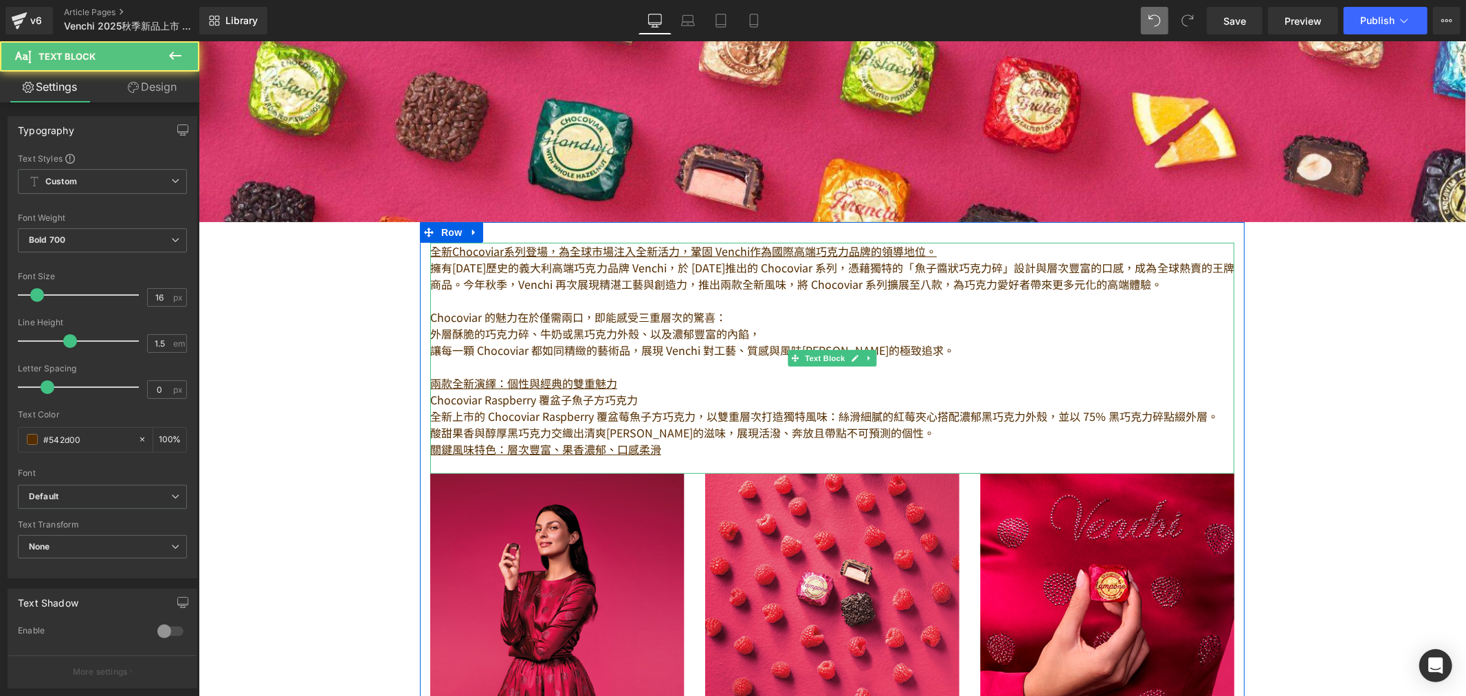
click at [956, 245] on p "全新Chocoviar系列登場，為全球市場注入全新活力，鞏固 Venchi作為國際高端巧克力品牌的領導地位。" at bounding box center [832, 250] width 804 height 16
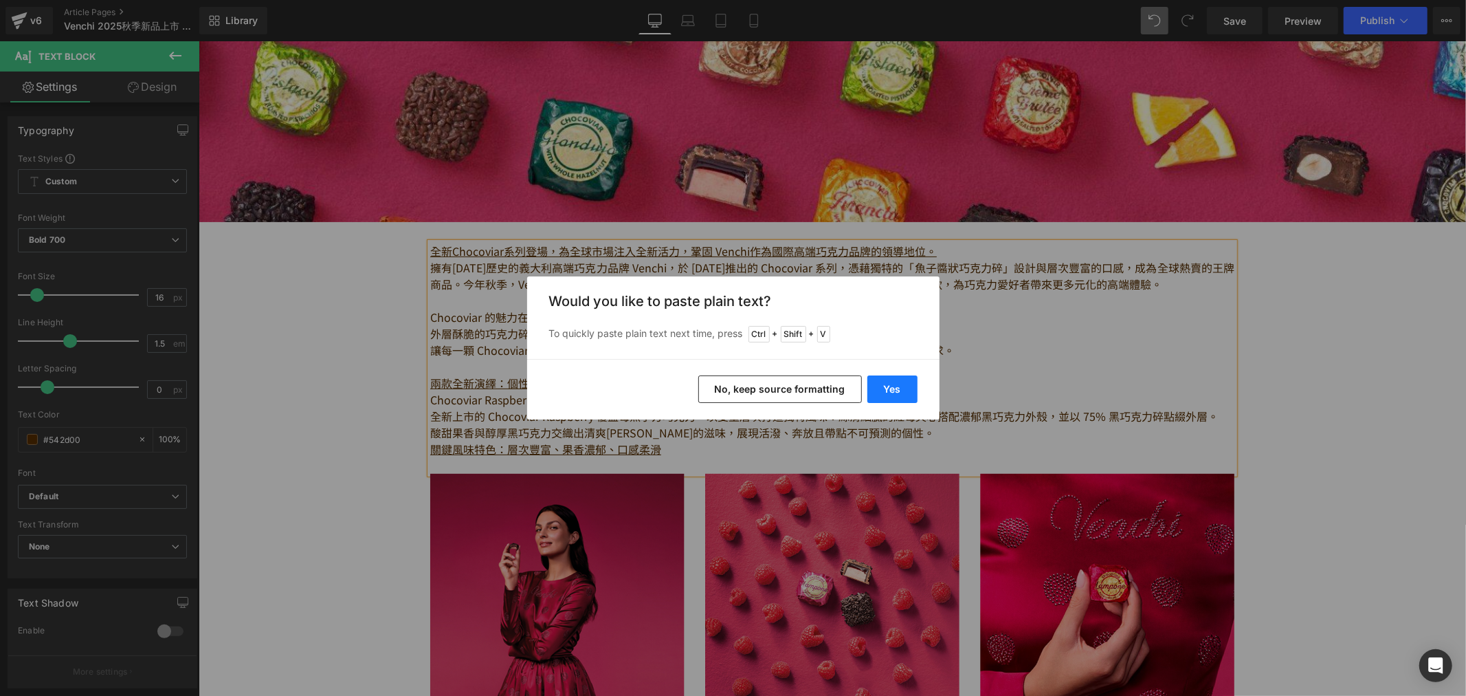
click at [889, 384] on button "Yes" at bounding box center [893, 388] width 50 height 27
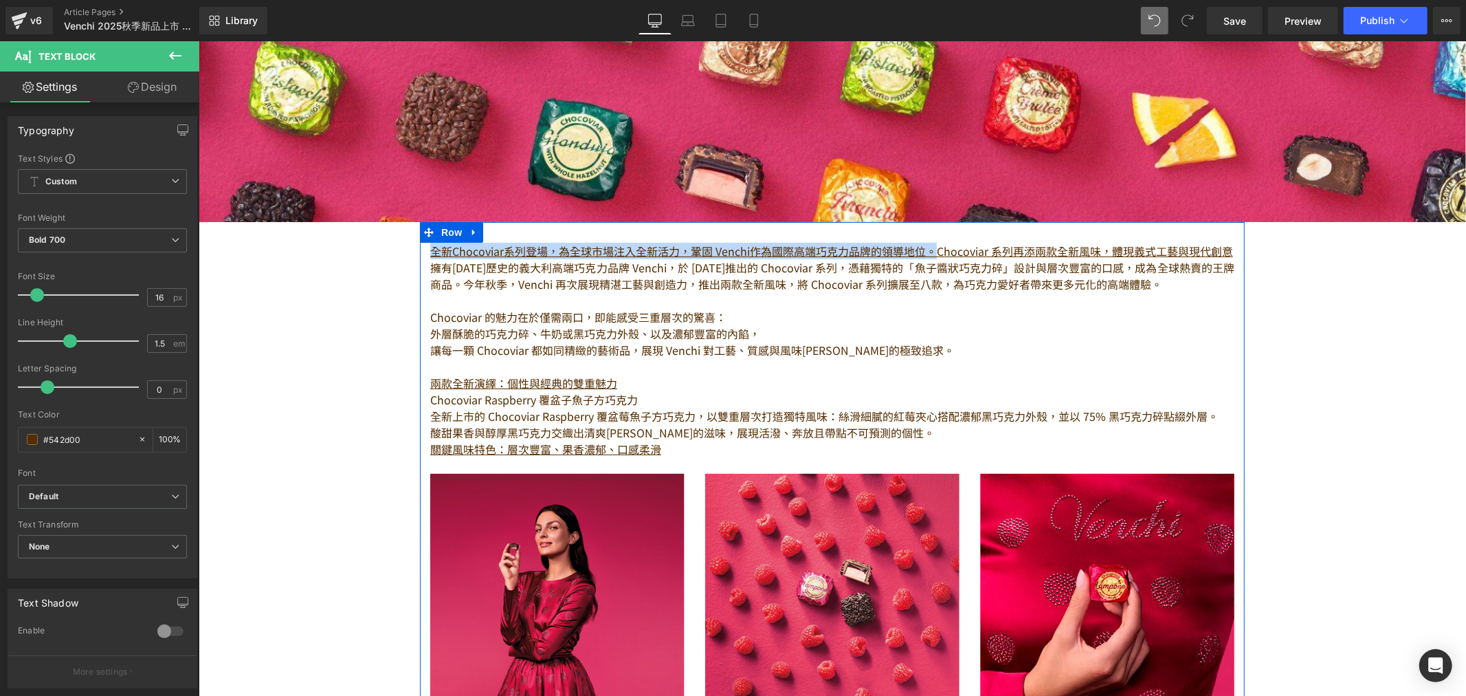
drag, startPoint x: 931, startPoint y: 247, endPoint x: 420, endPoint y: 247, distance: 510.8
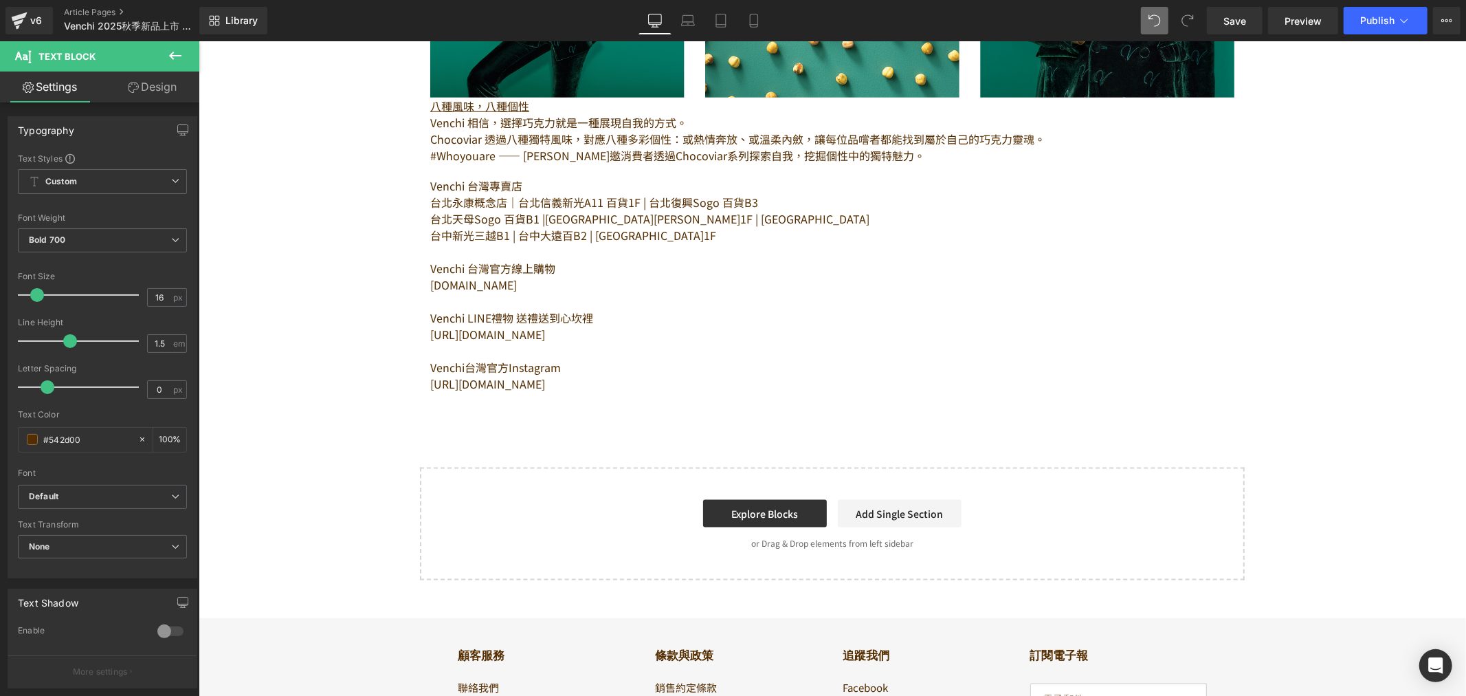
scroll to position [1069, 0]
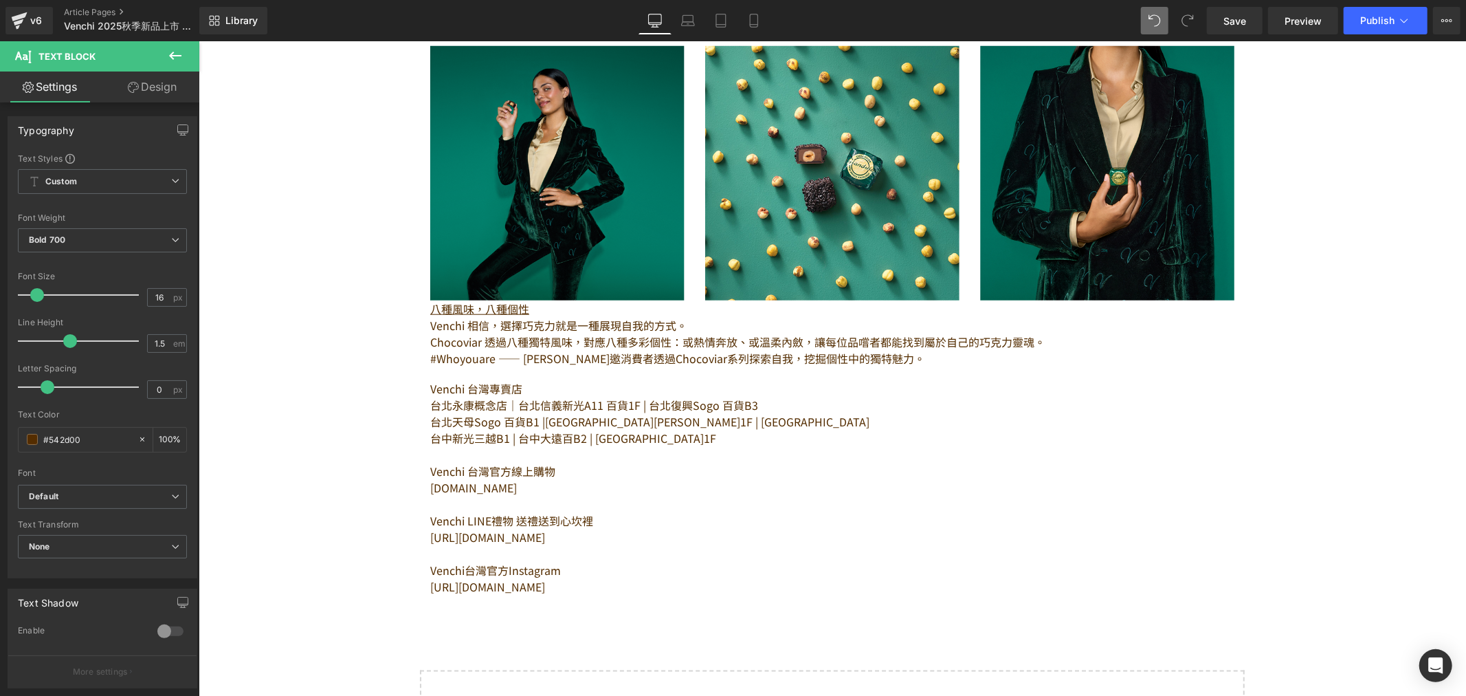
click at [725, 360] on div "八種風味，八種個性 Venchi 相信，選擇巧克力就是一種展現自我的方式。 Chocoviar 透過八種獨特風味，對應八種多彩個性：或熱情奔放、或溫柔內斂，讓…" at bounding box center [832, 333] width 804 height 66
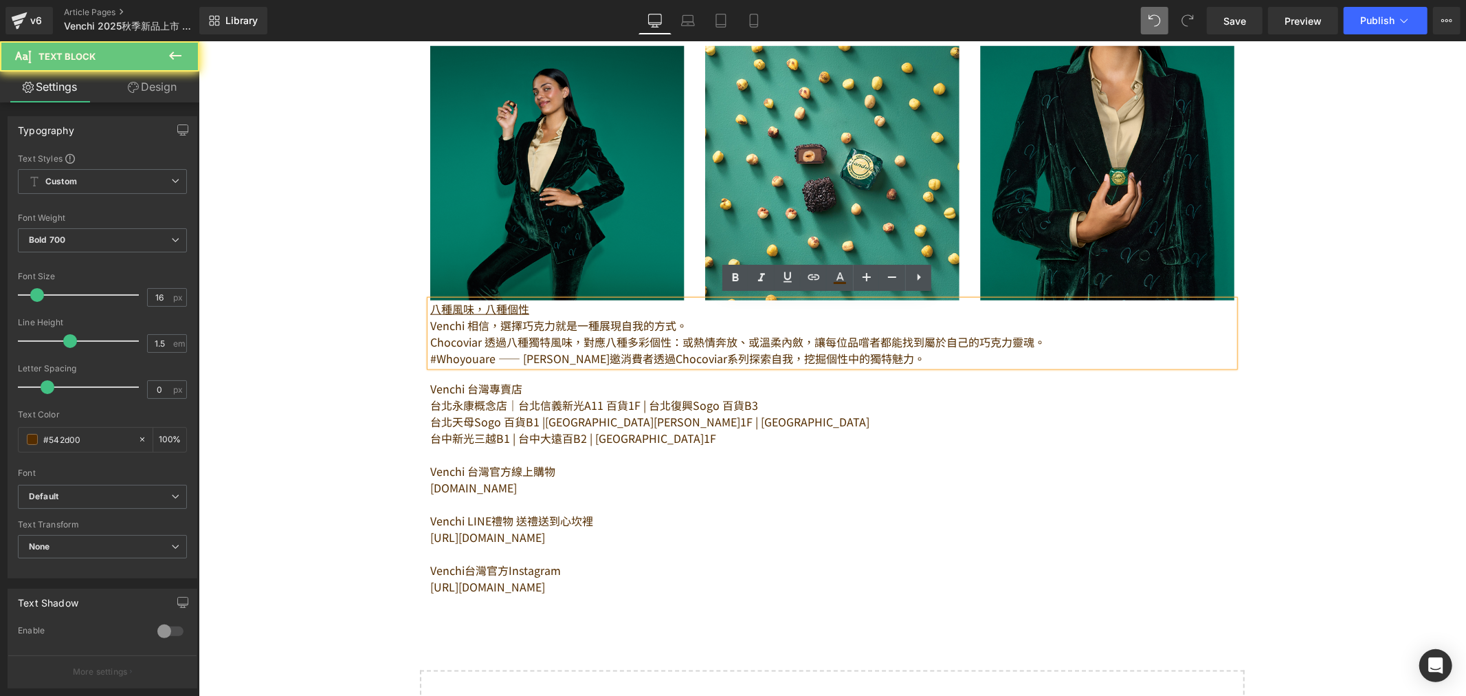
click at [910, 353] on p "#Whoyouare —— [PERSON_NAME]邀消費者透過Chocoviar系列探索自我，挖掘個性中的獨特魅力。" at bounding box center [832, 357] width 804 height 16
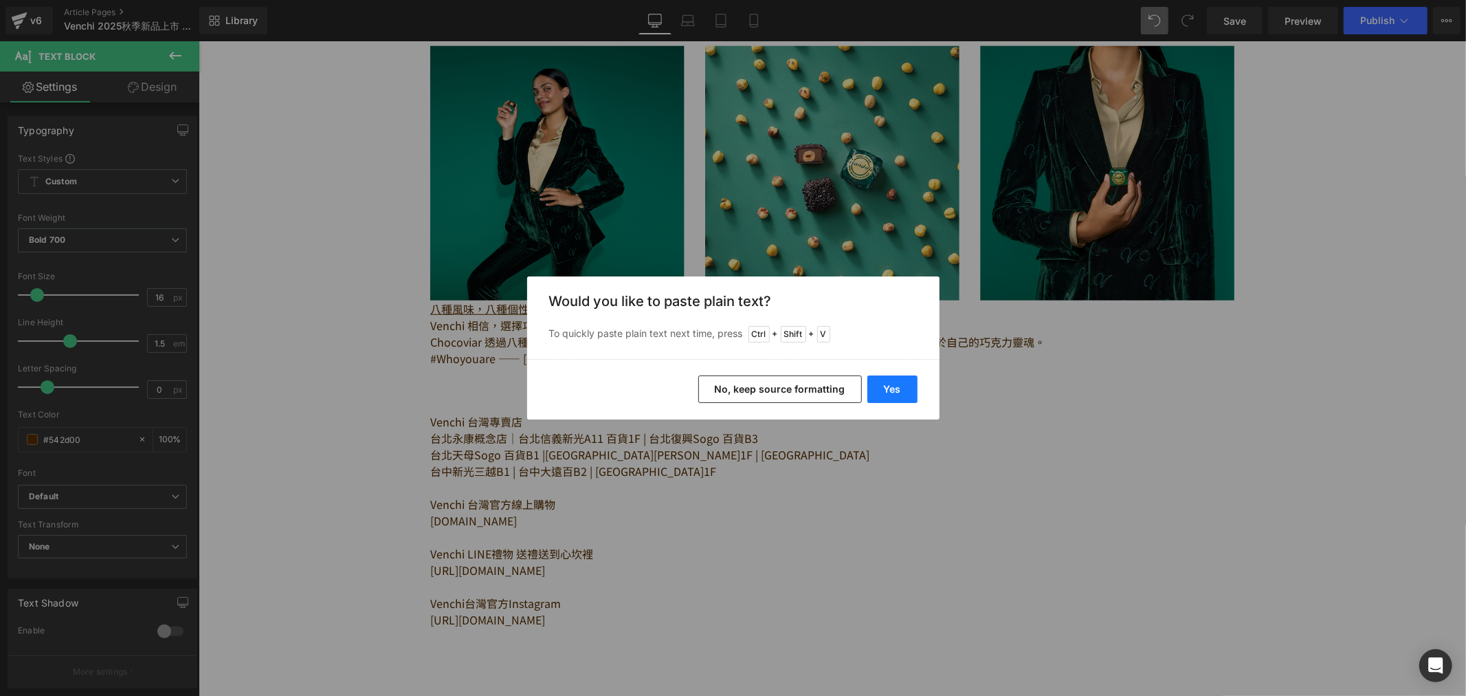
click at [910, 385] on button "Yes" at bounding box center [893, 388] width 50 height 27
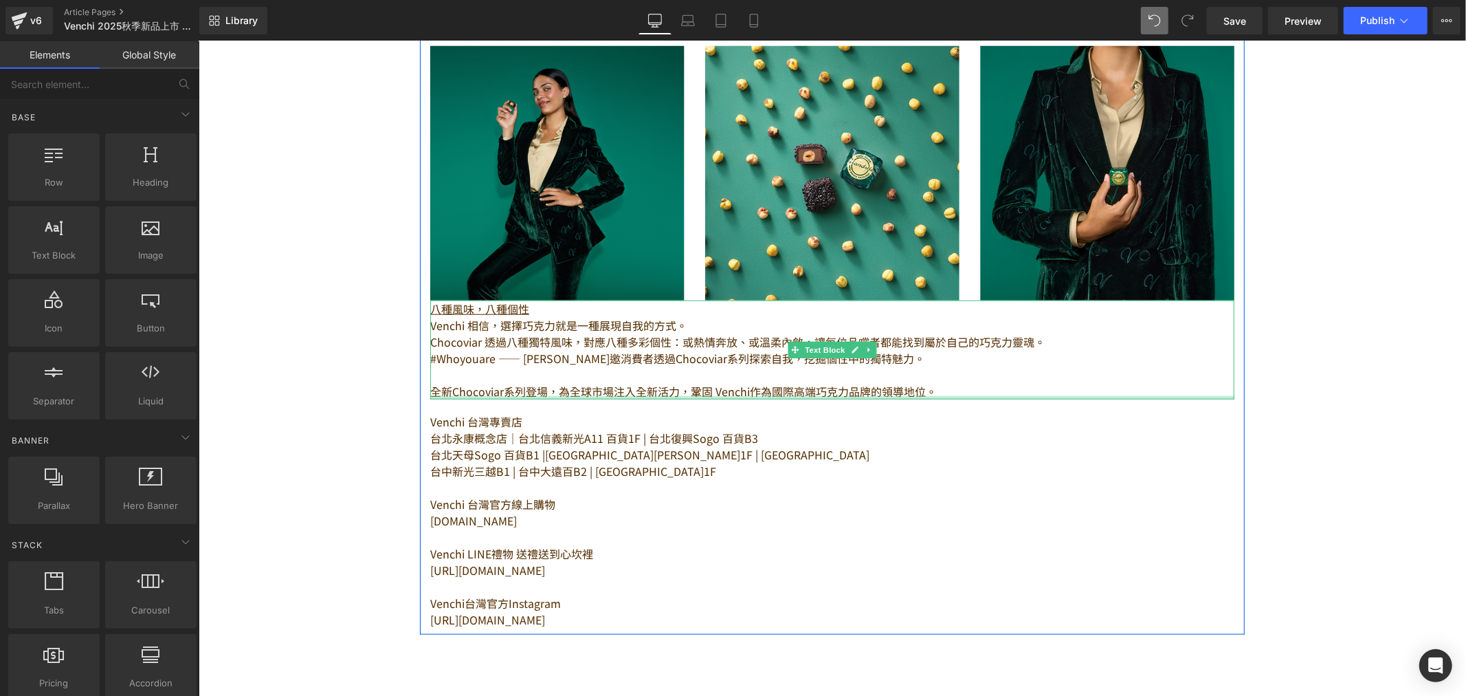
click at [495, 389] on p "全新Chocoviar系列登場，為全球市場注入全新活力，鞏固 Venchi作為國際高端巧克力品牌的領導地位。" at bounding box center [832, 390] width 804 height 16
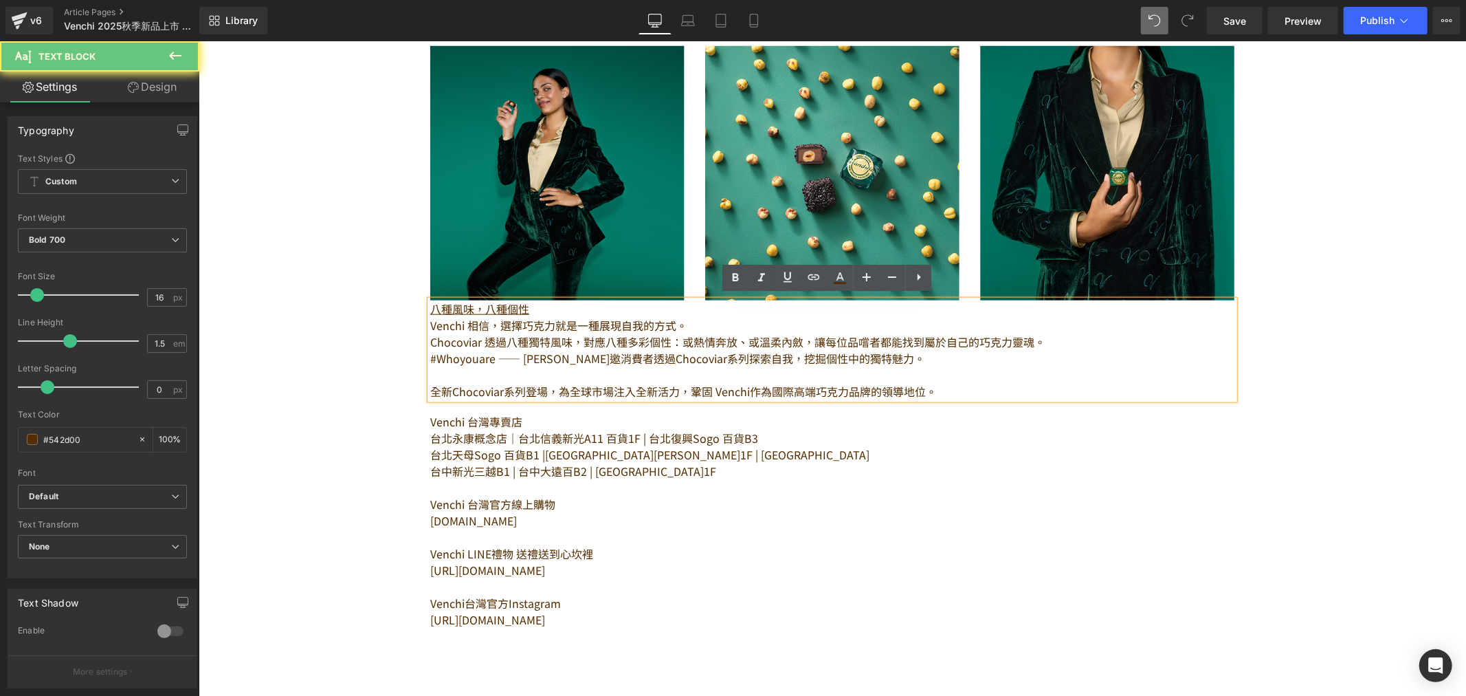
click at [571, 393] on p "全新Chocoviar系列登場，為全球市場注入全新活力，鞏固 Venchi作為國際高端巧克力品牌的領導地位。" at bounding box center [832, 390] width 804 height 16
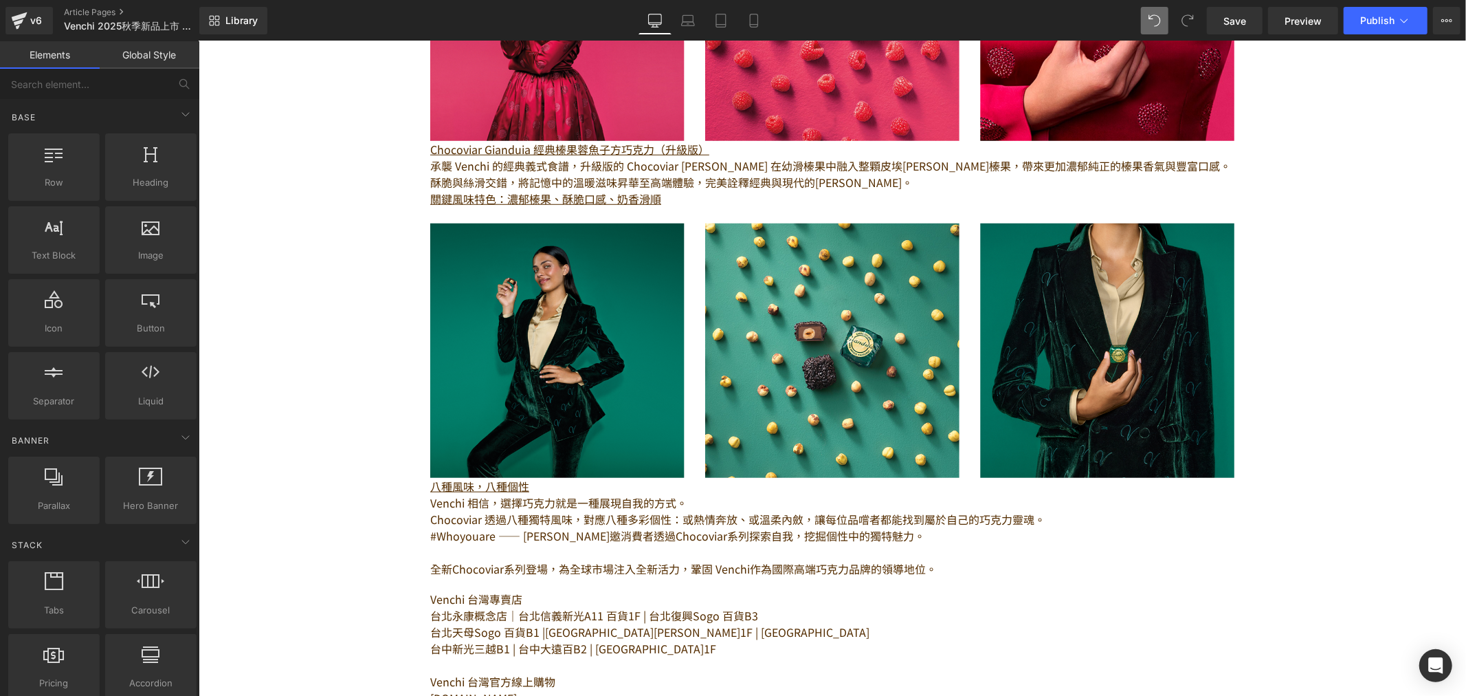
scroll to position [993, 0]
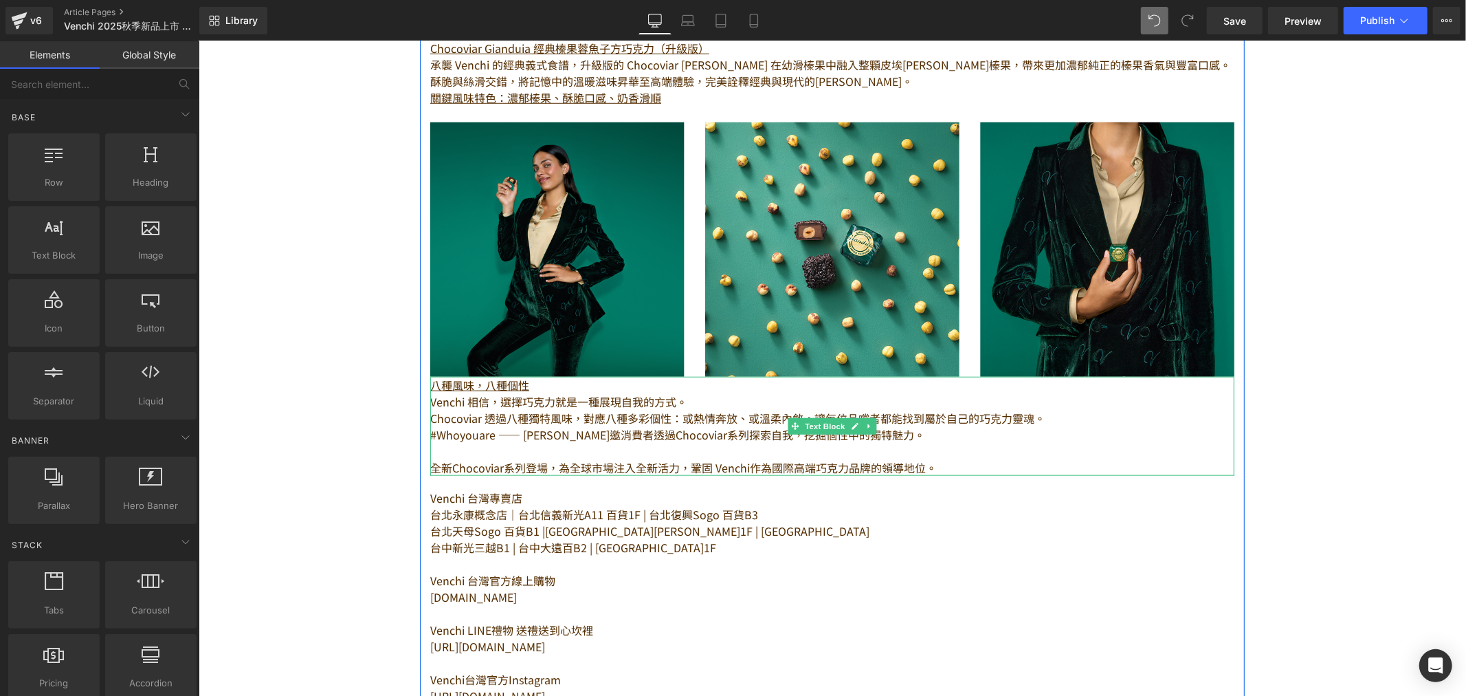
click at [483, 443] on p at bounding box center [832, 450] width 804 height 16
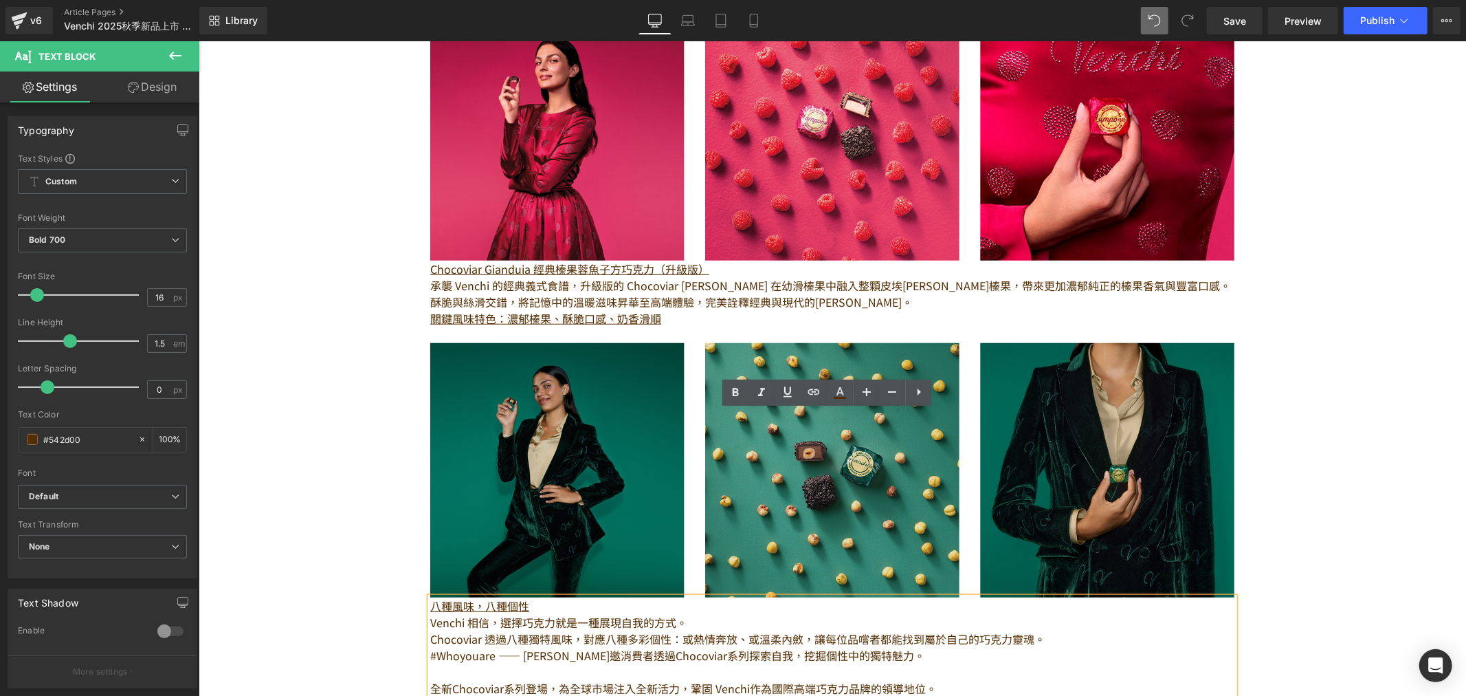
scroll to position [764, 0]
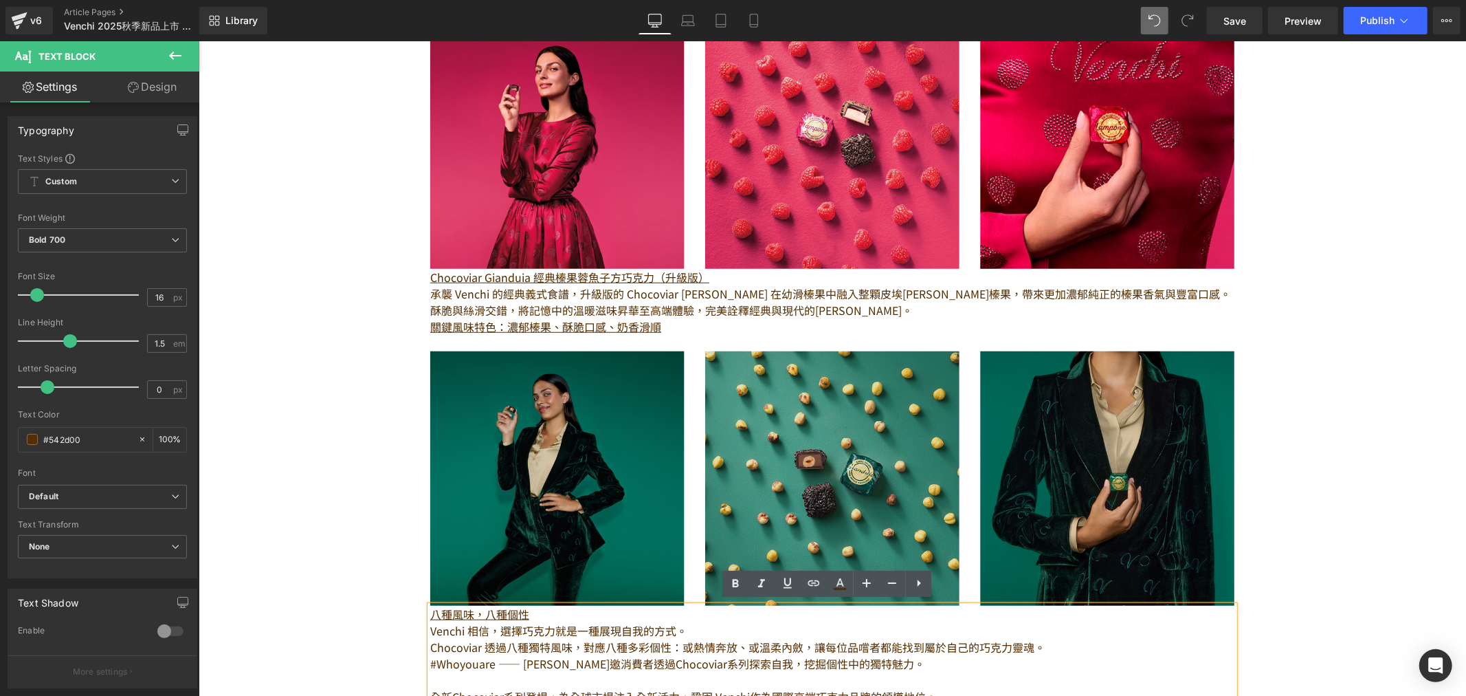
click at [784, 388] on img at bounding box center [832, 478] width 804 height 254
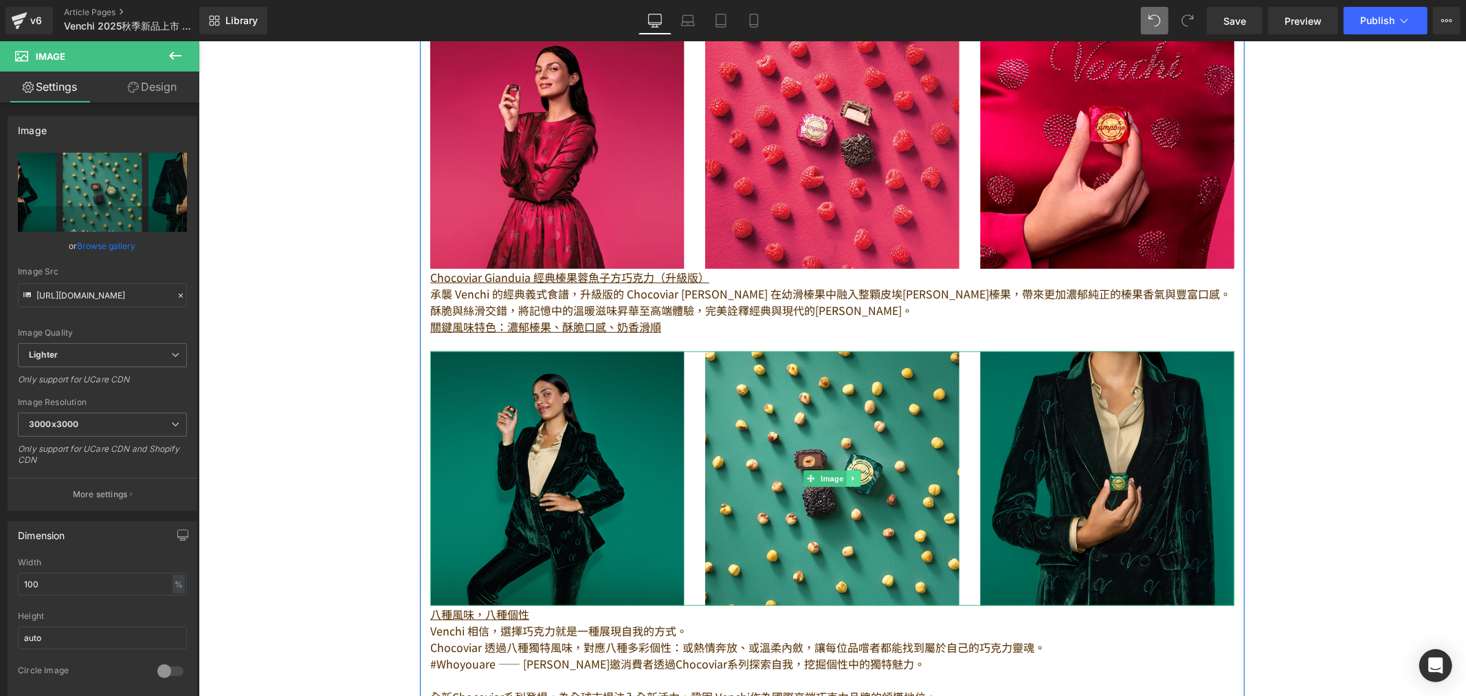
click at [852, 476] on link at bounding box center [853, 478] width 14 height 16
click at [842, 476] on icon at bounding box center [846, 478] width 8 height 8
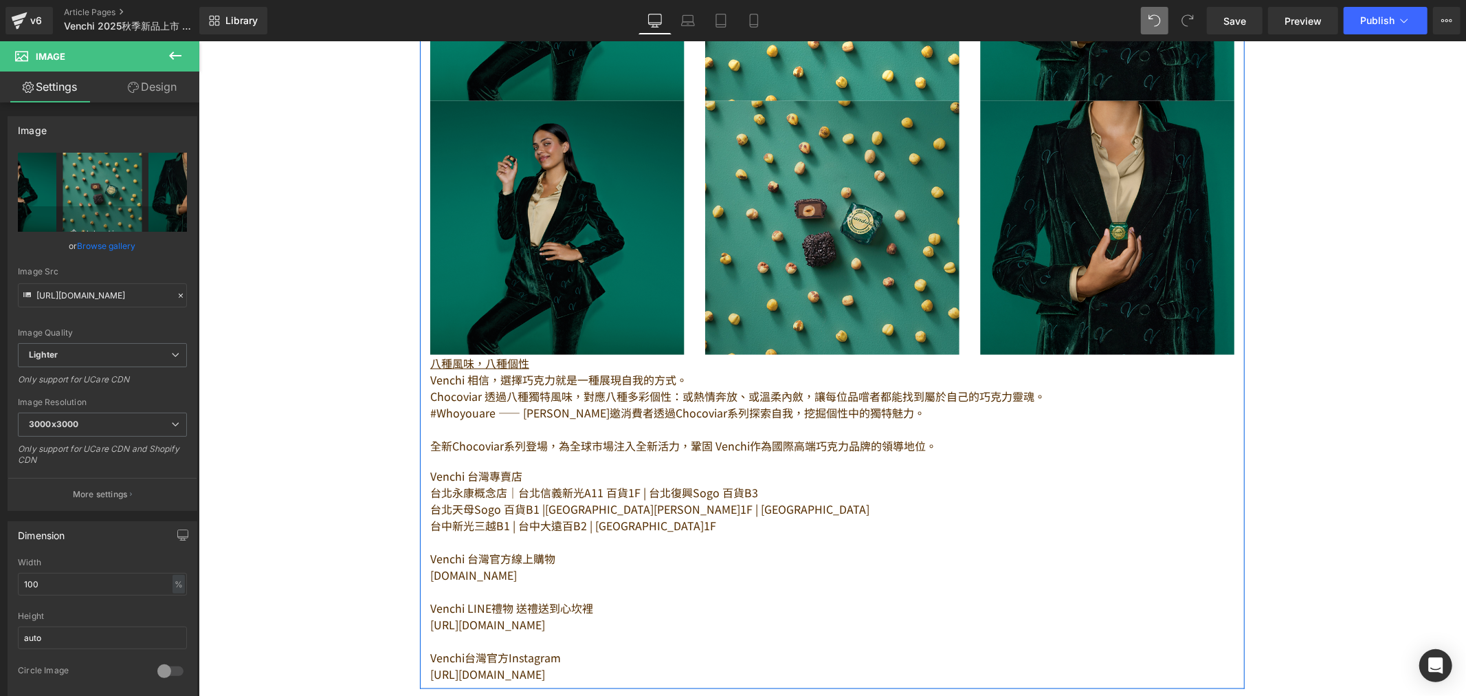
scroll to position [1269, 0]
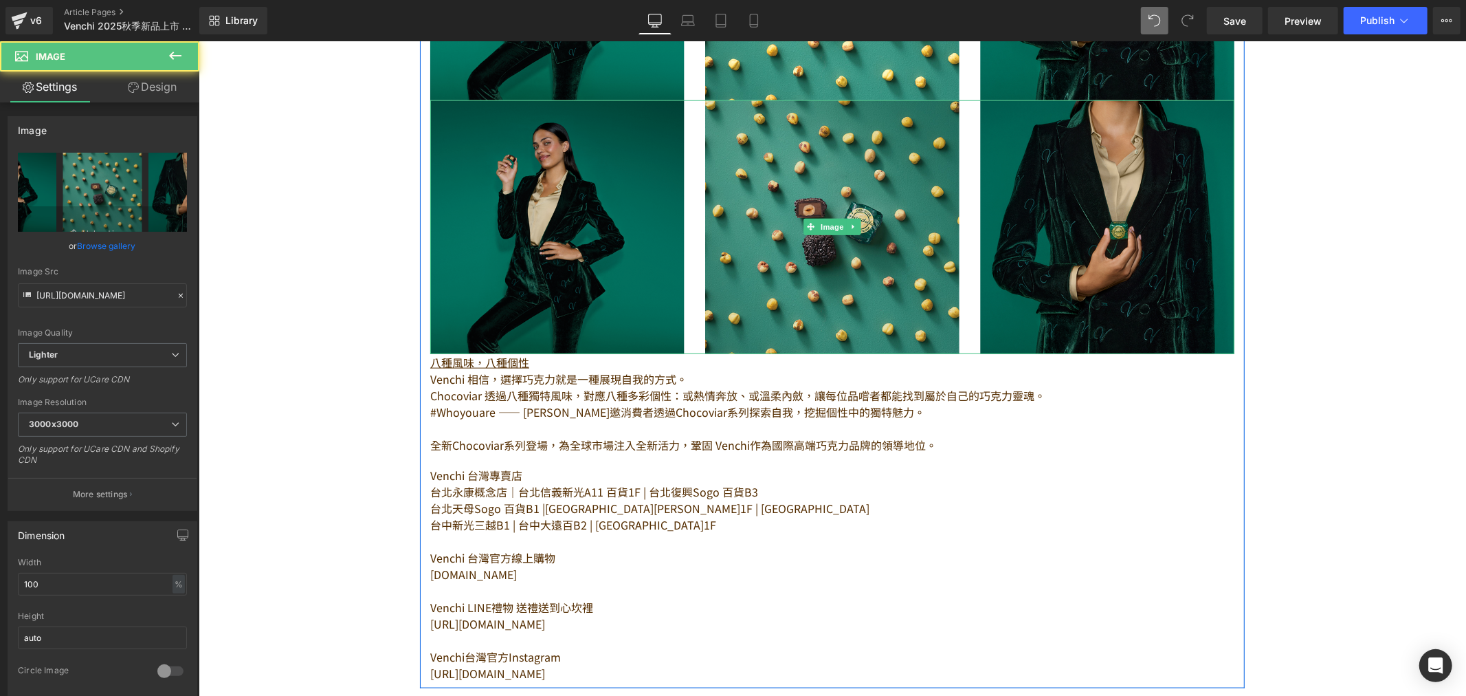
click at [496, 197] on img at bounding box center [832, 227] width 804 height 254
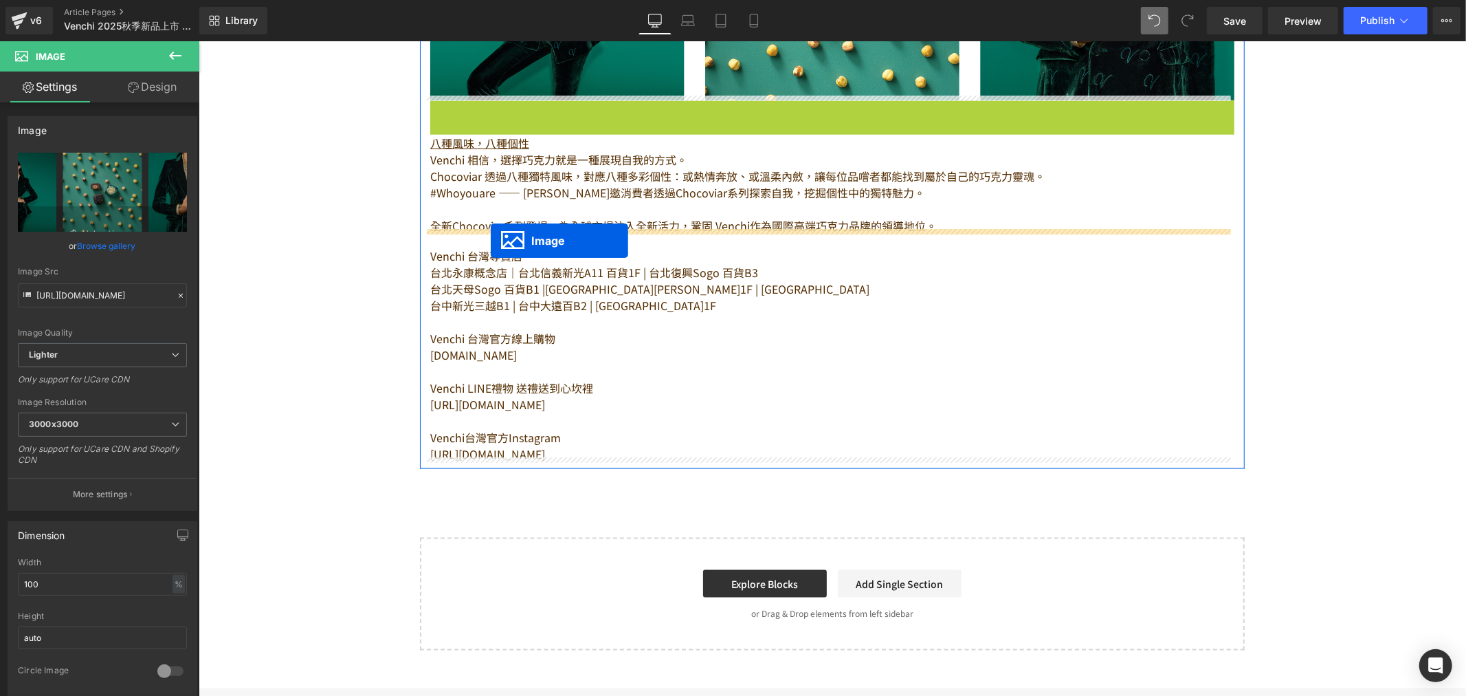
drag, startPoint x: 804, startPoint y: 222, endPoint x: 490, endPoint y: 240, distance: 314.7
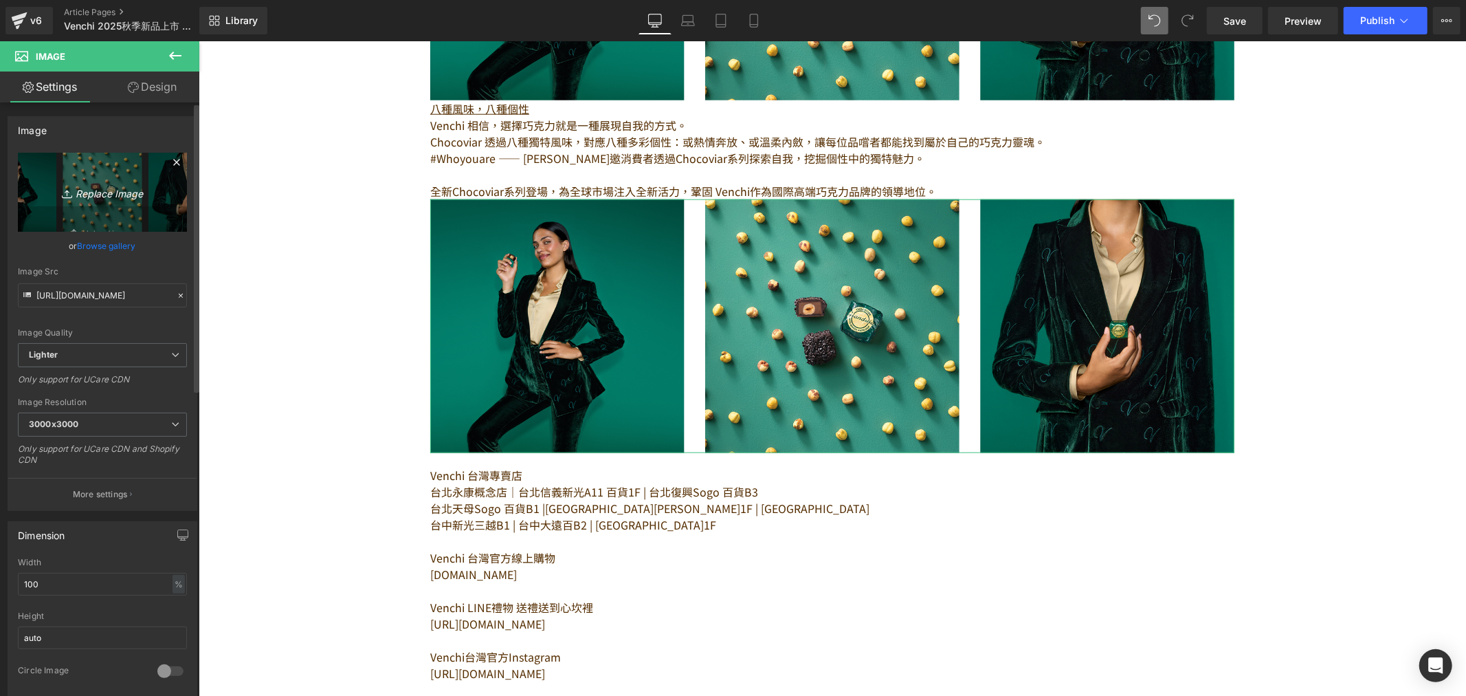
click at [139, 201] on link "Replace Image" at bounding box center [102, 192] width 169 height 79
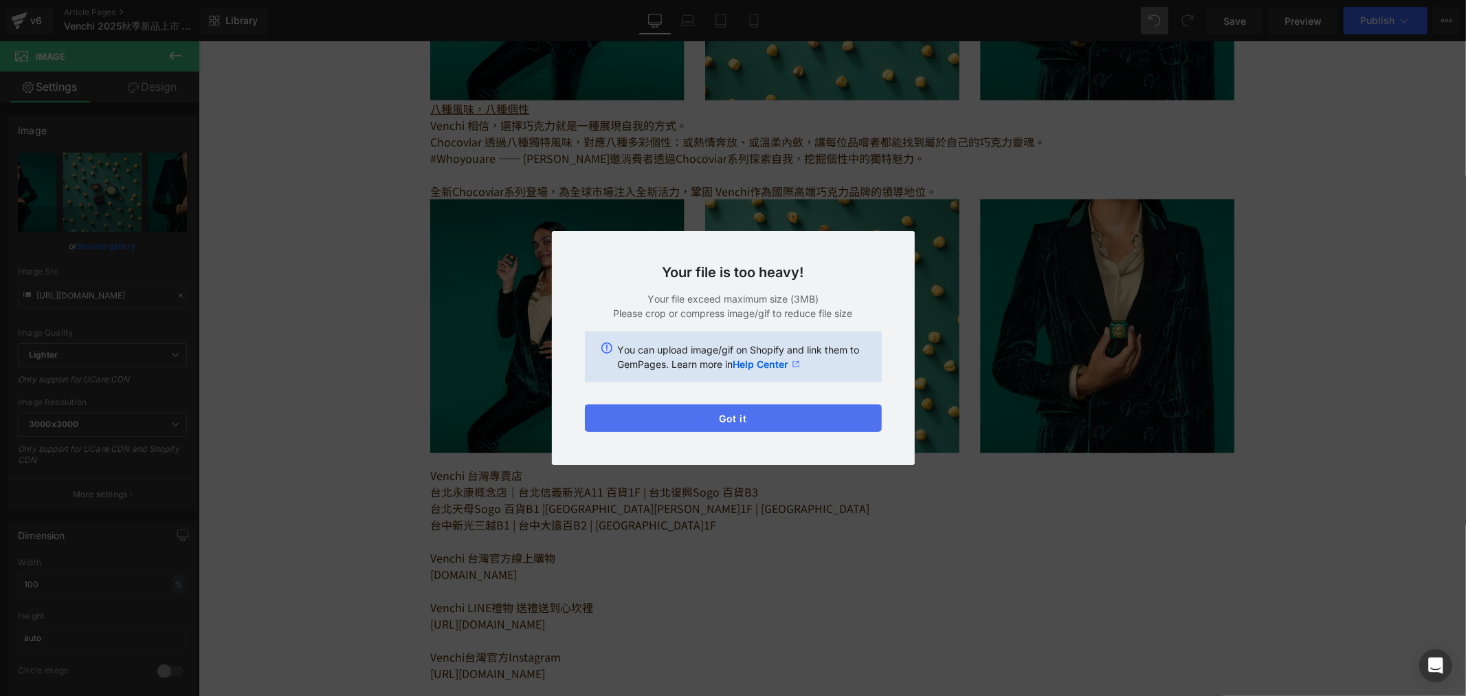
click at [809, 416] on button "Got it" at bounding box center [733, 417] width 297 height 27
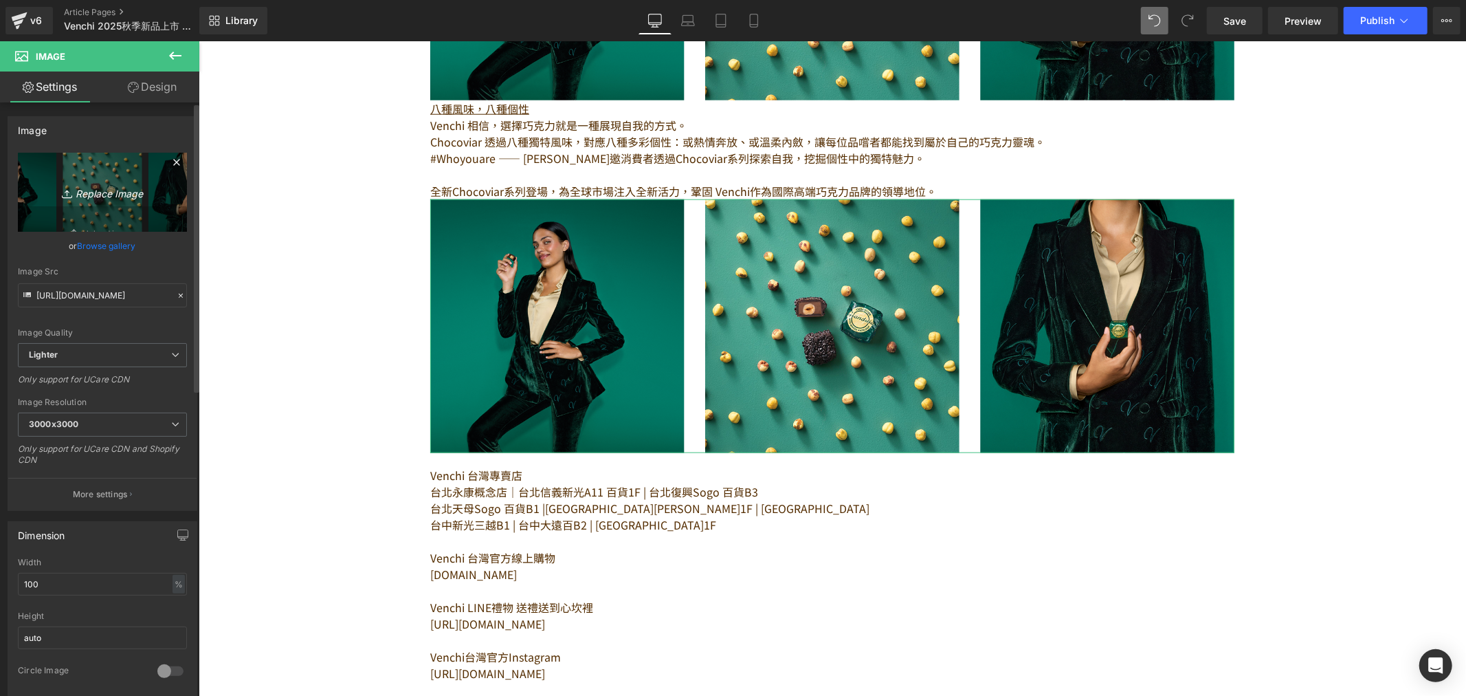
click at [100, 190] on icon "Replace Image" at bounding box center [102, 192] width 110 height 17
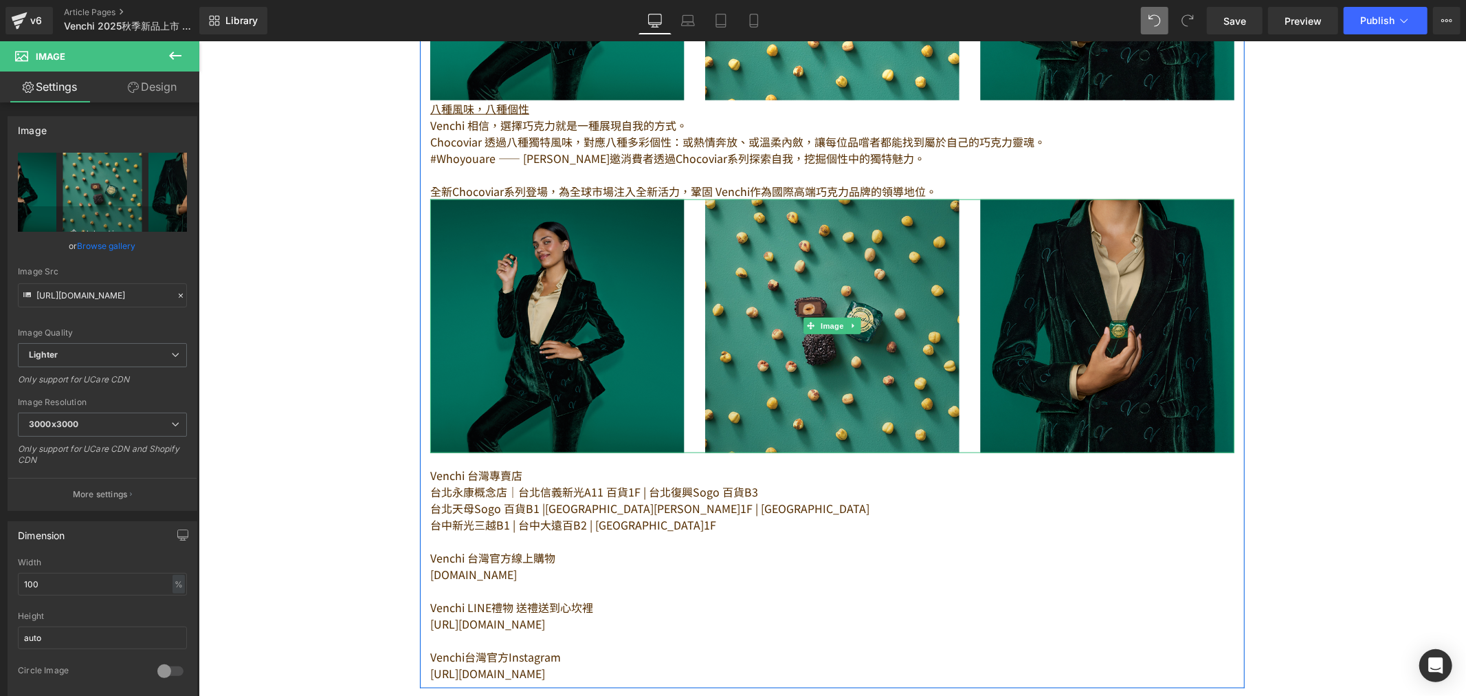
click at [751, 316] on img at bounding box center [832, 326] width 804 height 254
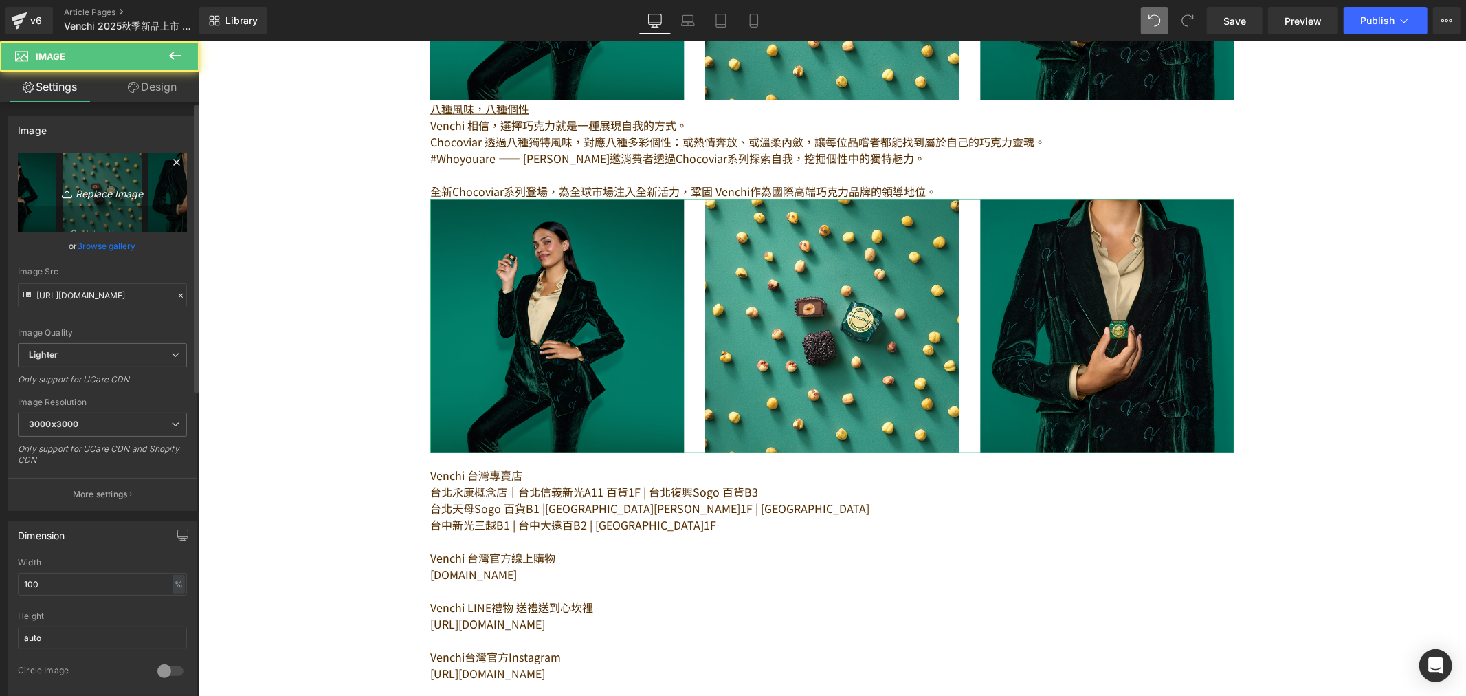
click at [101, 189] on icon "Replace Image" at bounding box center [102, 192] width 110 height 17
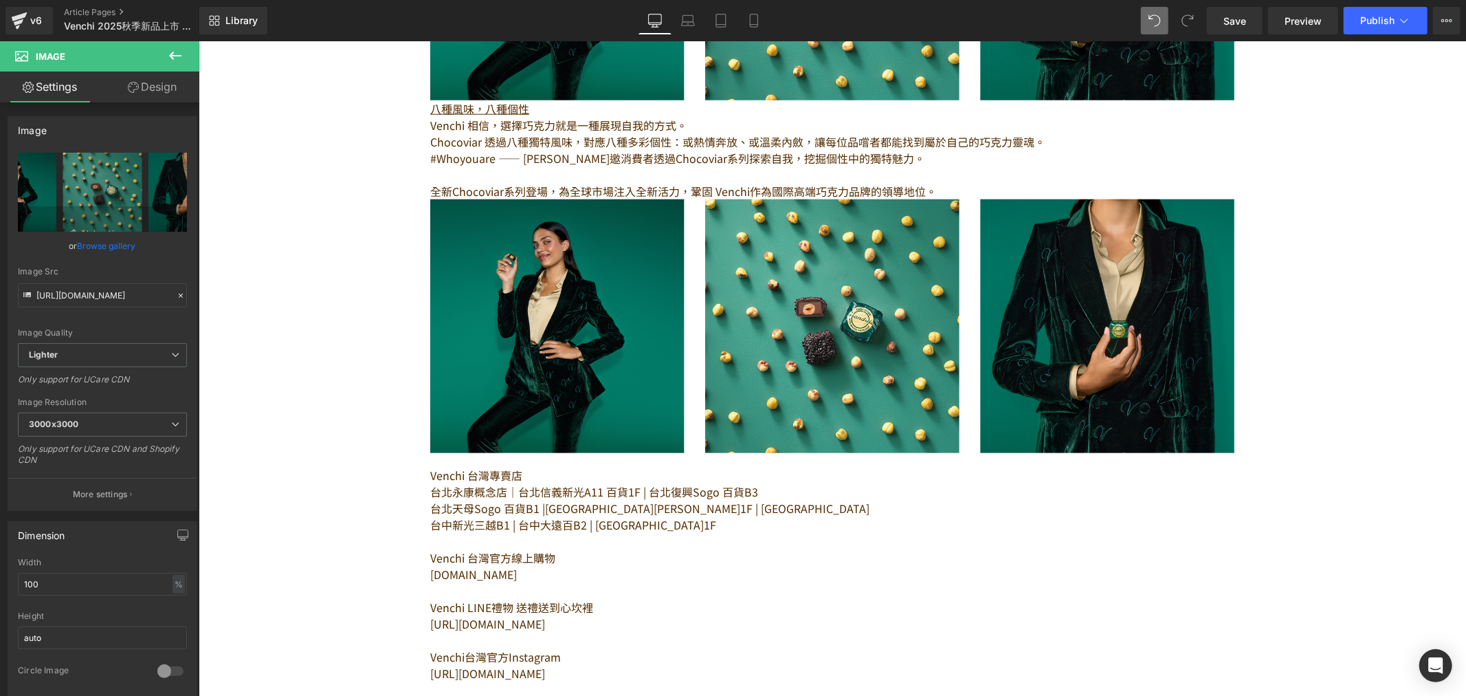
drag, startPoint x: 300, startPoint y: 351, endPoint x: 392, endPoint y: 320, distance: 97.2
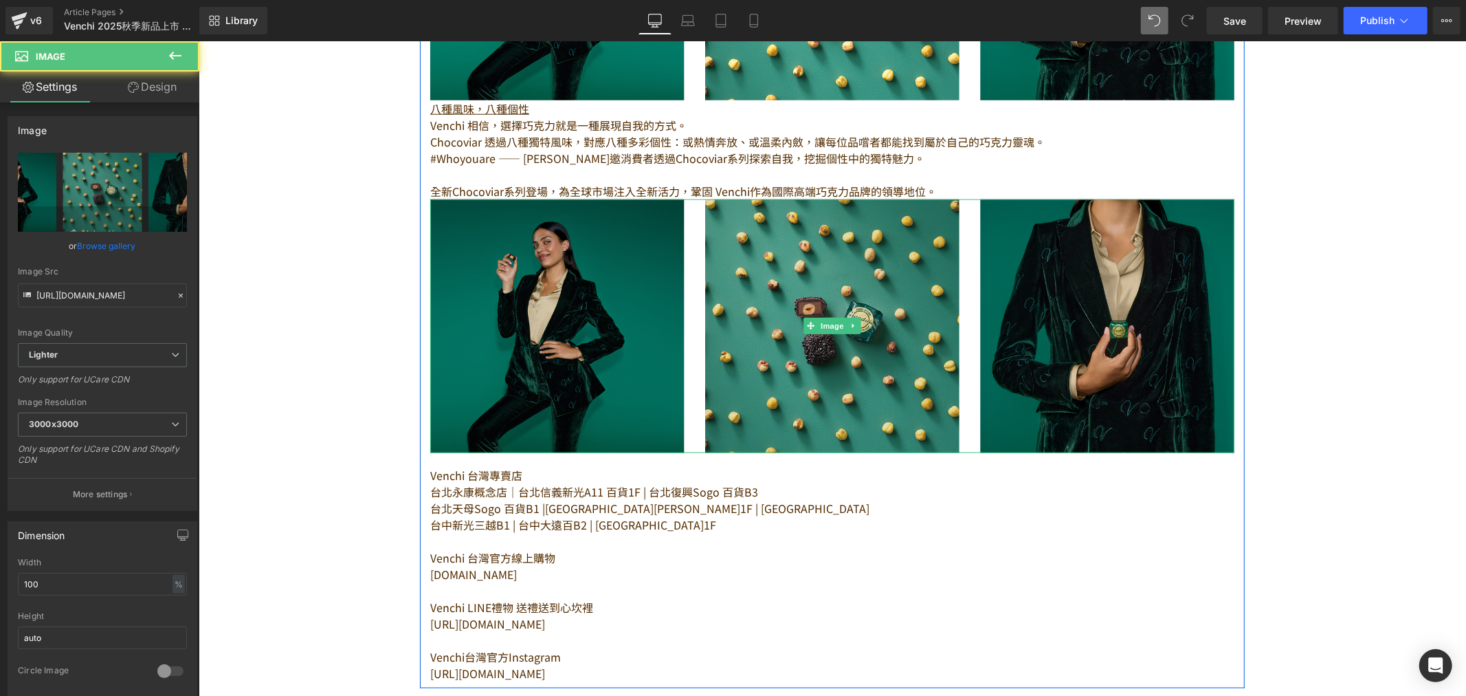
click at [497, 282] on img at bounding box center [832, 326] width 804 height 254
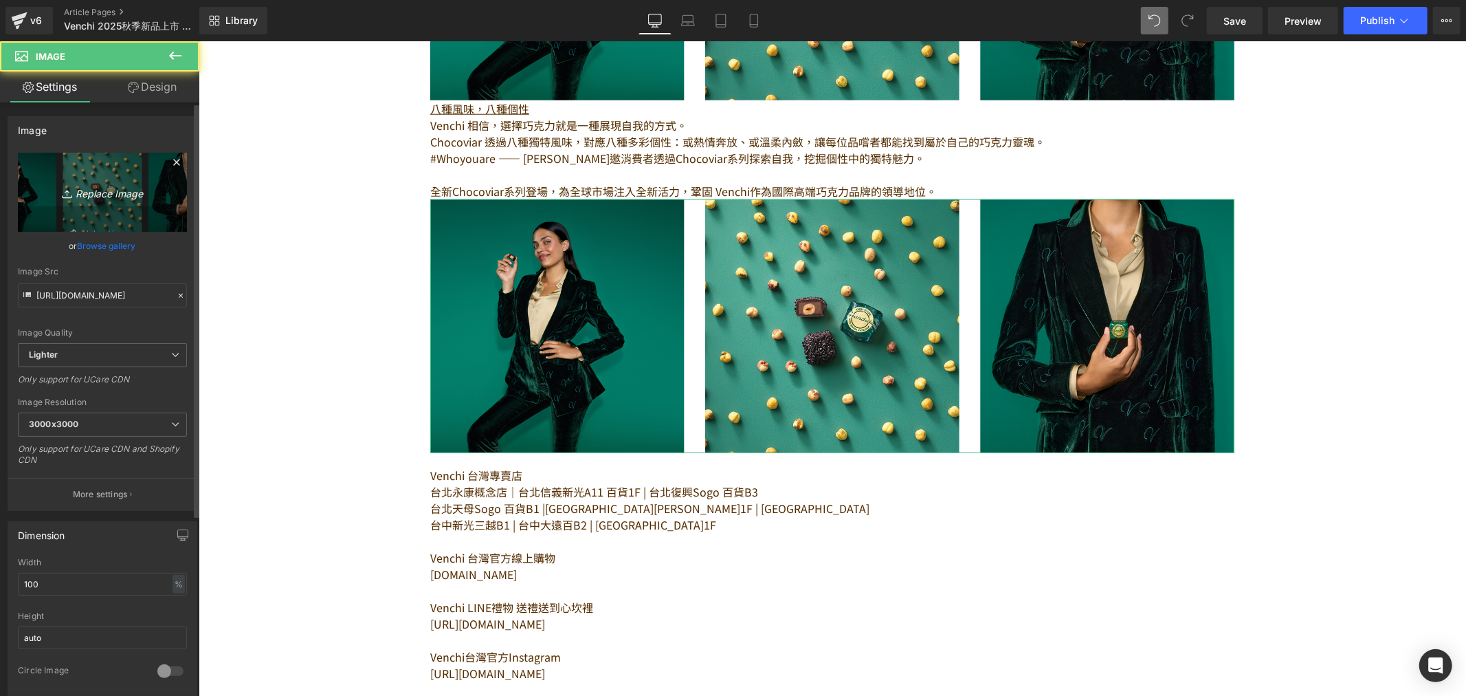
click at [92, 184] on icon "Replace Image" at bounding box center [102, 192] width 110 height 17
type input "C:\fakepath\Chocoviar Collection.png"
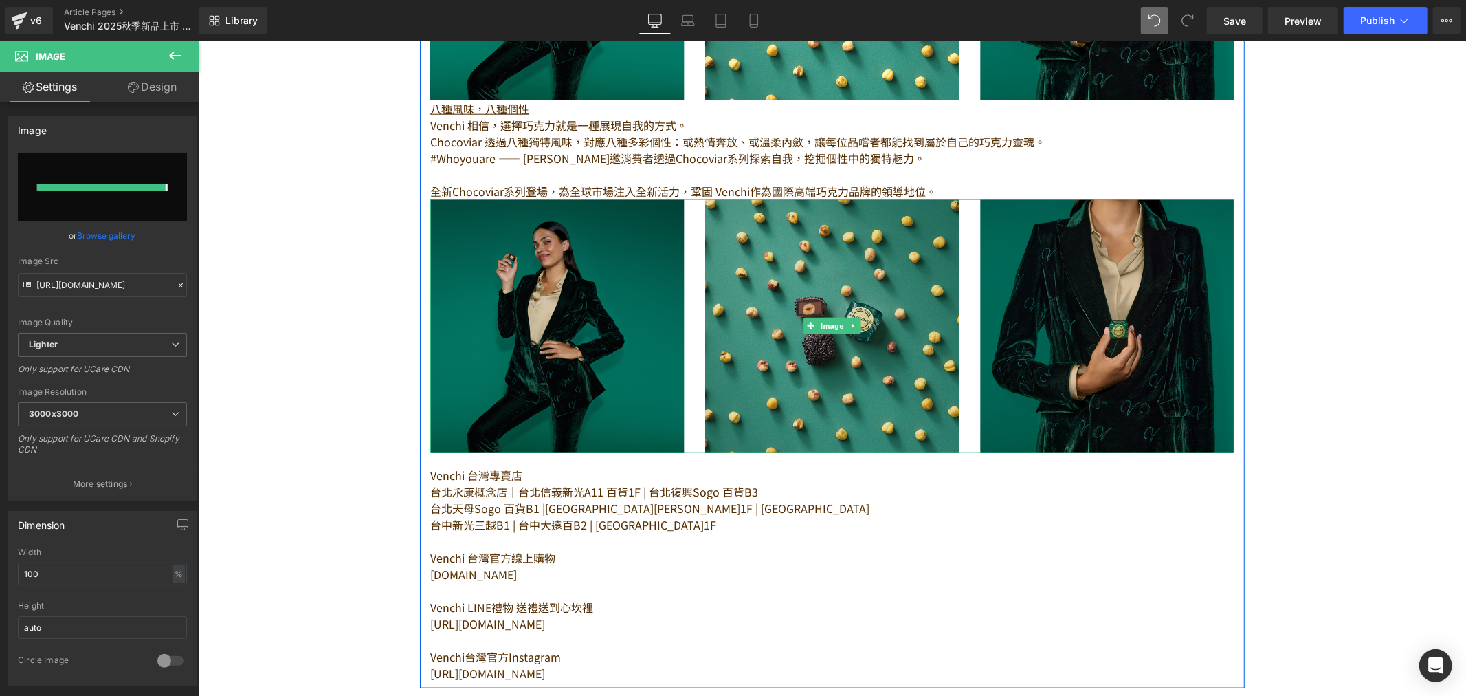
type input "[URL][DOMAIN_NAME]"
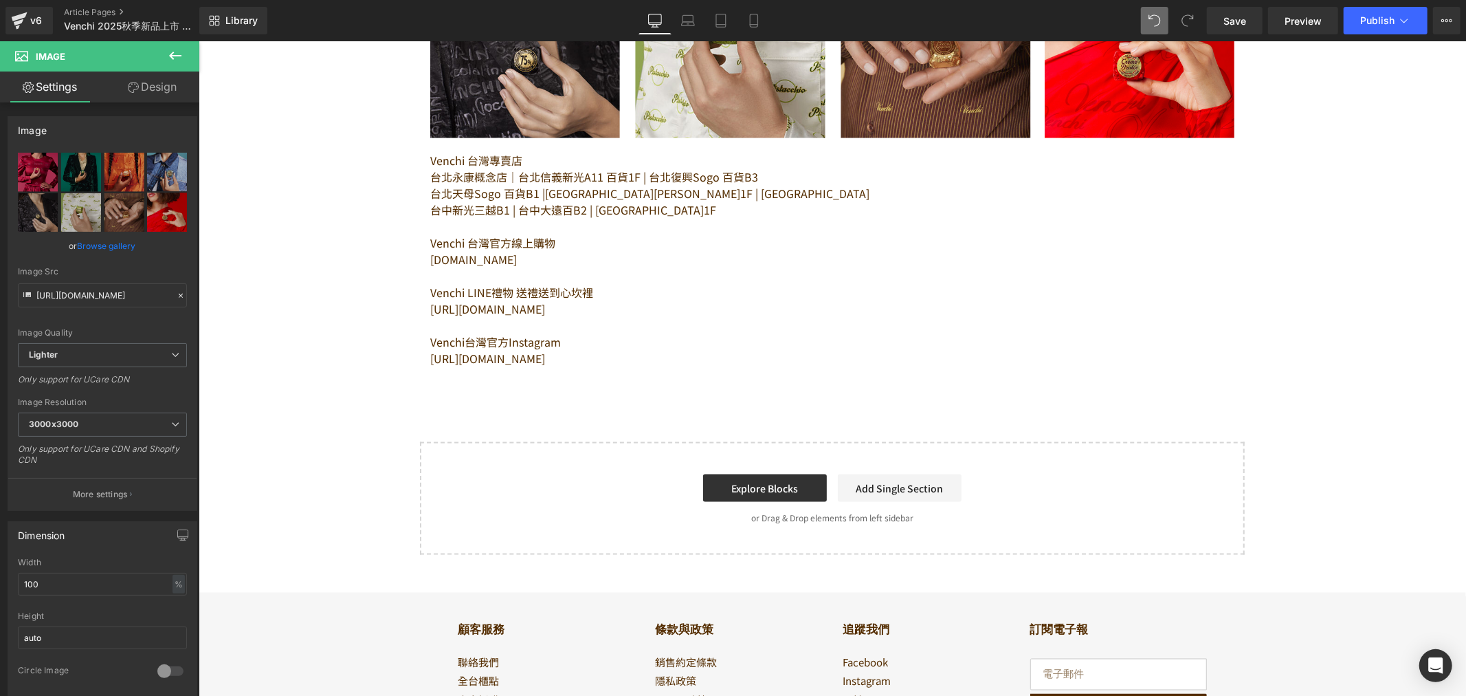
scroll to position [1728, 0]
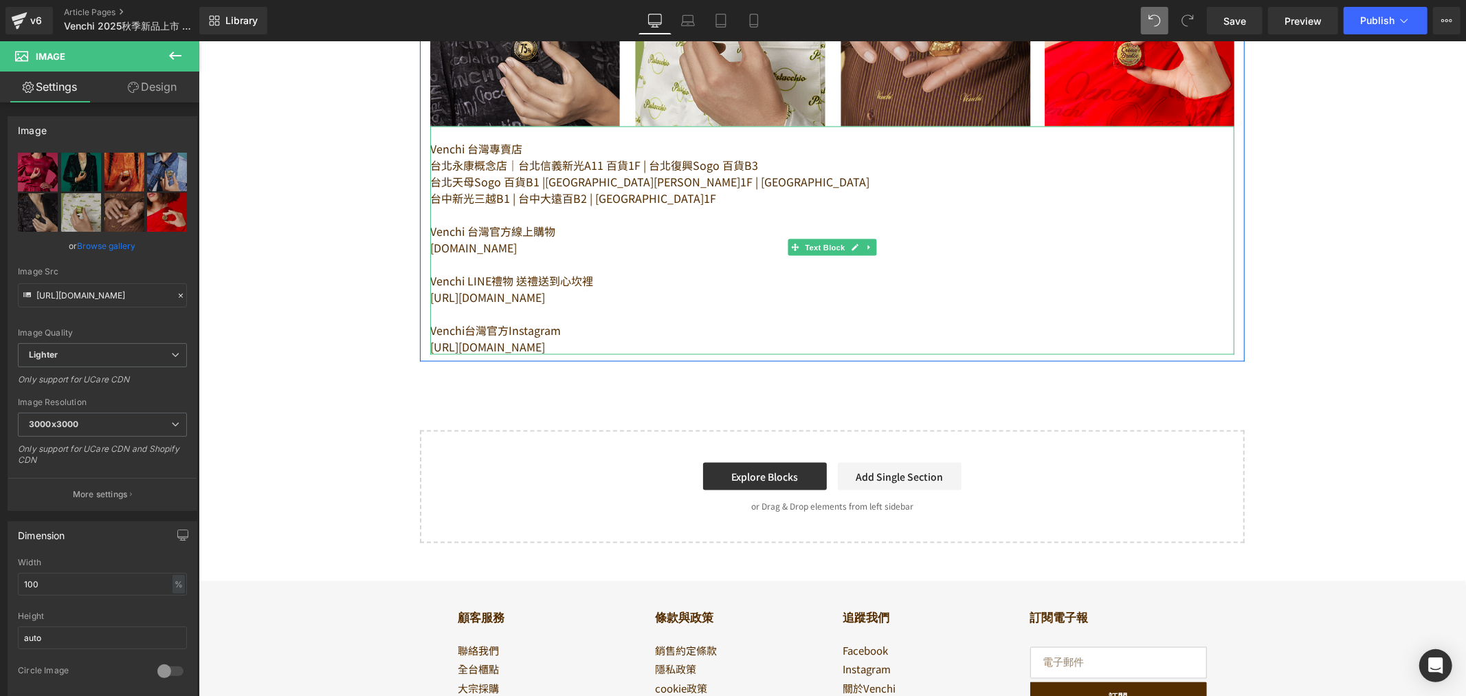
click at [644, 293] on p "[URL][DOMAIN_NAME]" at bounding box center [832, 296] width 804 height 16
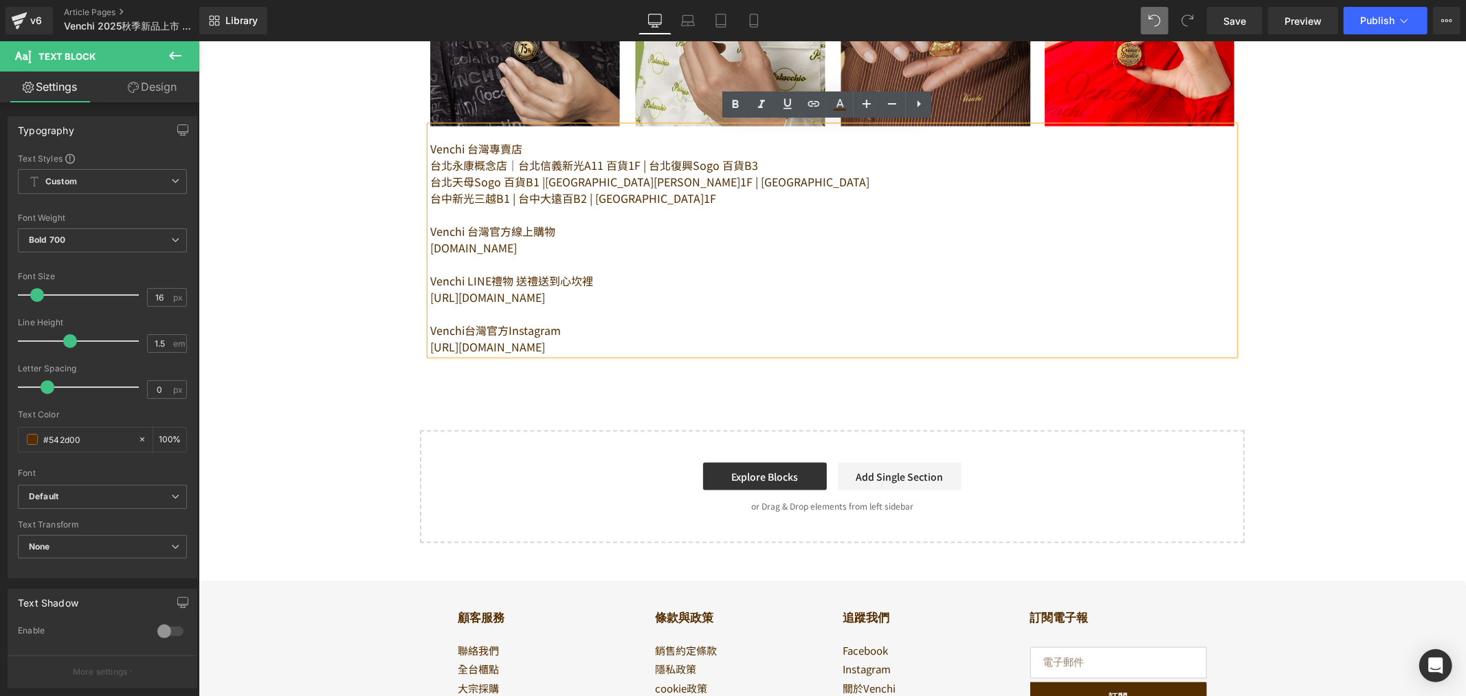
click at [664, 190] on p "台中新光三越B1 | 台中大遠百B2 | [GEOGRAPHIC_DATA]1F" at bounding box center [832, 197] width 804 height 16
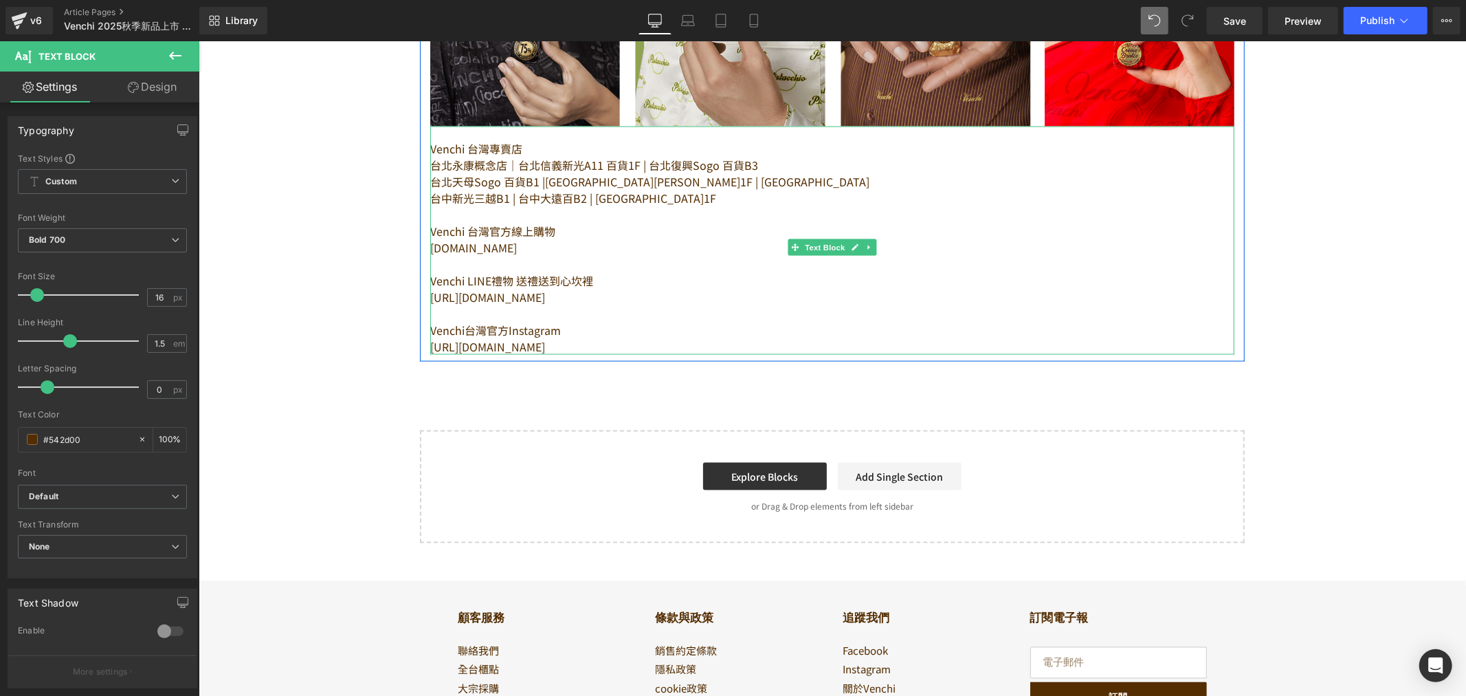
click at [580, 206] on p at bounding box center [832, 214] width 804 height 16
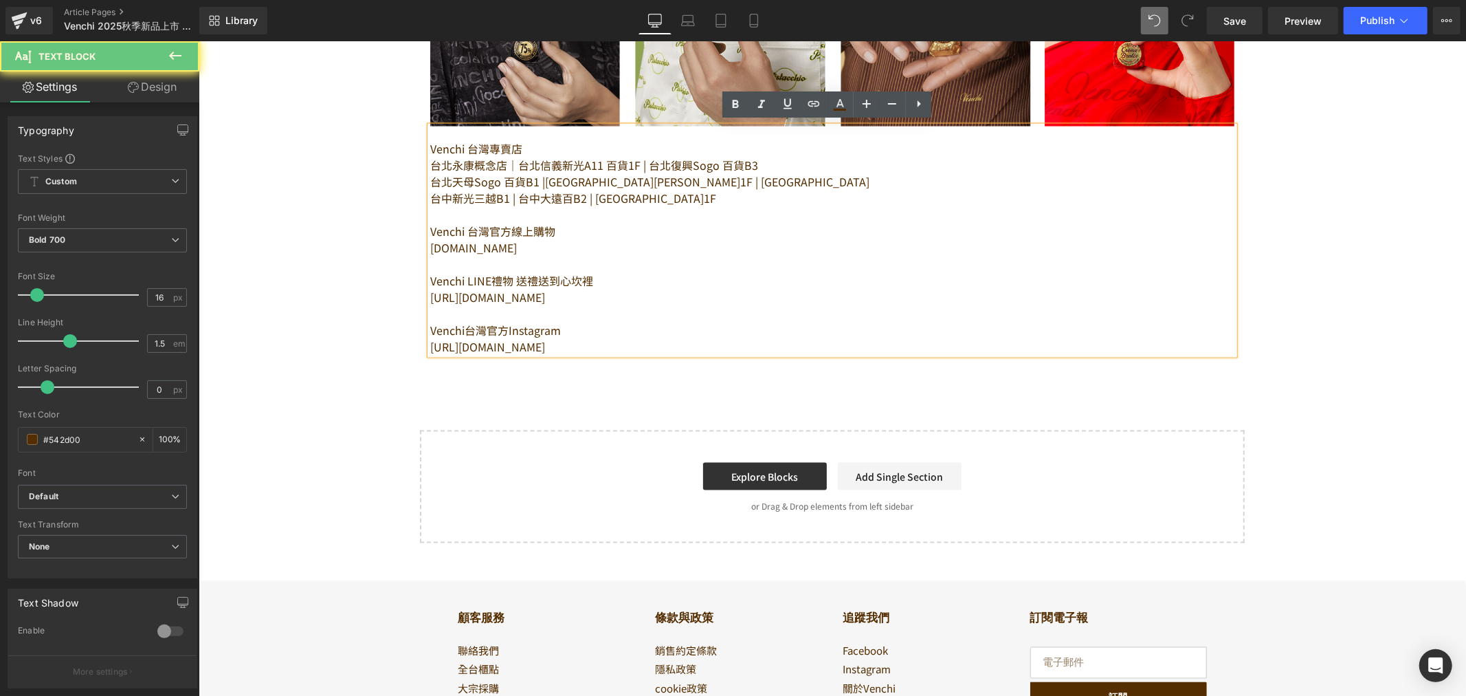
click at [576, 201] on p "台中新光三越B1 | 台中大遠百B2 | [GEOGRAPHIC_DATA]1F" at bounding box center [832, 197] width 804 height 16
click at [588, 197] on p "台中新光三越B1 | 台中大遠百B2 | [GEOGRAPHIC_DATA]1F" at bounding box center [832, 197] width 804 height 16
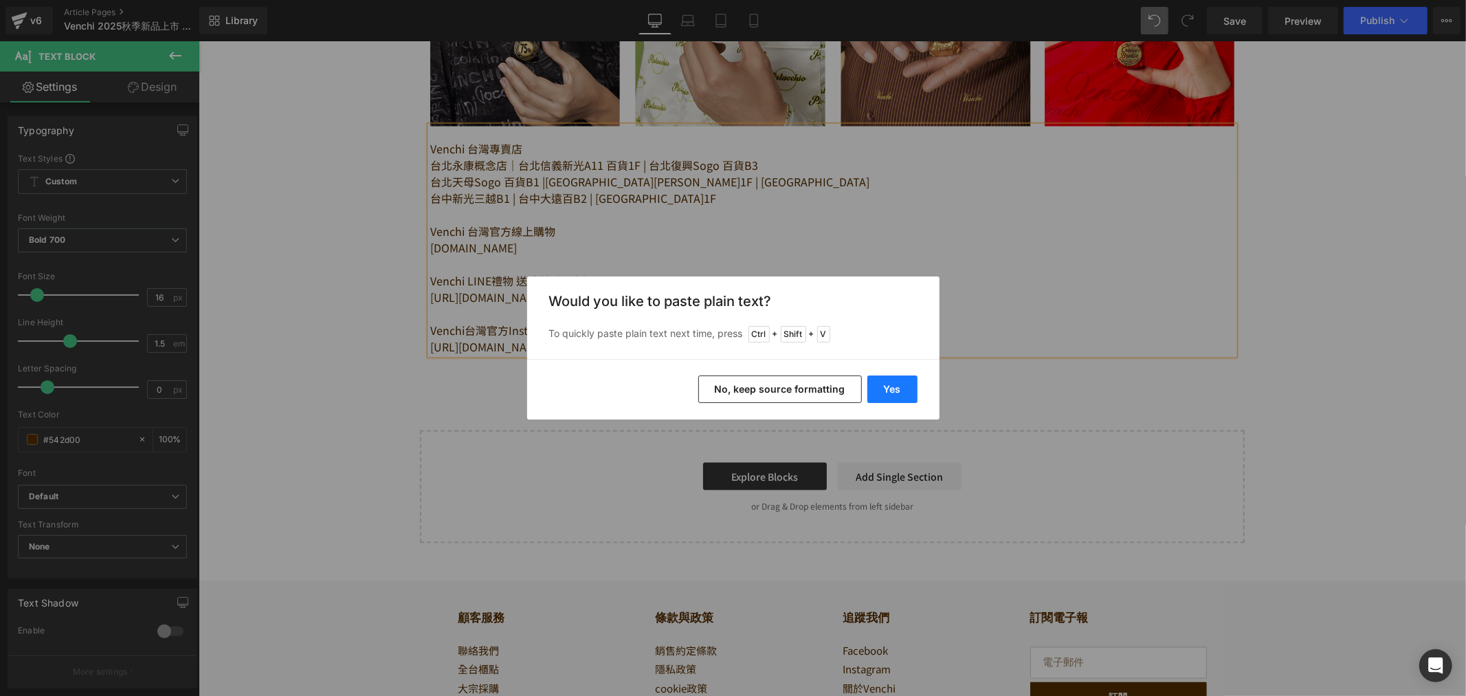
click at [905, 382] on button "Yes" at bounding box center [893, 388] width 50 height 27
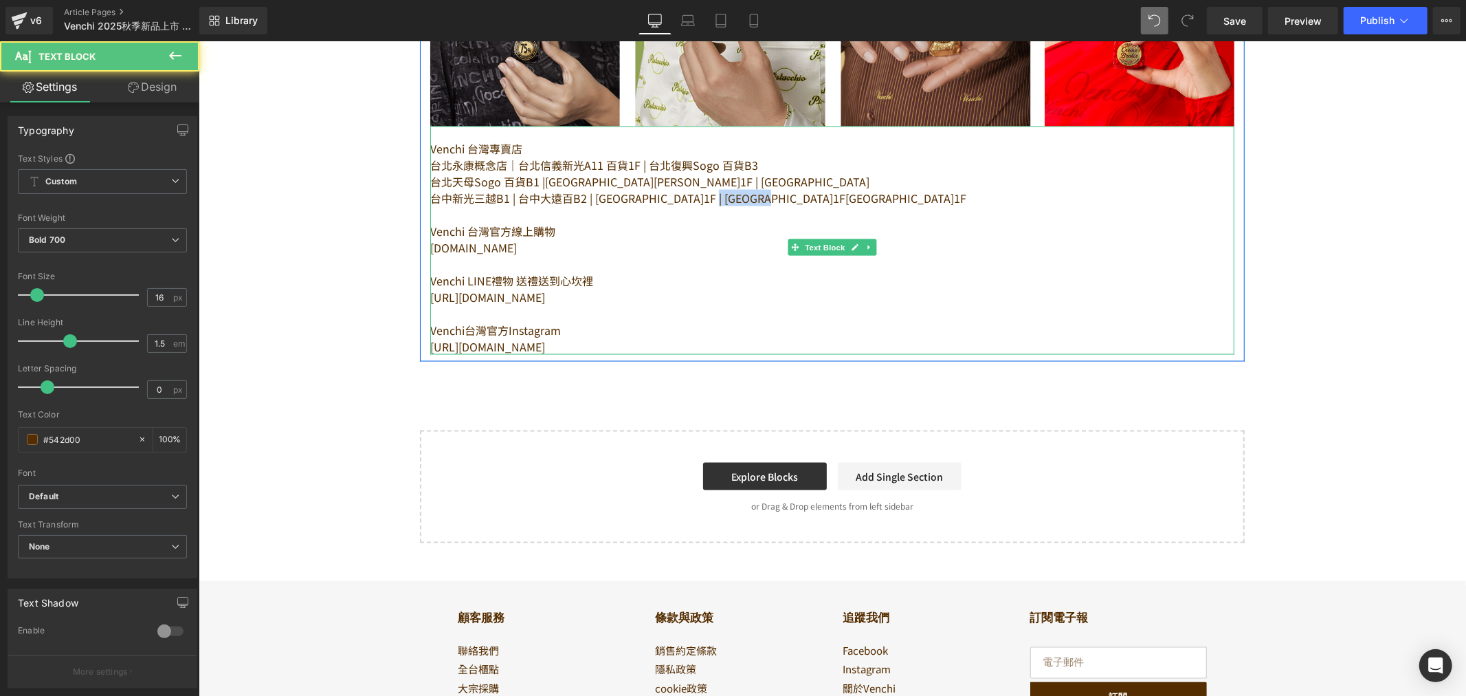
drag, startPoint x: 769, startPoint y: 192, endPoint x: 871, endPoint y: 201, distance: 102.1
click at [872, 193] on p "台中新光三越B1 | 台中大遠百B2 | [GEOGRAPHIC_DATA]1F | [GEOGRAPHIC_DATA]1F[GEOGRAPHIC_DATA]…" at bounding box center [832, 197] width 804 height 16
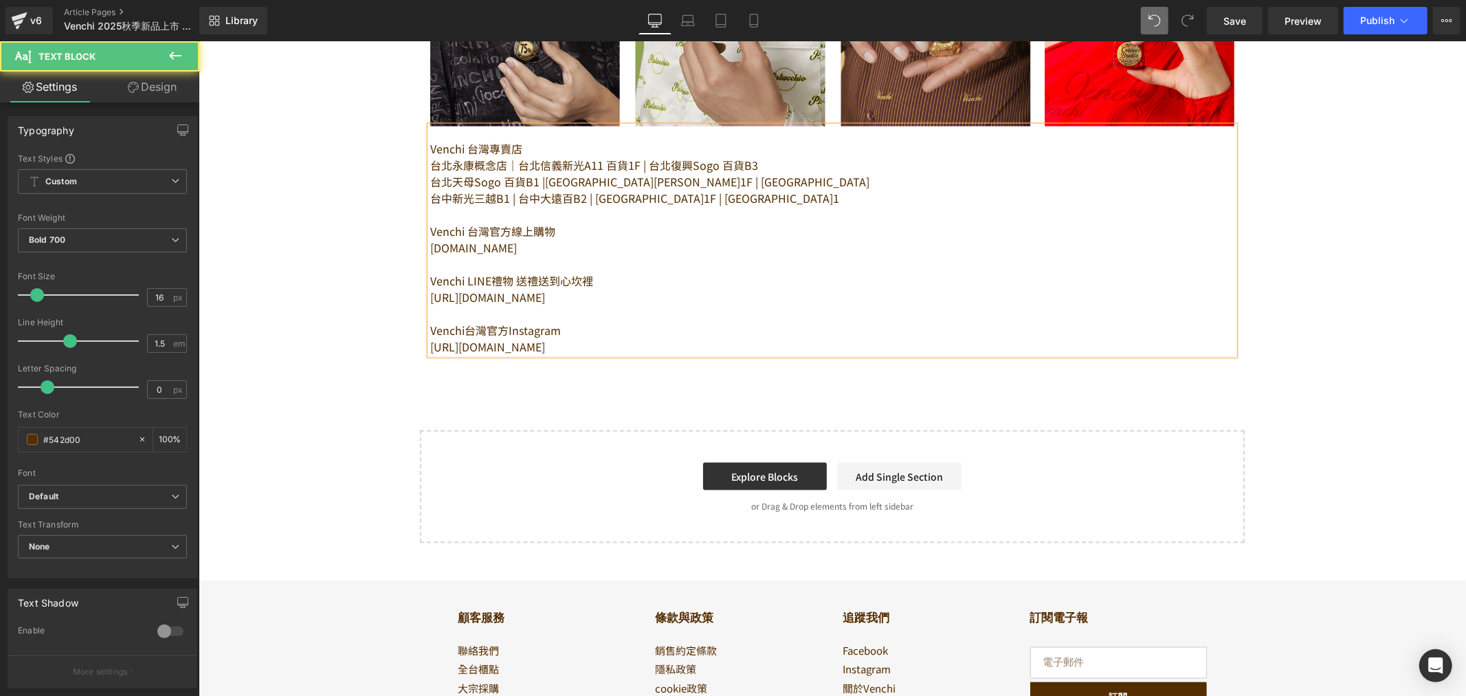
click at [736, 156] on p "台北永康概念店｜台北信義新光A11 百貨1F | 台北復興Sogo 百貨B3" at bounding box center [832, 164] width 804 height 16
click at [622, 163] on p "台北永康概念店｜台北信義新光A11 百貨1F | 台北復興Sogo 百貨 B3" at bounding box center [832, 164] width 804 height 16
click at [514, 176] on p "台北天母Sogo 百貨B1 |[GEOGRAPHIC_DATA][PERSON_NAME]1F | [GEOGRAPHIC_DATA]" at bounding box center [832, 181] width 804 height 16
click at [626, 174] on p "台北天母Sogo 百貨 B1 |[GEOGRAPHIC_DATA][PERSON_NAME]1F | [GEOGRAPHIC_DATA]" at bounding box center [832, 181] width 804 height 16
click at [734, 177] on p "台北天母Sogo 百貨 B1 |[GEOGRAPHIC_DATA][PERSON_NAME] 1F | [GEOGRAPHIC_DATA]" at bounding box center [832, 181] width 804 height 16
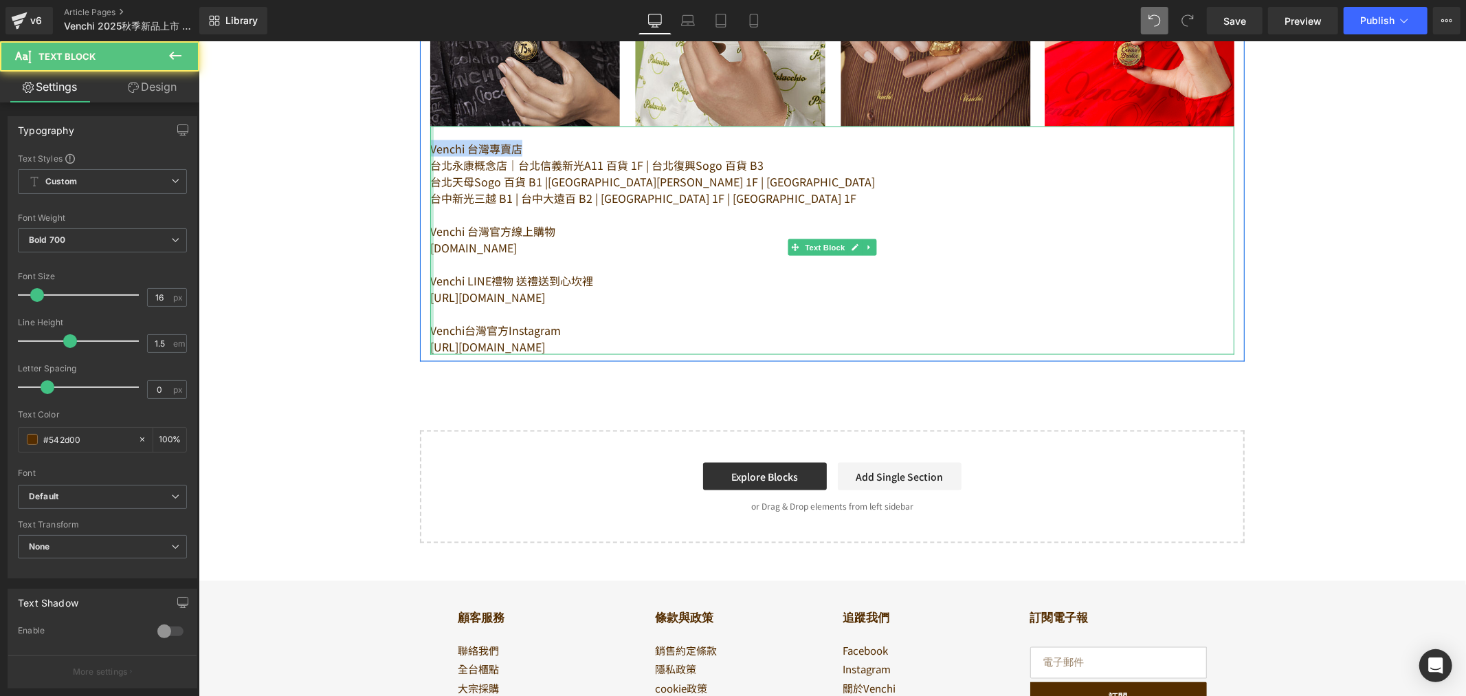
drag, startPoint x: 513, startPoint y: 148, endPoint x: 425, endPoint y: 148, distance: 88.0
click at [430, 148] on div "Venchi 台灣專賣店 [GEOGRAPHIC_DATA]概念店｜台北信義新光A11 百貨 1F | 台北復興Sogo 百貨 B3 台北天母Sogo 百貨 …" at bounding box center [832, 240] width 804 height 228
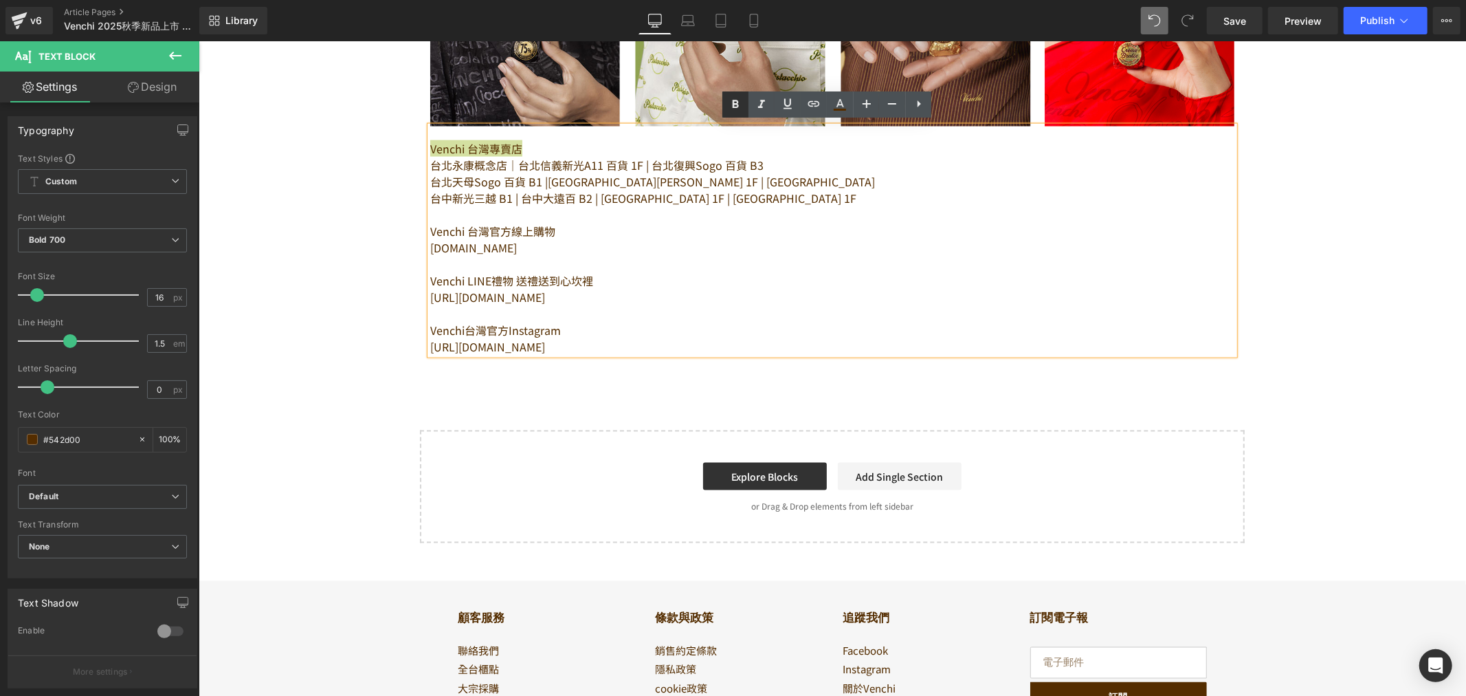
click at [734, 101] on icon at bounding box center [736, 104] width 6 height 8
click at [789, 102] on icon at bounding box center [788, 104] width 16 height 16
drag, startPoint x: 521, startPoint y: 144, endPoint x: 426, endPoint y: 142, distance: 94.9
click at [430, 142] on p "Venchi 台灣專賣店" at bounding box center [832, 148] width 804 height 16
click at [793, 111] on icon at bounding box center [788, 104] width 16 height 16
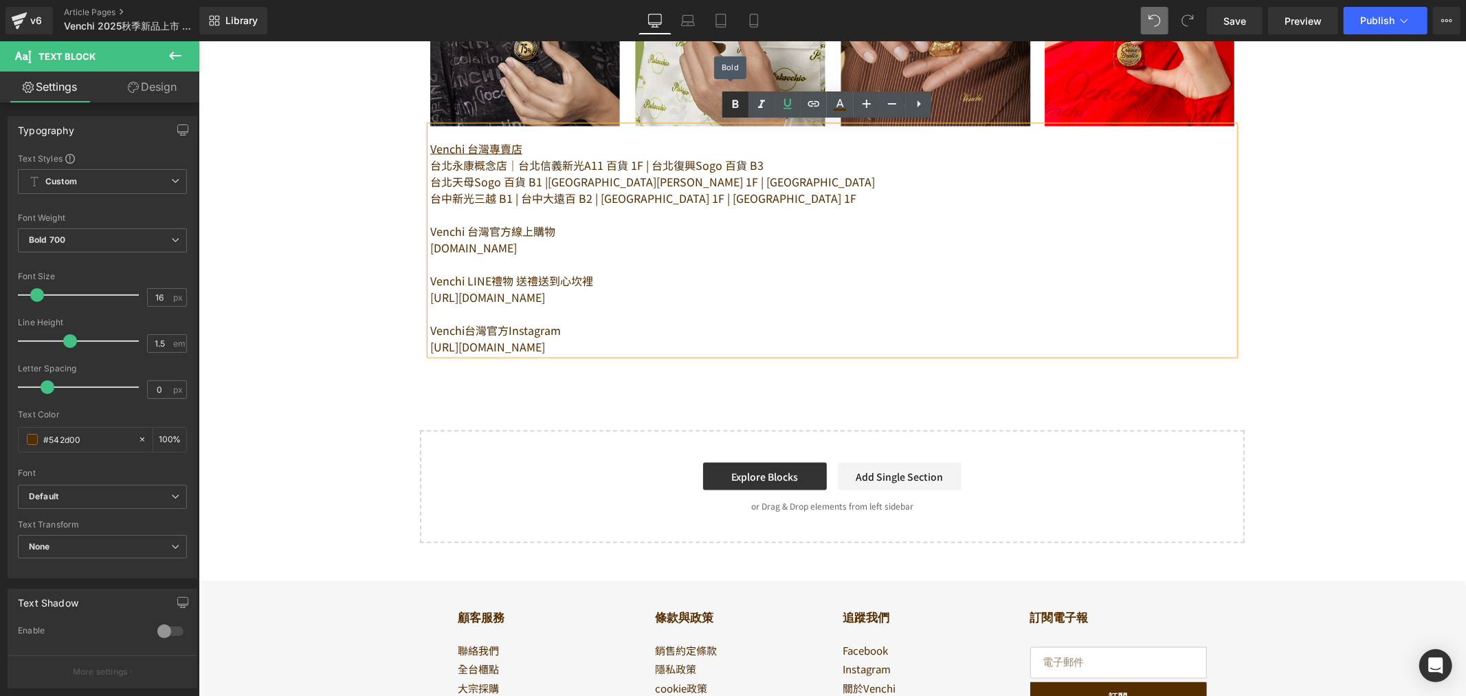
click at [730, 104] on icon at bounding box center [735, 104] width 16 height 16
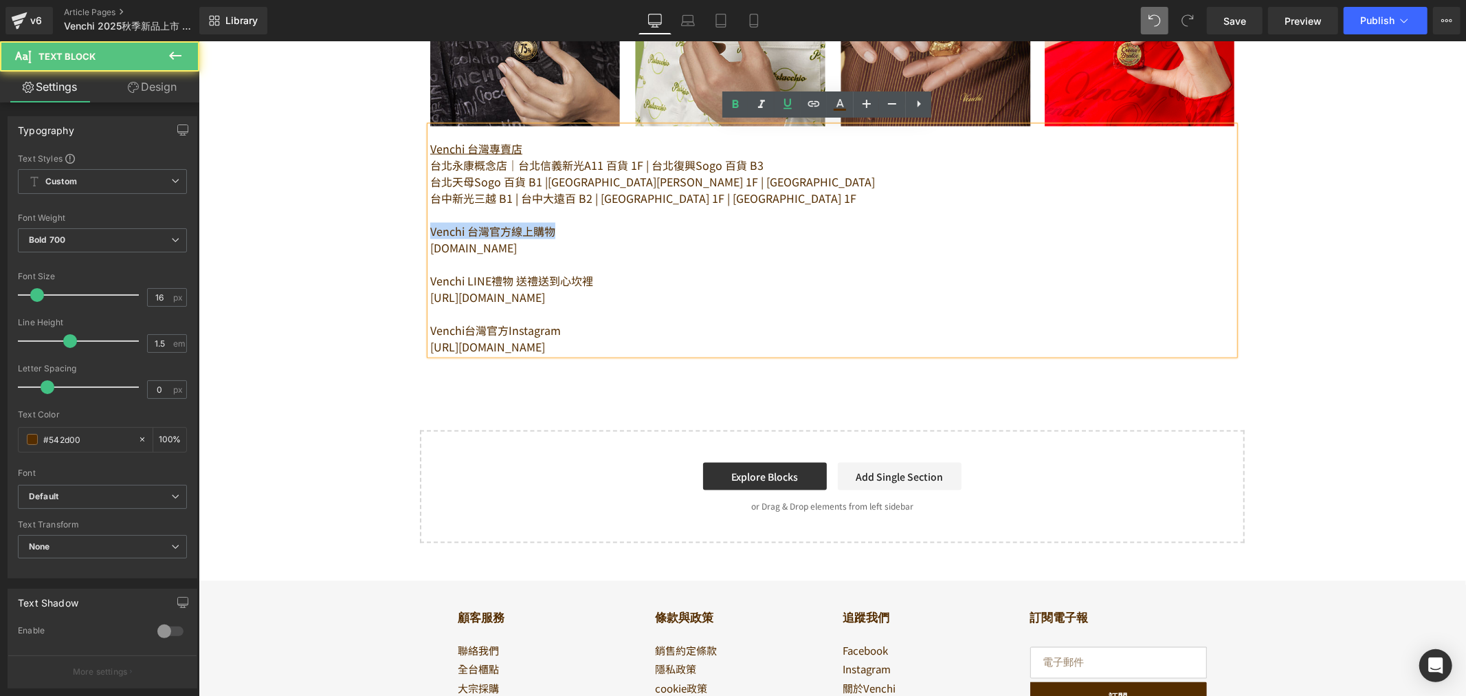
drag, startPoint x: 558, startPoint y: 227, endPoint x: 416, endPoint y: 221, distance: 141.7
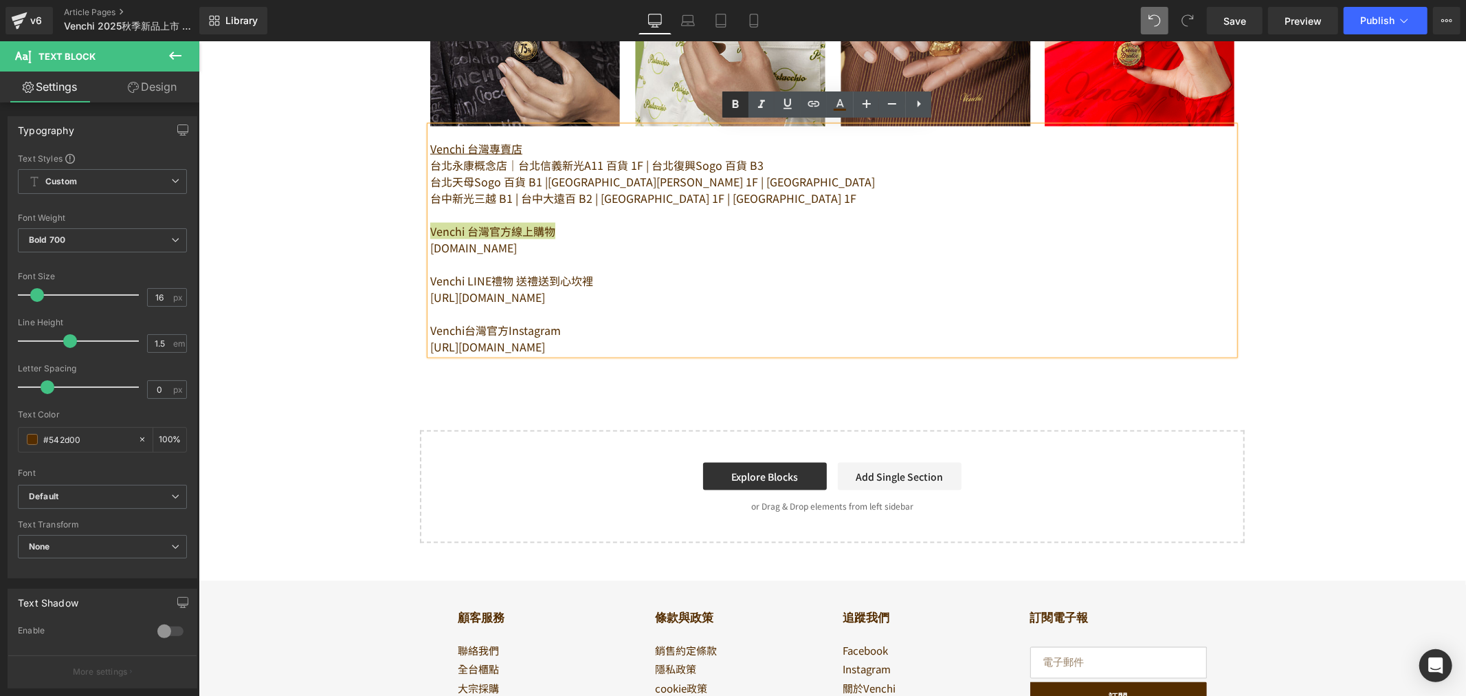
click at [738, 99] on icon at bounding box center [735, 104] width 16 height 16
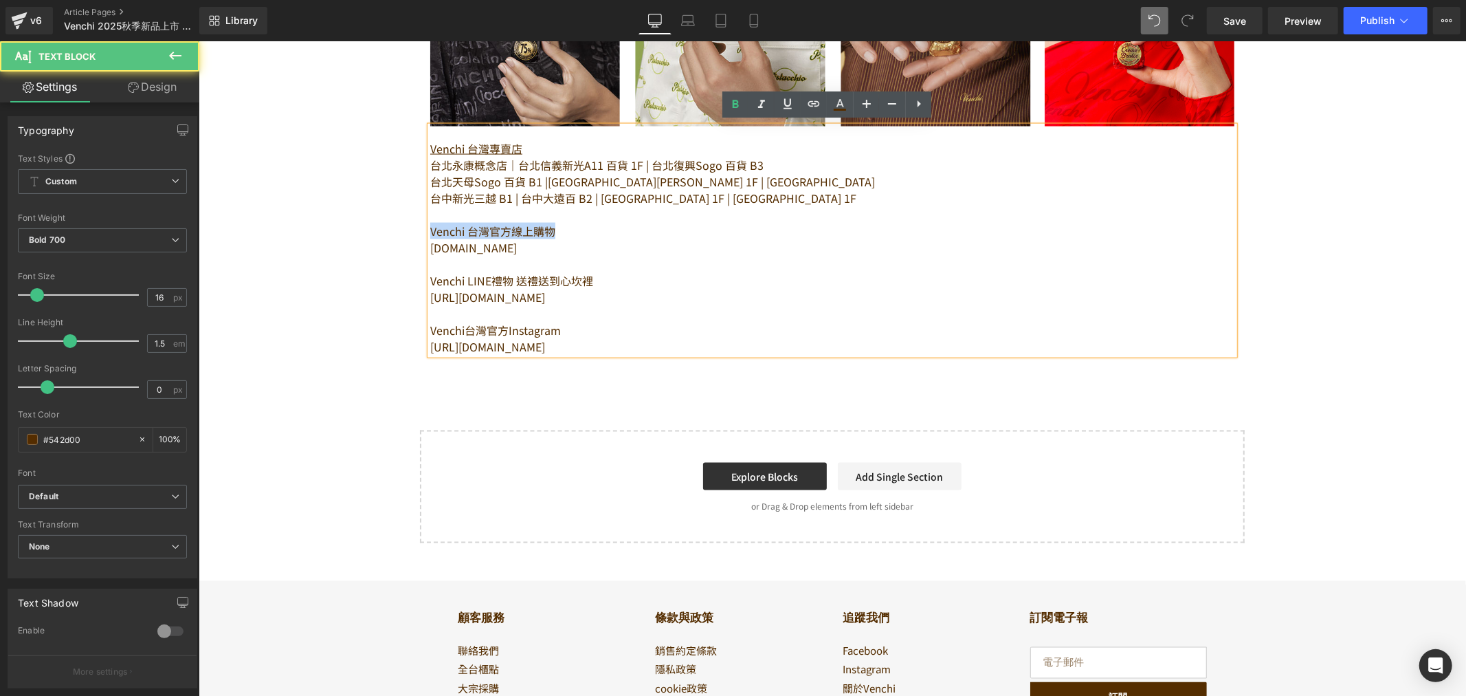
drag, startPoint x: 564, startPoint y: 224, endPoint x: 425, endPoint y: 223, distance: 139.6
click at [430, 223] on p "Venchi 台灣官方線上購物" at bounding box center [832, 230] width 804 height 16
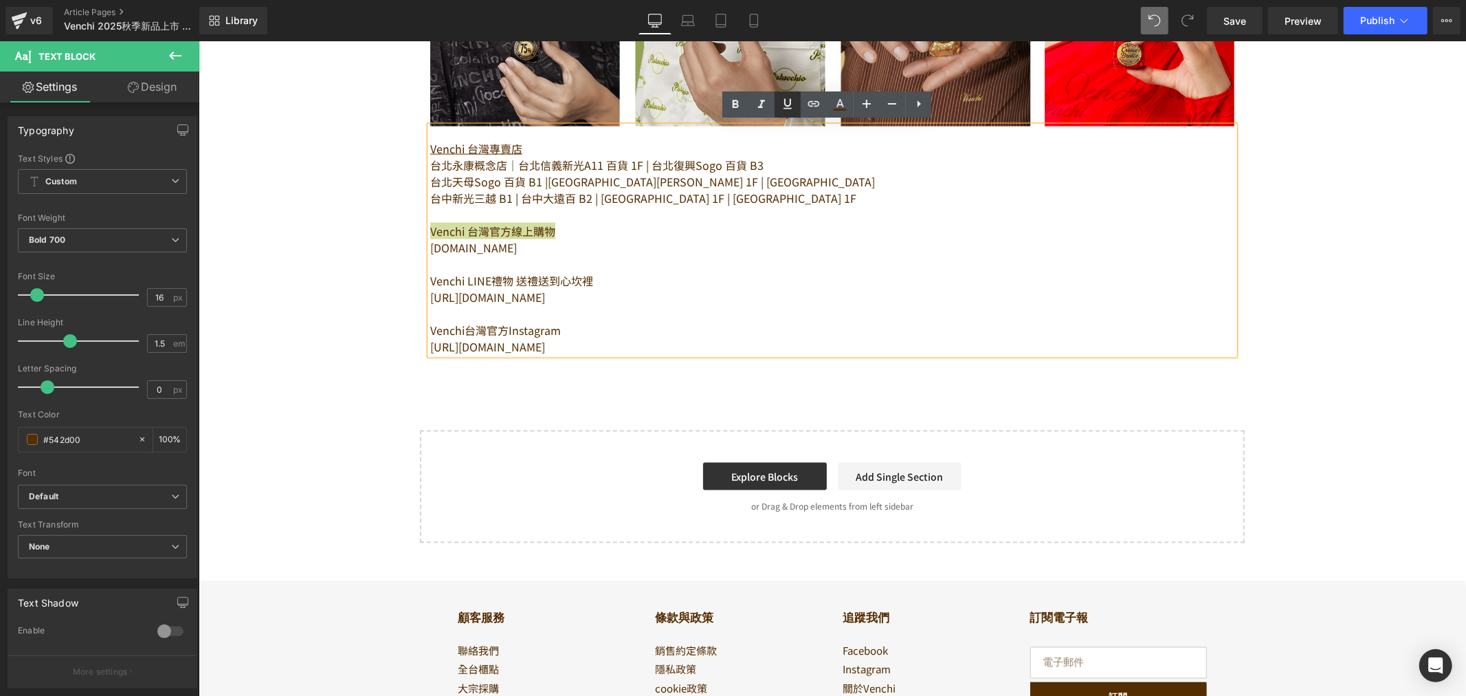
click at [792, 106] on icon at bounding box center [788, 104] width 16 height 16
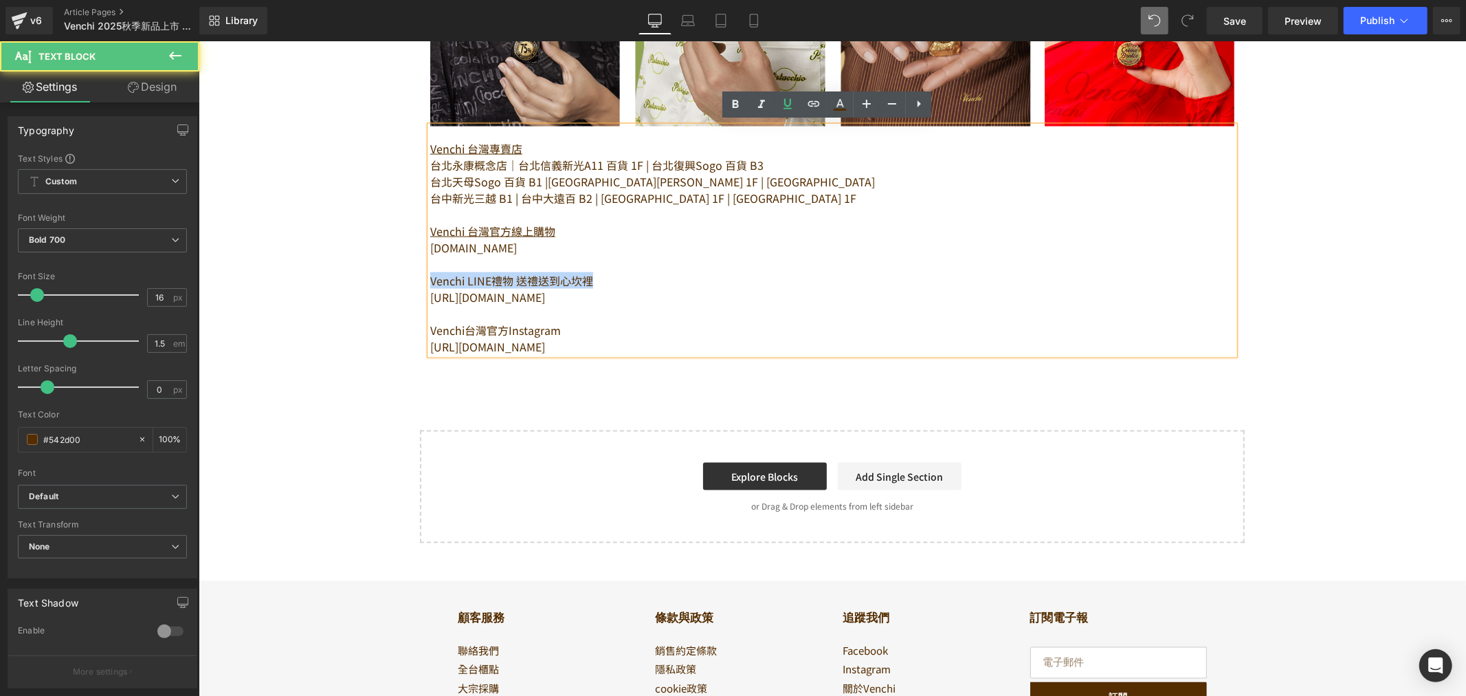
drag, startPoint x: 583, startPoint y: 274, endPoint x: 412, endPoint y: 272, distance: 170.5
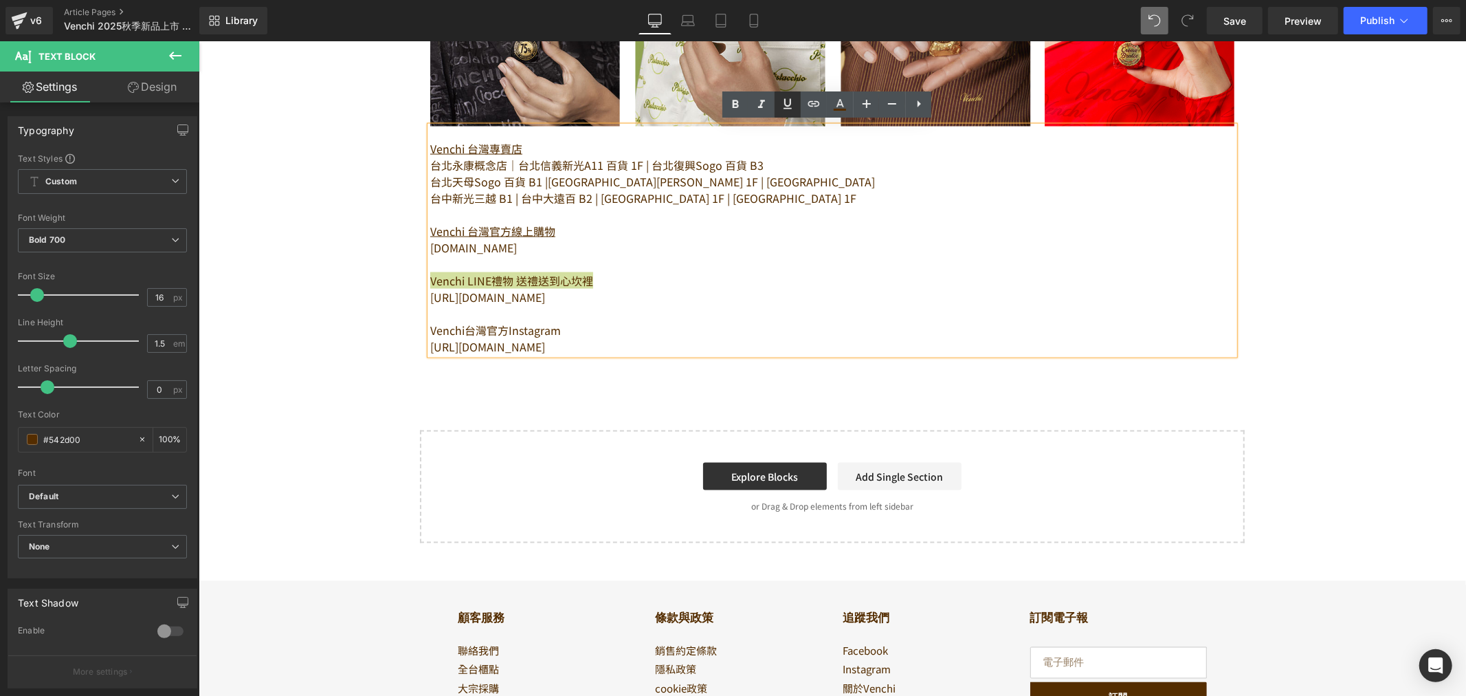
click at [792, 97] on icon at bounding box center [788, 104] width 16 height 16
click at [548, 323] on p "Venchi台灣官方Instagram" at bounding box center [832, 329] width 804 height 16
drag, startPoint x: 561, startPoint y: 324, endPoint x: 424, endPoint y: 321, distance: 136.8
click at [430, 321] on p "Venchi台灣官方Instagram" at bounding box center [832, 329] width 804 height 16
click at [793, 100] on icon at bounding box center [788, 104] width 16 height 16
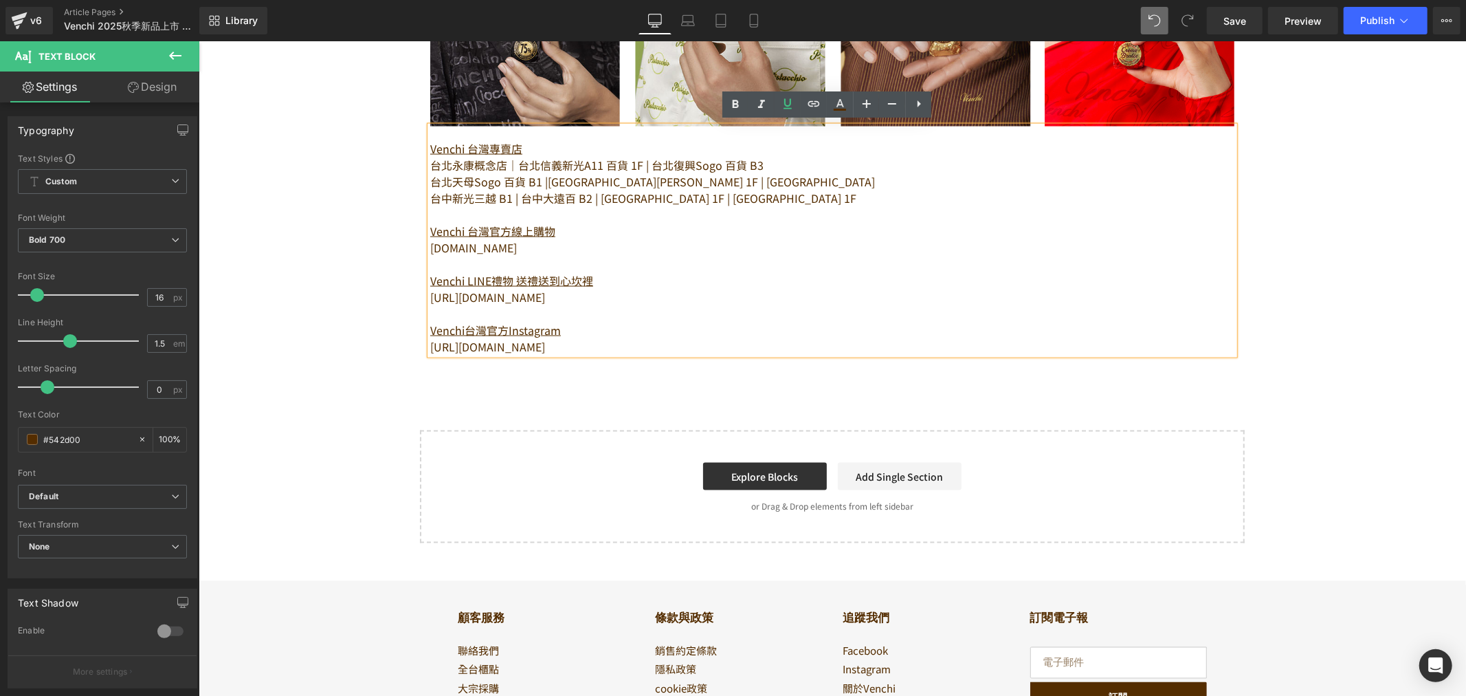
click at [652, 338] on p "[URL][DOMAIN_NAME]" at bounding box center [832, 346] width 804 height 16
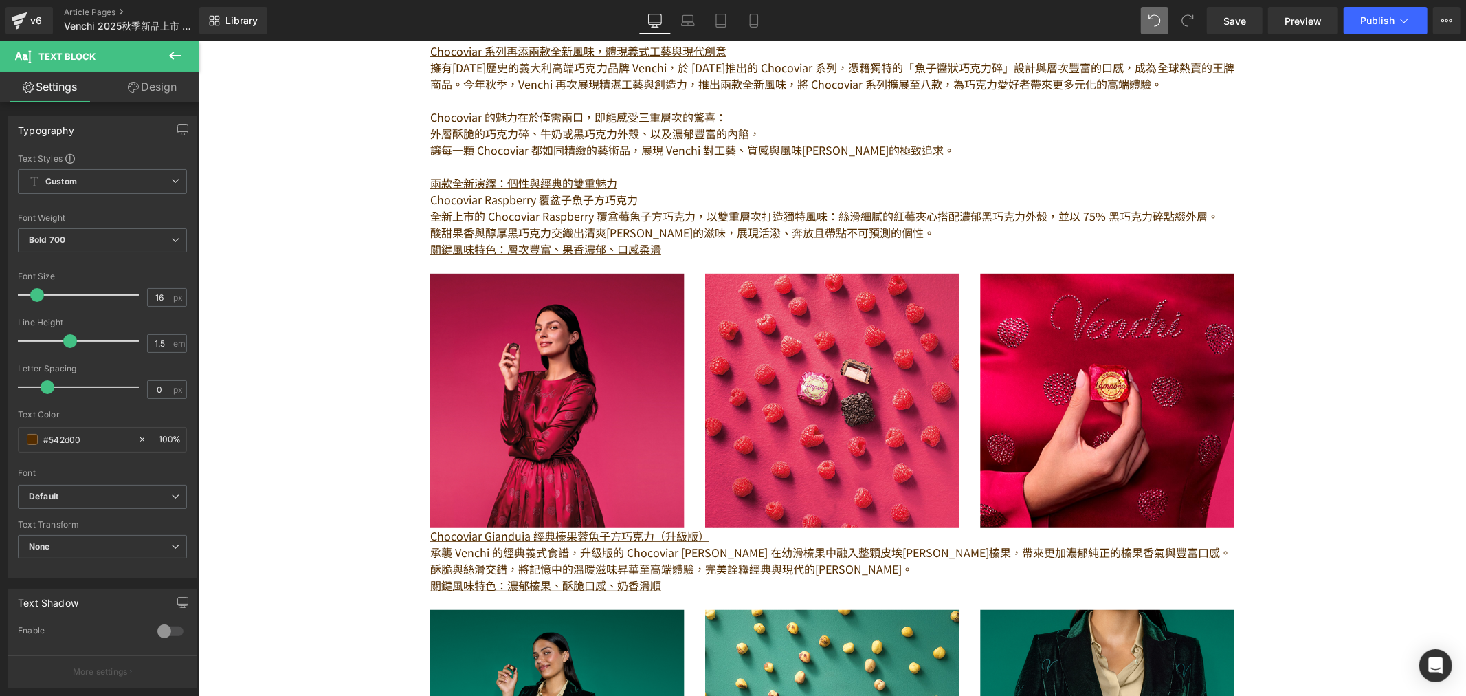
scroll to position [0, 0]
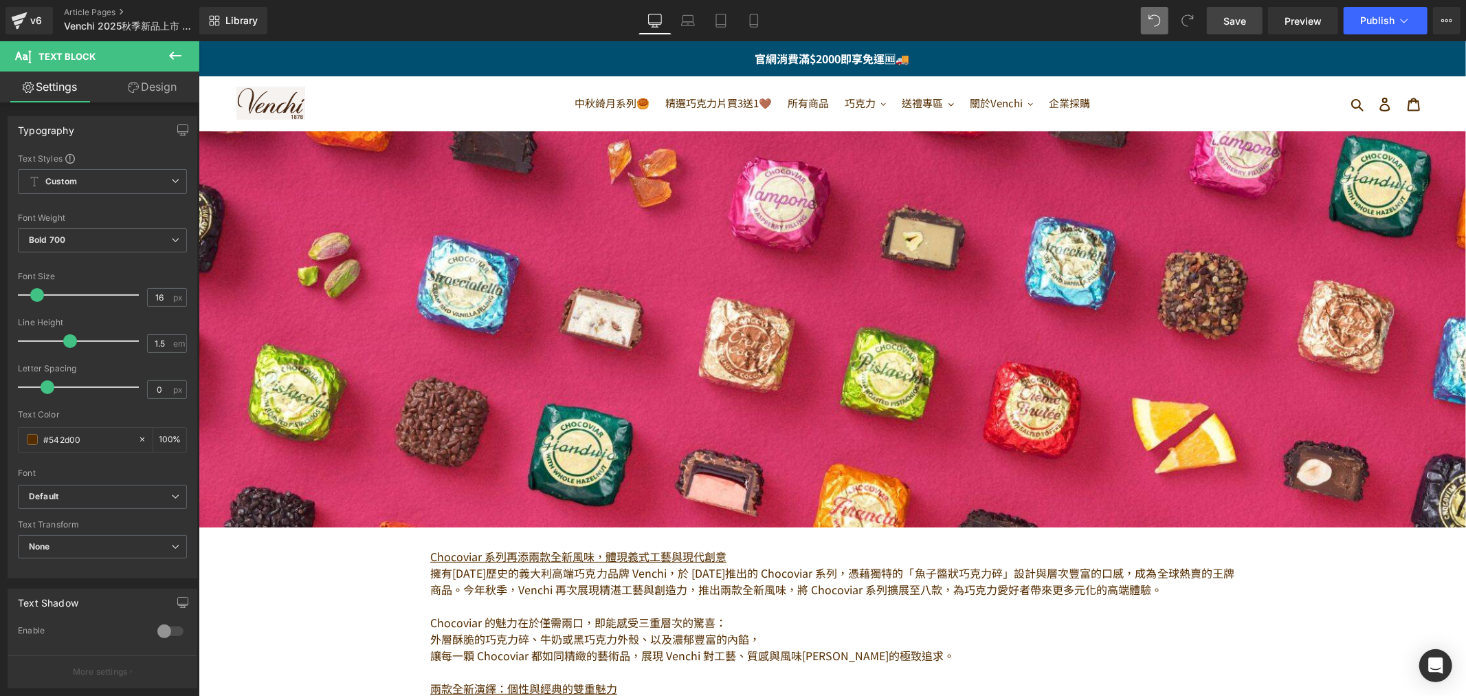
click at [1246, 23] on span "Save" at bounding box center [1235, 21] width 23 height 14
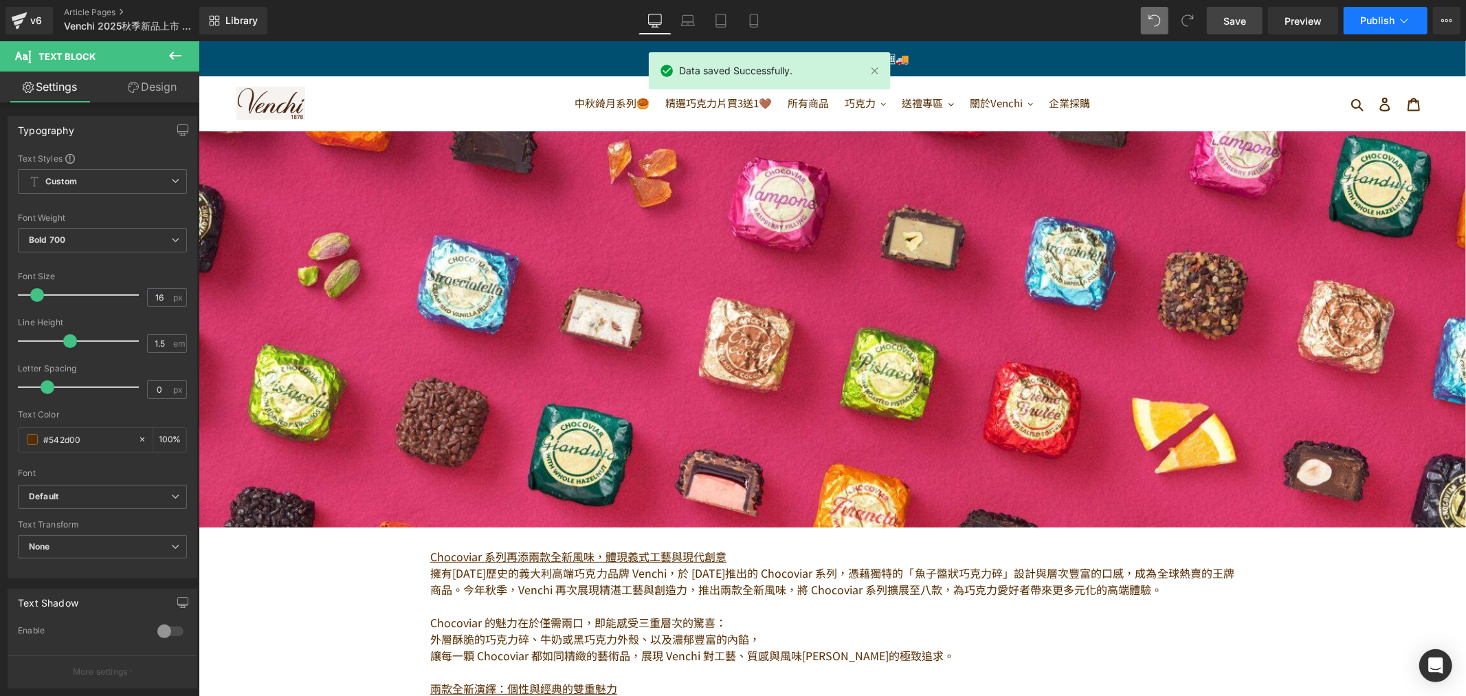
click at [1361, 15] on span "Publish" at bounding box center [1377, 20] width 34 height 11
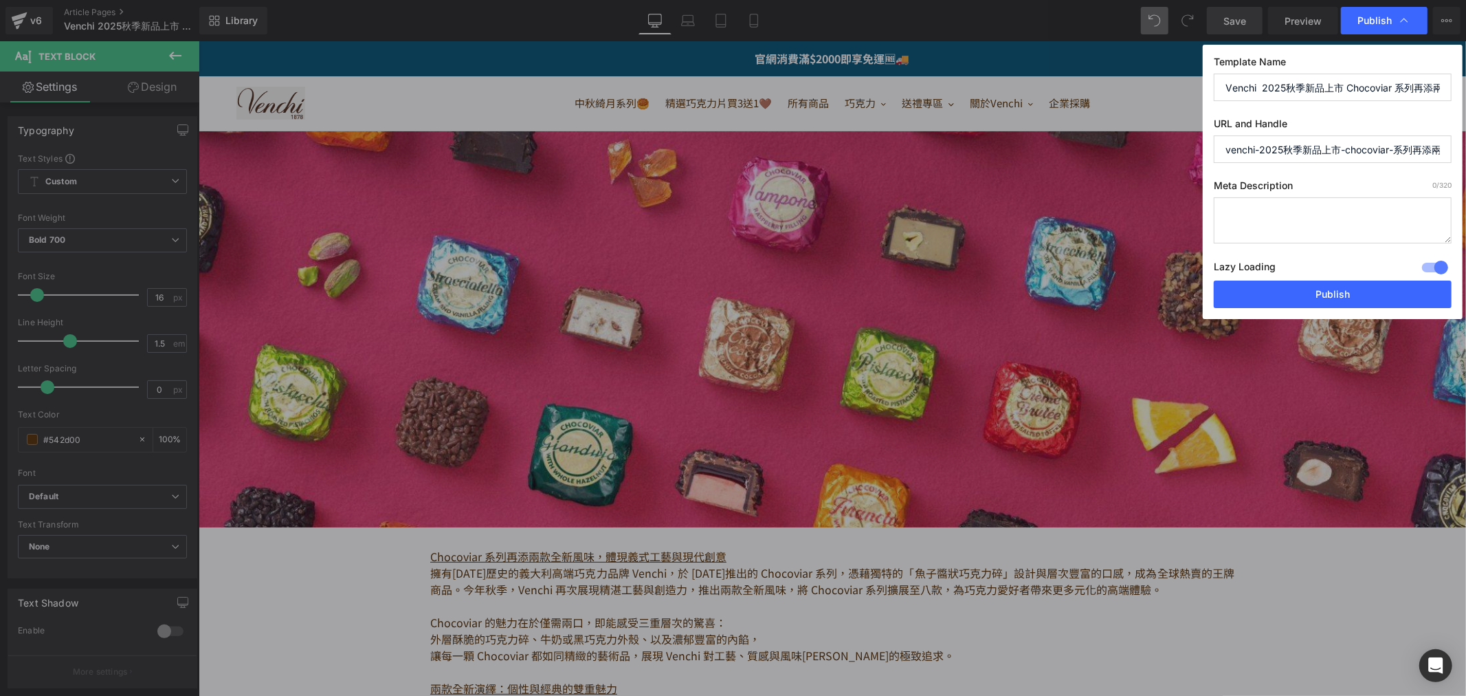
click at [1269, 87] on input "Venchi 2025秋季新品上市 Chocoviar 系列再添兩款全新風味" at bounding box center [1333, 87] width 238 height 27
type input "Venchi 2025秋季新品上市 Chocoviar 系列再添兩款全新風味"
click at [1260, 150] on input "venchi-2025秋季新品上市-chocoviar-系列再添兩款全新風味" at bounding box center [1333, 148] width 238 height 27
drag, startPoint x: 1260, startPoint y: 153, endPoint x: 1447, endPoint y: 150, distance: 187.0
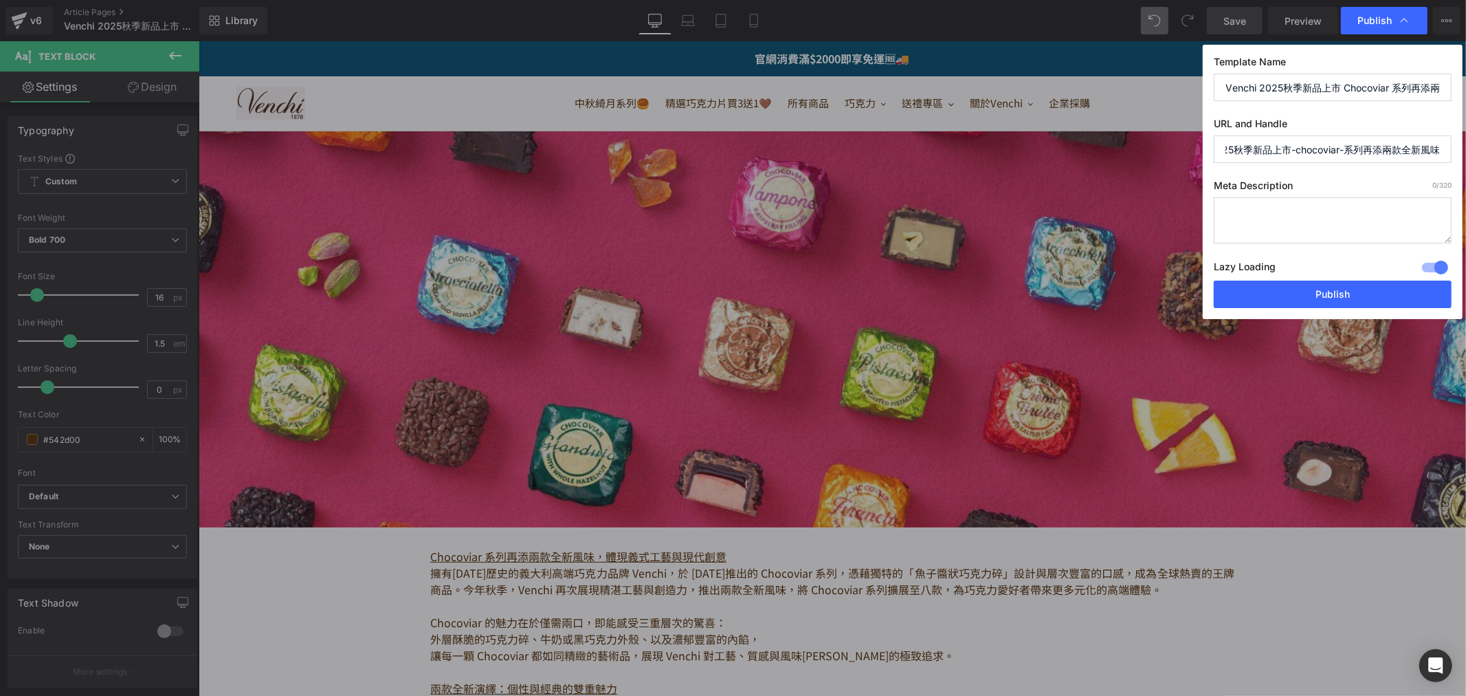
click at [1464, 153] on div "Publish Template Name Venchi 2025秋季新品上市 Chocoviar 系列再添兩款全新風味 URL and Handle ven…" at bounding box center [733, 348] width 1466 height 696
drag, startPoint x: 1270, startPoint y: 148, endPoint x: 1263, endPoint y: 152, distance: 8.0
click at [1270, 147] on input "venchi-chocoviar-new-launch" at bounding box center [1333, 148] width 238 height 27
click at [1261, 150] on input "venchi-chocoviar-new-launch" at bounding box center [1333, 148] width 238 height 27
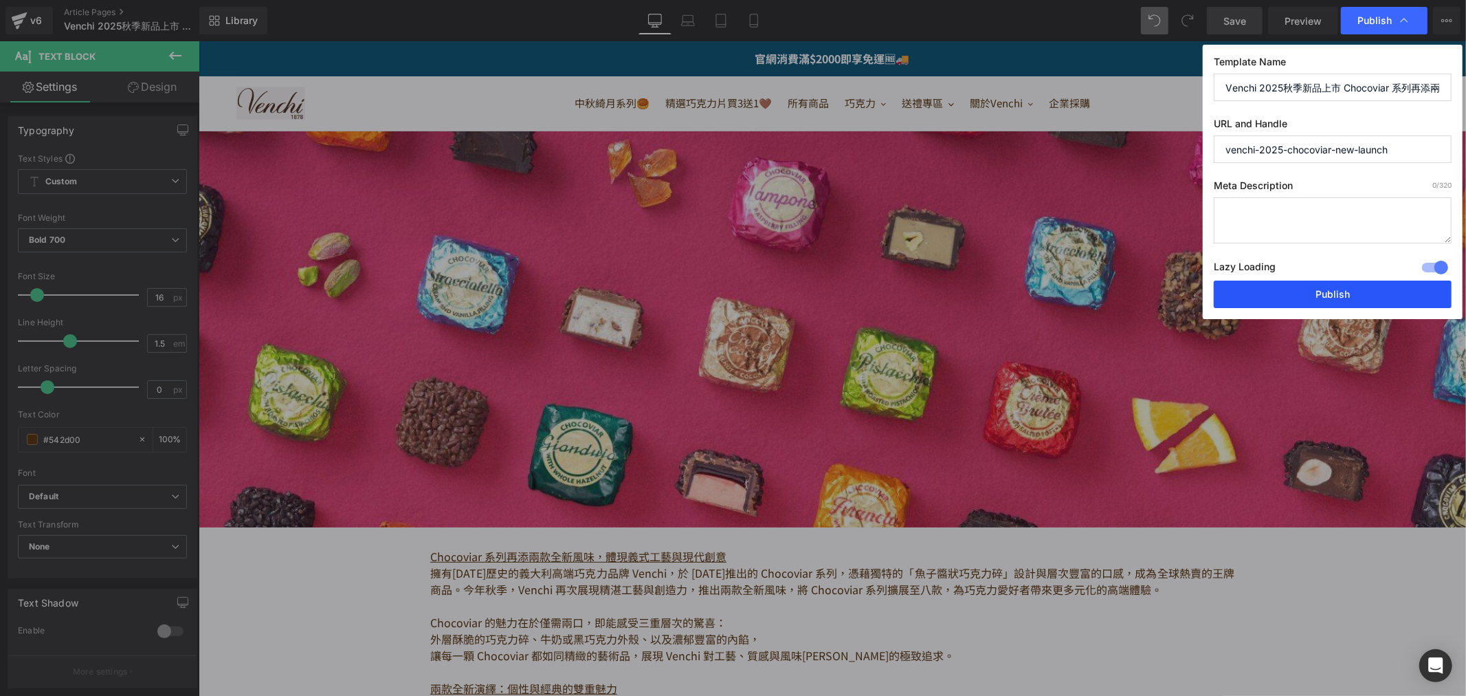
type input "venchi-2025-chocoviar-new-launch"
click at [1387, 292] on button "Publish" at bounding box center [1333, 293] width 238 height 27
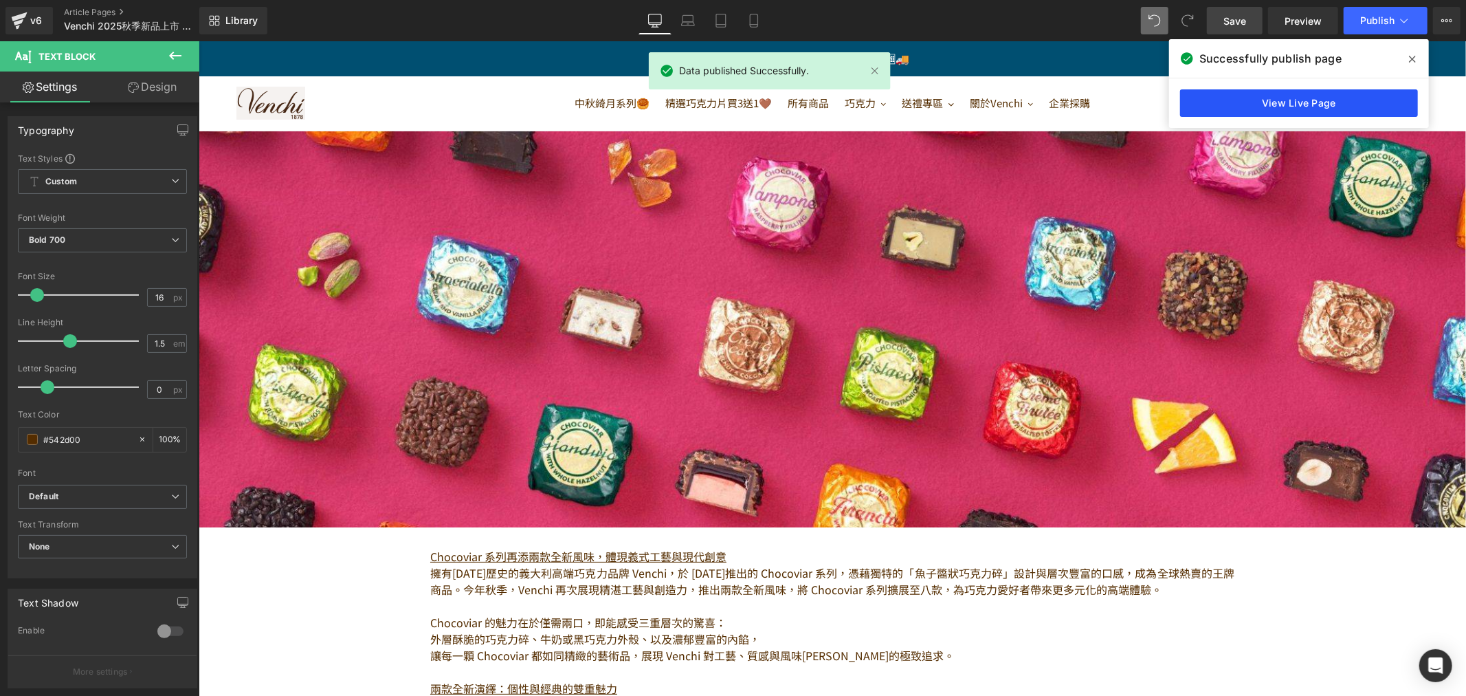
click at [1322, 100] on link "View Live Page" at bounding box center [1299, 102] width 238 height 27
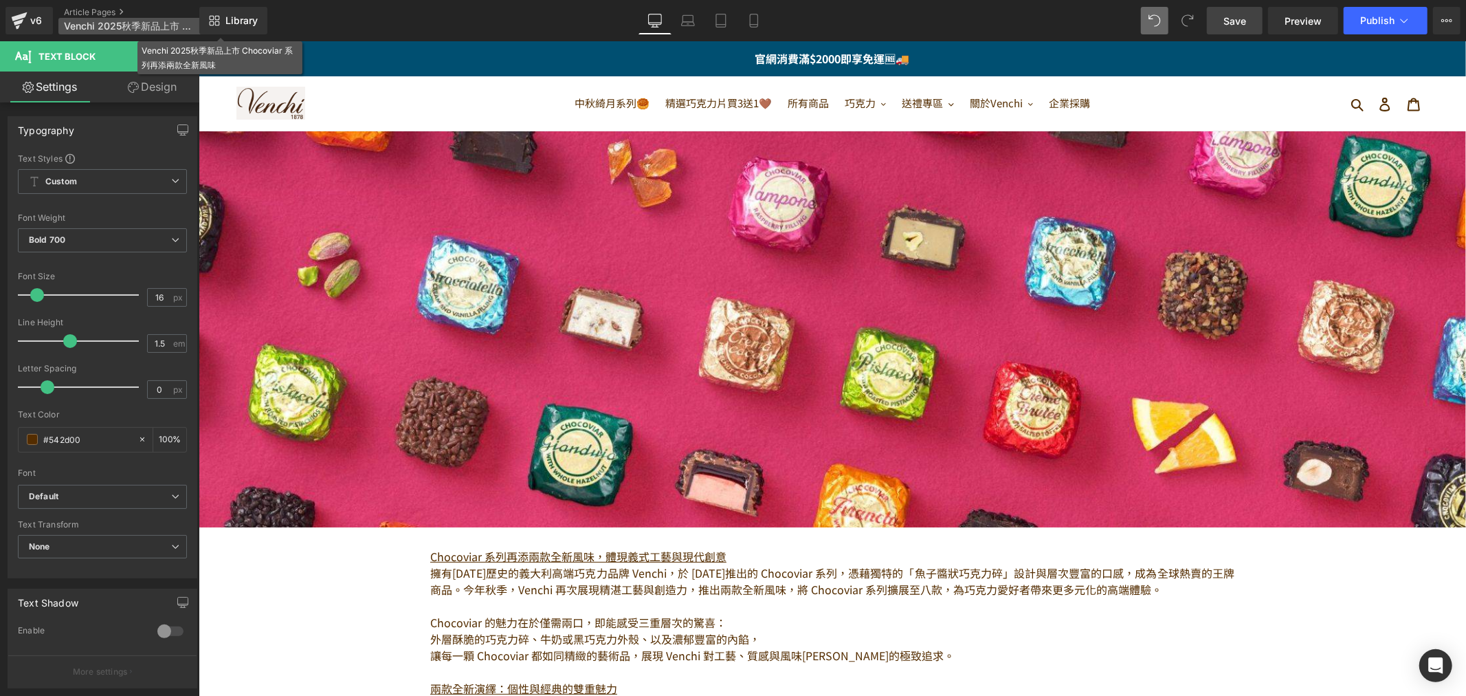
click at [163, 23] on span "Venchi 2025秋季新品上市 Chocoviar 系列再添兩款全新風味" at bounding box center [130, 26] width 132 height 11
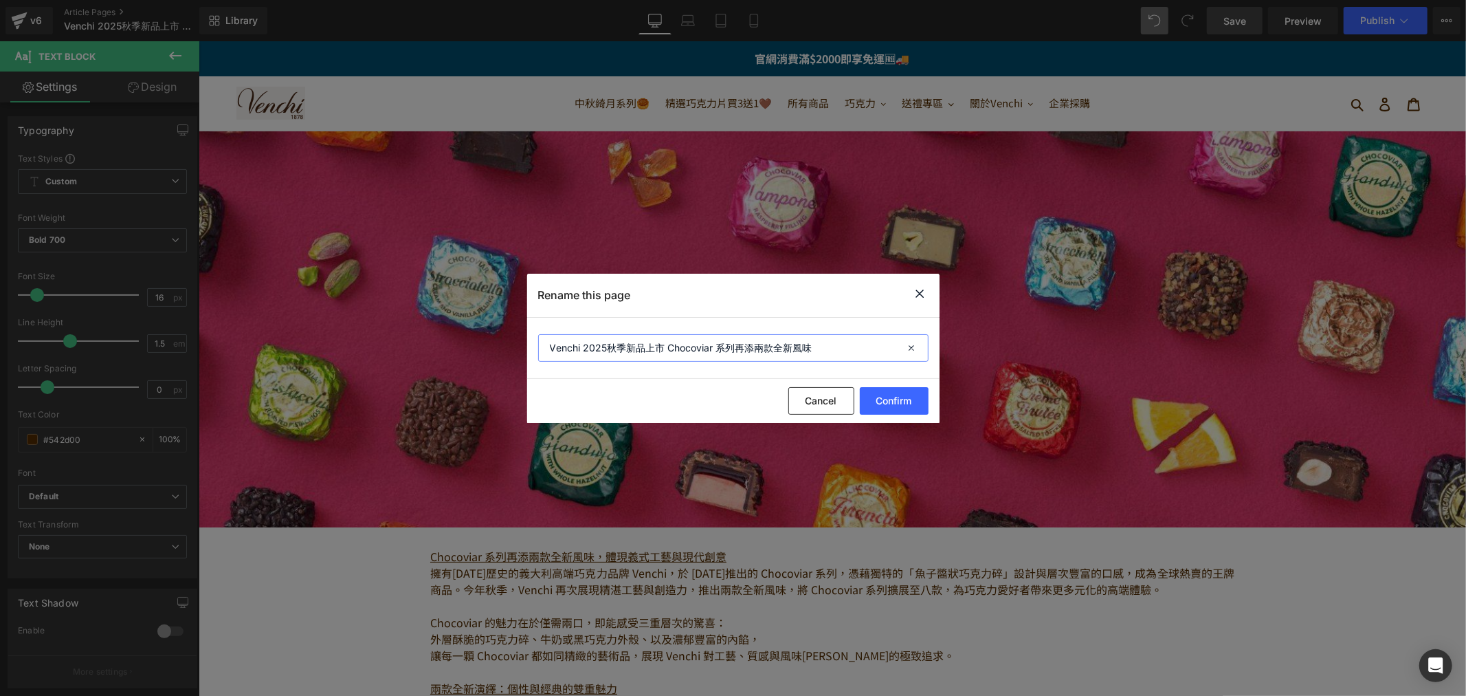
click at [784, 345] on input "Venchi 2025秋季新品上市 Chocoviar 系列再添兩款全新風味" at bounding box center [733, 347] width 390 height 27
type input "Venchi 2025秋季新品上市 Chocoviar 系列再添新風味"
click at [904, 399] on button "Confirm" at bounding box center [894, 400] width 69 height 27
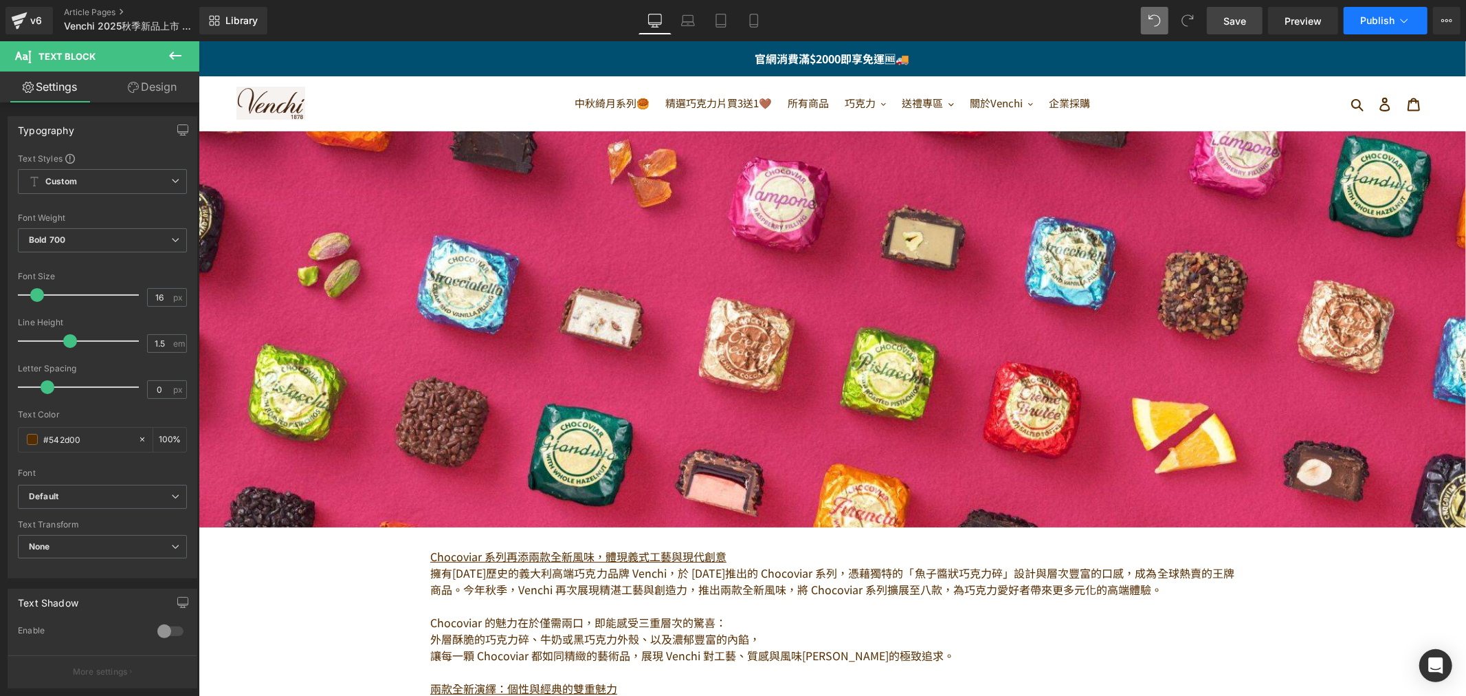
click at [1383, 22] on span "Publish" at bounding box center [1377, 20] width 34 height 11
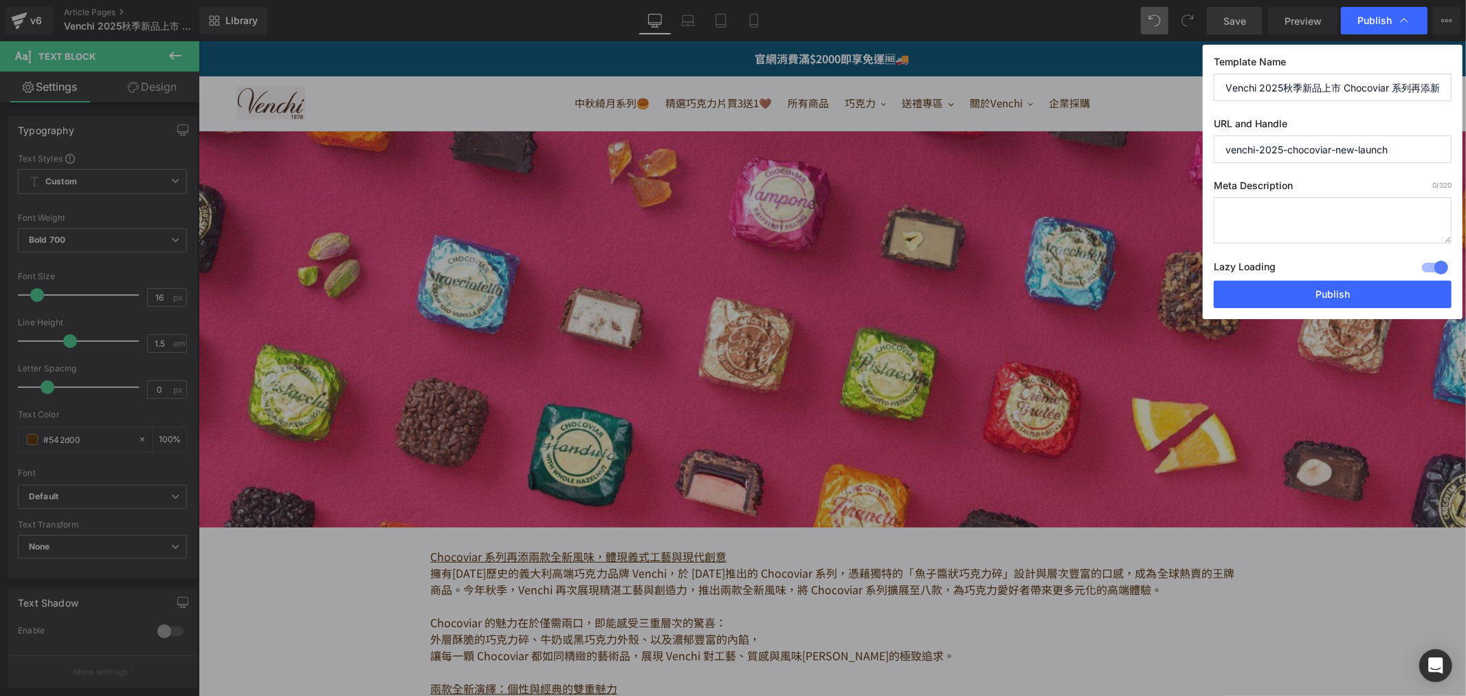
click at [1410, 82] on input "Venchi 2025秋季新品上市 Chocoviar 系列再添新風味" at bounding box center [1333, 87] width 238 height 27
drag, startPoint x: 1411, startPoint y: 84, endPoint x: 1455, endPoint y: 87, distance: 44.1
click at [1455, 87] on div "Template Name Venchi 2025秋季新品上市 Chocoviar 系列再添新風味 URL and Handle venchi-2025-ch…" at bounding box center [1333, 182] width 260 height 274
click at [1299, 98] on input "Venchi 2025秋季新品上市 Chocoviar 系列再添新風味" at bounding box center [1333, 87] width 238 height 27
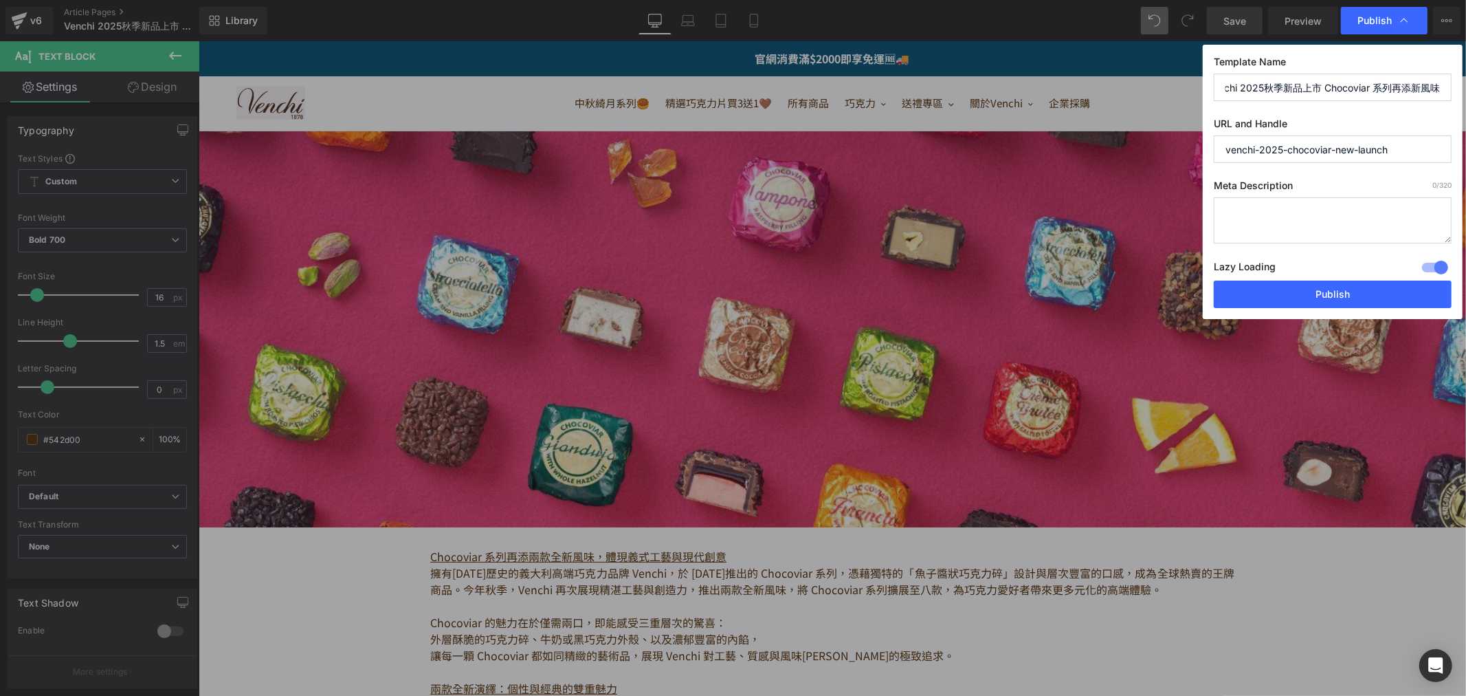
click at [1370, 76] on input "Venchi 2025秋季新品上市 Chocoviar 系列再添新風味" at bounding box center [1333, 87] width 238 height 27
click at [1376, 84] on input "Venchi 2025秋季新品上市 Chocoviar 系列再添新風味" at bounding box center [1333, 87] width 238 height 27
click at [1389, 287] on button "Publish" at bounding box center [1333, 293] width 238 height 27
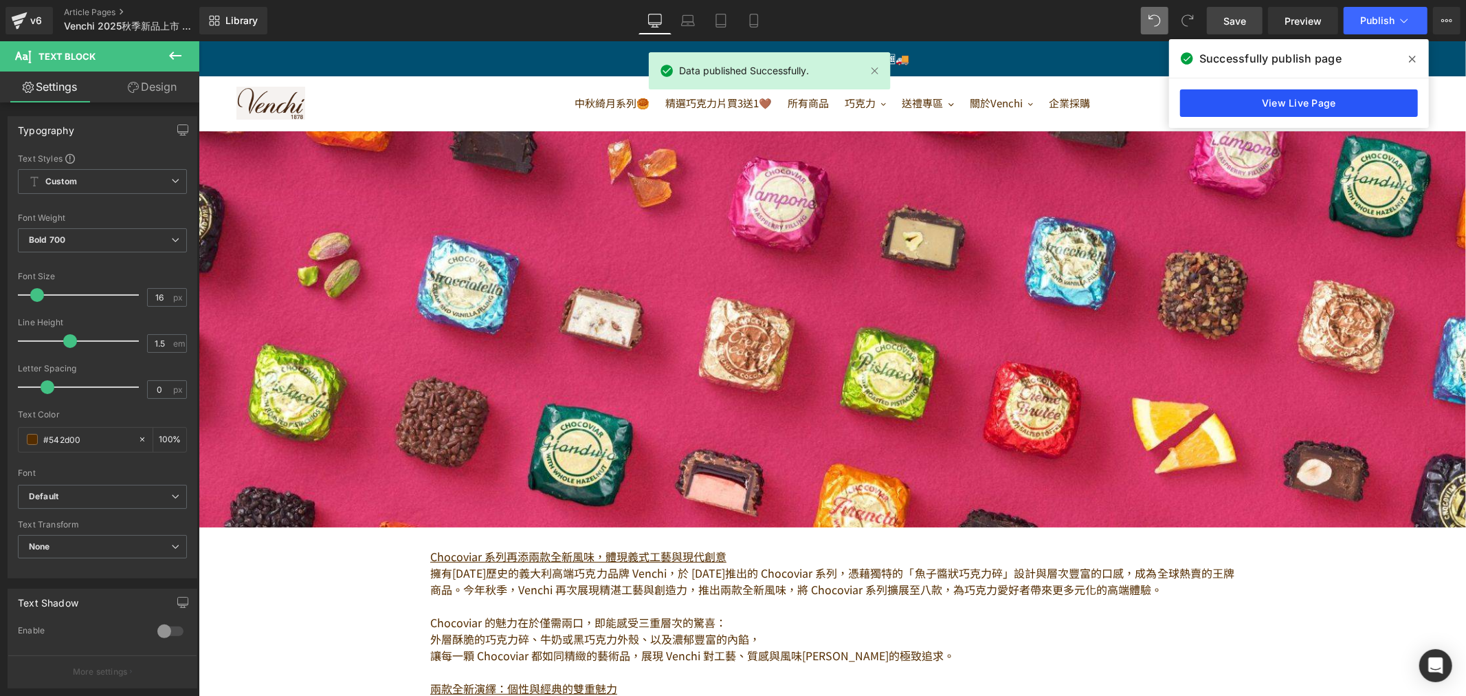
click at [1301, 90] on link "View Live Page" at bounding box center [1299, 102] width 238 height 27
